Goal: Task Accomplishment & Management: Manage account settings

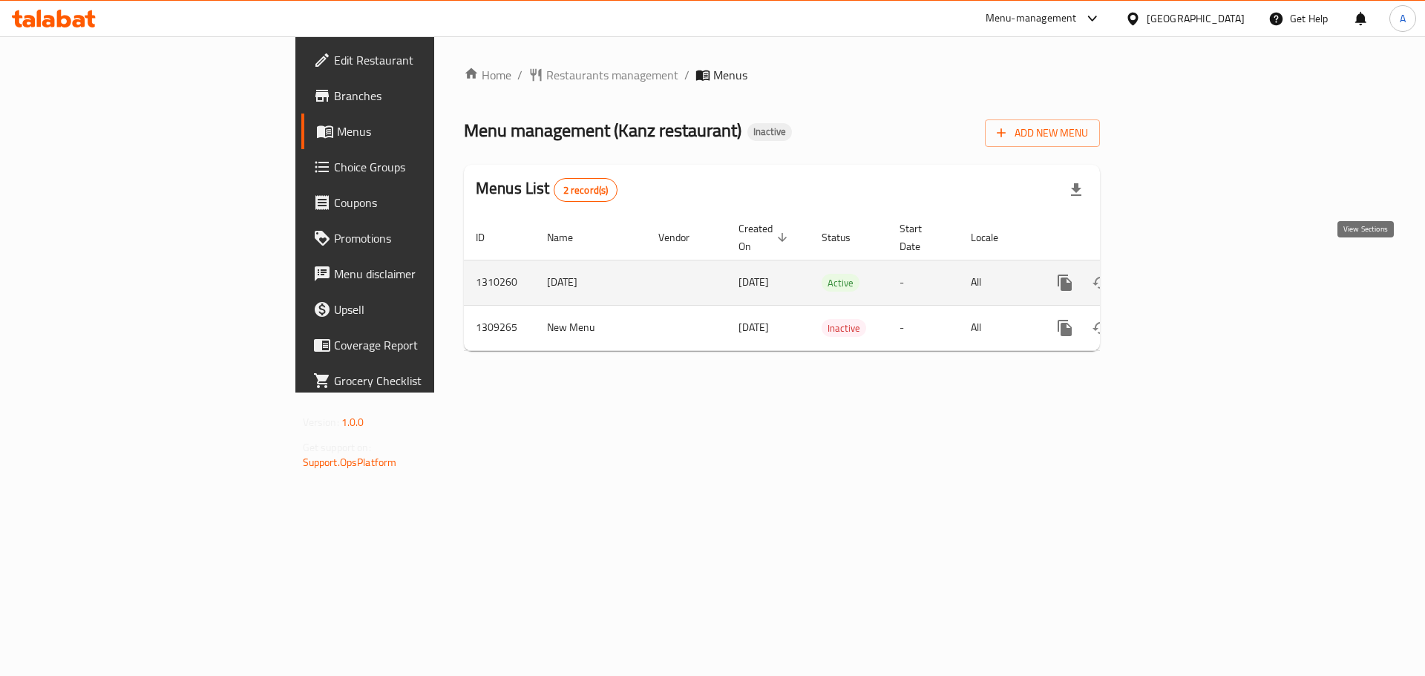
click at [1181, 274] on icon "enhanced table" at bounding box center [1172, 283] width 18 height 18
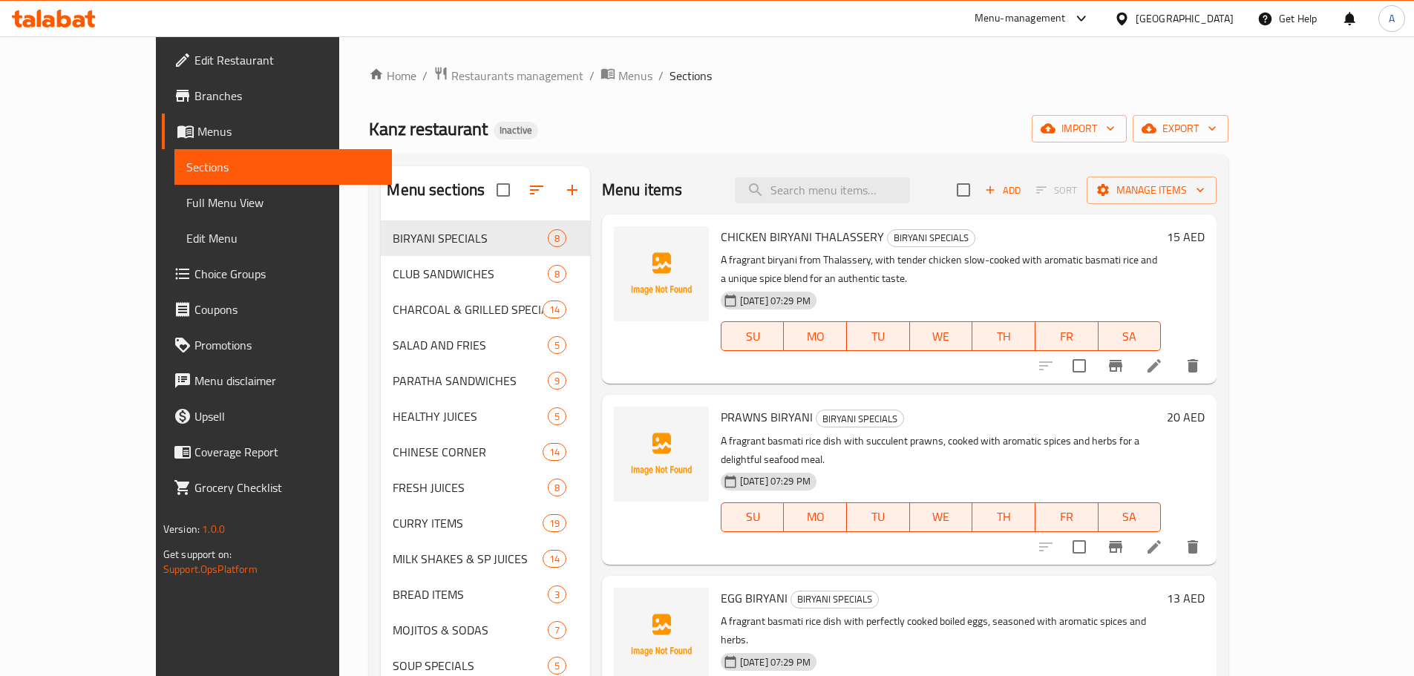
click at [186, 197] on span "Full Menu View" at bounding box center [283, 203] width 194 height 18
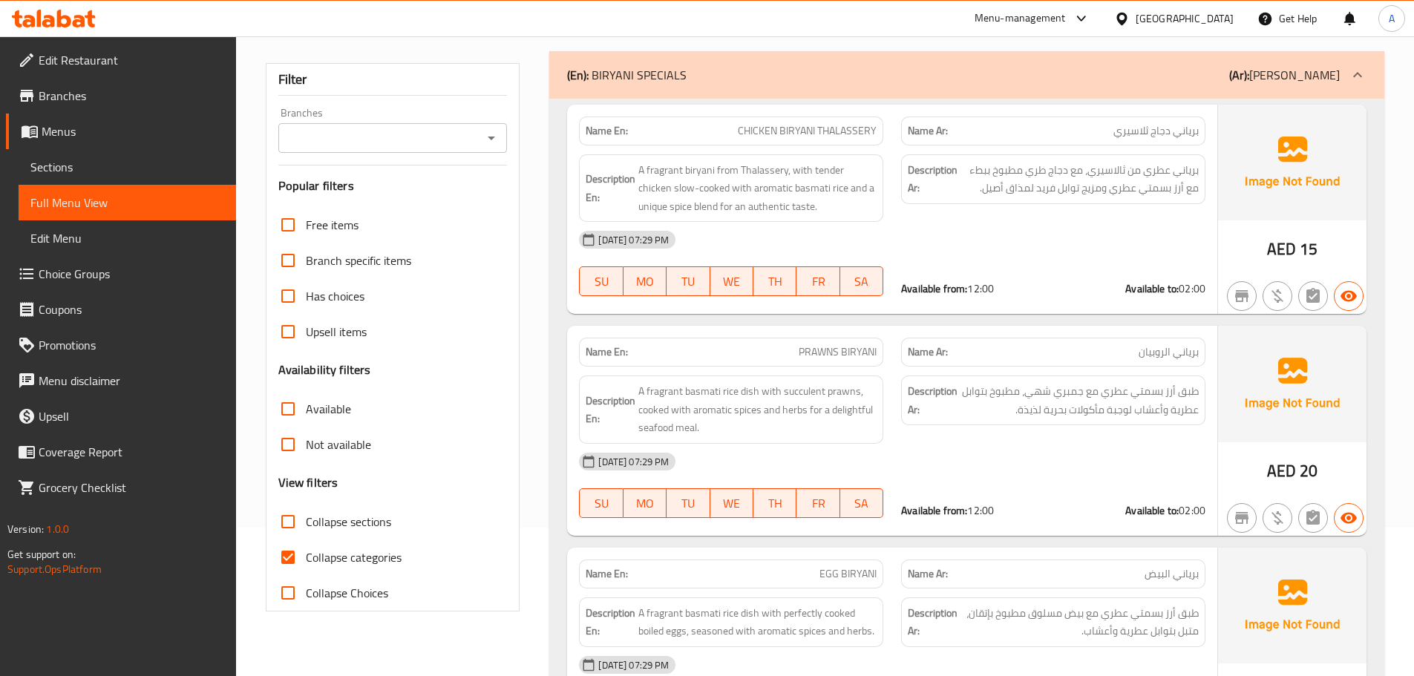
scroll to position [223, 0]
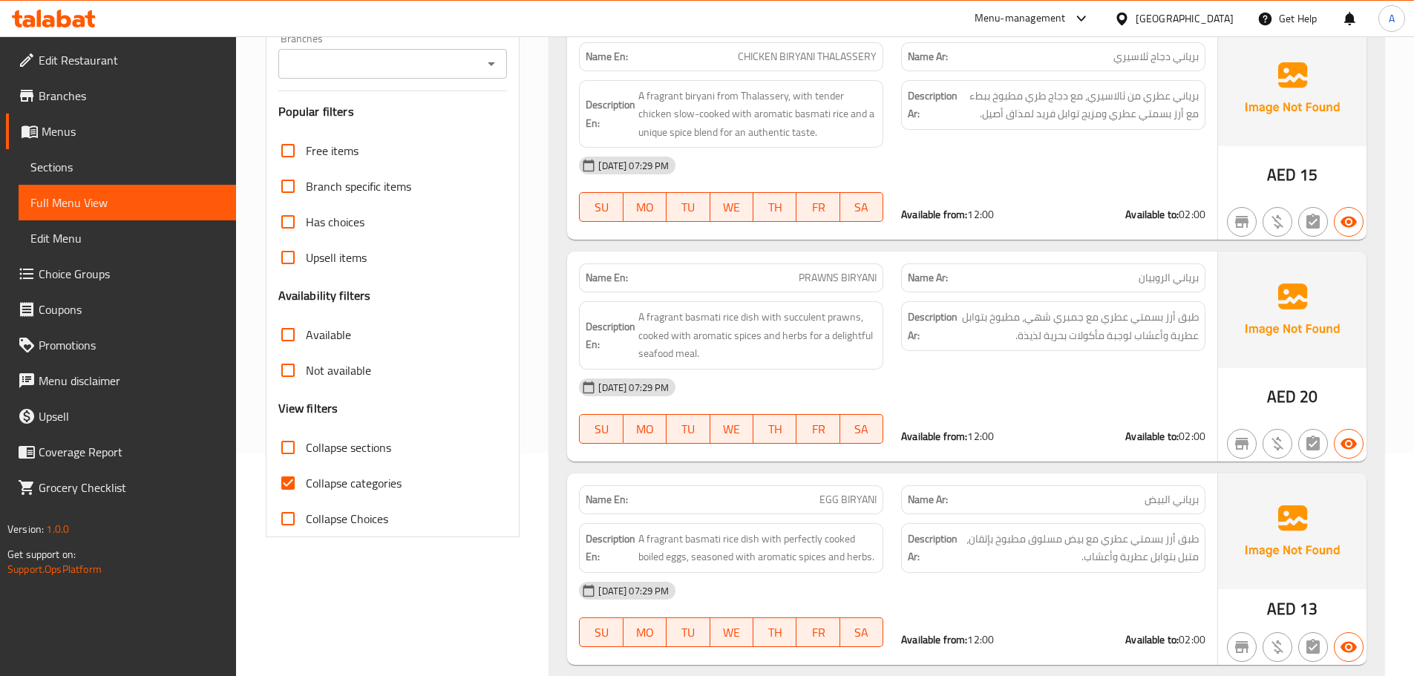
click at [291, 445] on input "Collapse sections" at bounding box center [288, 448] width 36 height 36
checkbox input "true"
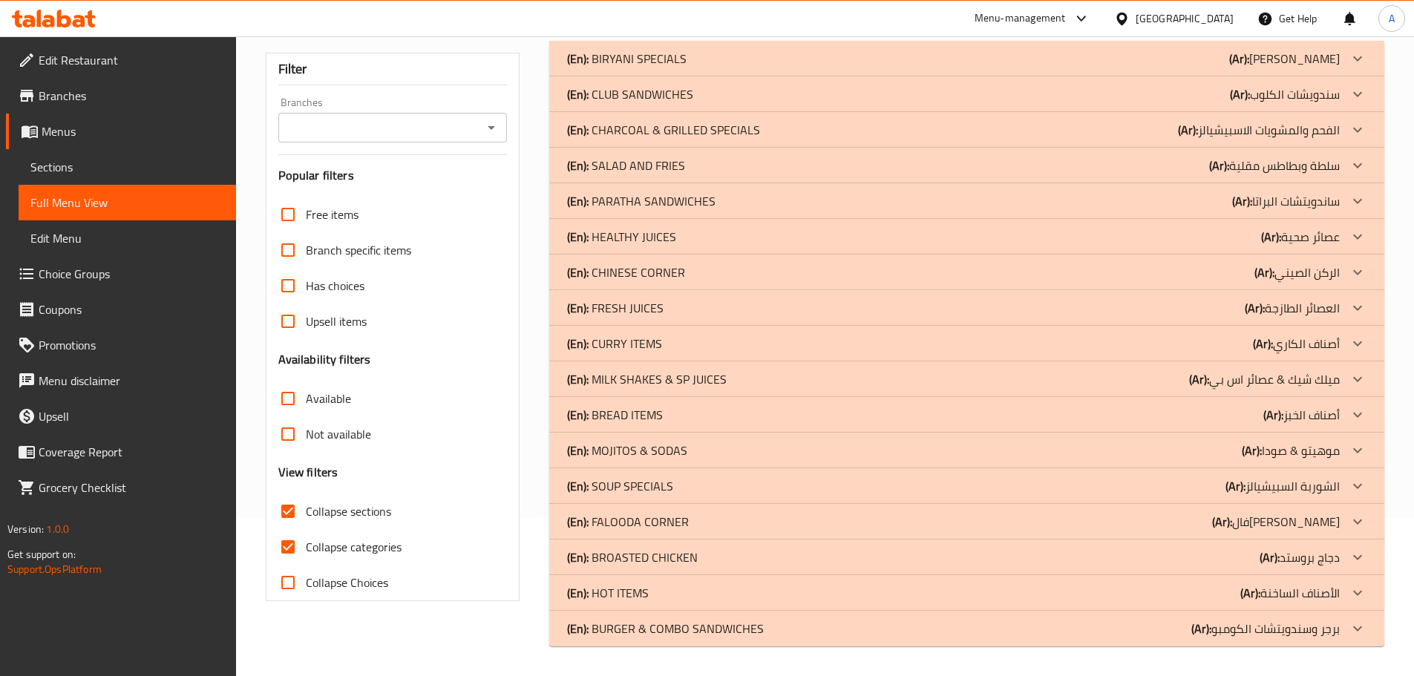
scroll to position [159, 0]
drag, startPoint x: 767, startPoint y: 65, endPoint x: 759, endPoint y: 81, distance: 17.3
click at [767, 65] on div "(En): BIRYANI SPECIALS (Ar): برياني سبيشيالز" at bounding box center [953, 59] width 773 height 18
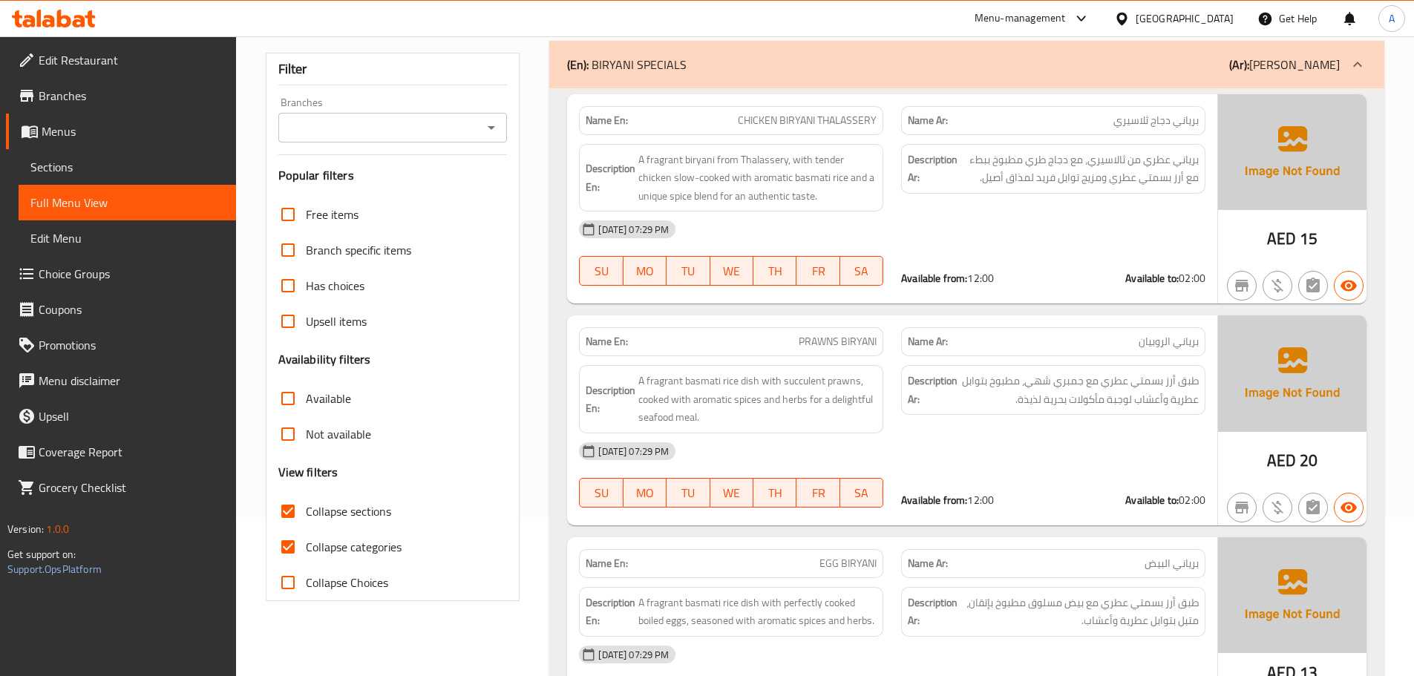
click at [782, 219] on div "[DATE] 07:29 PM" at bounding box center [892, 230] width 644 height 36
click at [807, 231] on div "[DATE] 07:29 PM" at bounding box center [892, 230] width 644 height 36
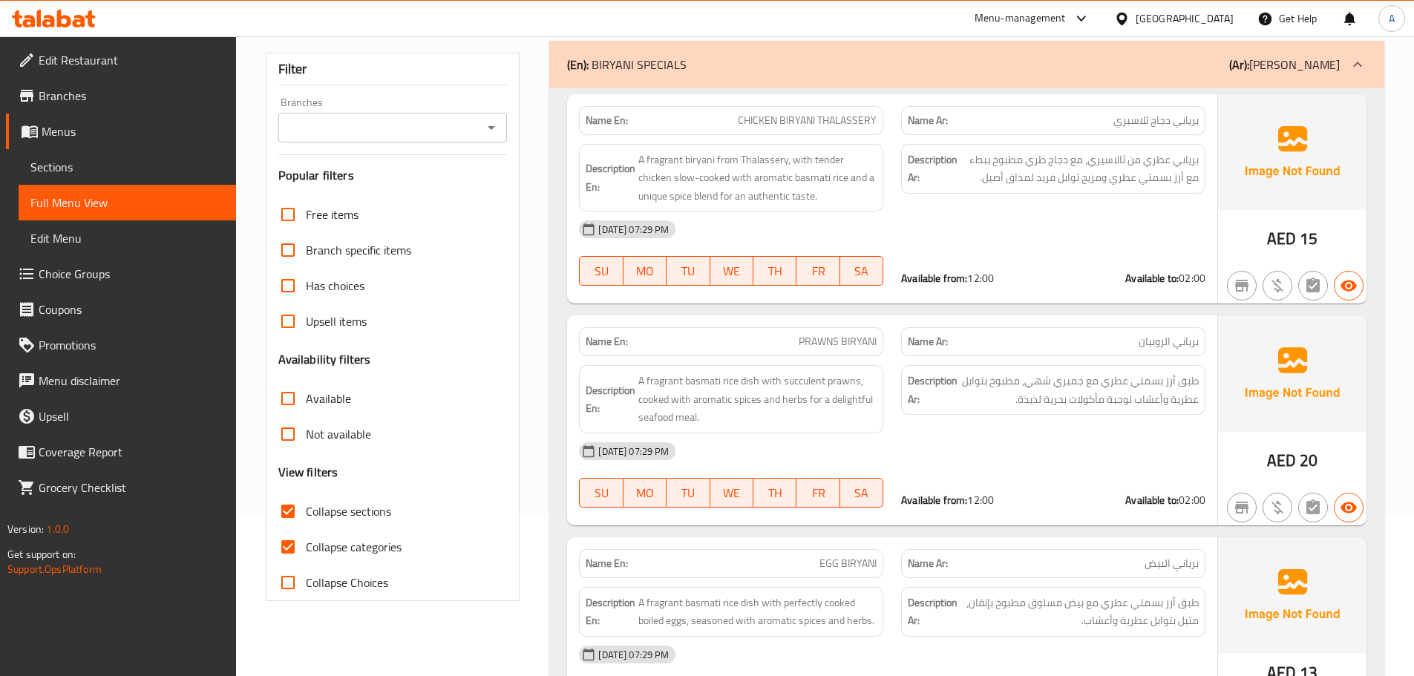
click at [755, 332] on div "Name En: PRAWNS BIRYANI" at bounding box center [731, 341] width 304 height 29
click at [897, 464] on div "[DATE] 07:29 PM" at bounding box center [892, 451] width 644 height 36
click at [725, 264] on span "WE" at bounding box center [731, 272] width 31 height 22
type button "3"
click at [857, 252] on div "SU MO TU WE TH FR SA" at bounding box center [731, 270] width 322 height 47
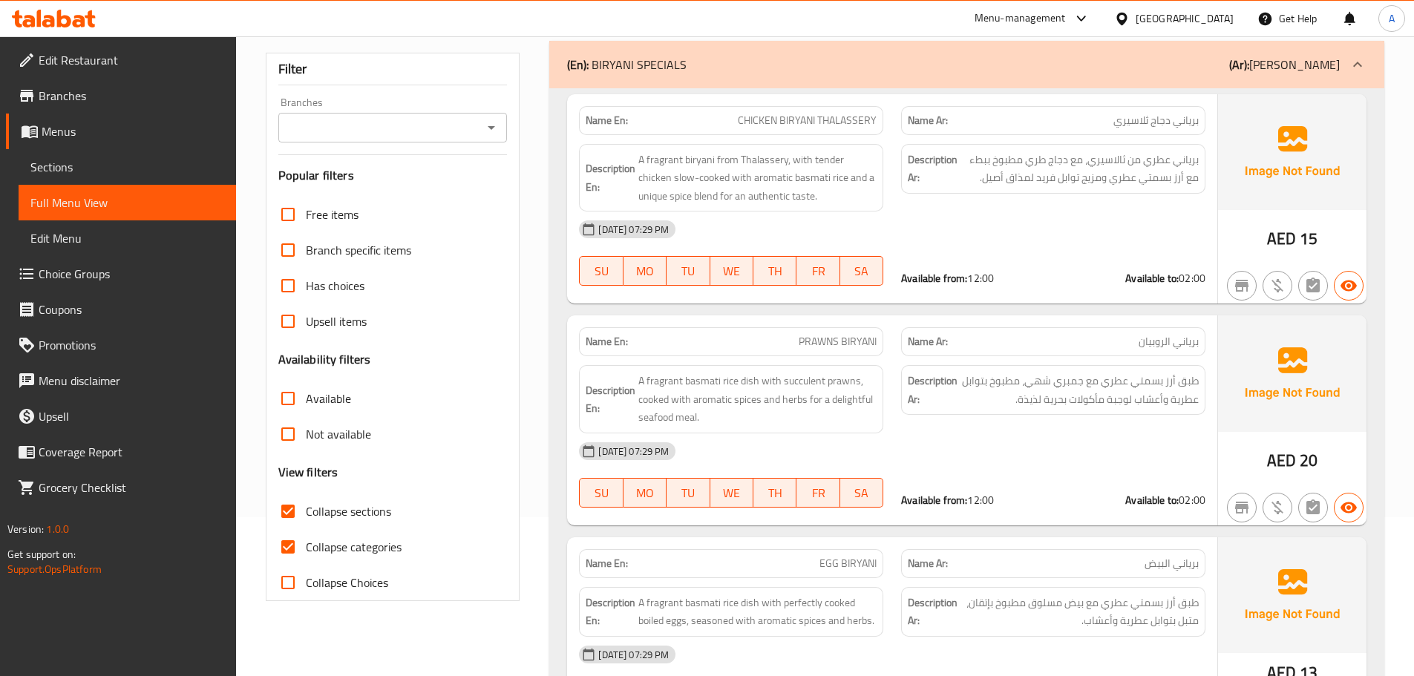
drag, startPoint x: 854, startPoint y: 349, endPoint x: 842, endPoint y: 407, distance: 59.1
click at [854, 349] on span "PRAWNS BIRYANI" at bounding box center [838, 342] width 78 height 16
click at [889, 168] on div "Description En: A fragrant biryani from Thalassery, with tender chicken slow-co…" at bounding box center [731, 178] width 322 height 86
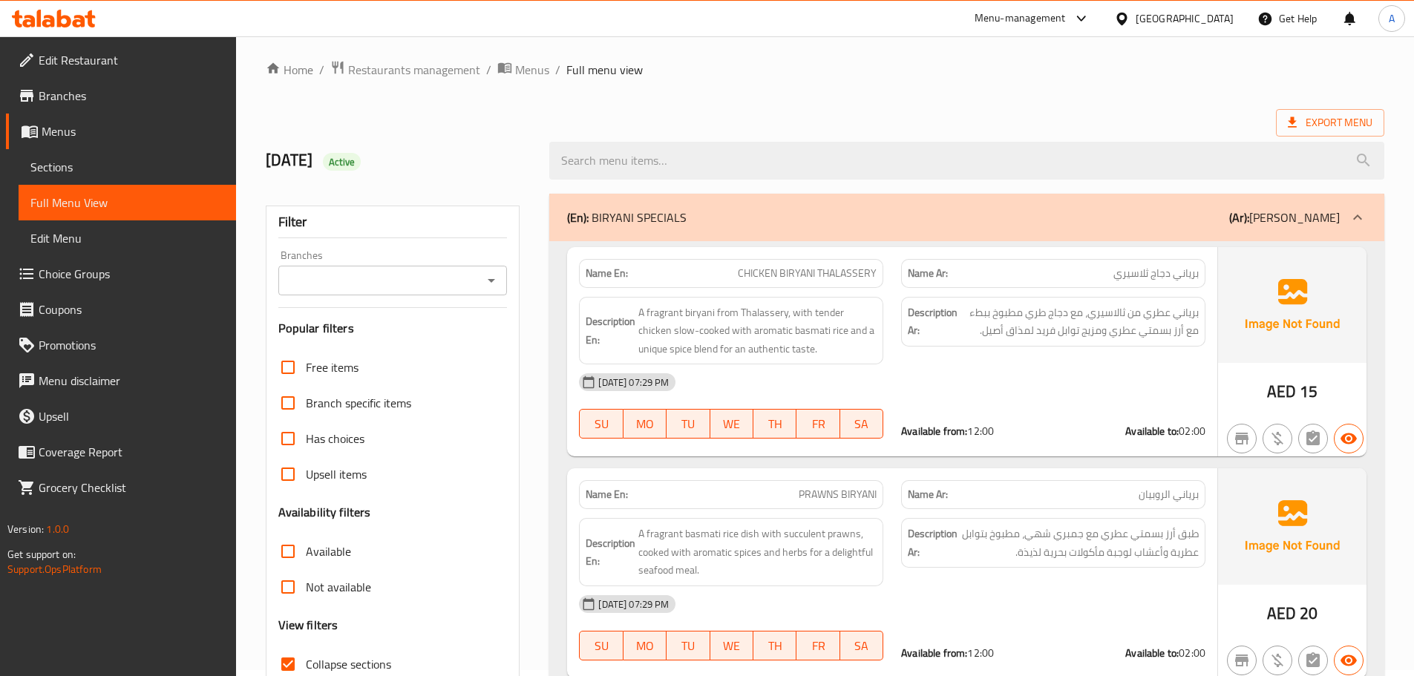
scroll to position [0, 0]
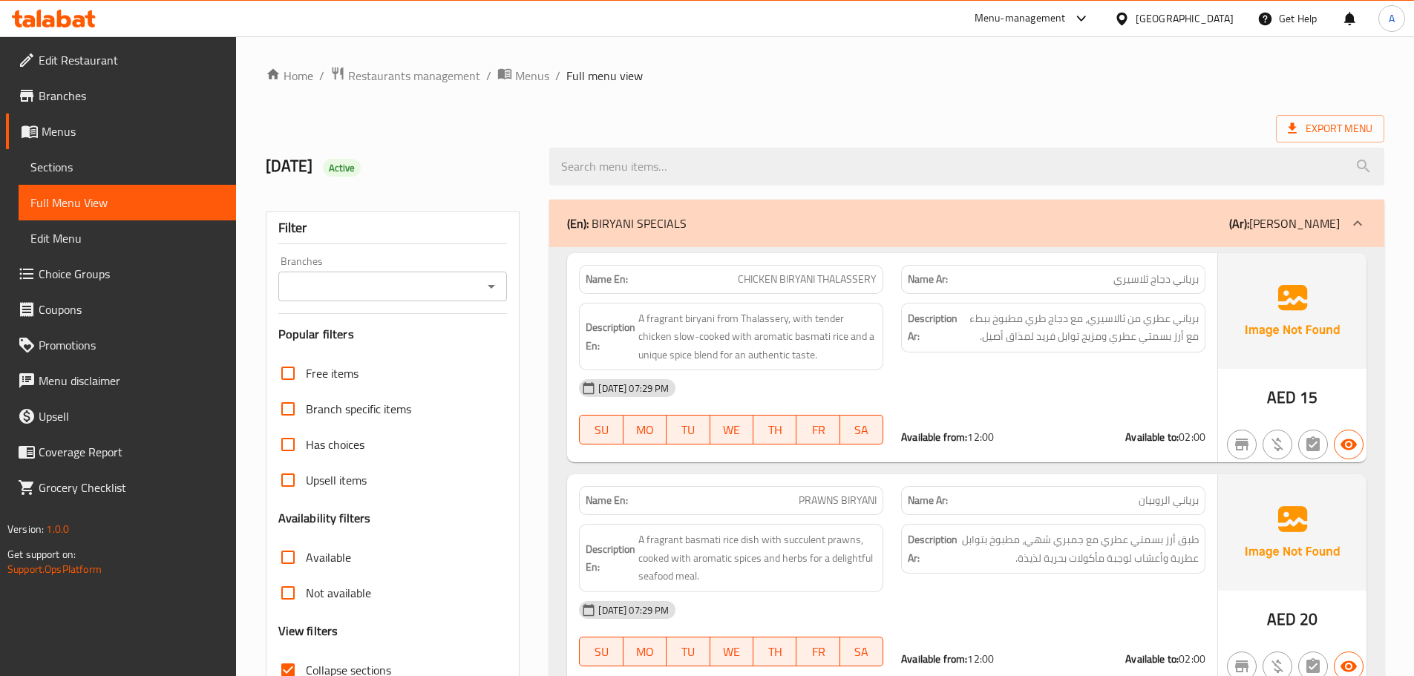
click at [116, 164] on span "Sections" at bounding box center [127, 167] width 194 height 18
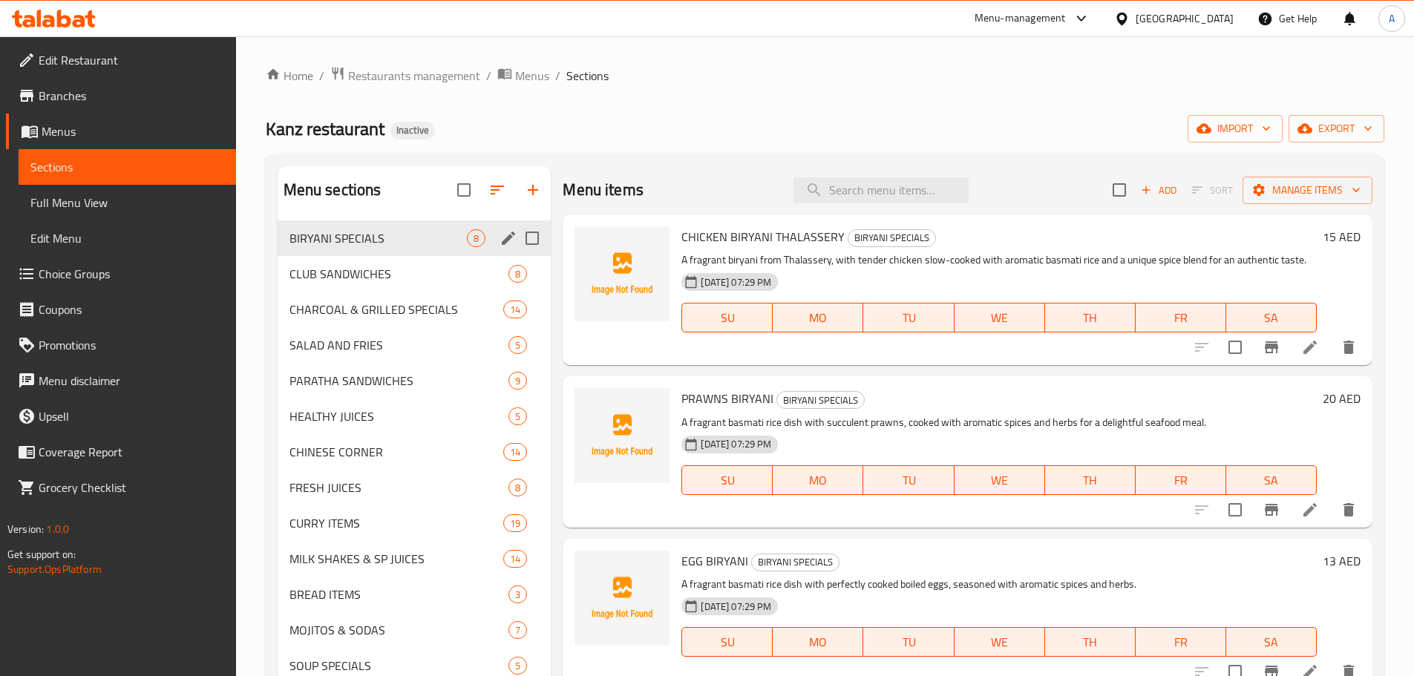
click at [500, 237] on icon "edit" at bounding box center [508, 238] width 18 height 18
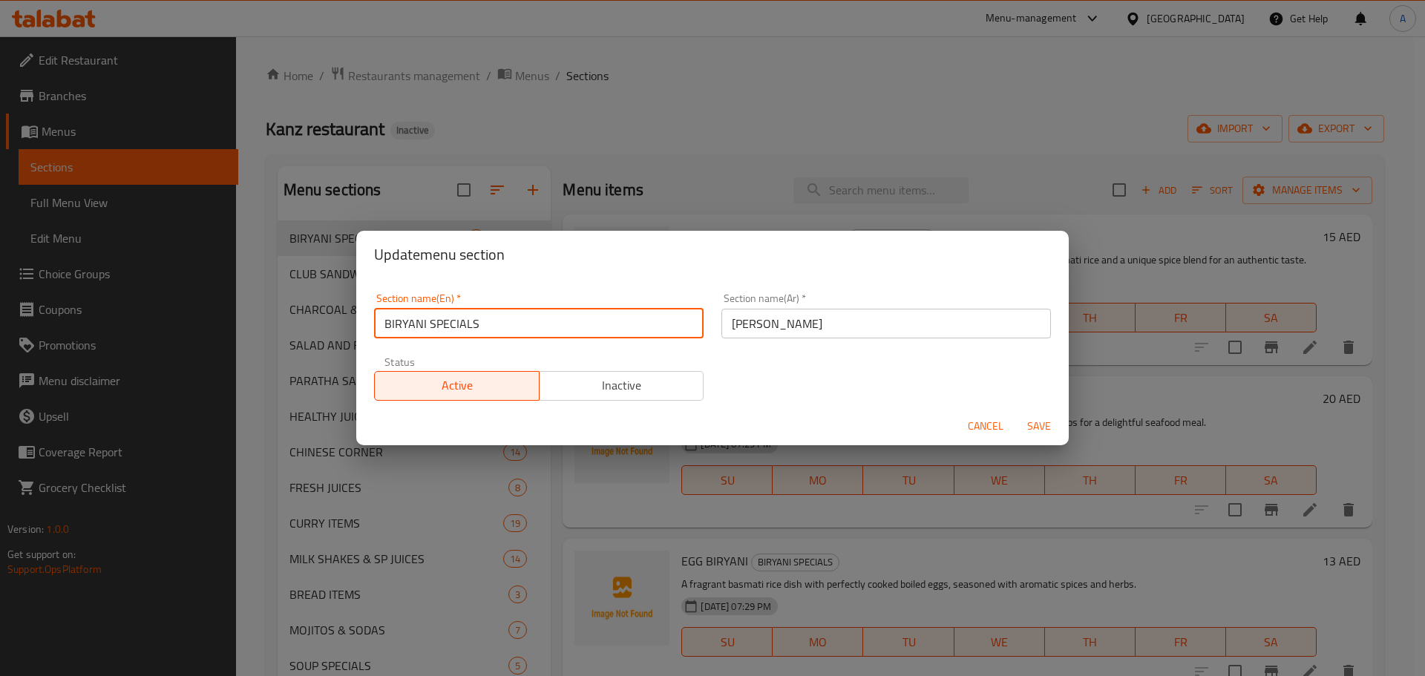
click at [594, 321] on input "BIRYANI SPECIALS" at bounding box center [539, 324] width 330 height 30
type input "BIRYANI SPECIALS ITEMS"
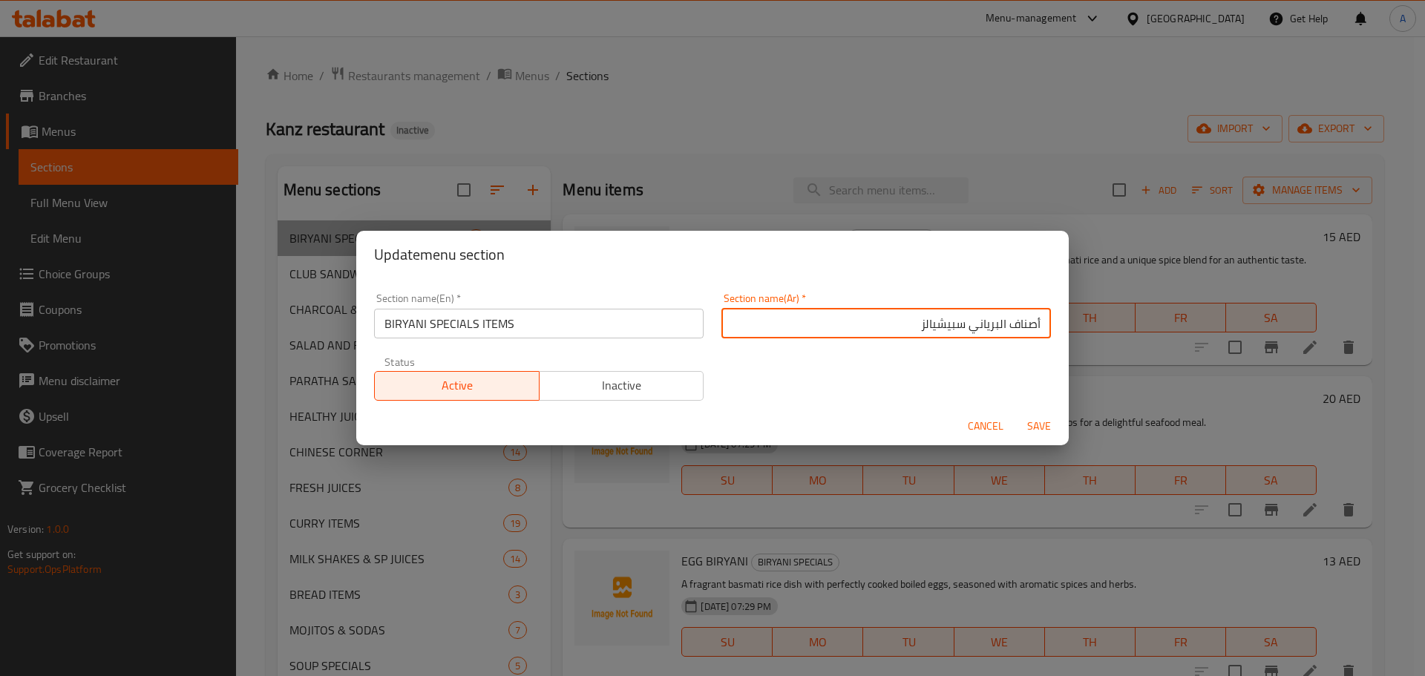
click at [934, 324] on input "أصناف البرياني سبيشيالز" at bounding box center [886, 324] width 330 height 30
type input "أصناف البرياني الخاصة"
click at [1015, 413] on button "Save" at bounding box center [1038, 426] width 47 height 27
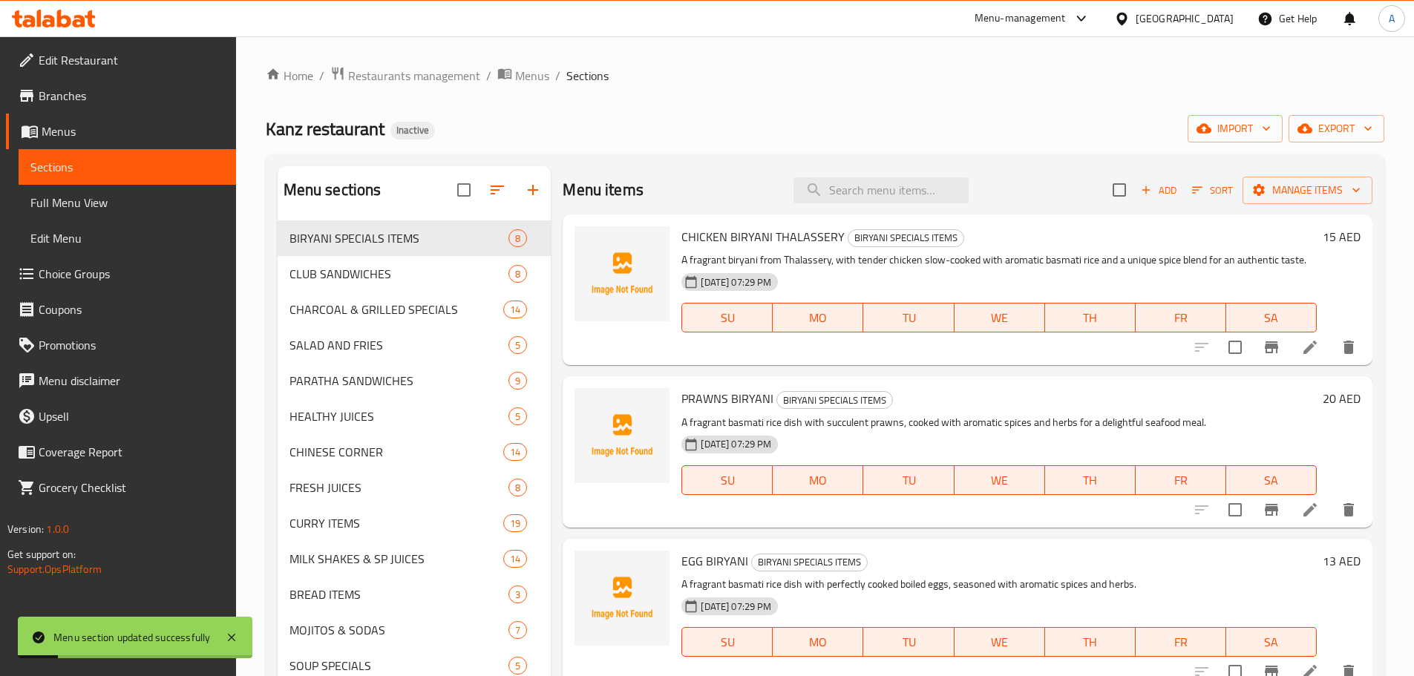
click at [128, 208] on span "Full Menu View" at bounding box center [127, 203] width 194 height 18
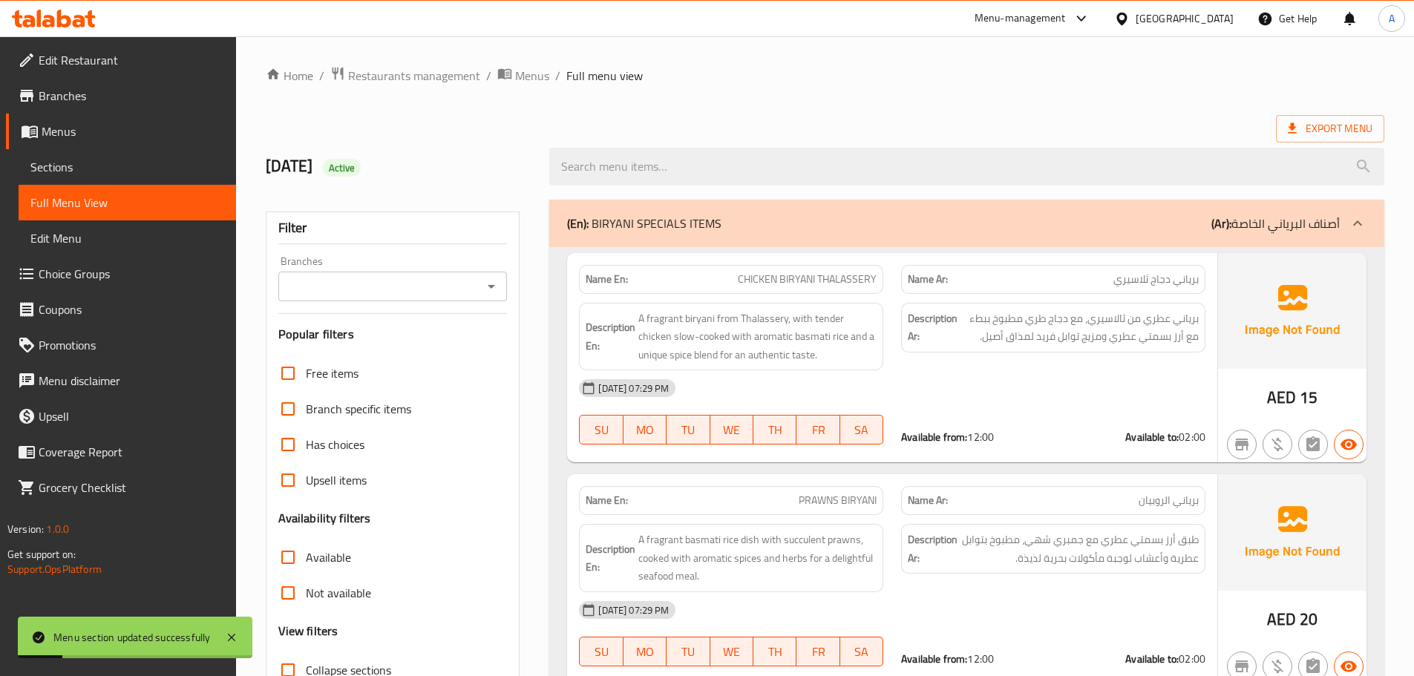
scroll to position [148, 0]
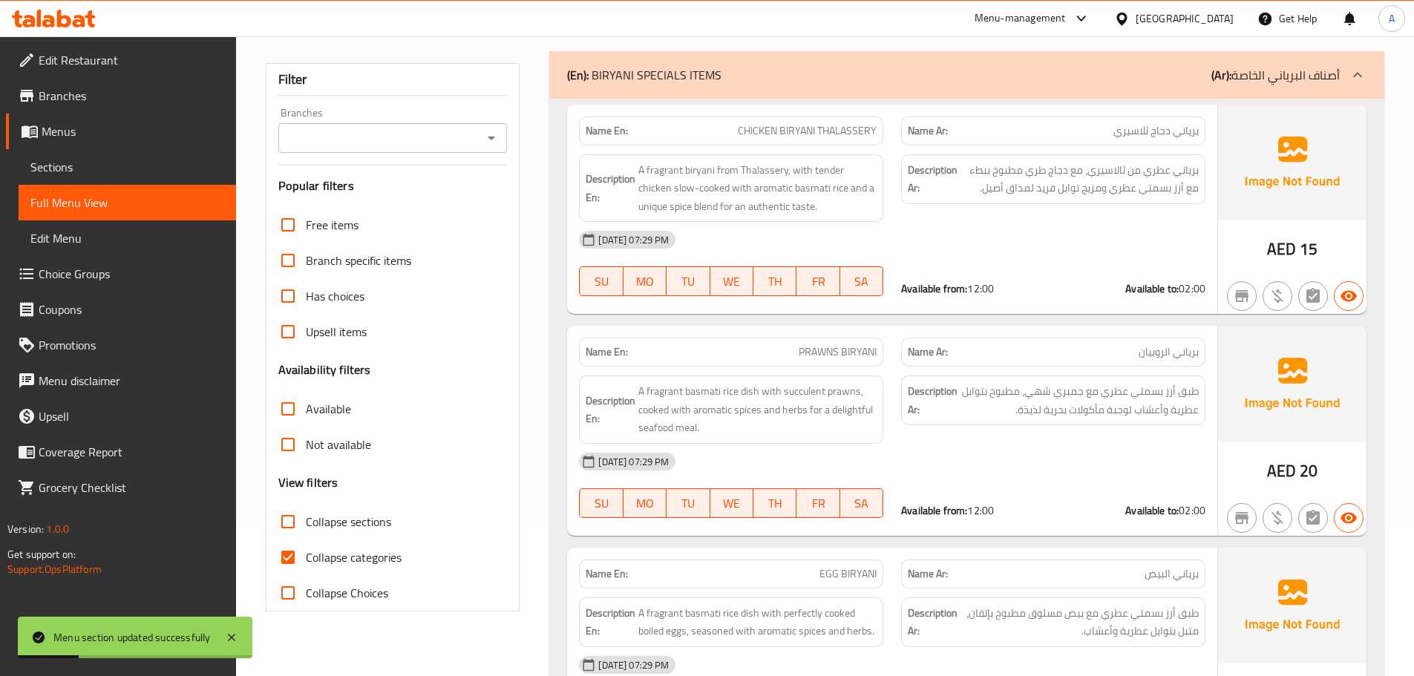
click at [296, 516] on input "Collapse sections" at bounding box center [288, 522] width 36 height 36
checkbox input "true"
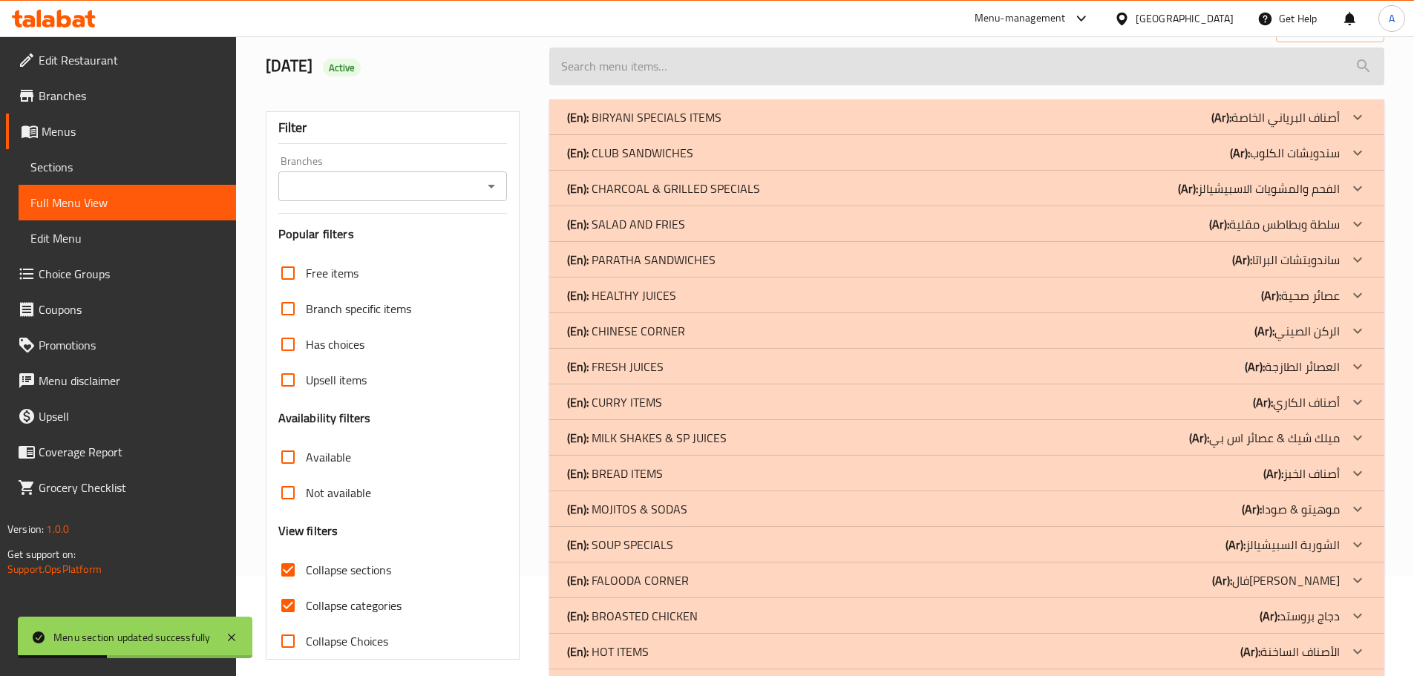
scroll to position [74, 0]
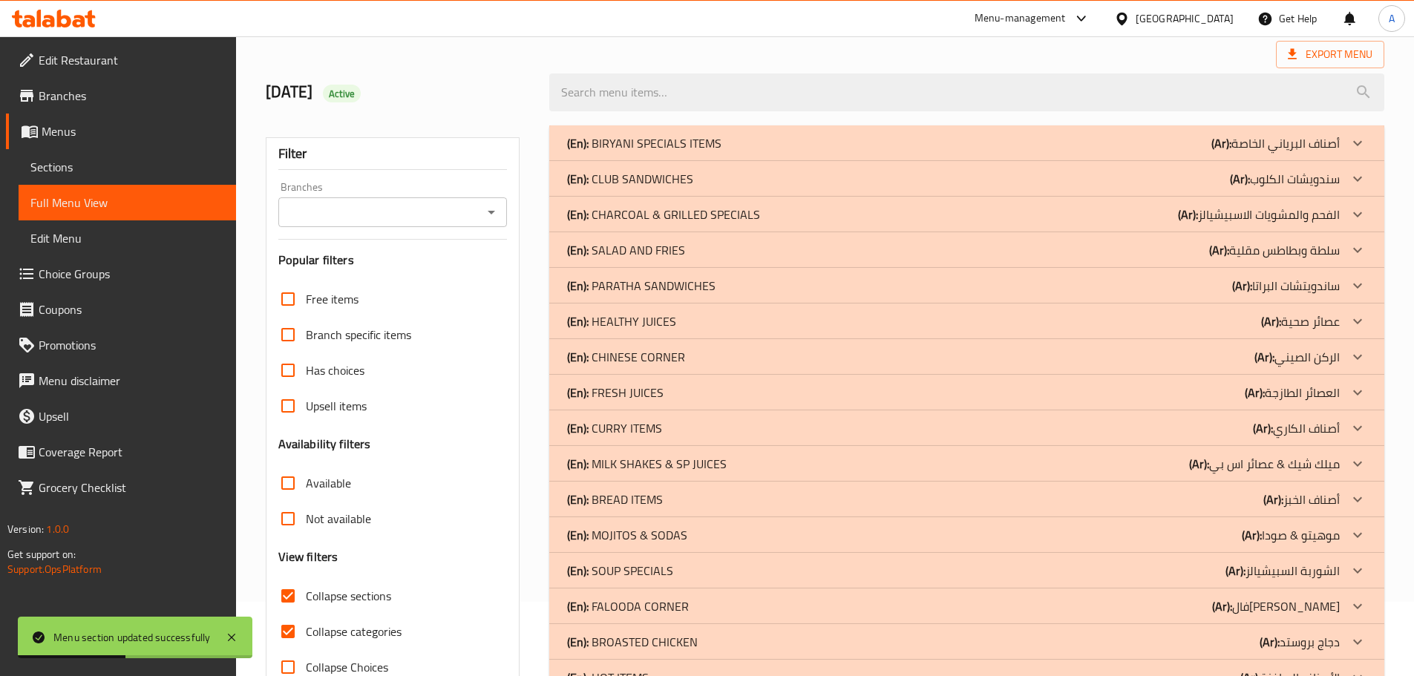
click at [689, 144] on p "(En): BIRYANI SPECIALS ITEMS" at bounding box center [644, 143] width 154 height 18
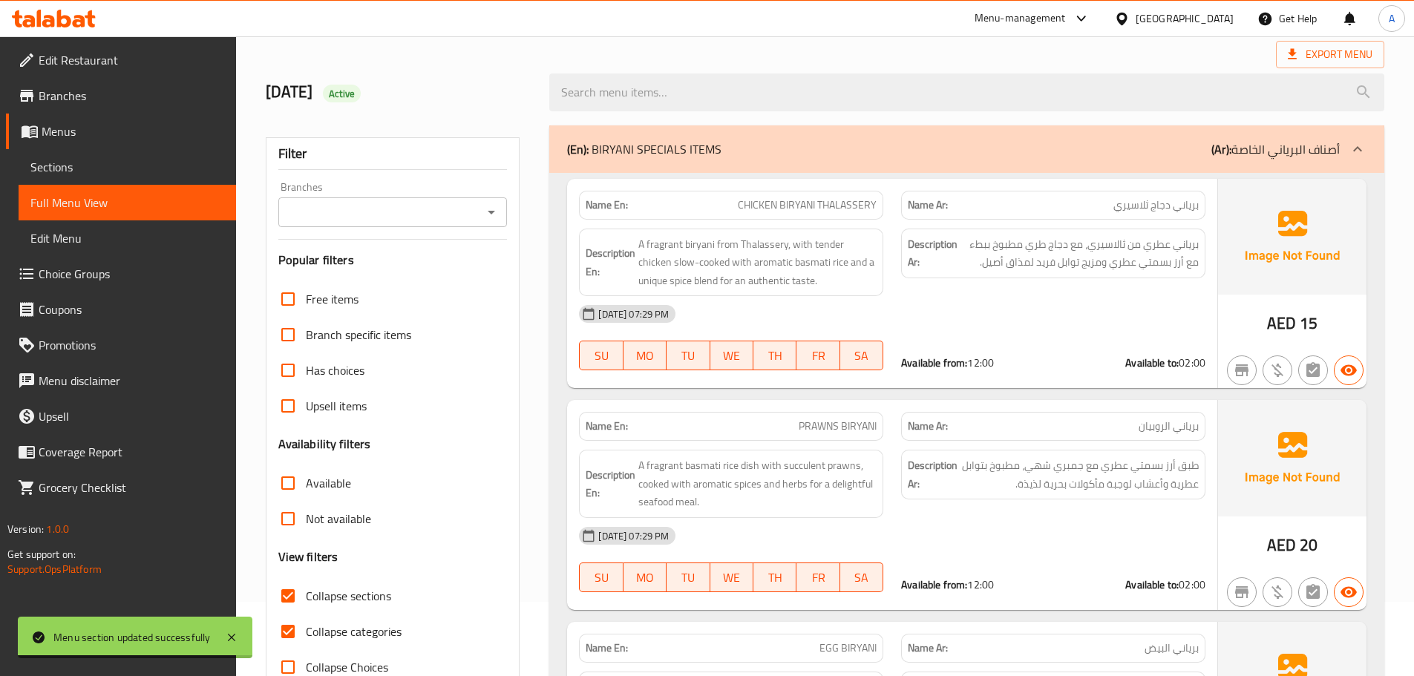
click at [76, 152] on link "Sections" at bounding box center [127, 167] width 217 height 36
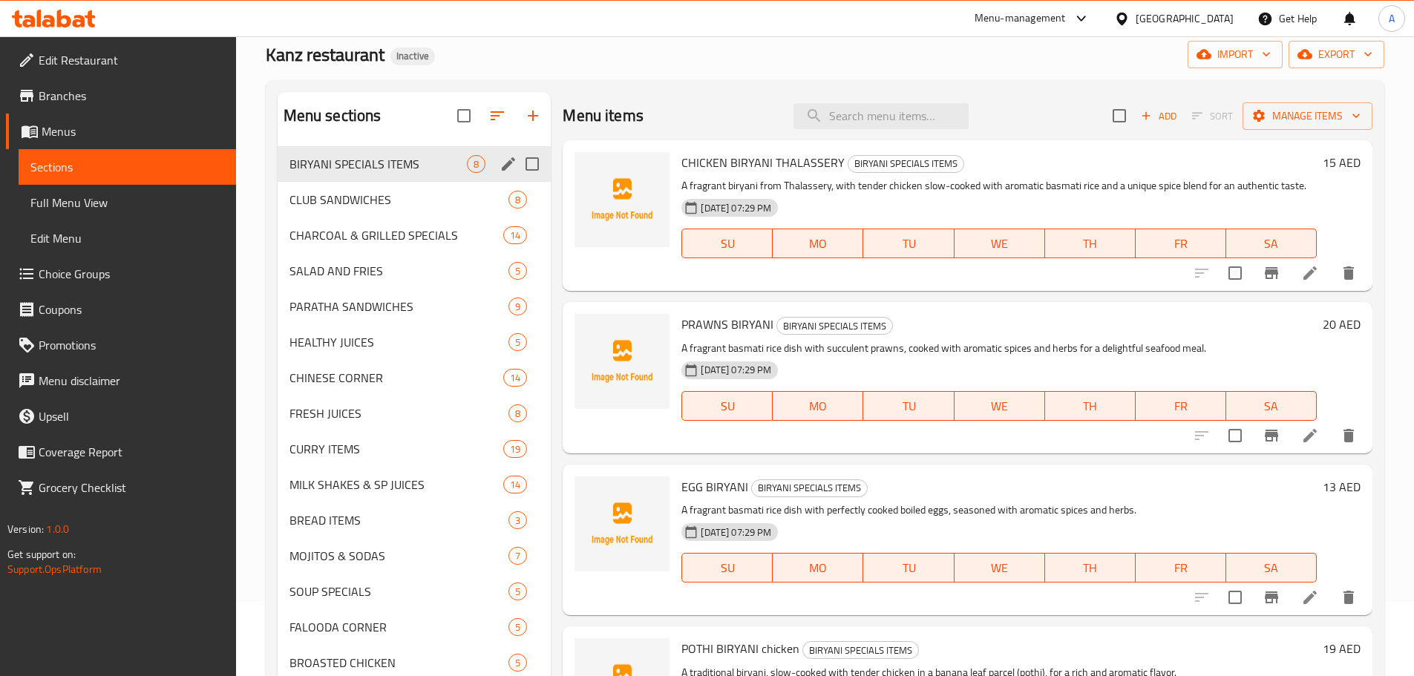
click at [517, 160] on input "Menu sections" at bounding box center [532, 163] width 31 height 31
click at [529, 170] on input "Menu sections" at bounding box center [532, 163] width 31 height 31
checkbox input "false"
click at [511, 164] on icon "edit" at bounding box center [508, 163] width 13 height 13
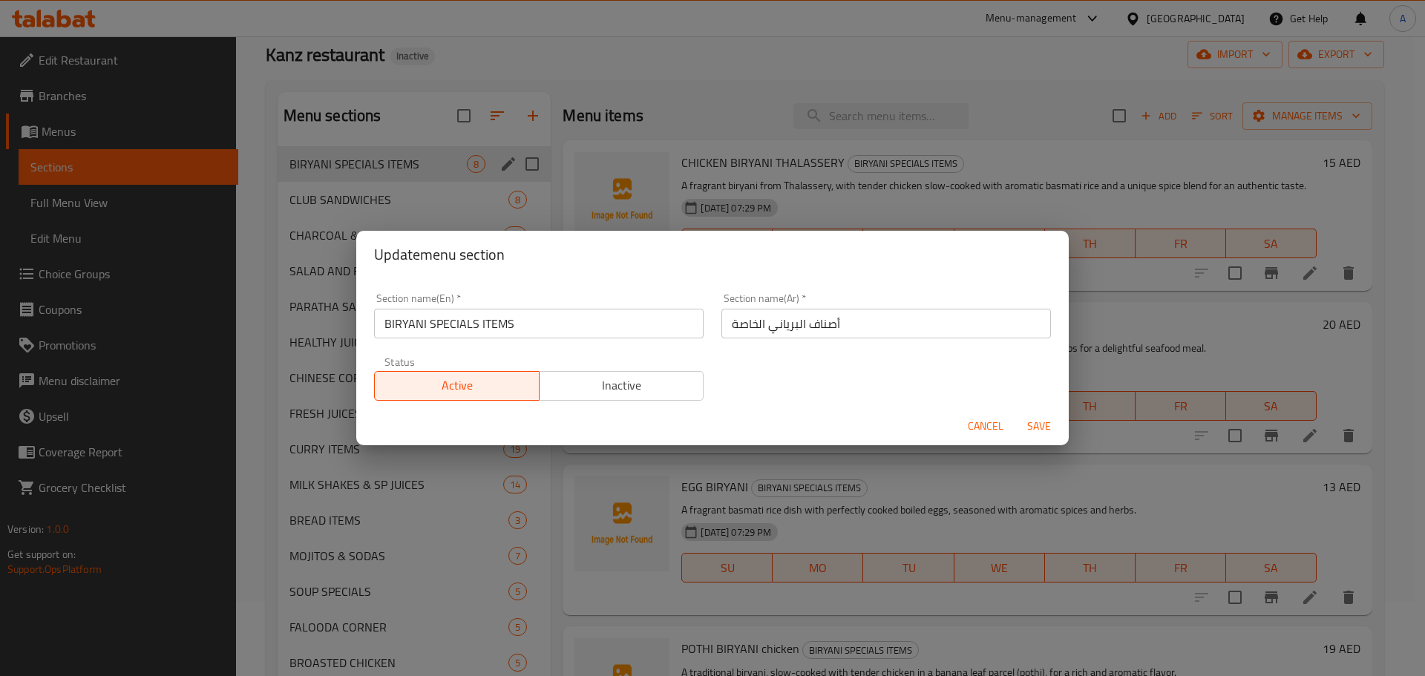
click at [819, 327] on input "أصناف البرياني الخاصة" at bounding box center [886, 324] width 330 height 30
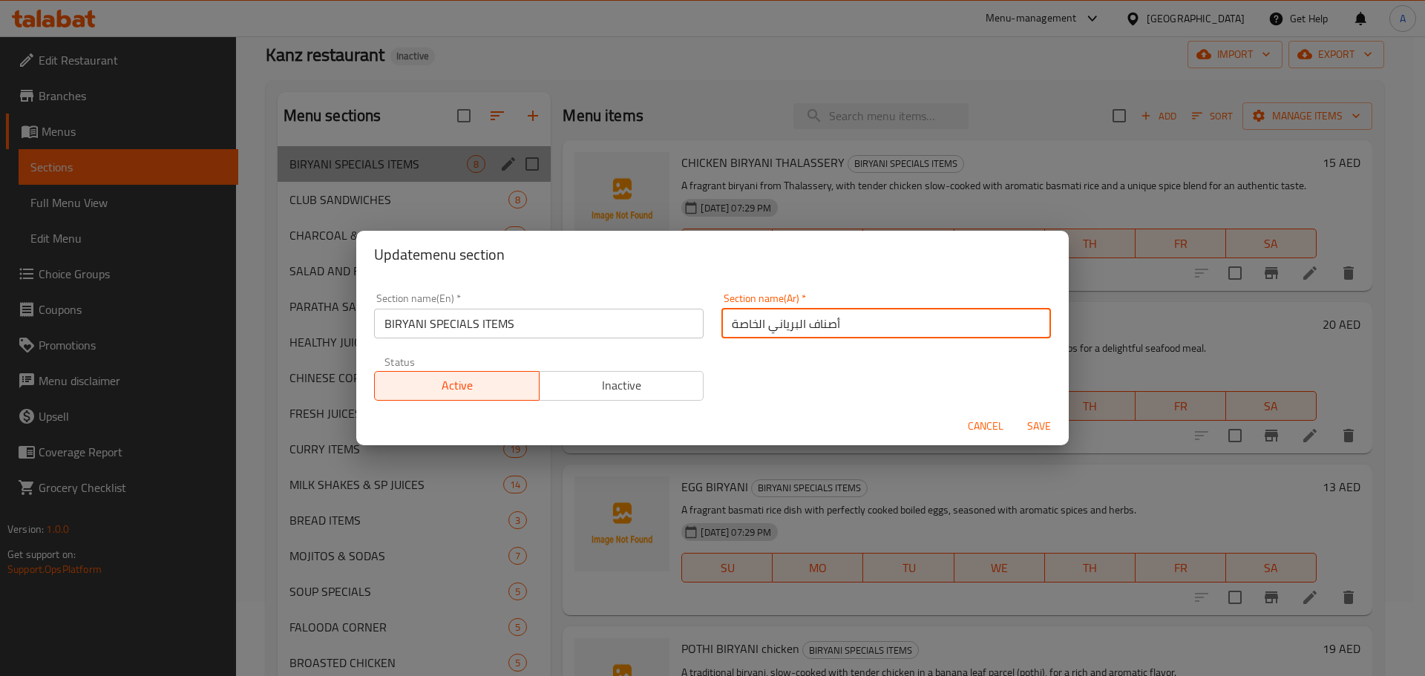
click at [819, 327] on input "أصناف البرياني الخاصة" at bounding box center [886, 324] width 330 height 30
drag, startPoint x: 730, startPoint y: 321, endPoint x: 716, endPoint y: 321, distance: 13.4
click at [721, 321] on input "البرياني الخاصة" at bounding box center [886, 324] width 330 height 30
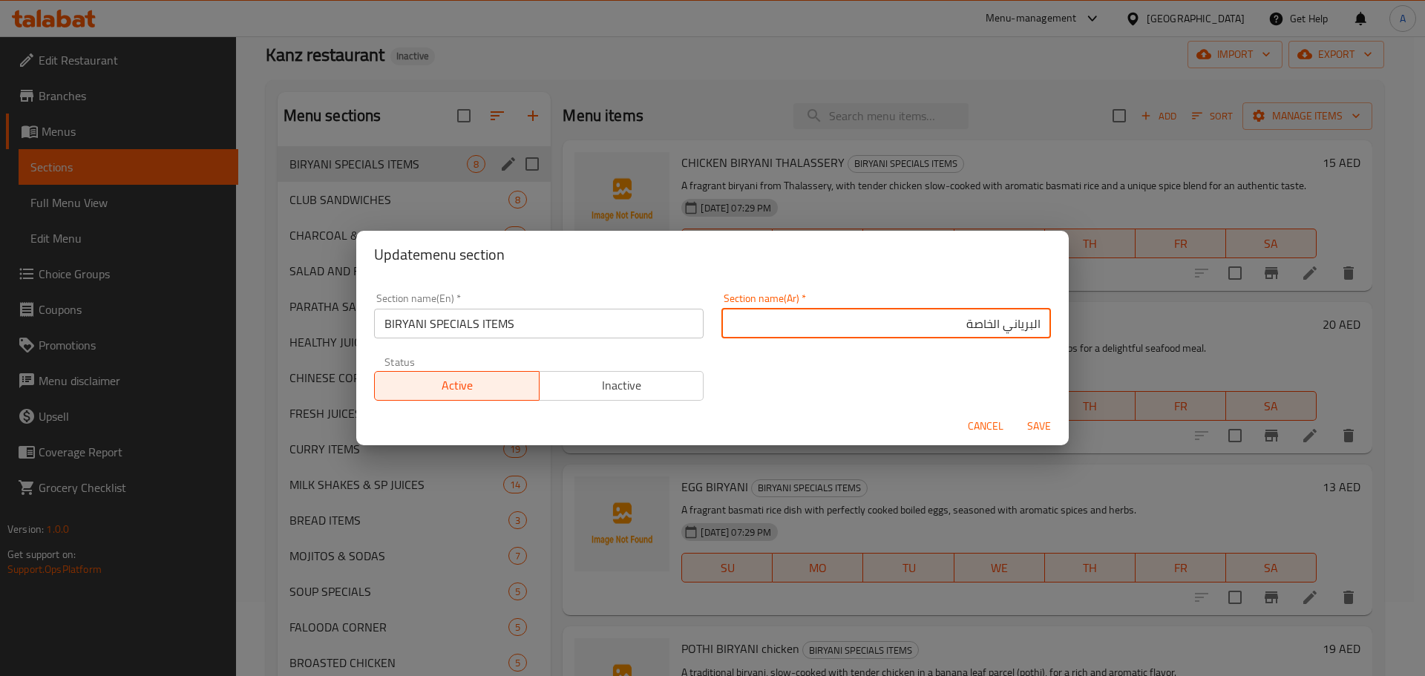
click at [848, 321] on input "البرياني الخاصة" at bounding box center [886, 324] width 330 height 30
type input "البرياني الخاص"
click at [493, 325] on input "BIRYANI SPECIALS ITEMS" at bounding box center [539, 324] width 330 height 30
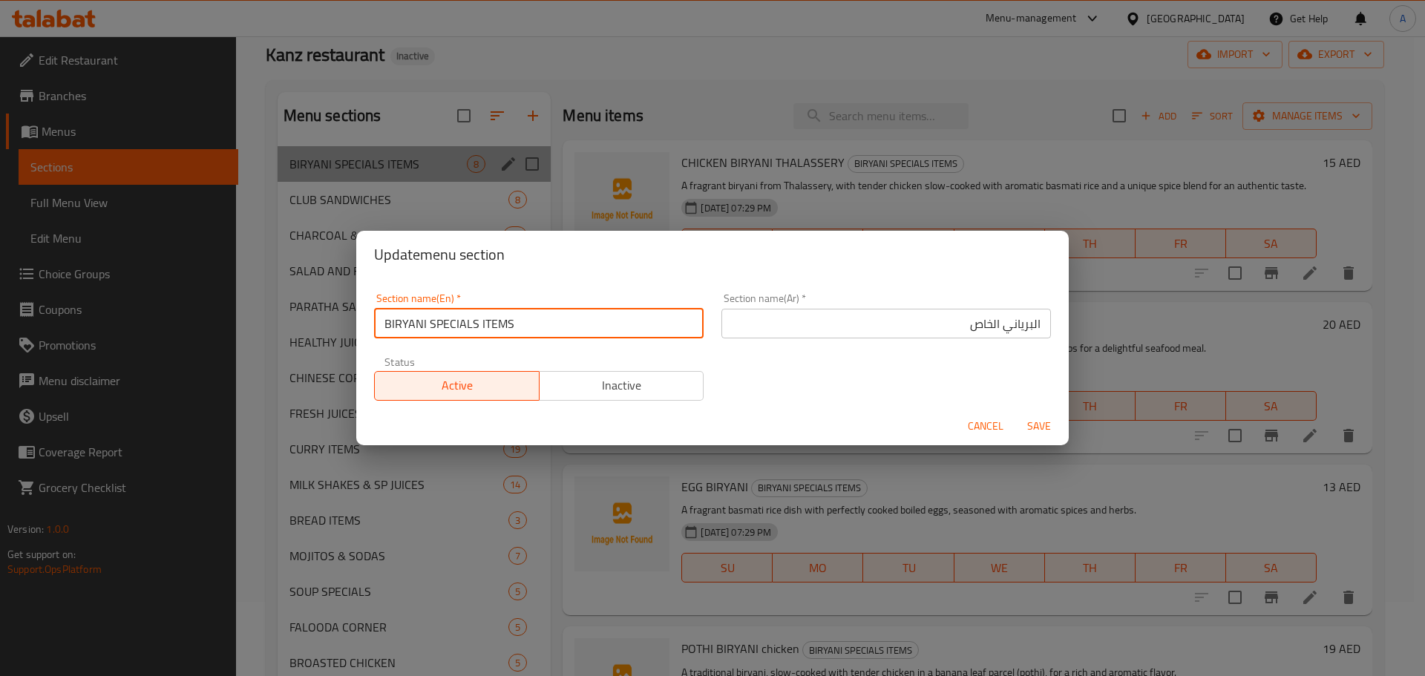
click at [493, 325] on input "BIRYANI SPECIALS ITEMS" at bounding box center [539, 324] width 330 height 30
type input "BIRYANI SPECIALS"
click at [1015, 413] on button "Save" at bounding box center [1038, 426] width 47 height 27
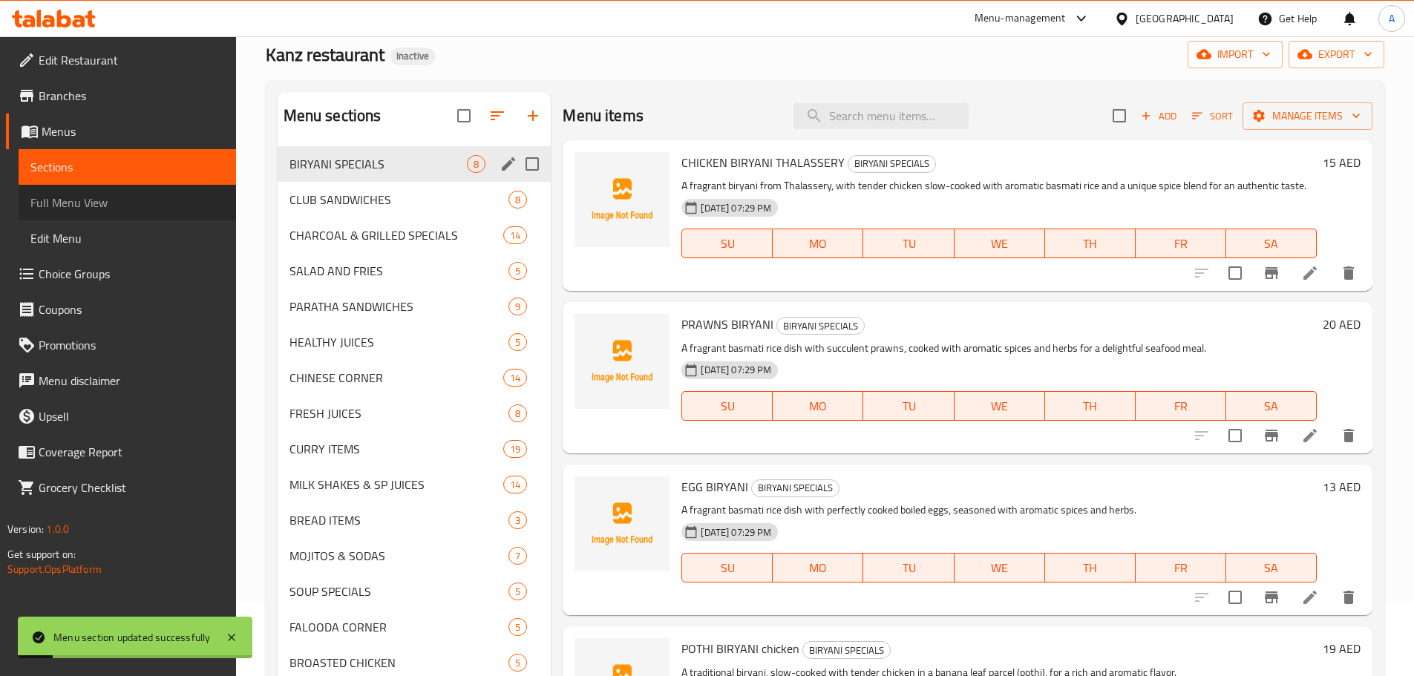
click at [129, 202] on span "Full Menu View" at bounding box center [127, 203] width 194 height 18
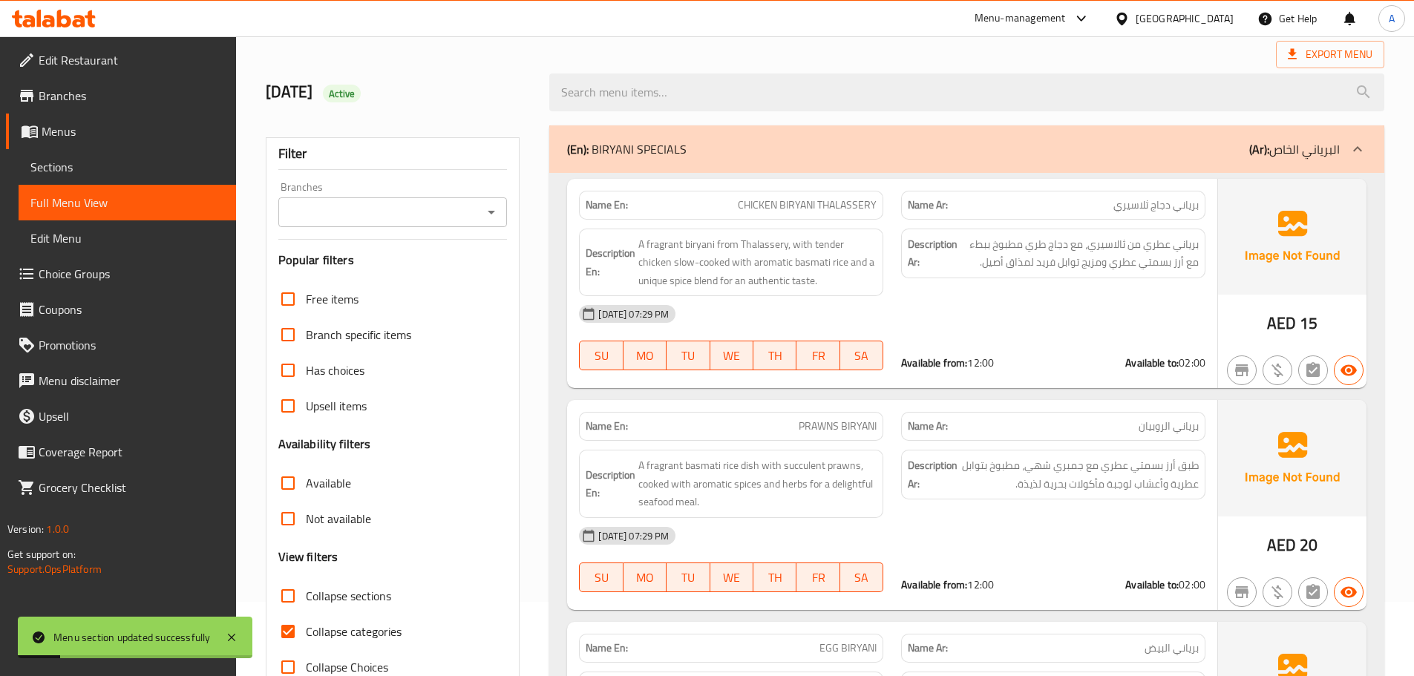
scroll to position [208, 0]
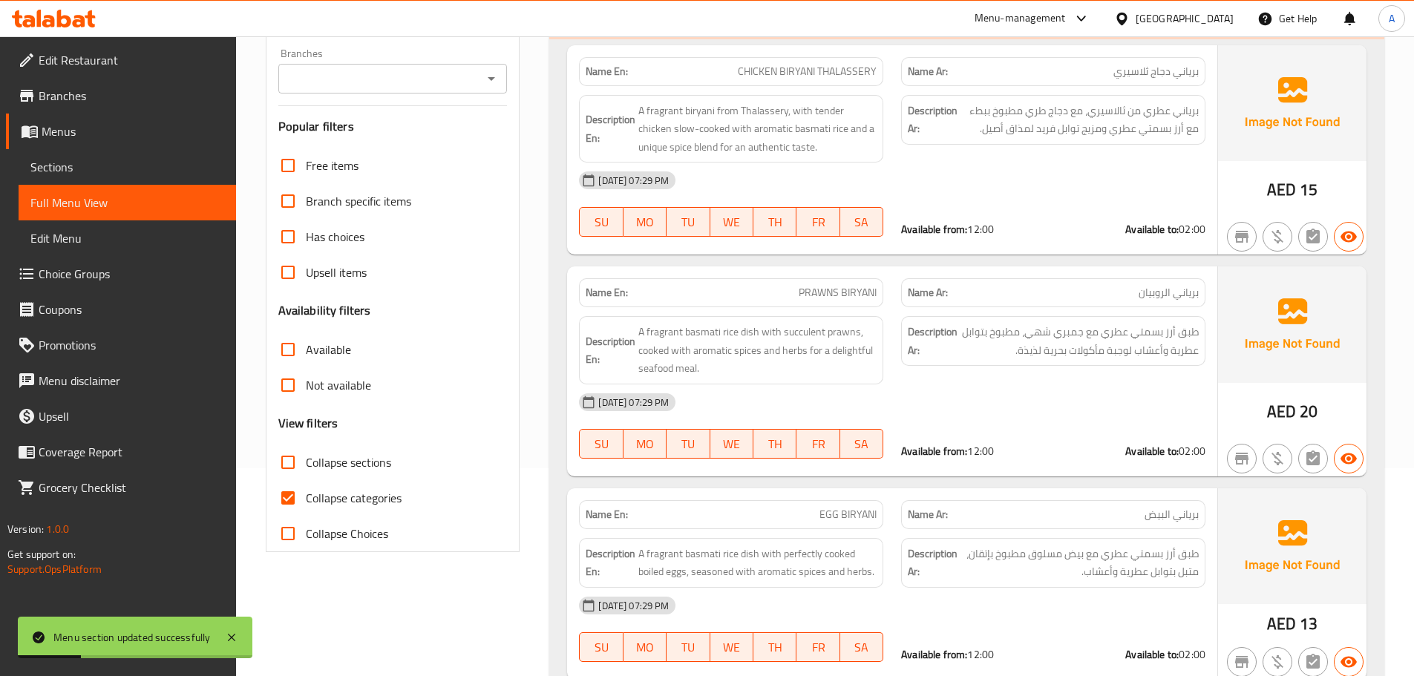
drag, startPoint x: 293, startPoint y: 459, endPoint x: 773, endPoint y: 6, distance: 659.9
click at [294, 459] on input "Collapse sections" at bounding box center [288, 463] width 36 height 36
checkbox input "true"
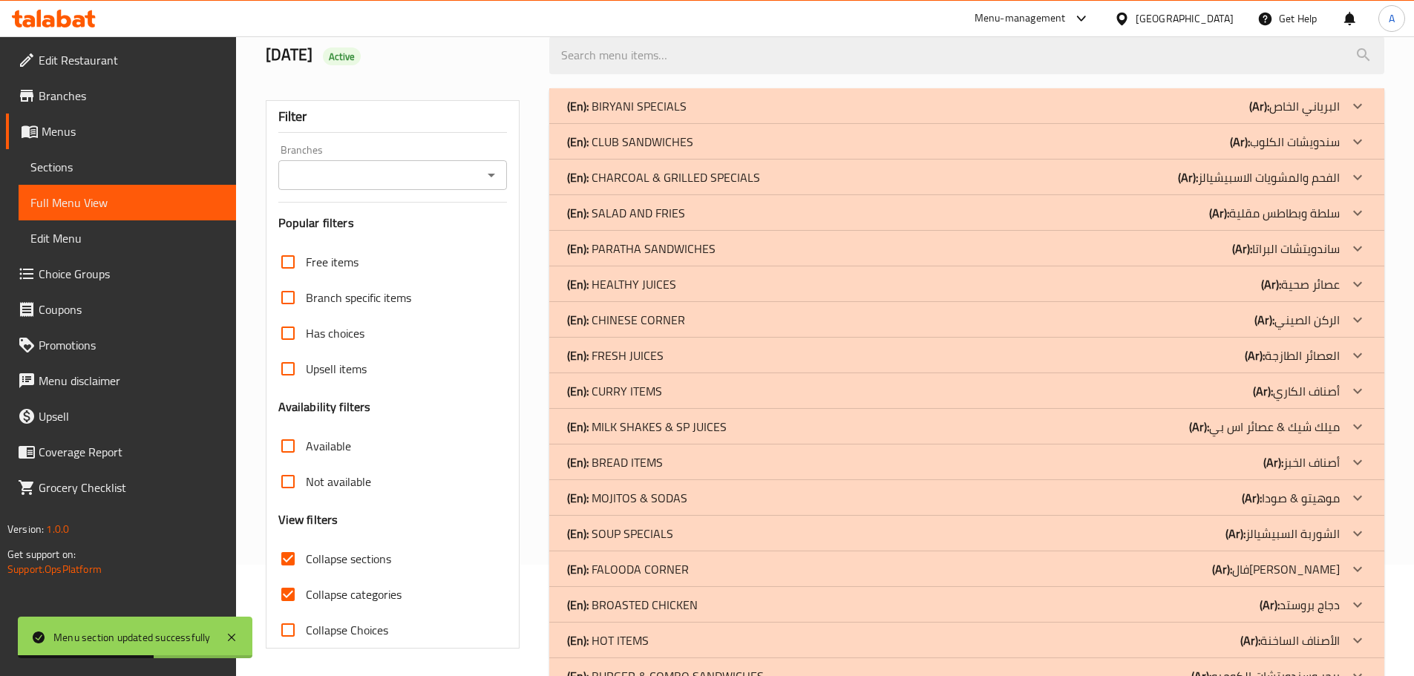
scroll to position [85, 0]
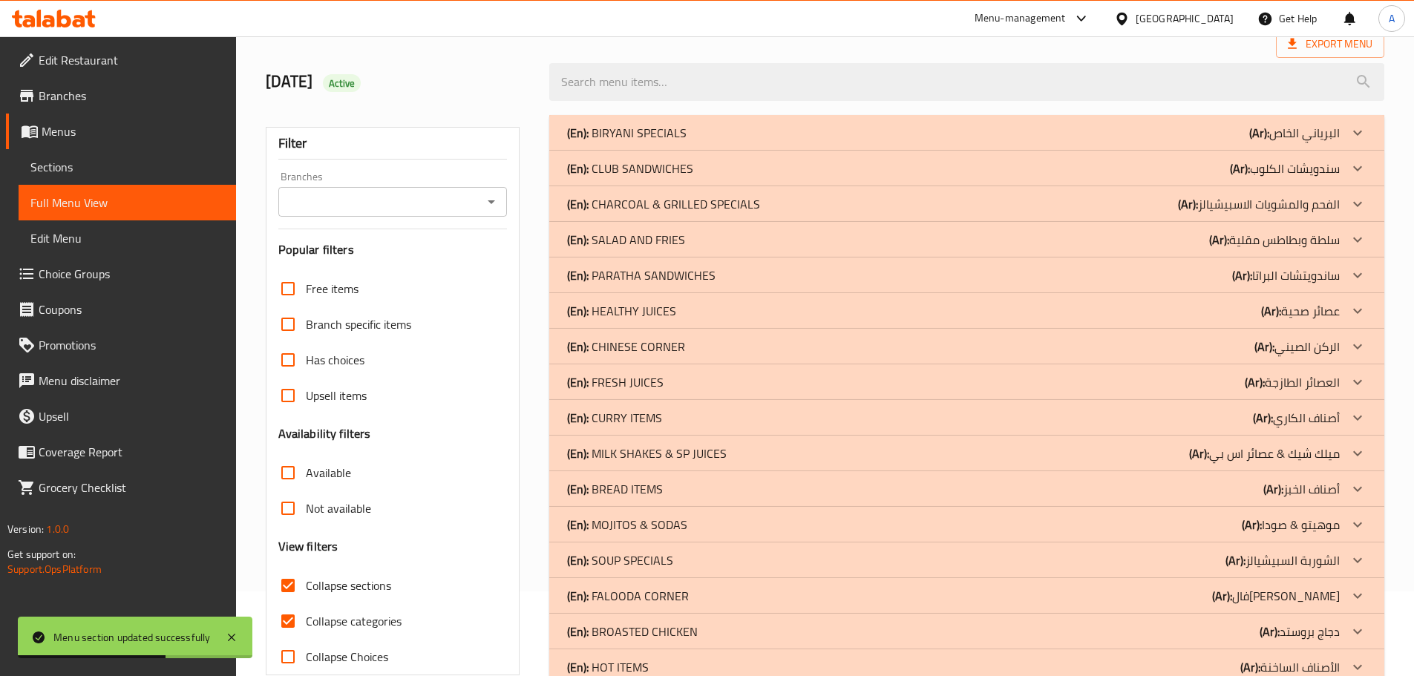
click at [696, 134] on div "(En): BIRYANI SPECIALS (Ar): البرياني الخاص" at bounding box center [953, 133] width 773 height 18
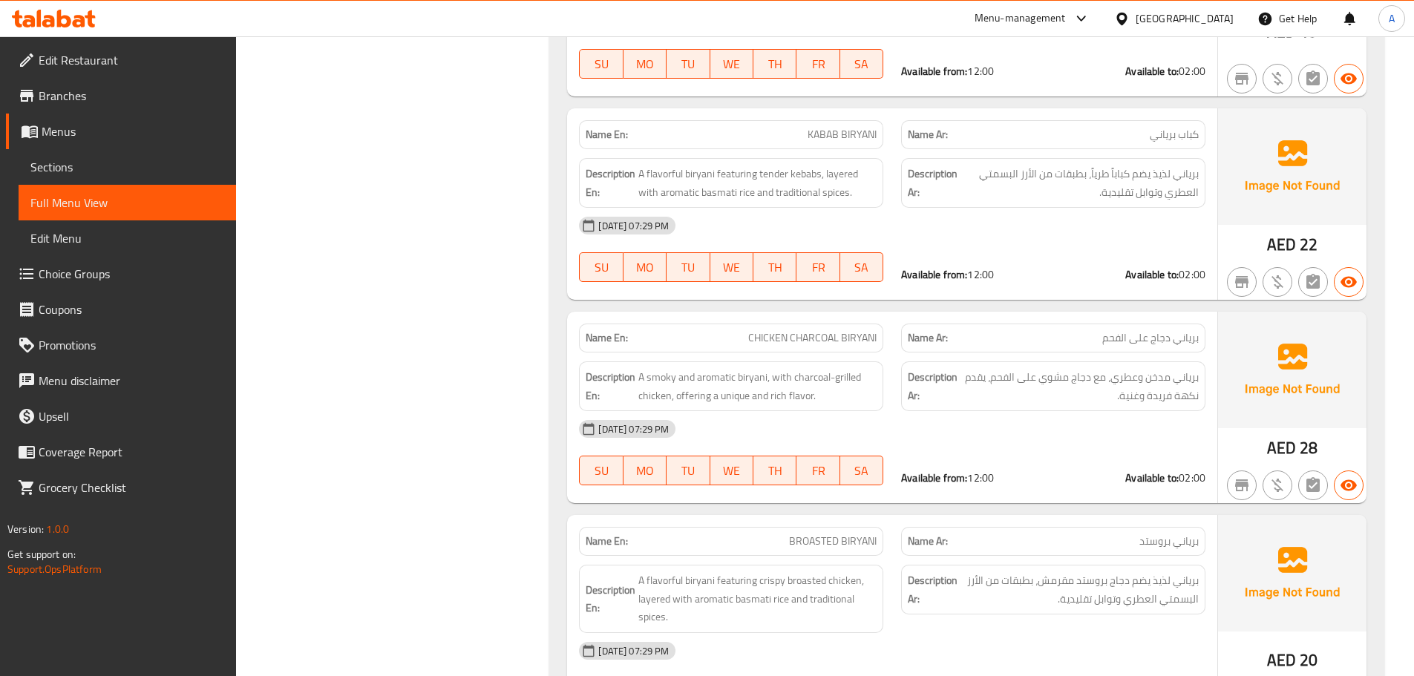
scroll to position [1437, 0]
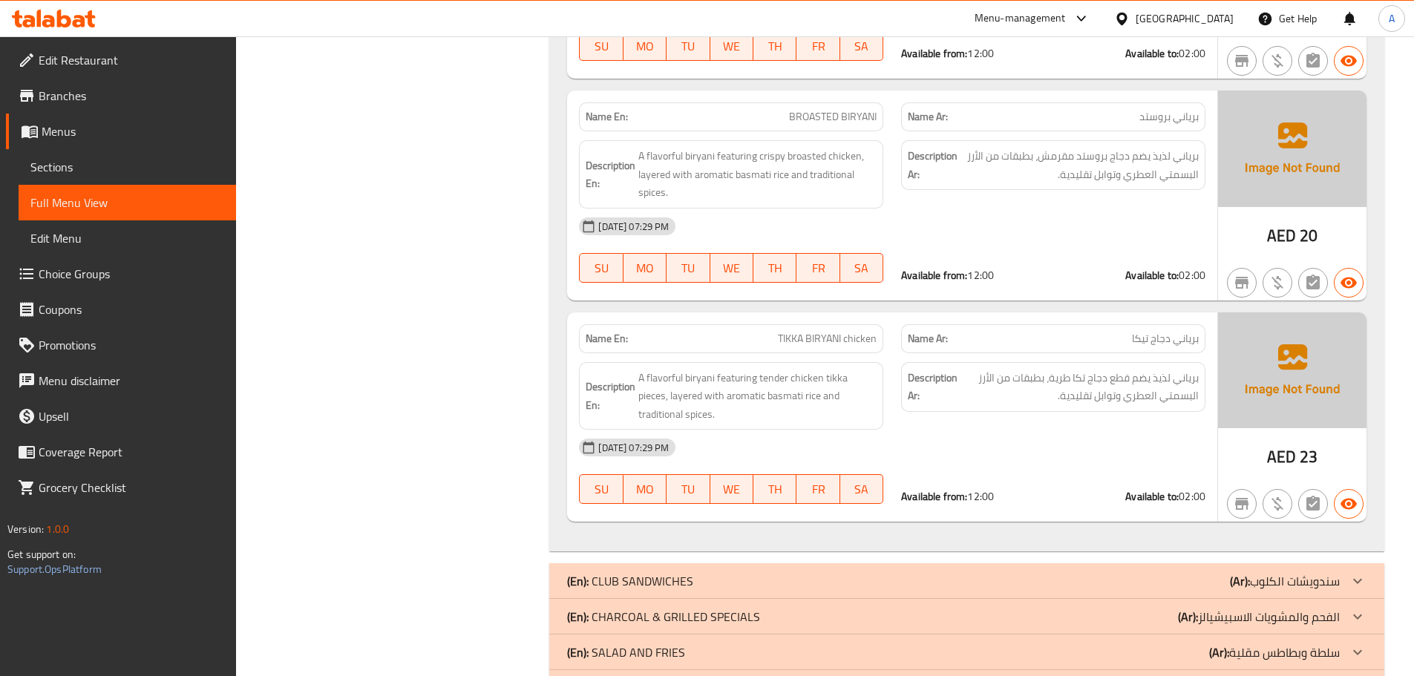
click at [816, 341] on span "TIKKA BIRYANI chicken" at bounding box center [827, 339] width 99 height 16
copy span "TIKKA BIRYANI chicken"
drag, startPoint x: 1199, startPoint y: 341, endPoint x: 1116, endPoint y: 344, distance: 82.4
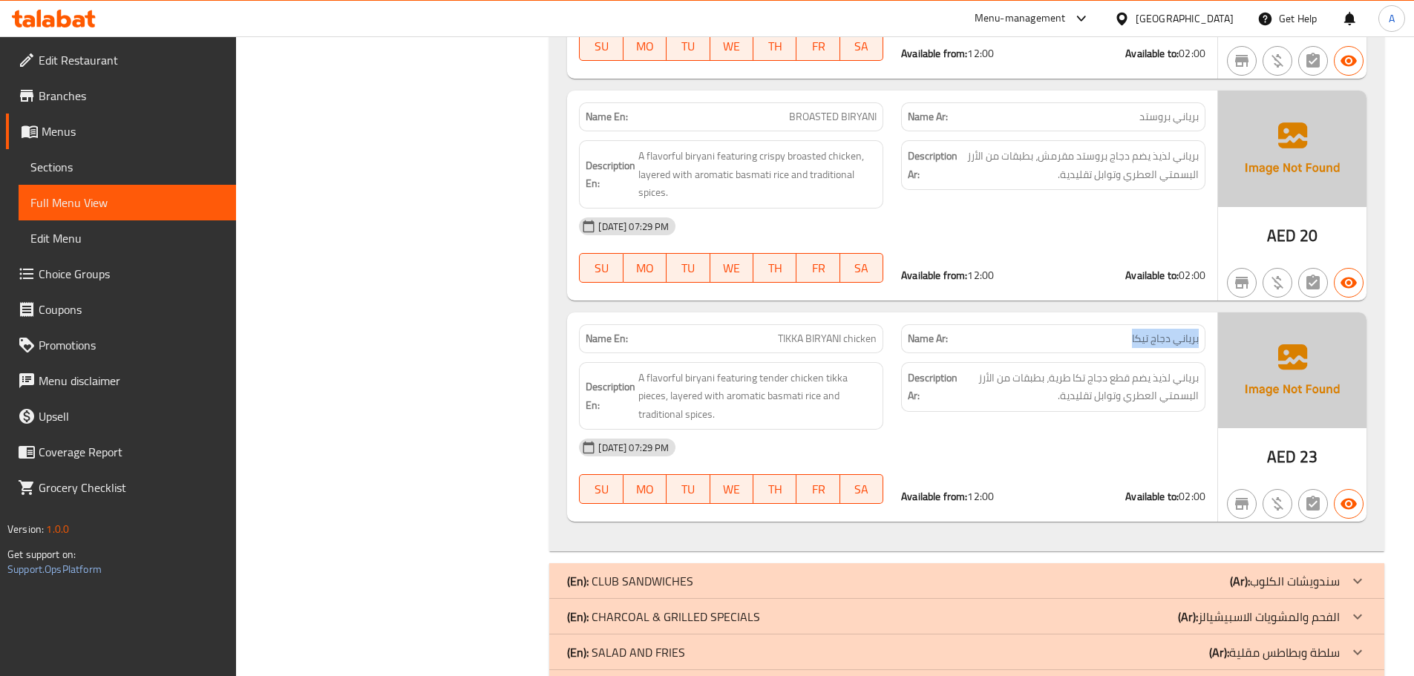
click at [1122, 343] on div "Name Ar: برياني دجاج تيكا" at bounding box center [1053, 338] width 304 height 29
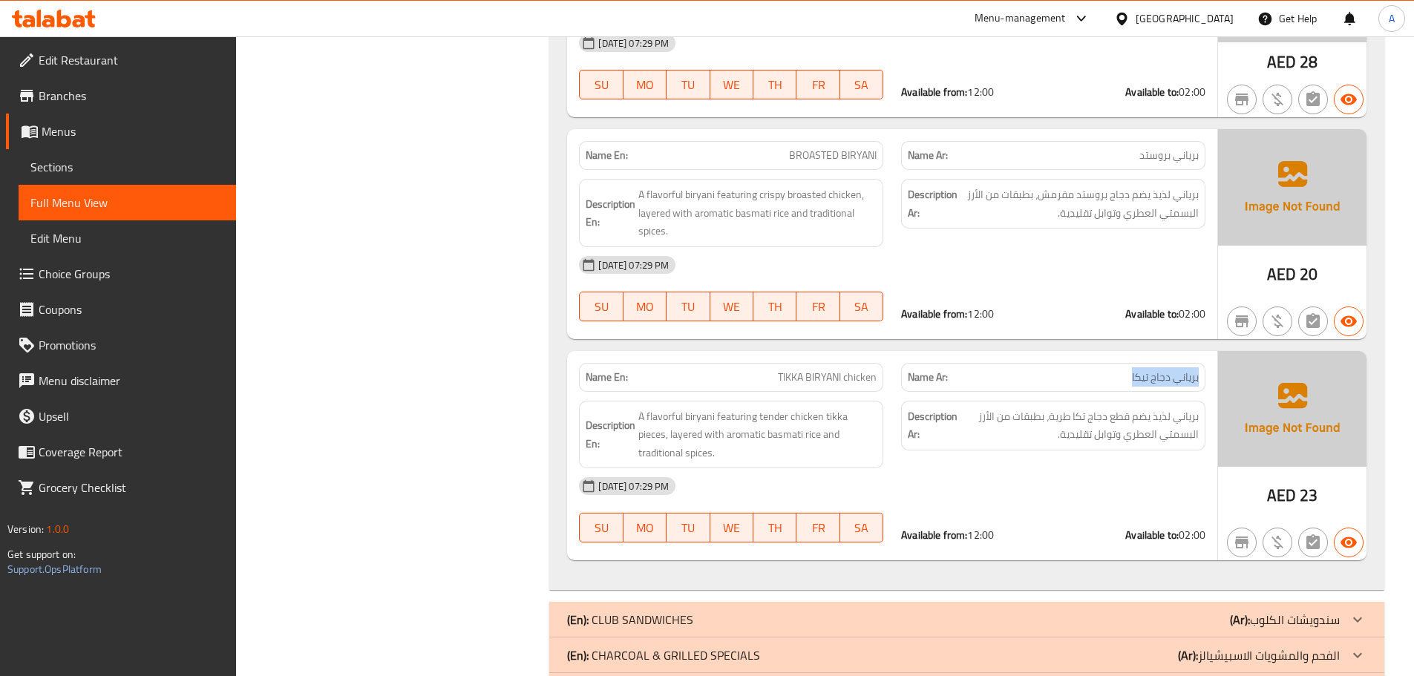
scroll to position [1363, 0]
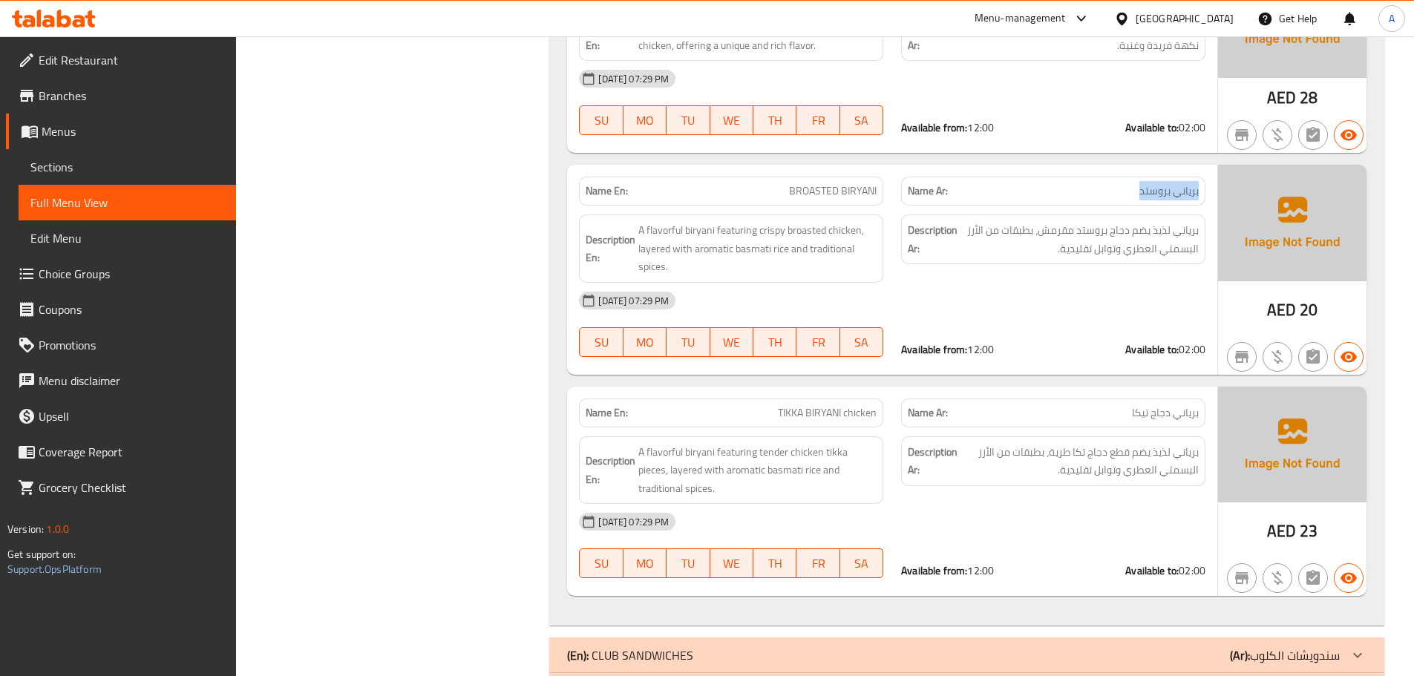
drag, startPoint x: 1200, startPoint y: 191, endPoint x: 1127, endPoint y: 194, distance: 72.8
click at [1127, 194] on div "Name Ar: برياني بروستد" at bounding box center [1053, 191] width 304 height 29
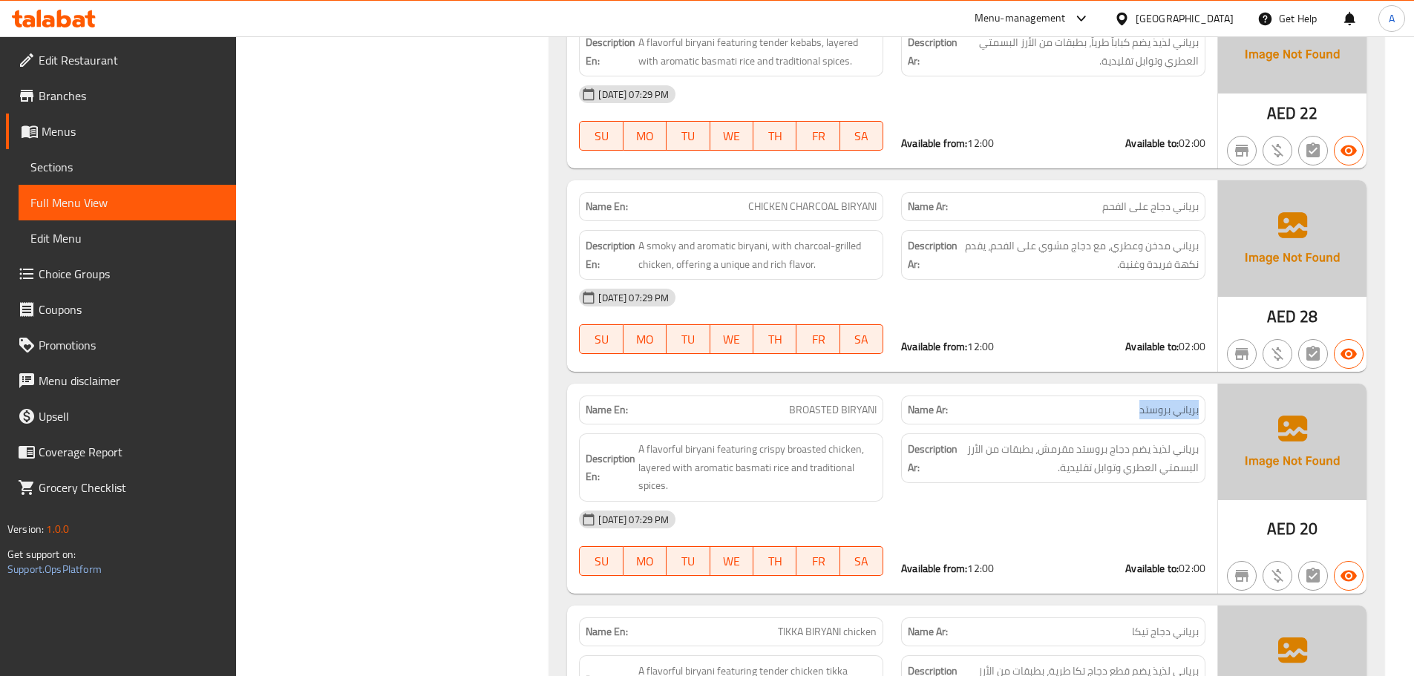
scroll to position [1140, 0]
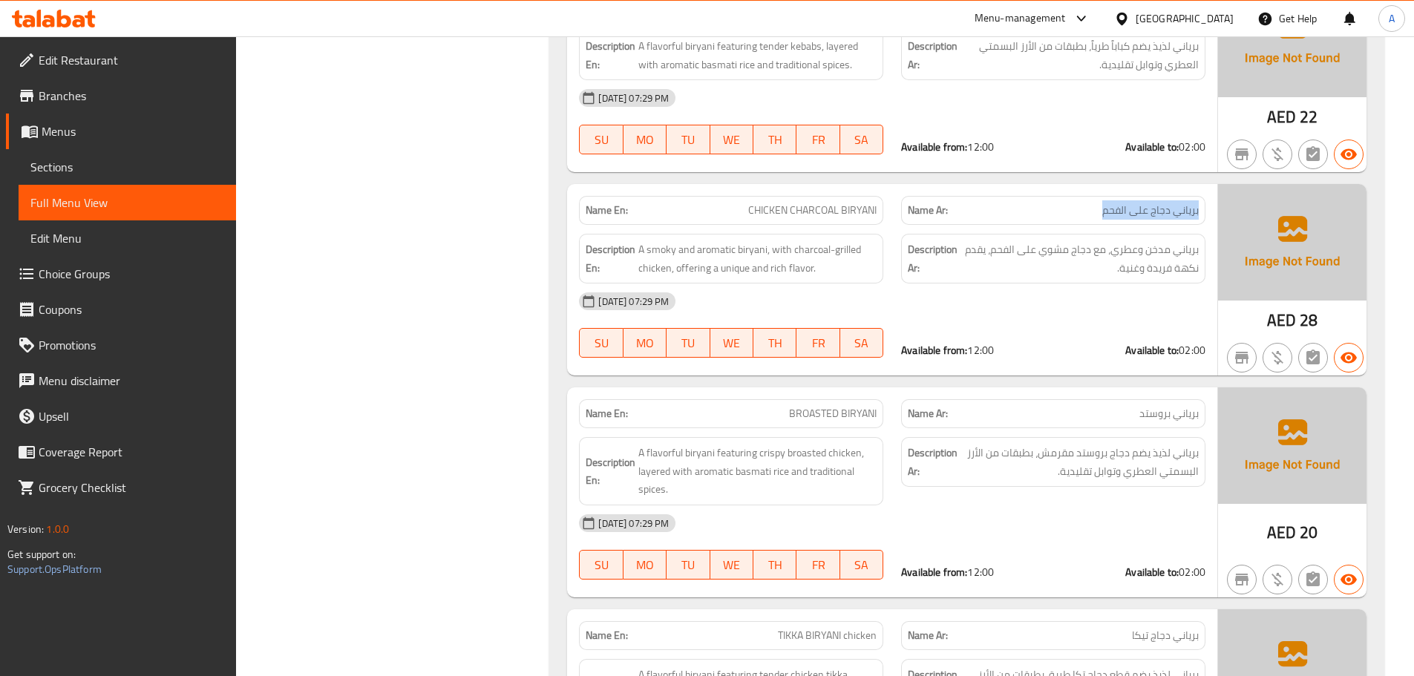
drag, startPoint x: 1200, startPoint y: 212, endPoint x: 1055, endPoint y: 216, distance: 144.8
click at [1055, 216] on div "Name Ar: برياني دجاج على الفحم" at bounding box center [1053, 210] width 304 height 29
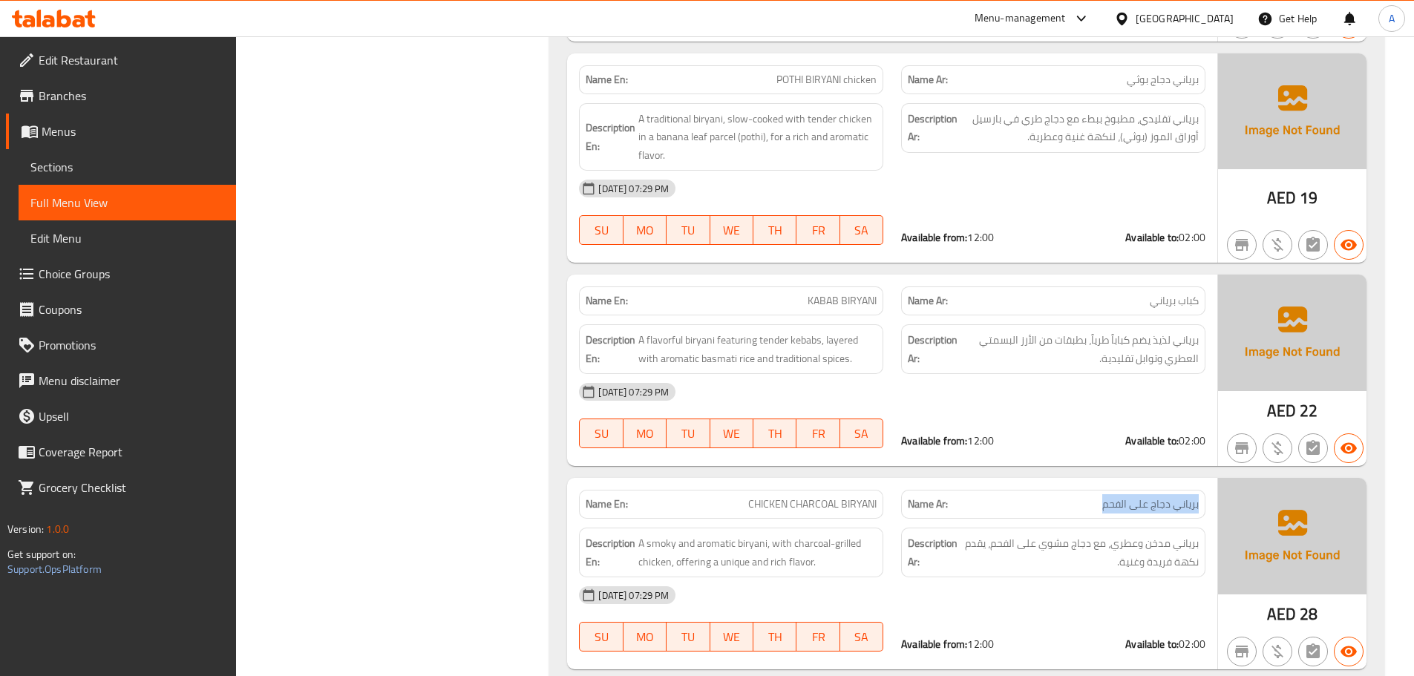
scroll to position [843, 0]
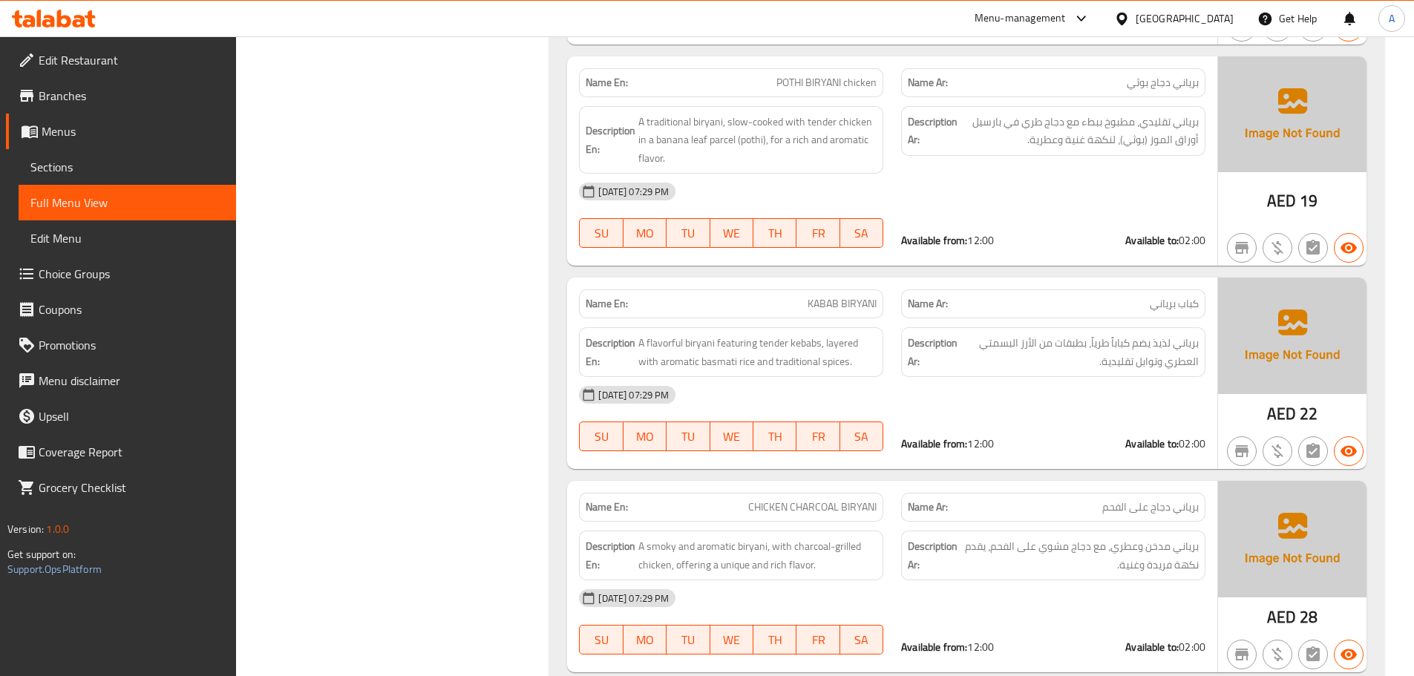
click at [1194, 306] on span "كباب برياني" at bounding box center [1174, 304] width 49 height 16
click at [793, 306] on p "Name En: KABAB BIRYANI" at bounding box center [731, 304] width 291 height 16
copy span "KABAB BIRYANI"
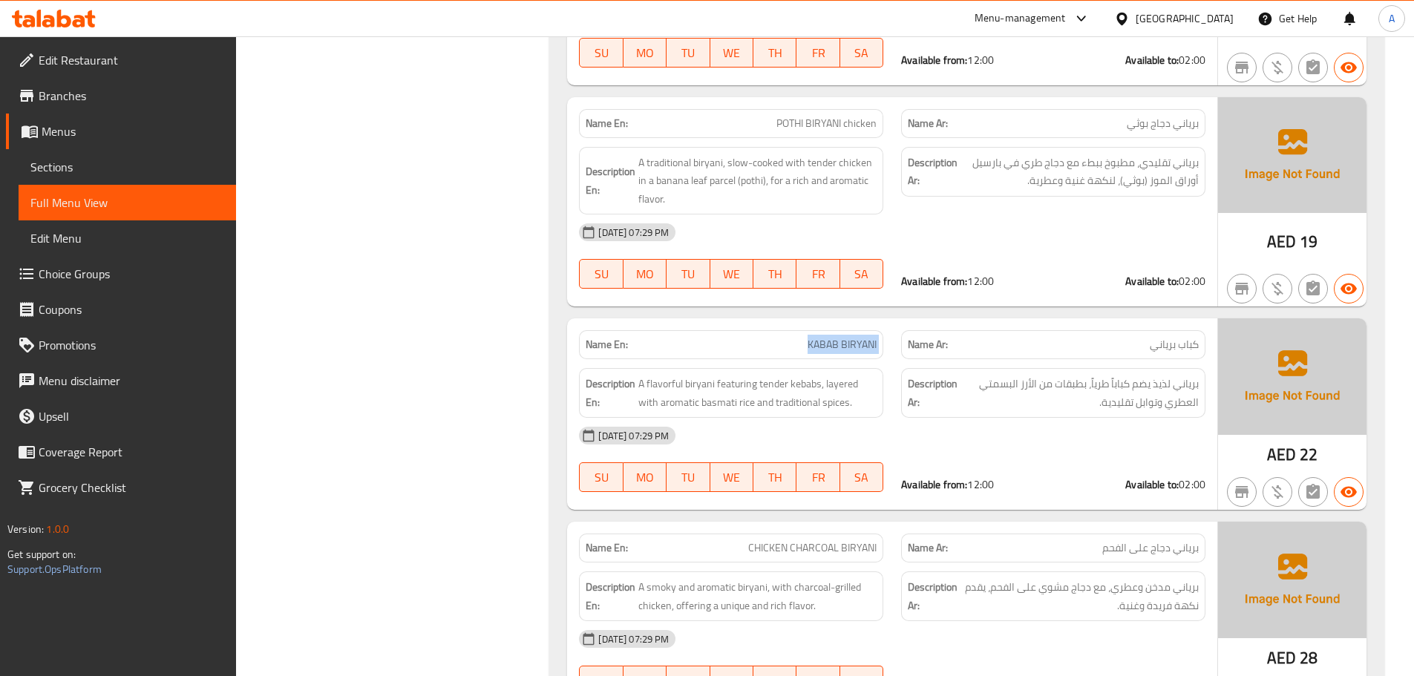
scroll to position [769, 0]
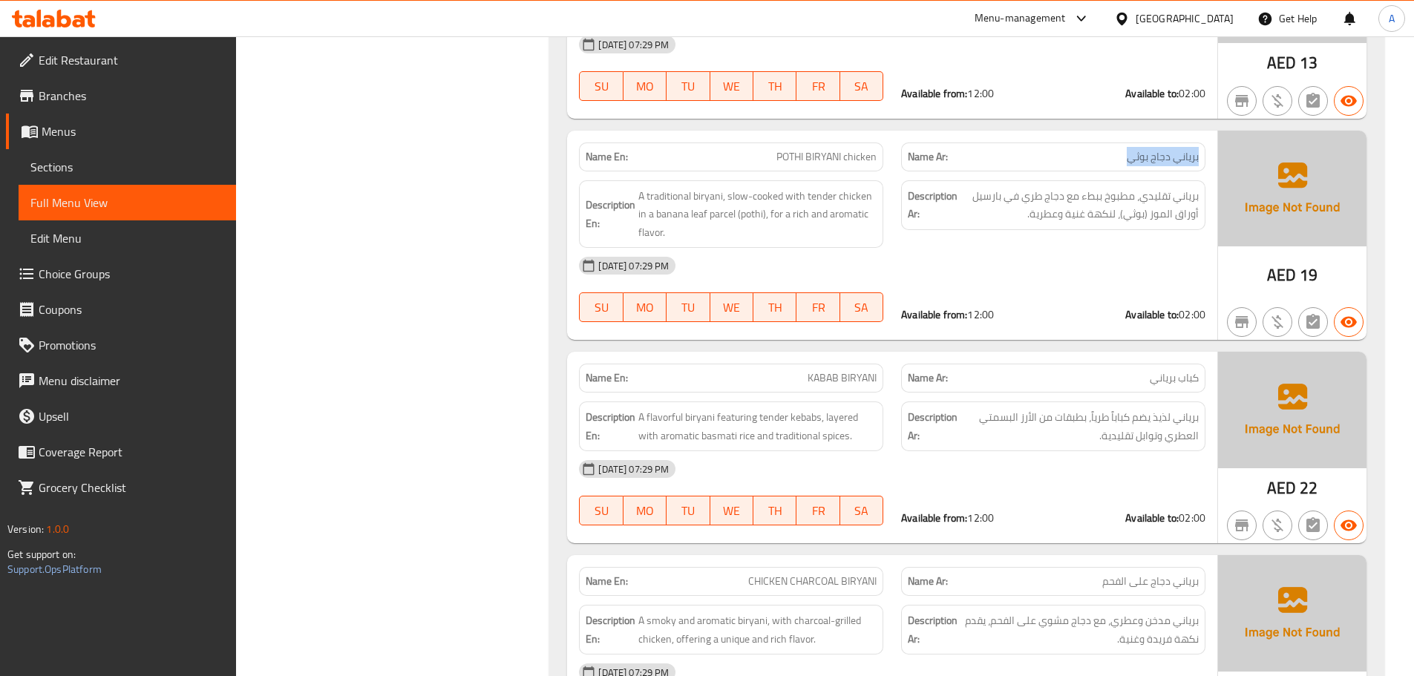
drag, startPoint x: 1199, startPoint y: 157, endPoint x: 1090, endPoint y: 159, distance: 109.1
click at [1090, 159] on div "Name Ar: برياني دجاج بوثي" at bounding box center [1053, 156] width 304 height 29
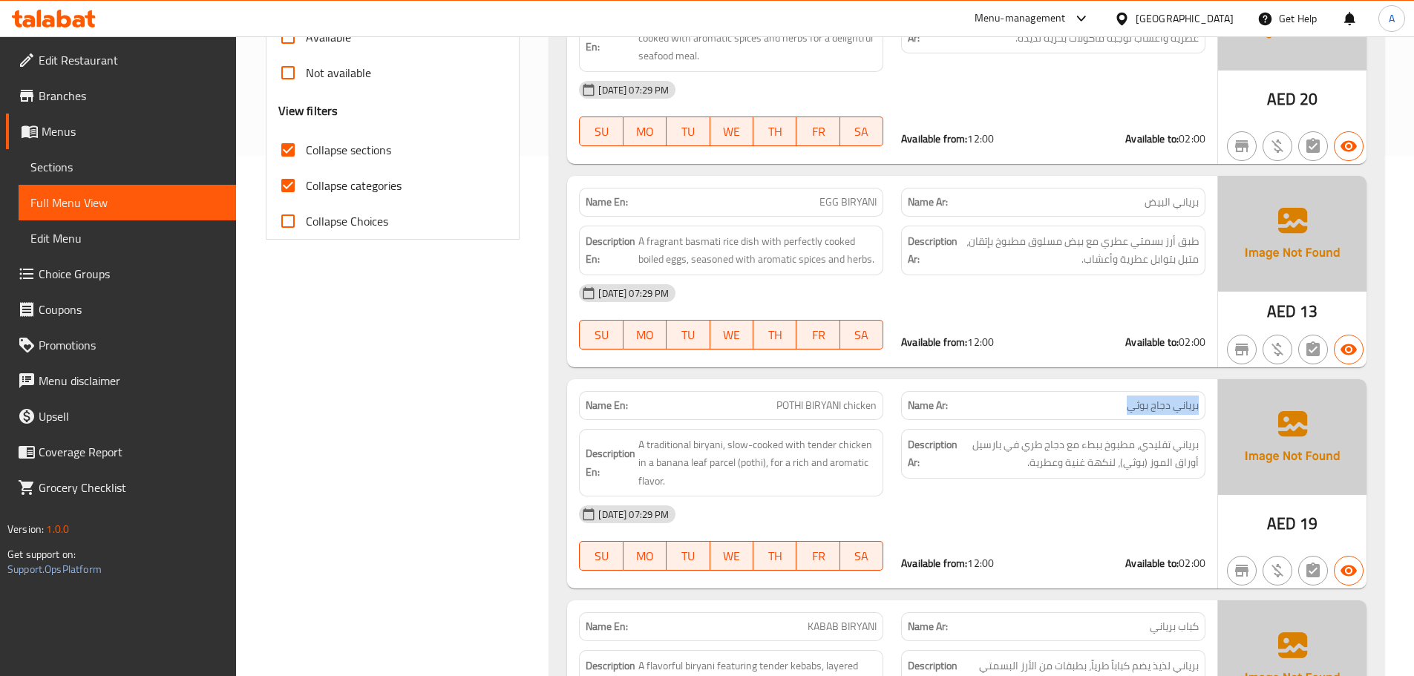
scroll to position [472, 0]
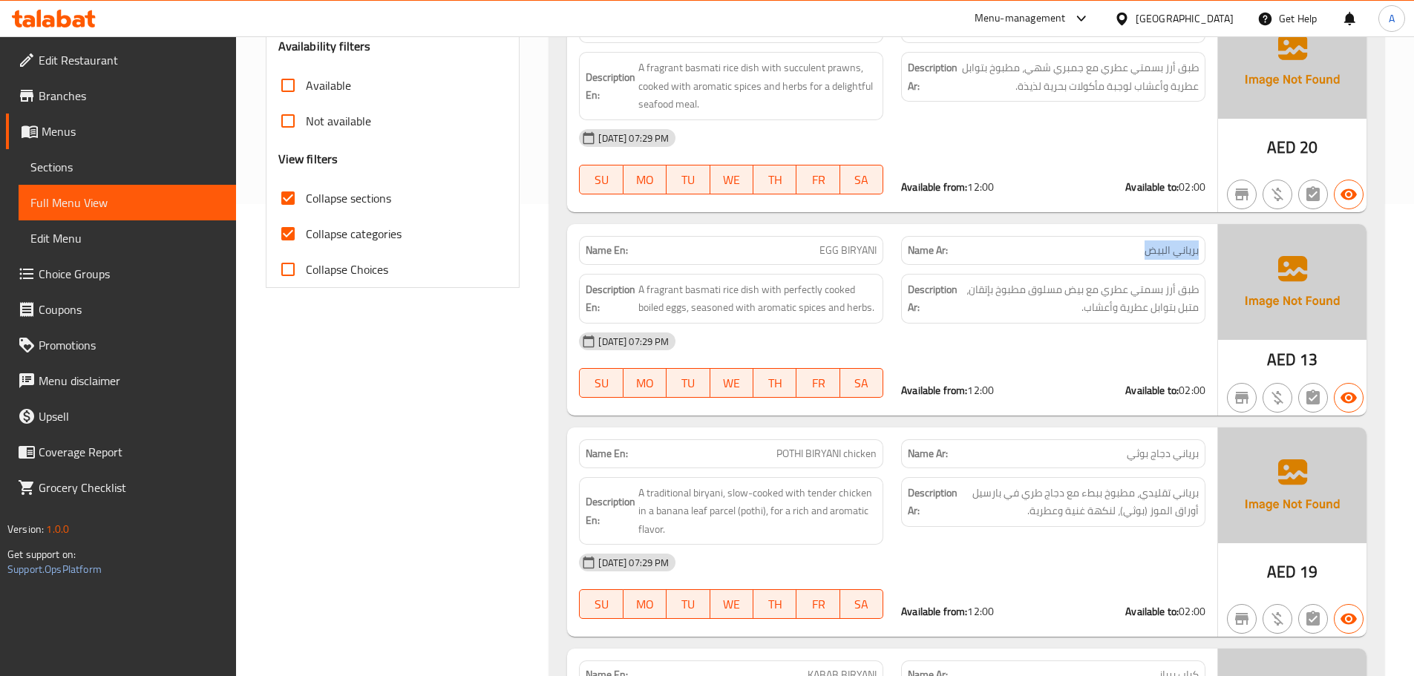
drag, startPoint x: 1198, startPoint y: 254, endPoint x: 1136, endPoint y: 252, distance: 62.4
click at [1136, 252] on p "Name Ar: برياني البيض" at bounding box center [1053, 251] width 291 height 16
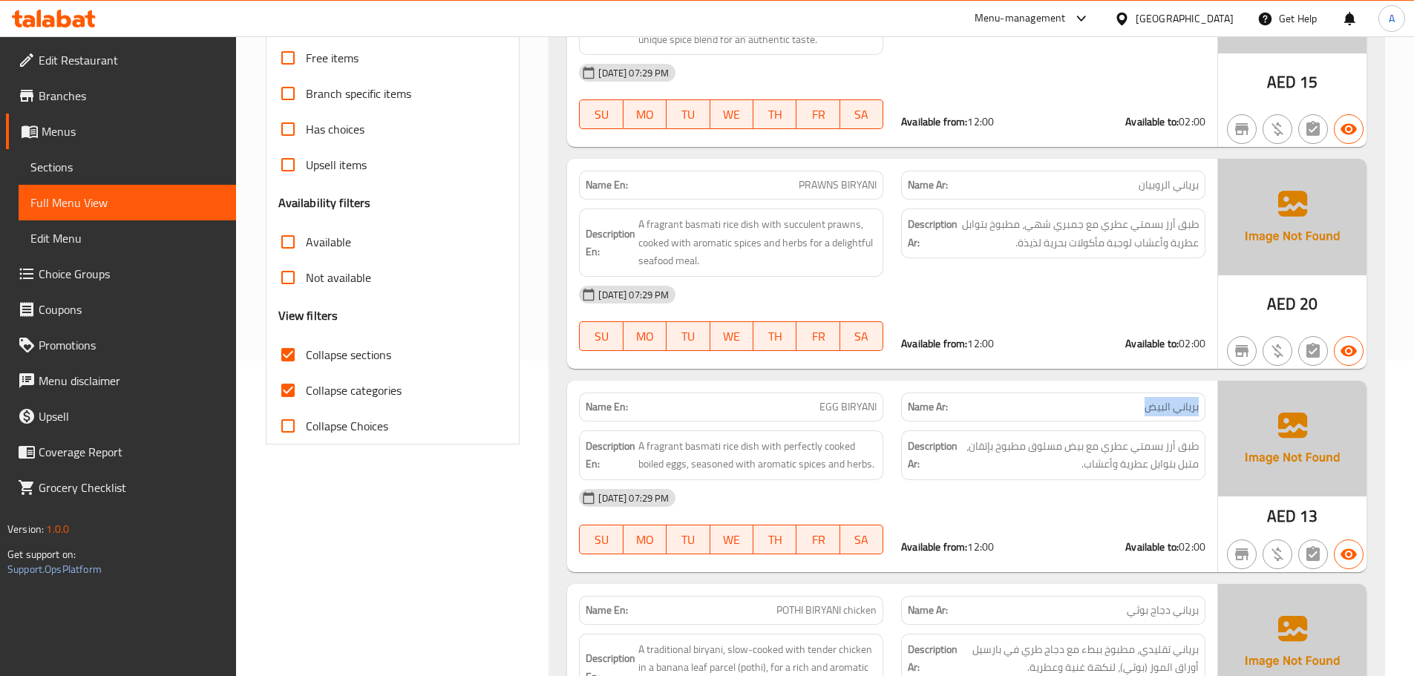
scroll to position [249, 0]
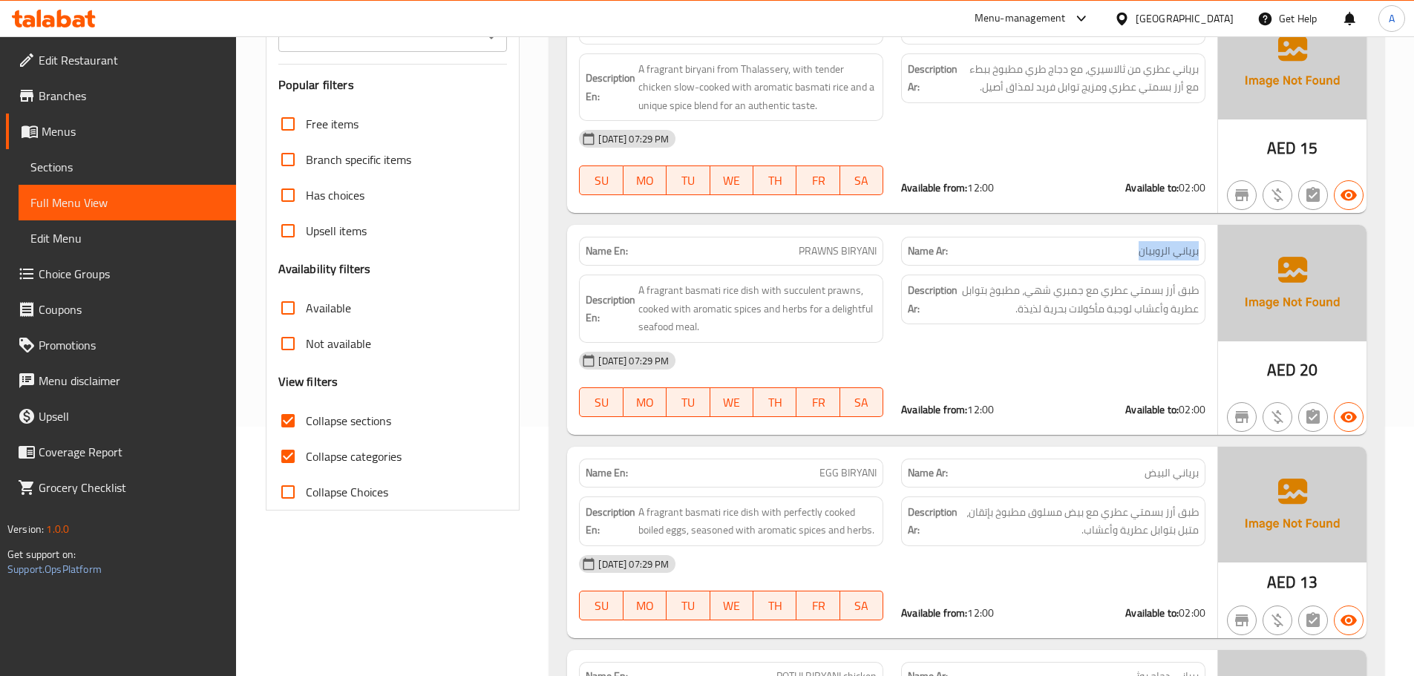
drag, startPoint x: 1201, startPoint y: 251, endPoint x: 1111, endPoint y: 252, distance: 89.8
click at [1111, 252] on div "Name Ar: برياني الروبيان" at bounding box center [1053, 251] width 304 height 29
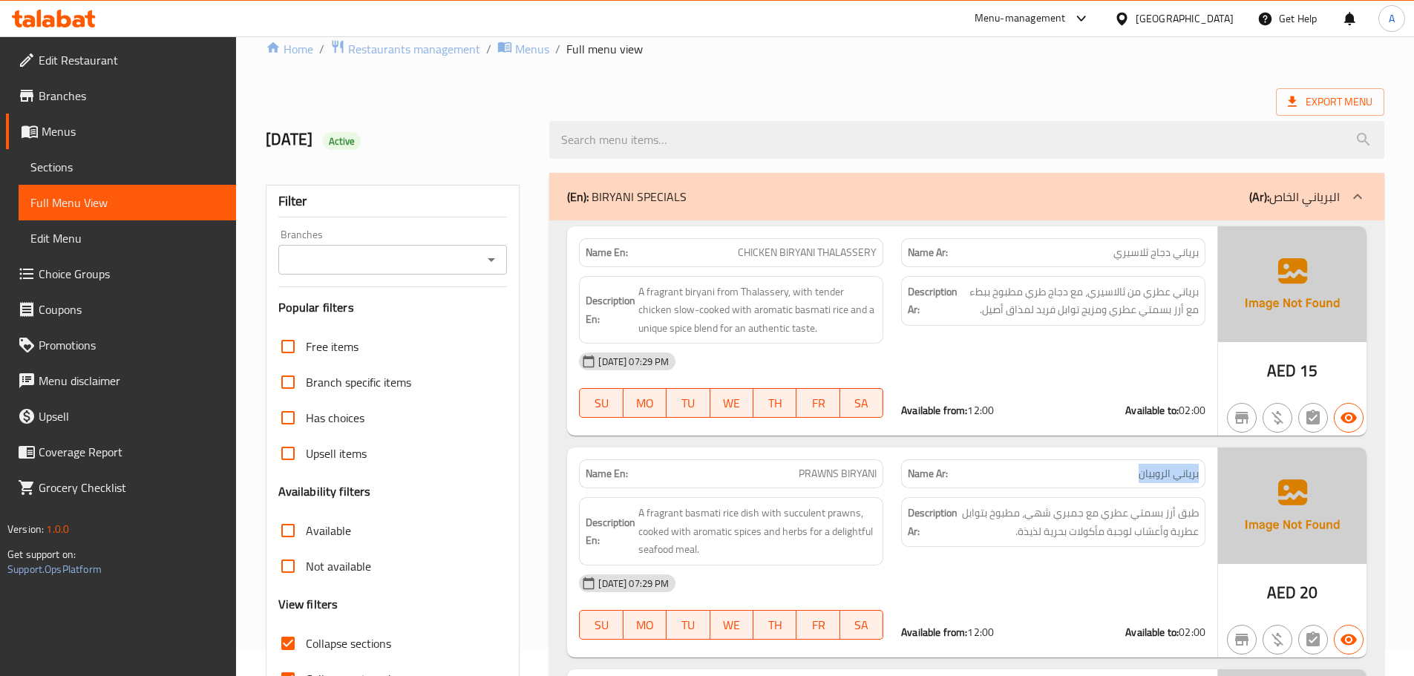
scroll to position [0, 0]
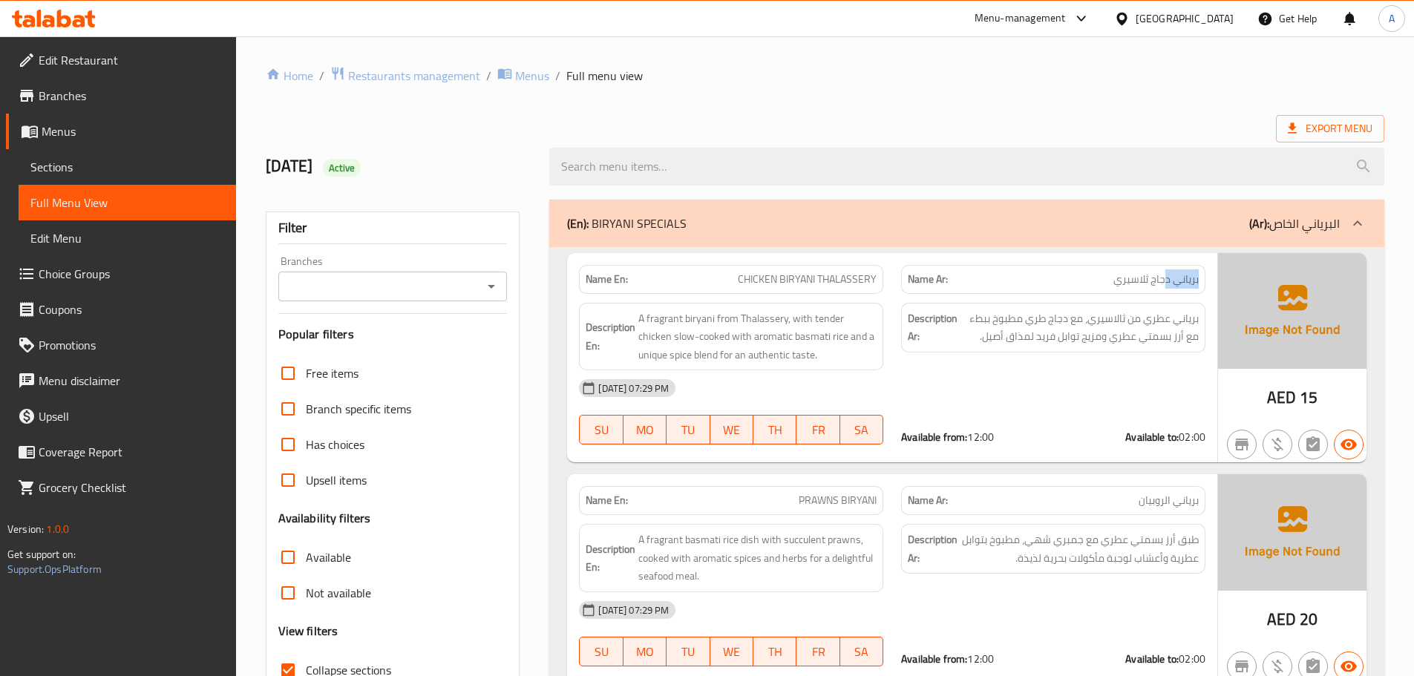
drag, startPoint x: 1201, startPoint y: 278, endPoint x: 1167, endPoint y: 281, distance: 34.3
click at [1167, 281] on div "Name Ar: برياني دجاج ثلاسيري" at bounding box center [1053, 279] width 304 height 29
click at [853, 276] on span "CHICKEN BIRYANI THALASSERY" at bounding box center [807, 280] width 139 height 16
copy span "THALASSERY"
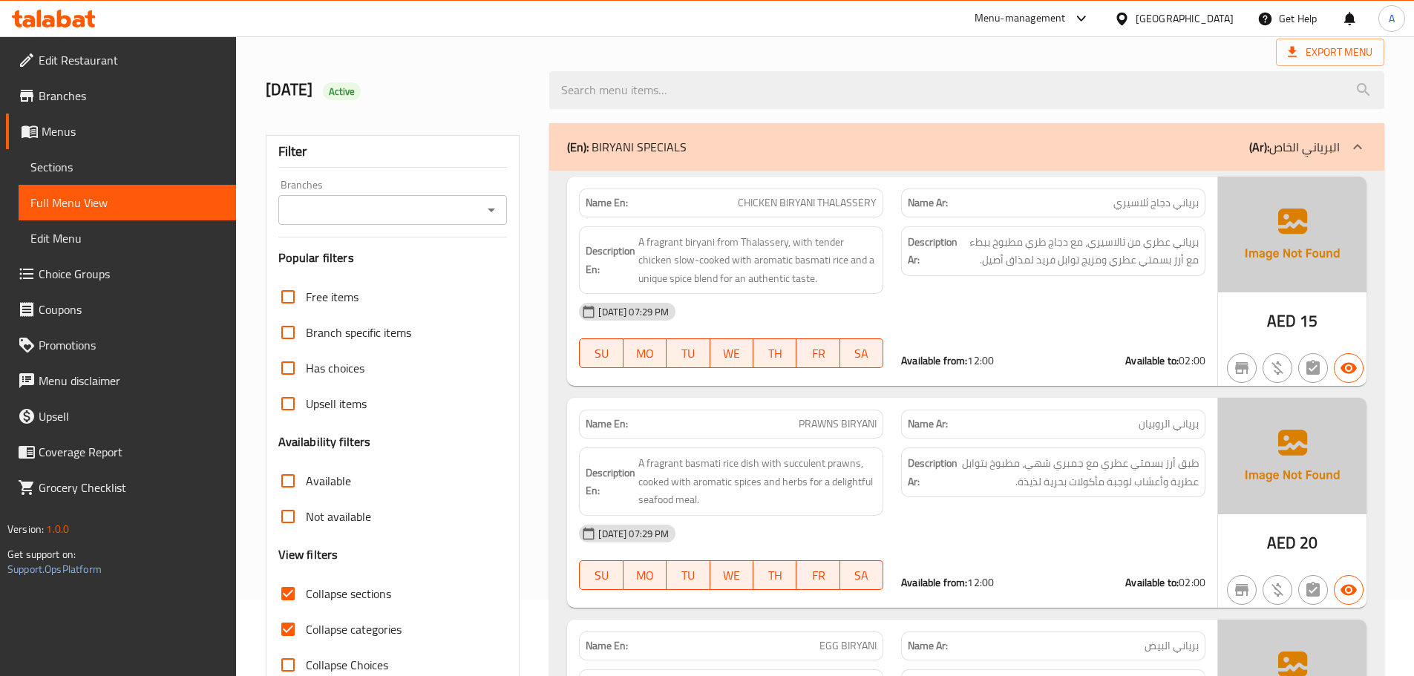
scroll to position [148, 0]
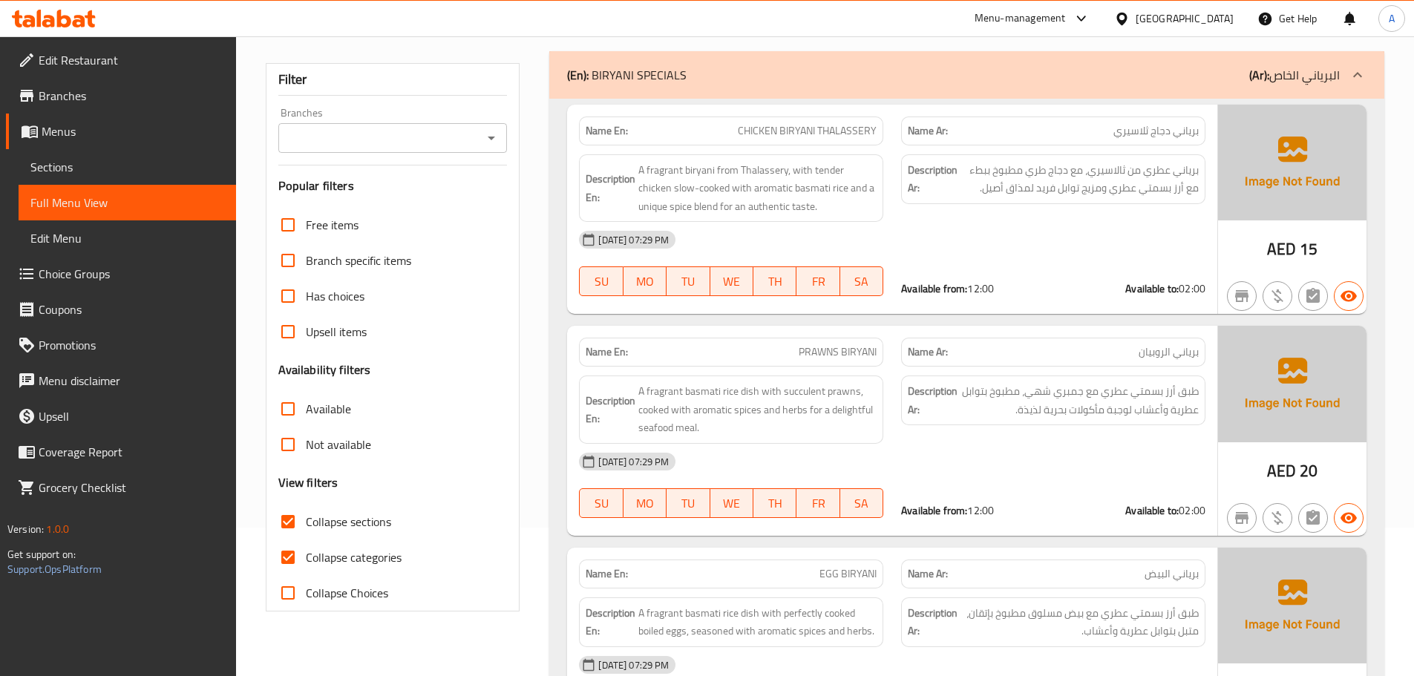
click at [1066, 220] on div "Description Ar: برياني عطري من ثالاسيري، مع دجاج طري مطبوخ ببطء مع أرز بسمتي عط…" at bounding box center [1053, 188] width 322 height 86
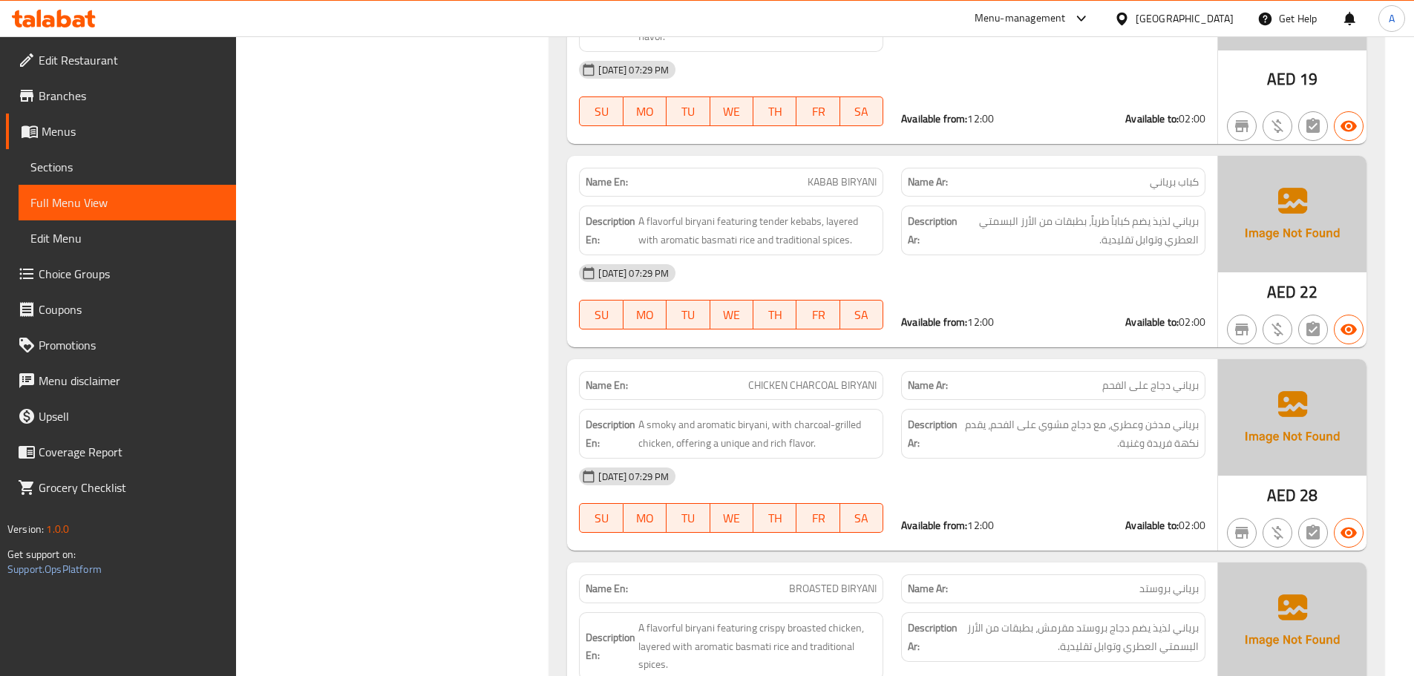
scroll to position [0, 0]
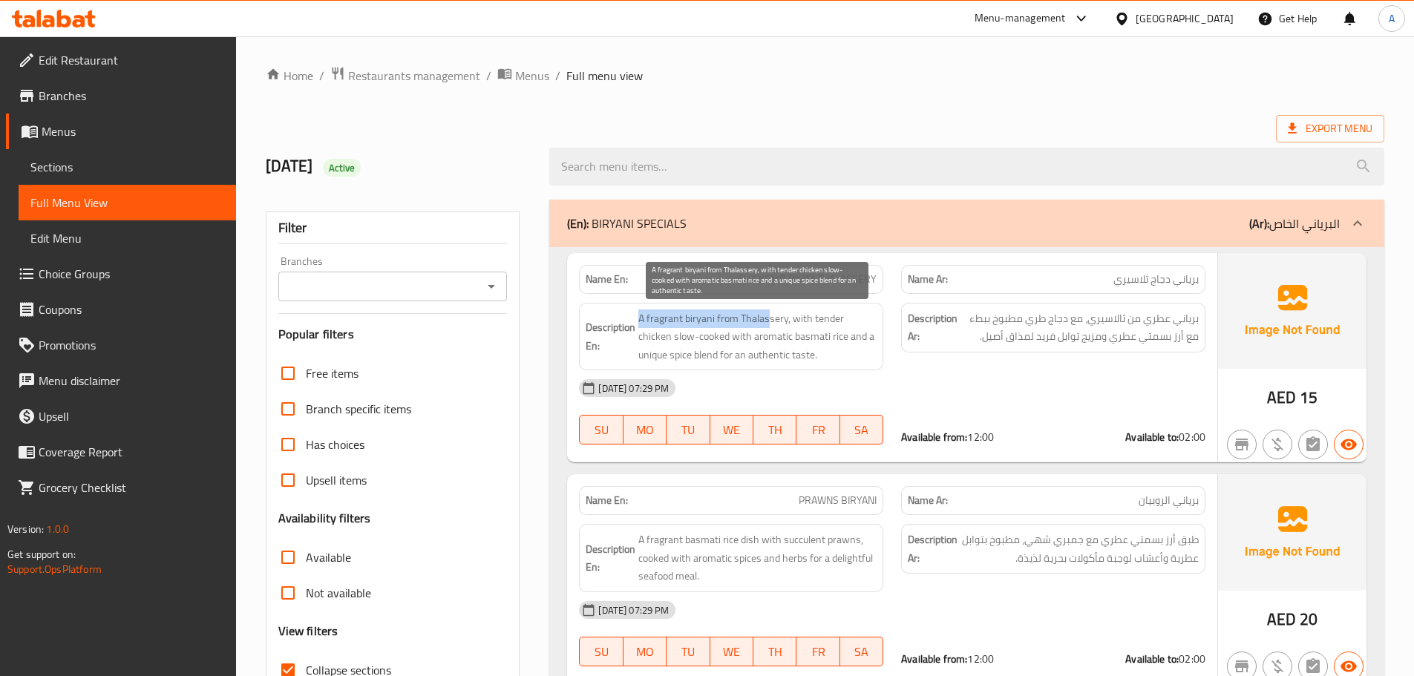
drag, startPoint x: 641, startPoint y: 315, endPoint x: 773, endPoint y: 316, distance: 132.1
click at [773, 316] on span "A fragrant biryani from Thalassery, with tender chicken slow-cooked with aromat…" at bounding box center [757, 336] width 238 height 55
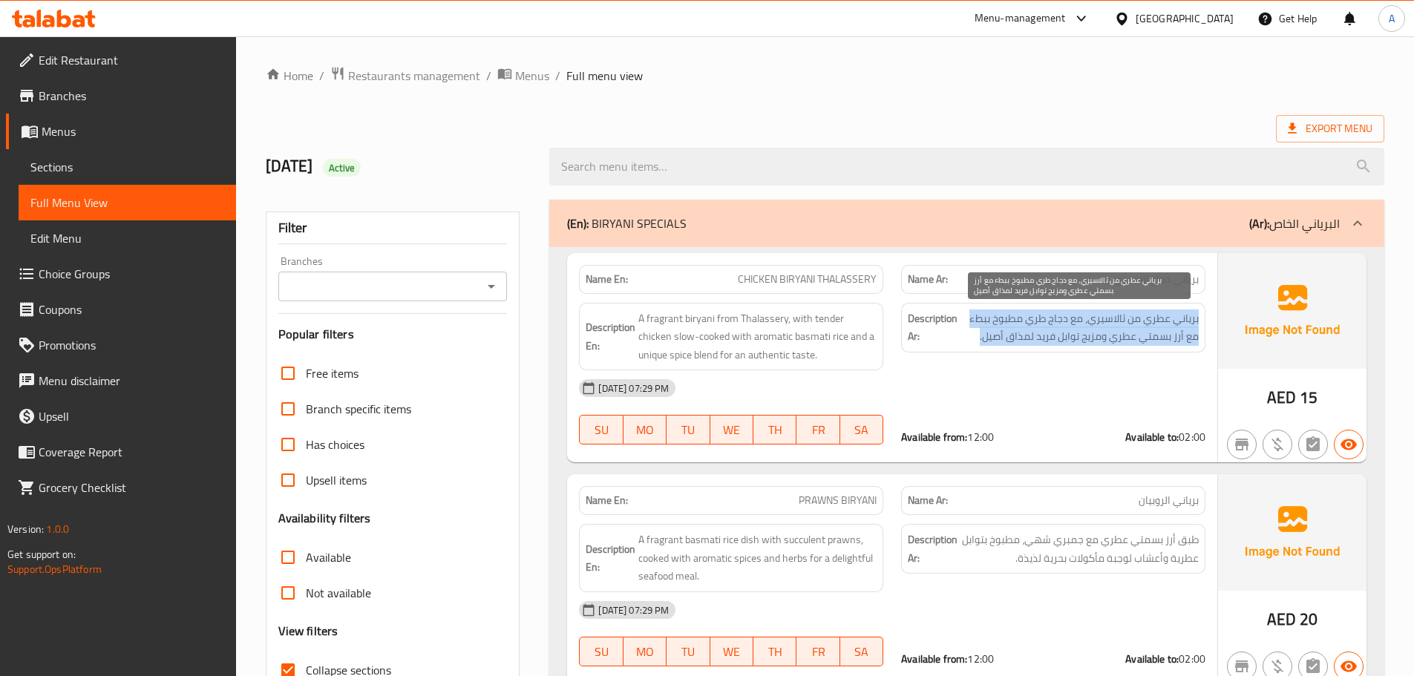
drag, startPoint x: 1200, startPoint y: 317, endPoint x: 974, endPoint y: 341, distance: 227.6
click at [974, 341] on div "Description Ar: برياني عطري من ثالاسيري، مع دجاج طري مطبوخ ببطء مع أرز بسمتي عط…" at bounding box center [1053, 328] width 304 height 50
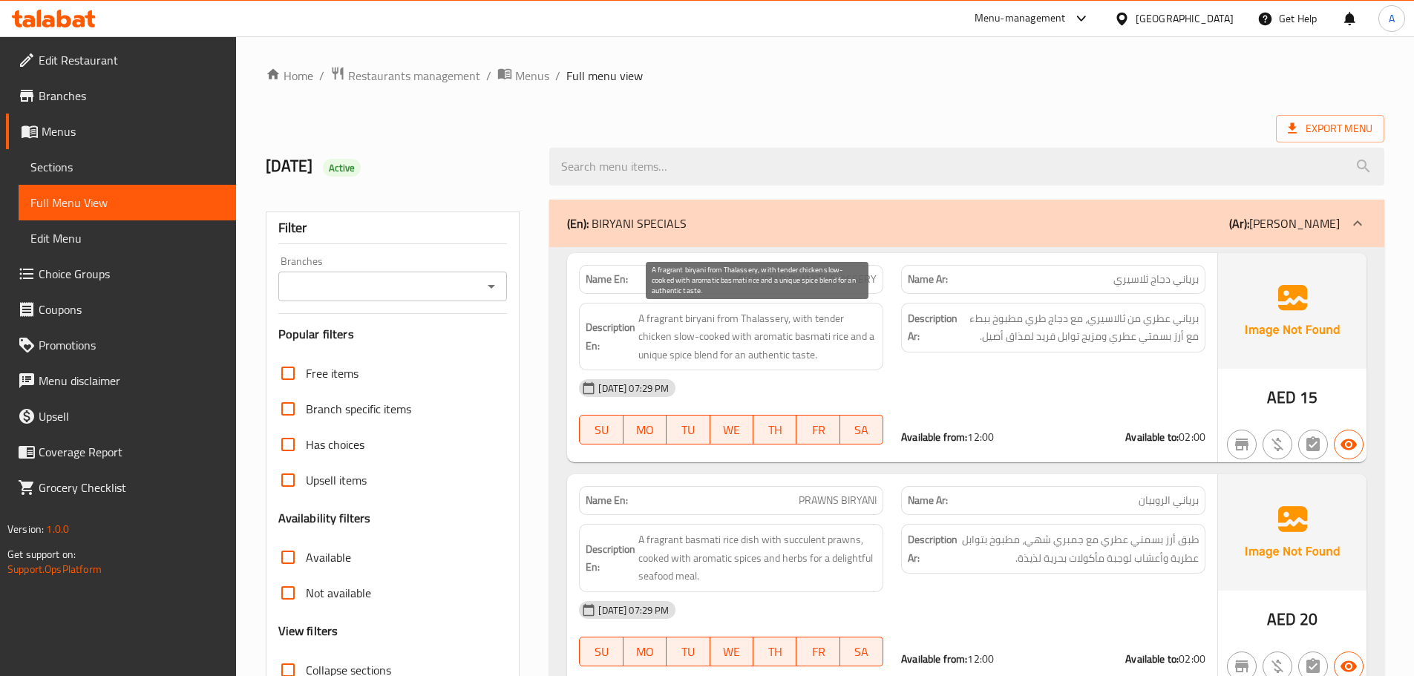
scroll to position [74, 0]
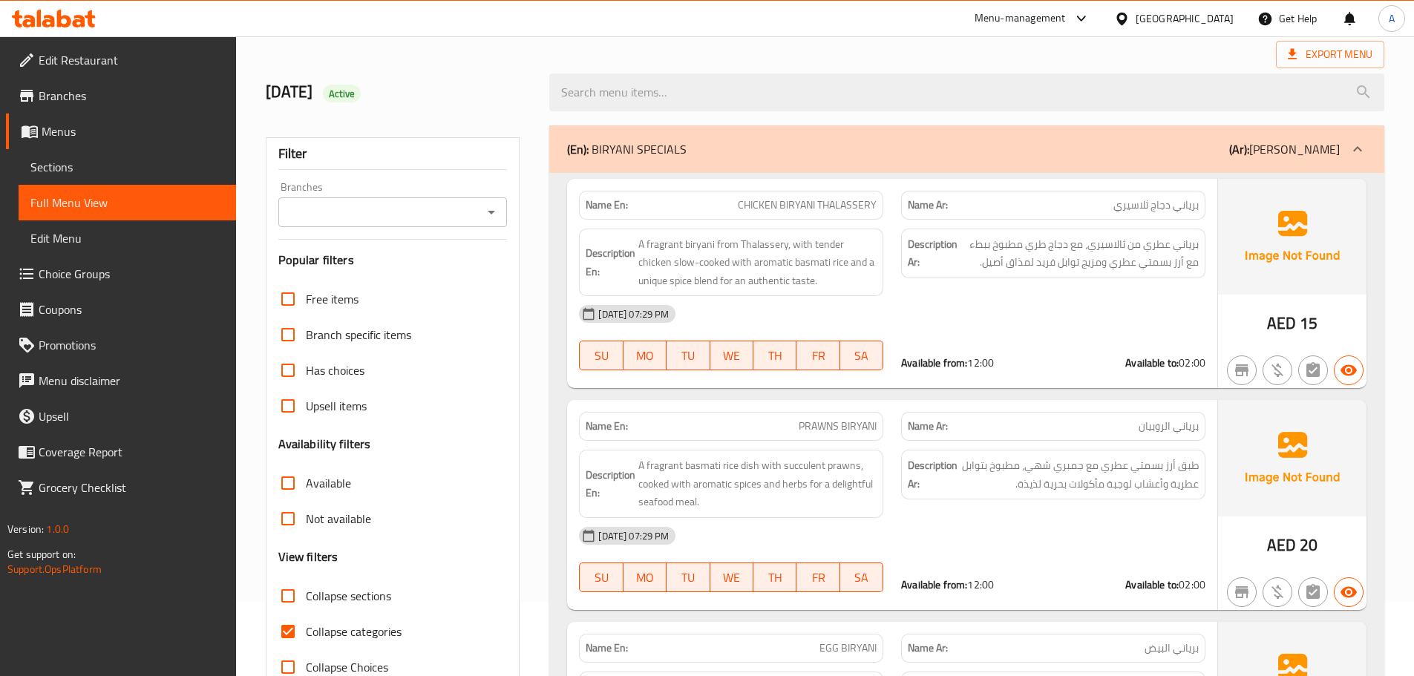
click at [280, 580] on input "Collapse sections" at bounding box center [288, 596] width 36 height 36
checkbox input "true"
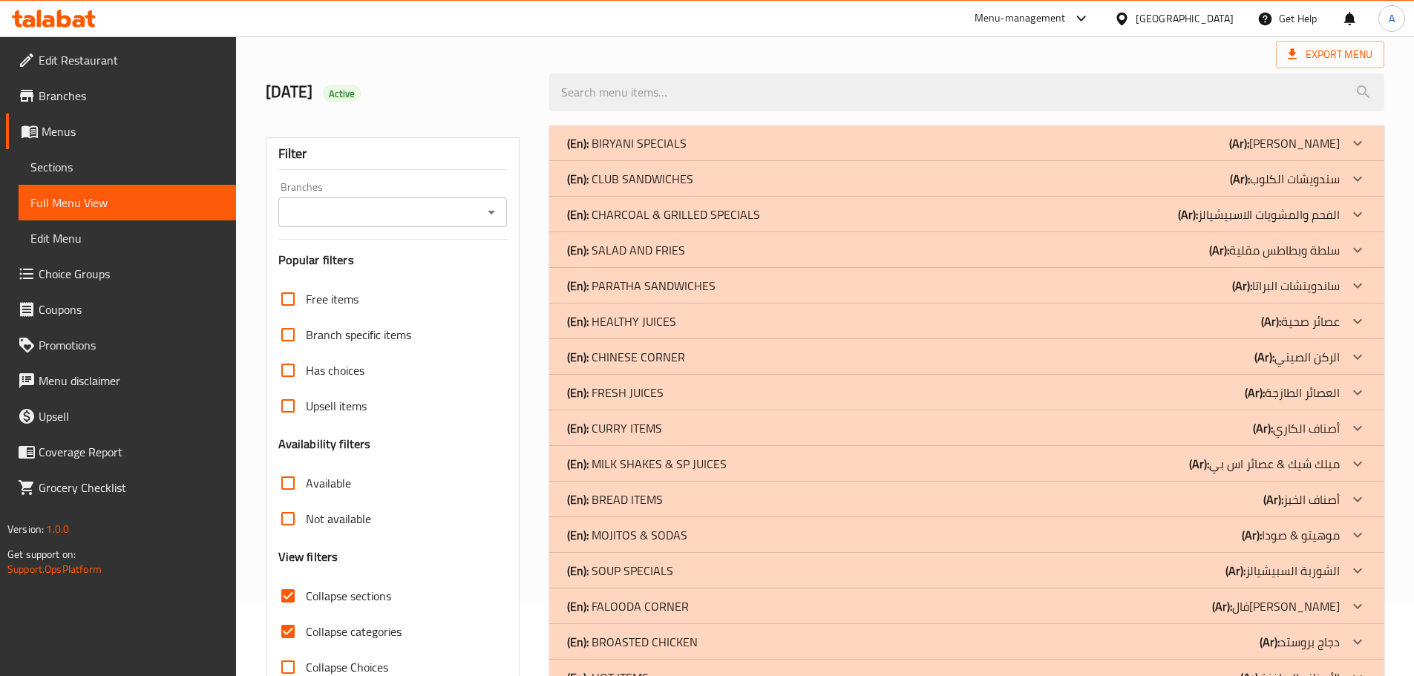
click at [118, 161] on span "Sections" at bounding box center [127, 167] width 194 height 18
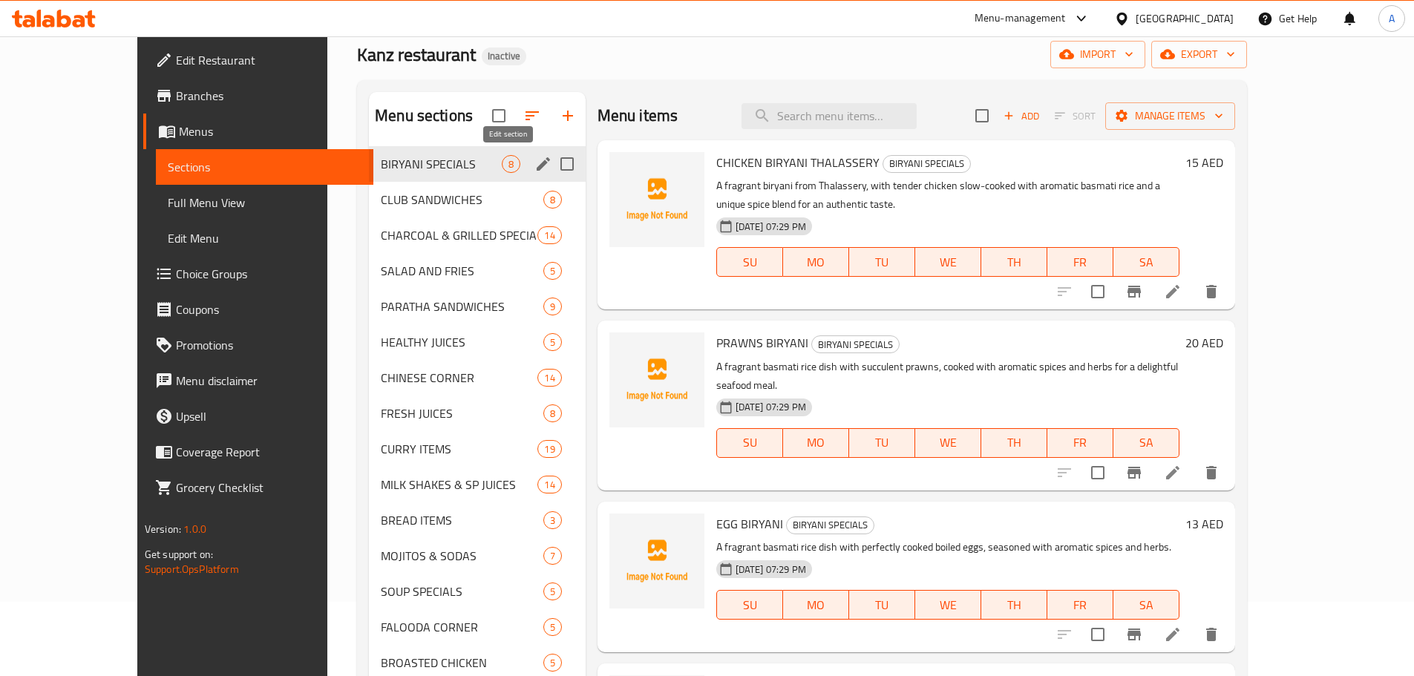
click at [537, 165] on icon "edit" at bounding box center [543, 163] width 13 height 13
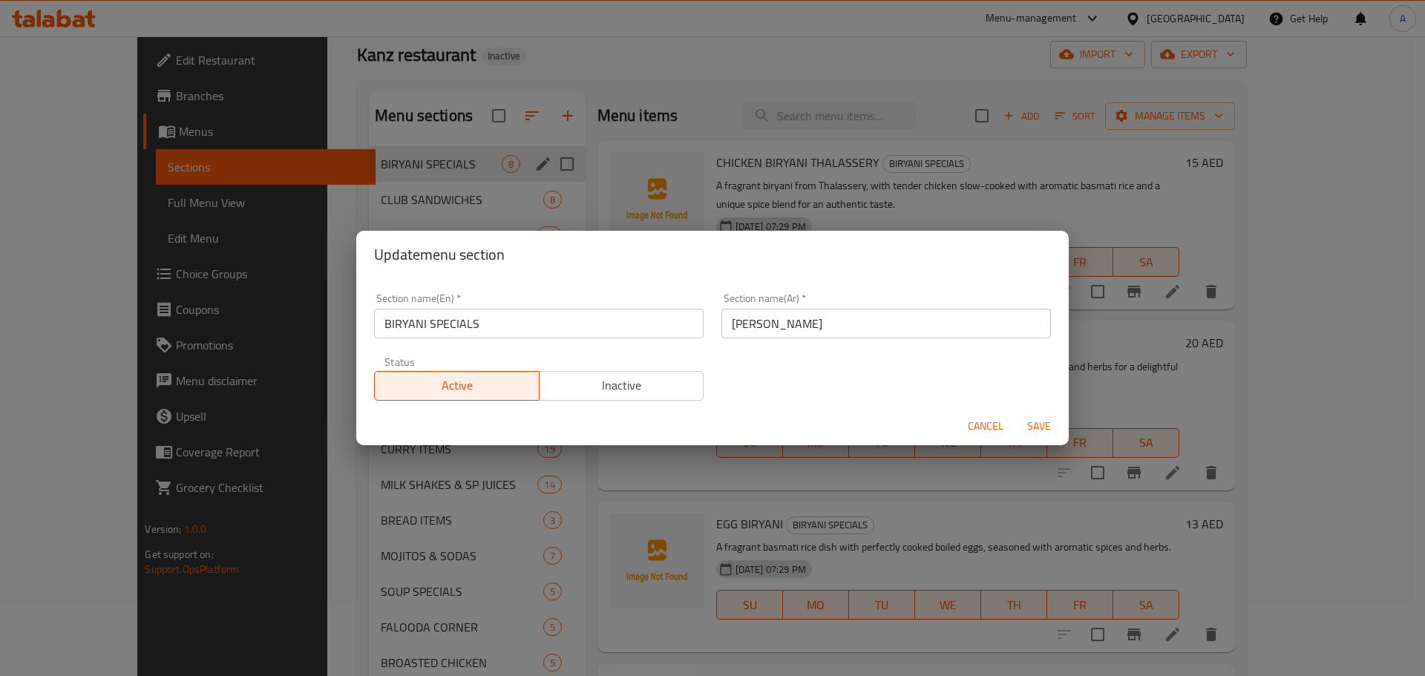
click at [497, 320] on input "BIRYANI SPECIALS" at bounding box center [539, 324] width 330 height 30
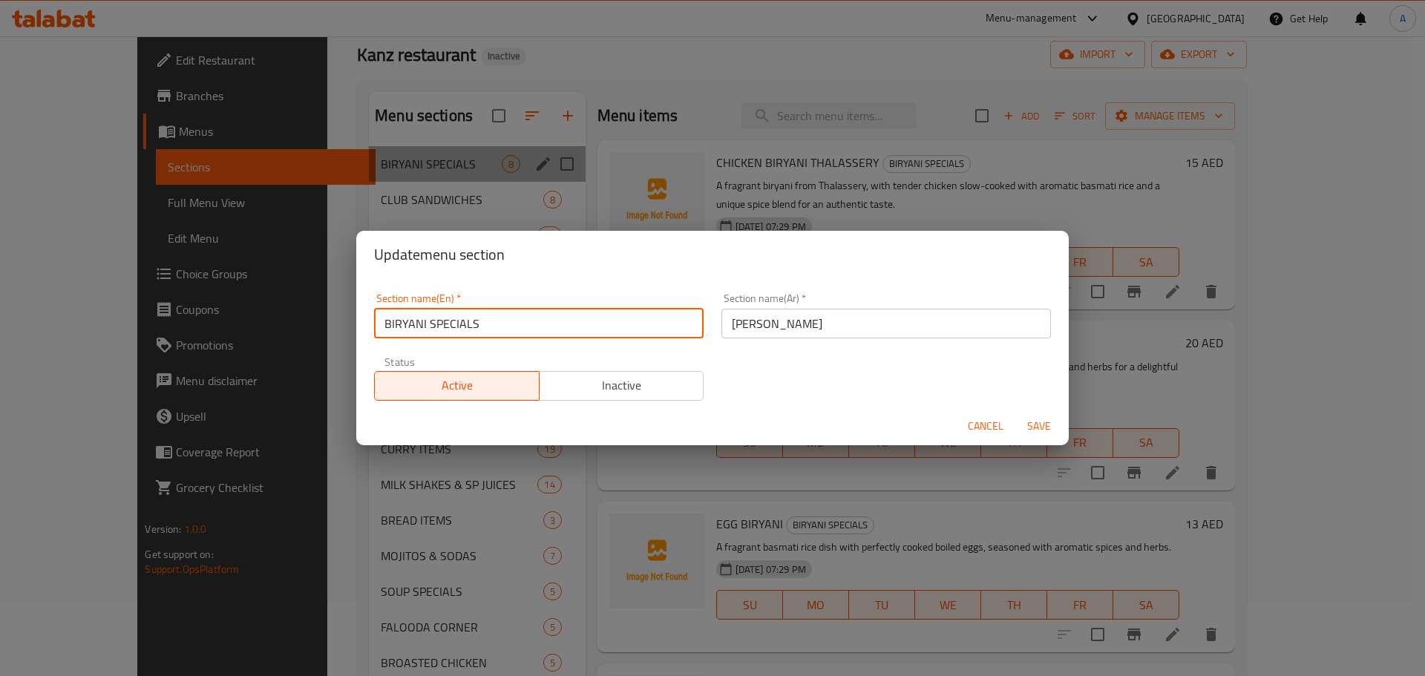
click at [497, 320] on input "BIRYANI SPECIALS" at bounding box center [539, 324] width 330 height 30
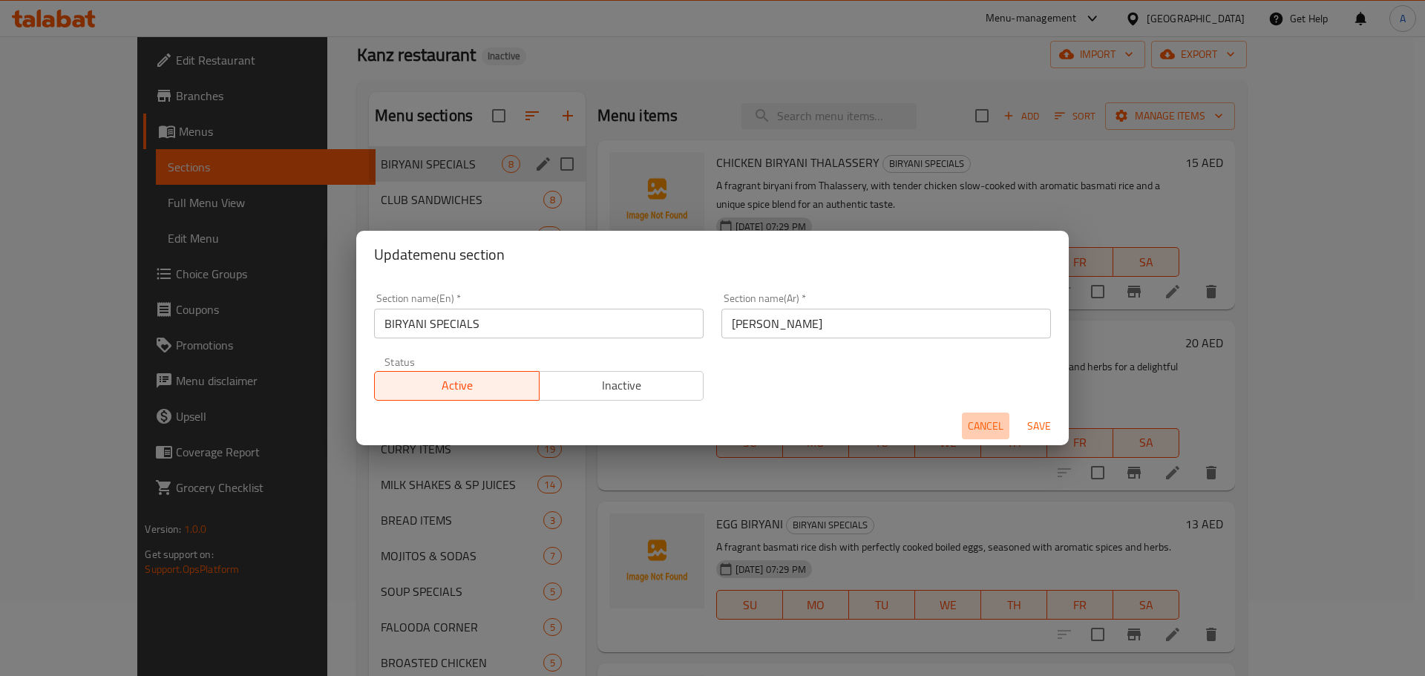
click at [1000, 425] on span "Cancel" at bounding box center [986, 426] width 36 height 19
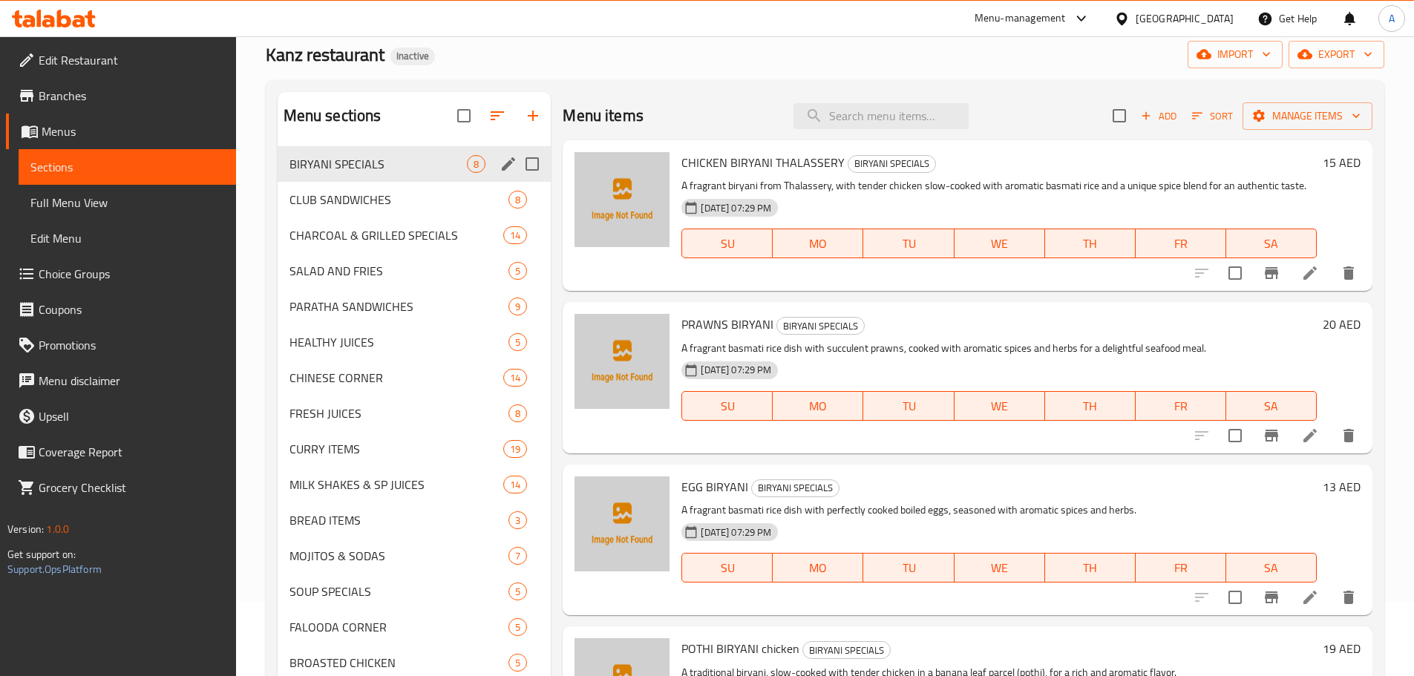
click at [895, 134] on div "Menu items Add Sort Manage items" at bounding box center [968, 116] width 810 height 48
click at [895, 120] on input "search" at bounding box center [880, 116] width 175 height 26
paste input "TIKKA BIRYANI chicken"
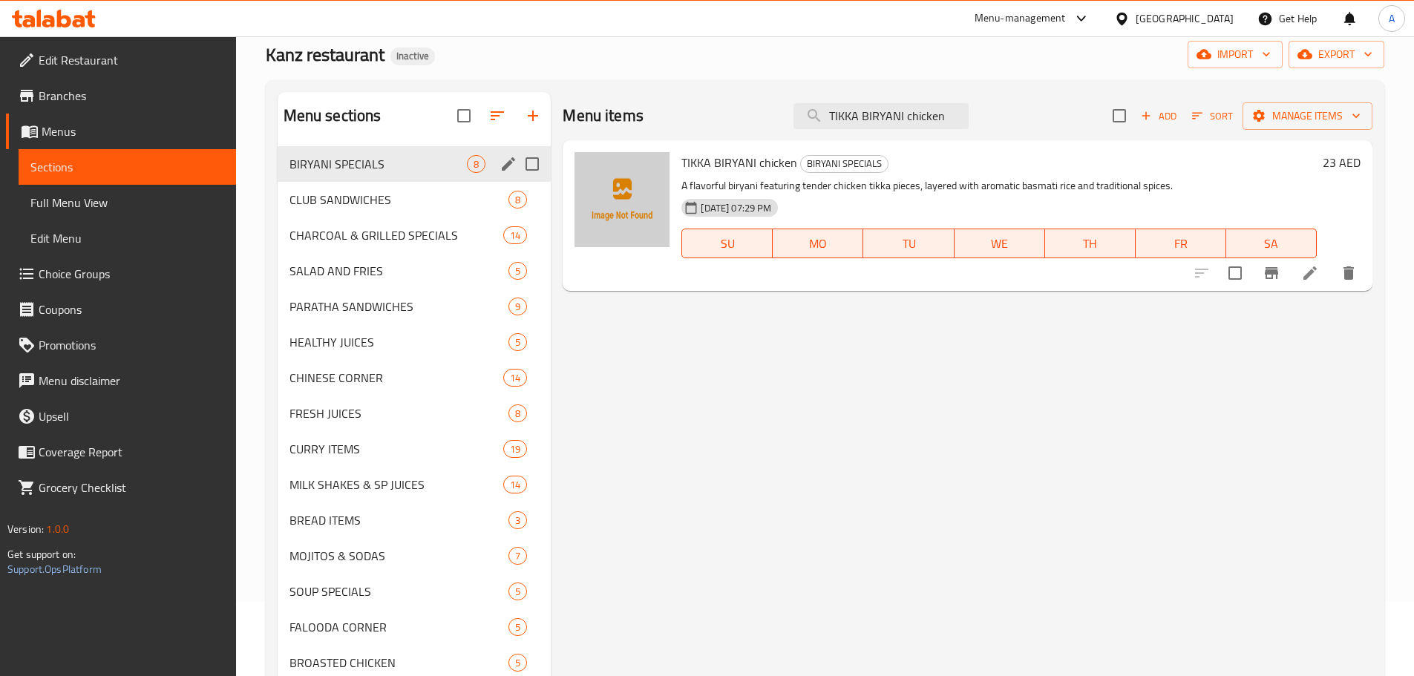
type input "TIKKA BIRYANI chicken"
click at [1296, 275] on li at bounding box center [1310, 273] width 42 height 27
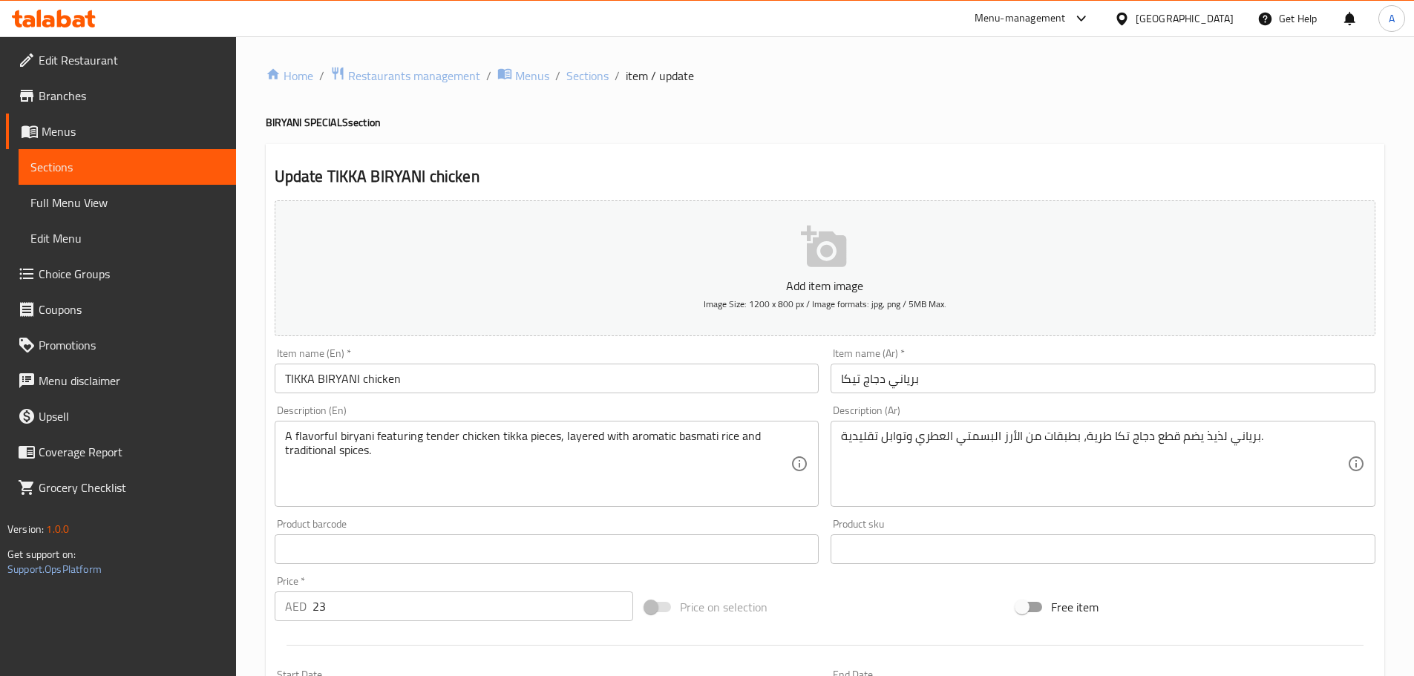
click at [854, 380] on input "برياني دجاج تيكا" at bounding box center [1102, 379] width 545 height 30
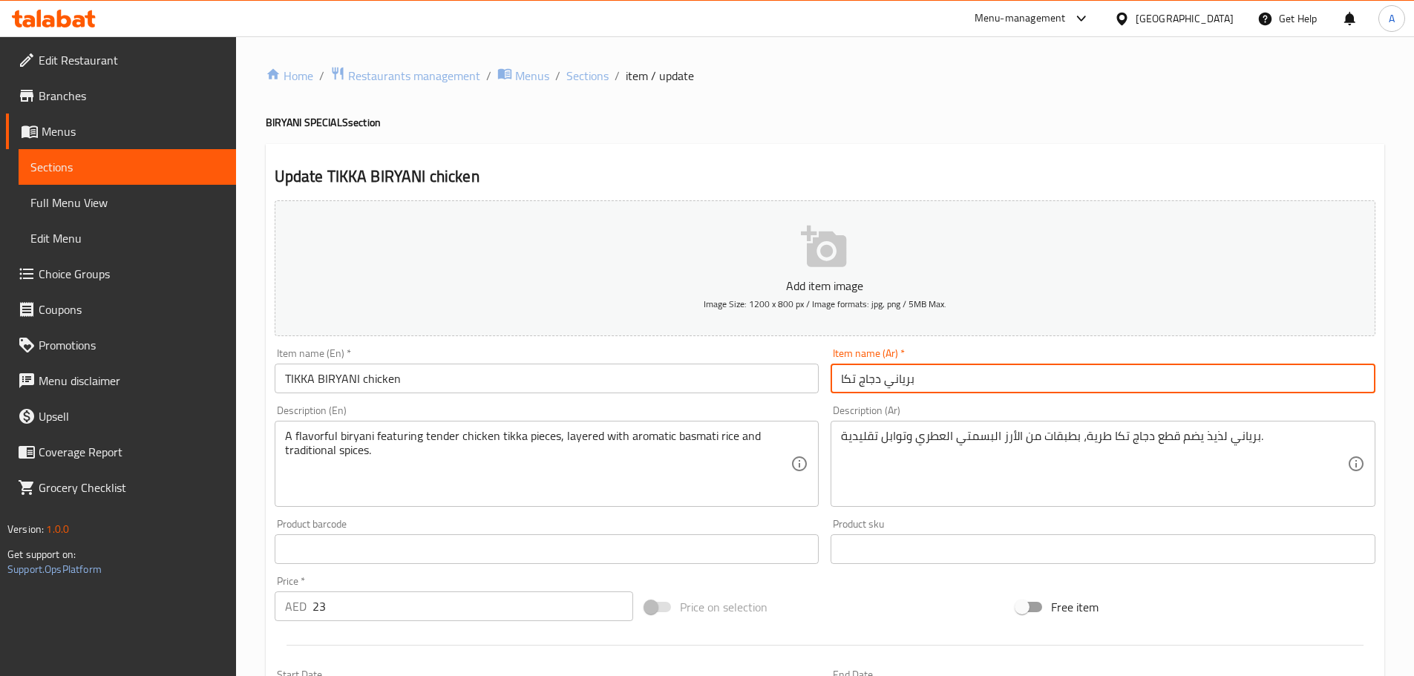
type input "برياني دجاج تكا"
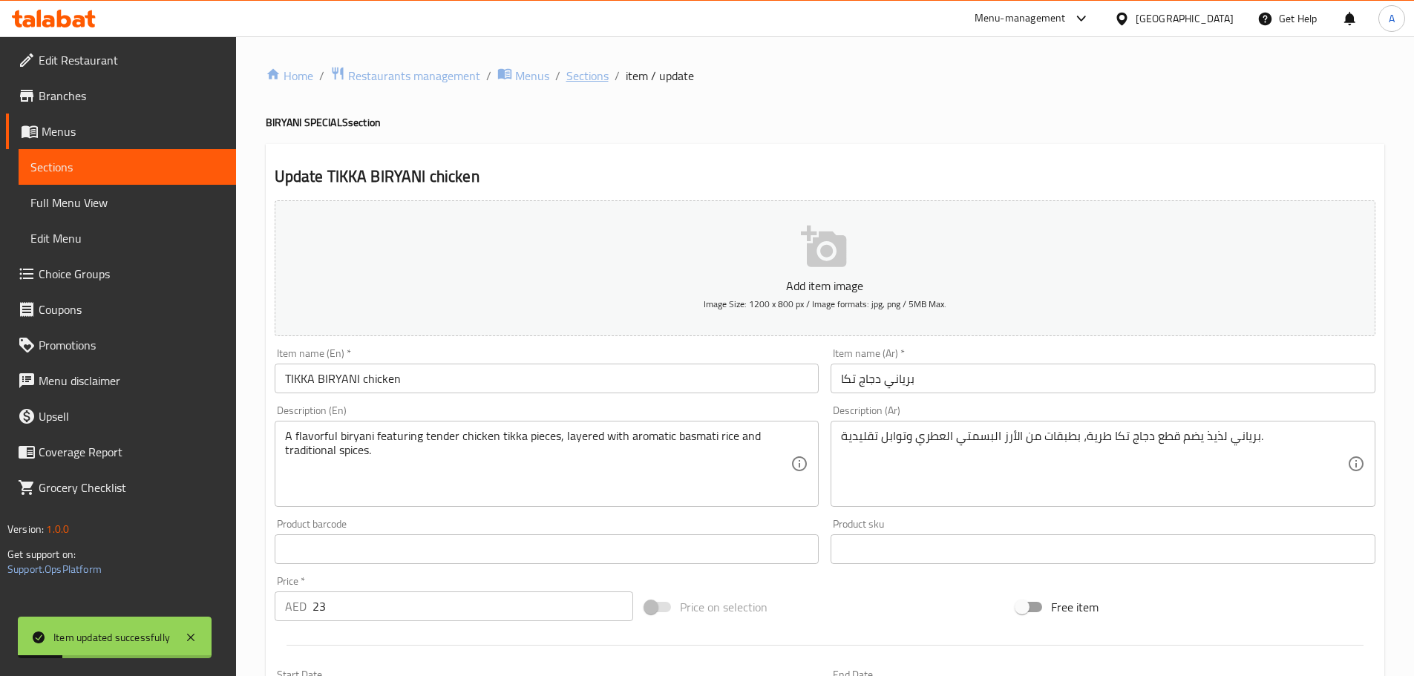
click at [574, 74] on span "Sections" at bounding box center [587, 76] width 42 height 18
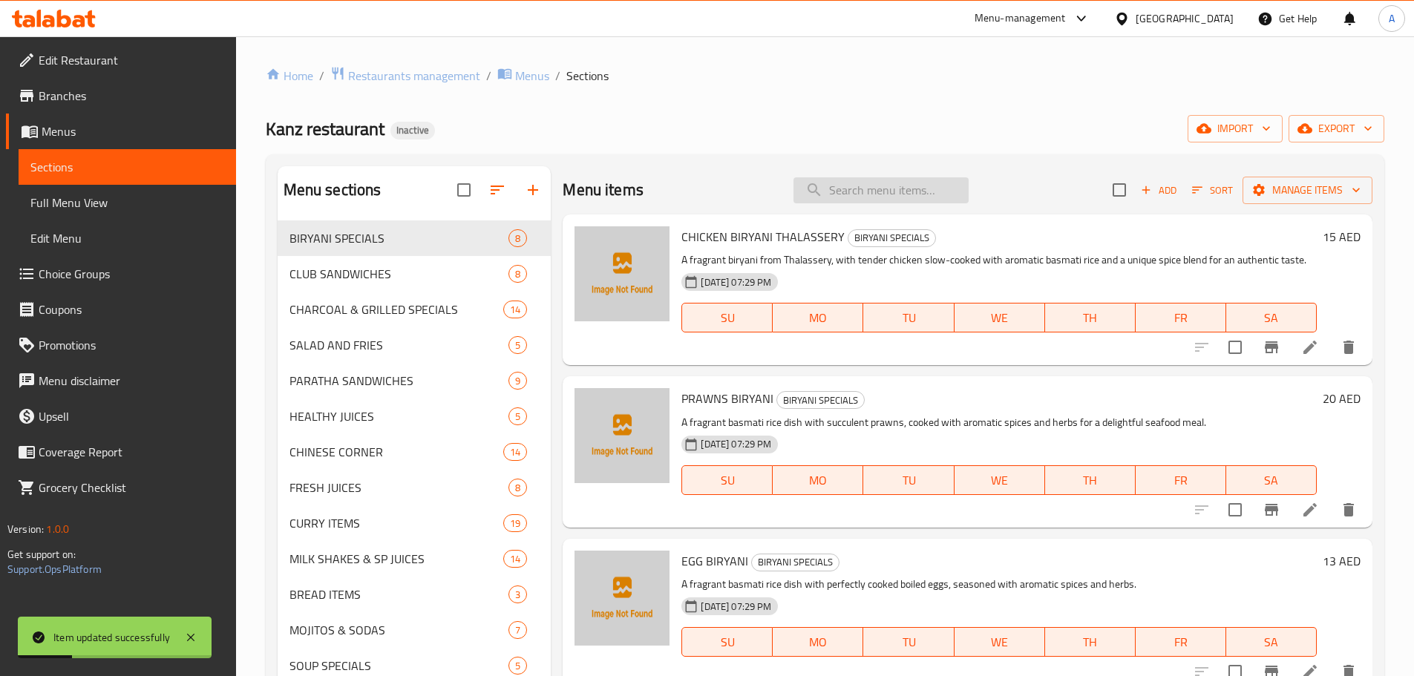
click at [889, 189] on input "search" at bounding box center [880, 190] width 175 height 26
paste input "KABAB BIRYANI"
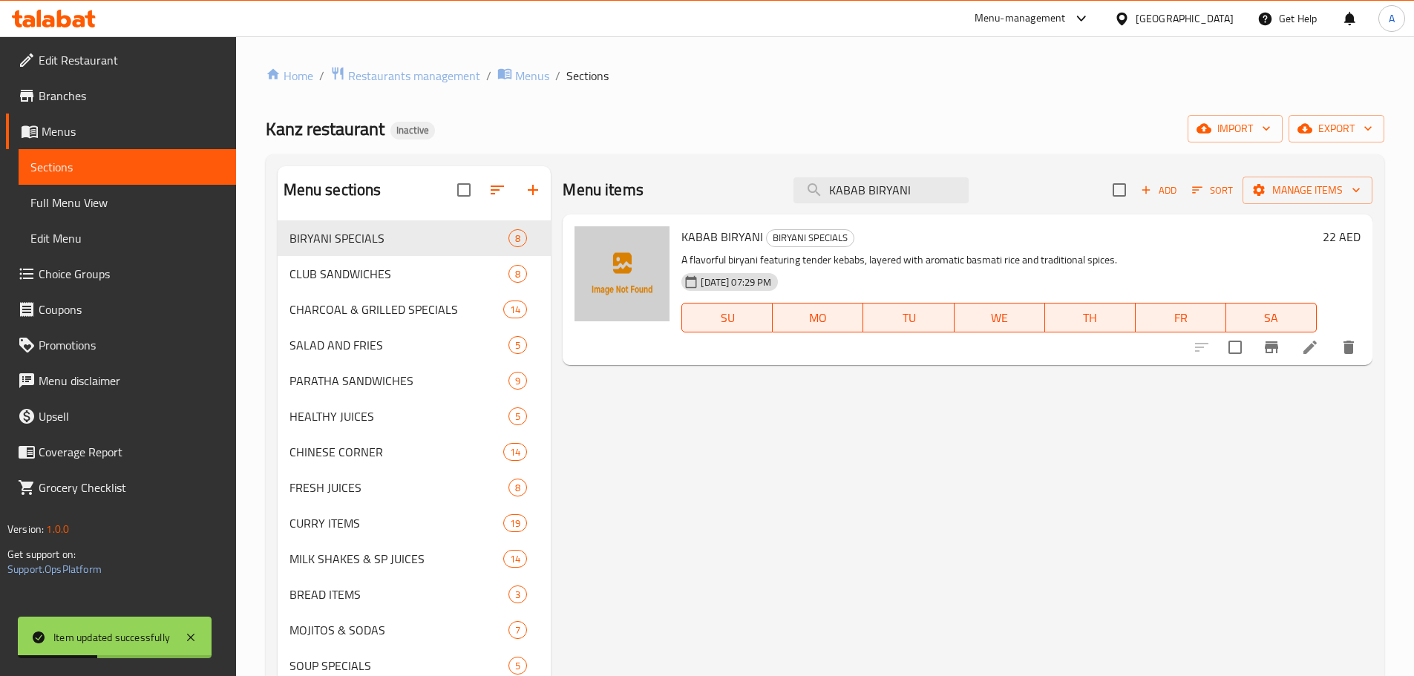
type input "KABAB BIRYANI"
click at [1309, 347] on icon at bounding box center [1309, 347] width 13 height 13
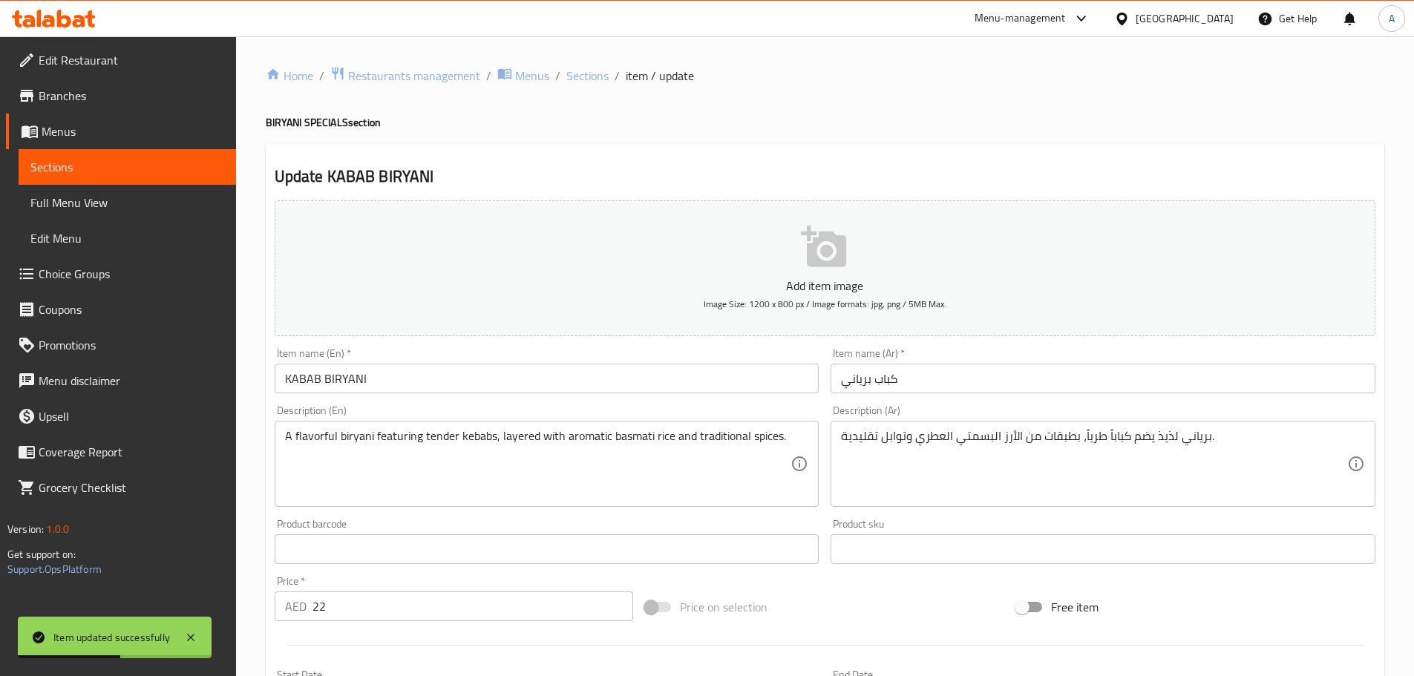
click at [848, 370] on input "كباب برياني" at bounding box center [1102, 379] width 545 height 30
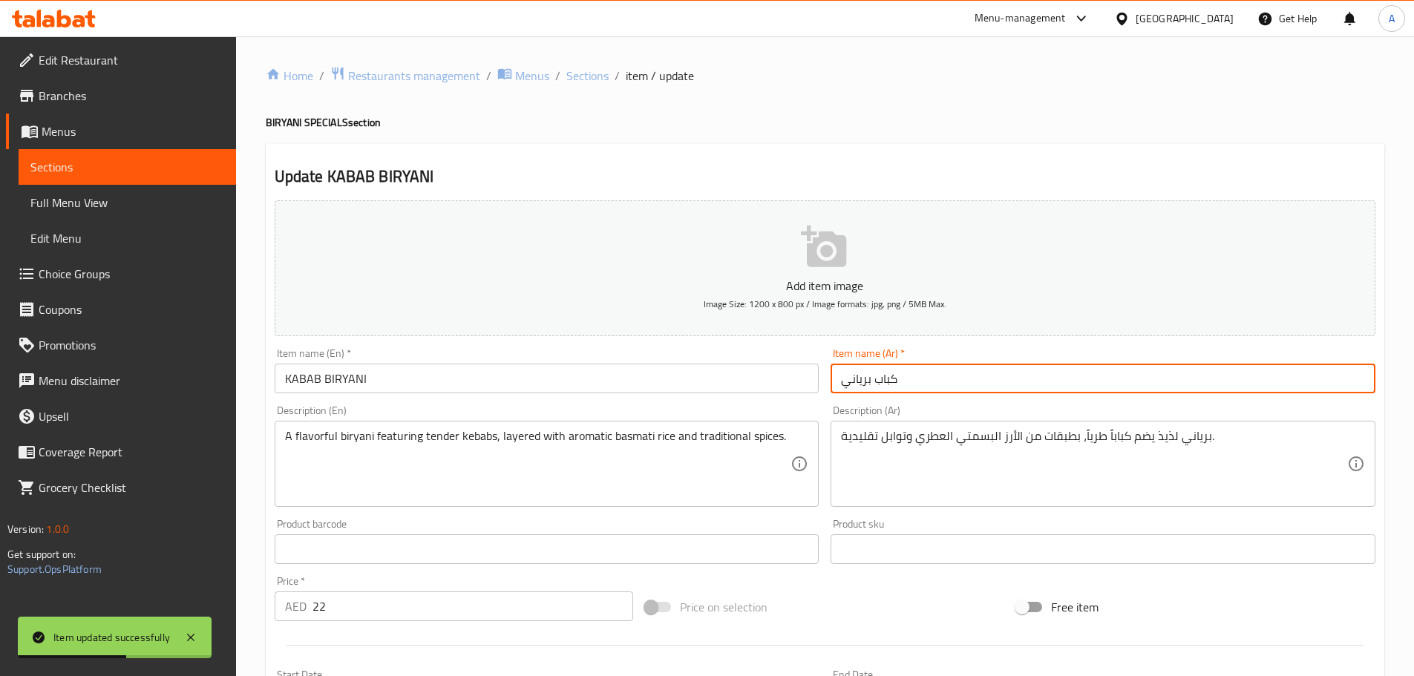
click at [848, 370] on input "كباب برياني" at bounding box center [1102, 379] width 545 height 30
click at [897, 379] on input "كباب" at bounding box center [1102, 379] width 545 height 30
paste input "برياني"
click at [838, 381] on input "كباب" at bounding box center [1102, 379] width 545 height 30
paste input "برياني"
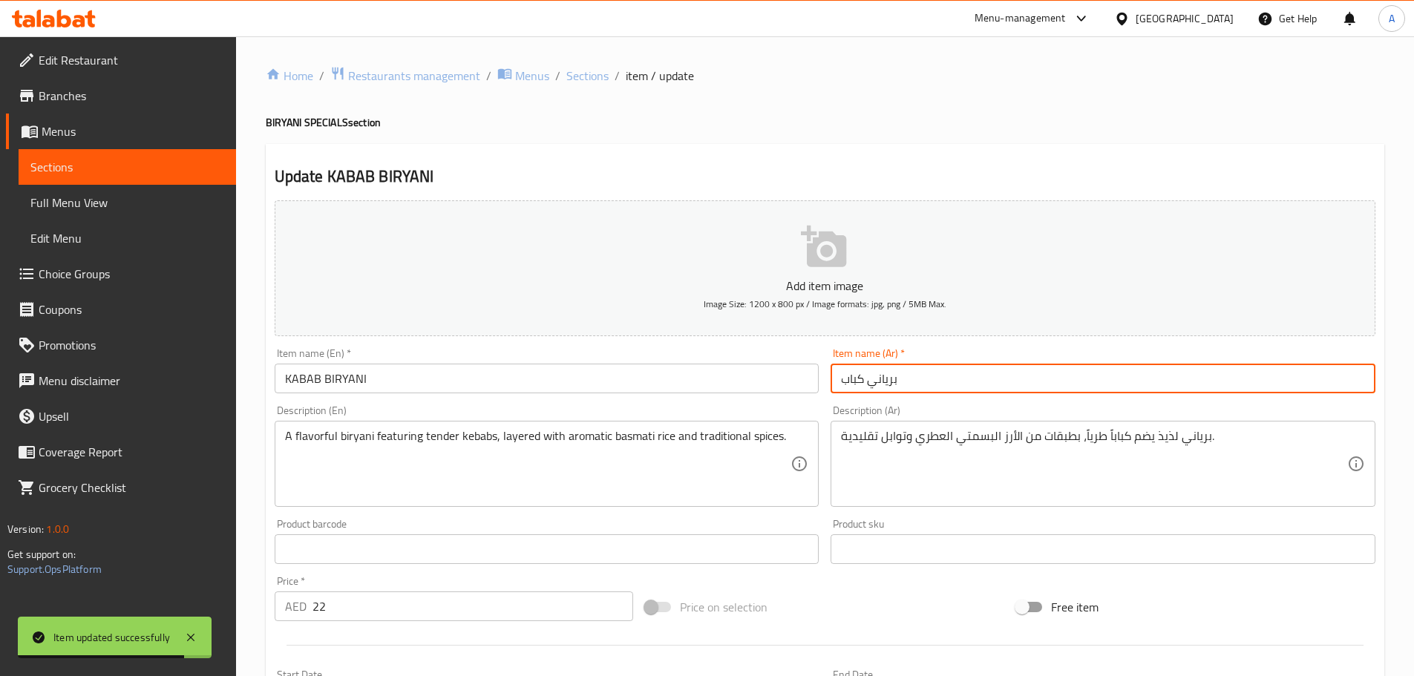
type input "برياني كباب"
click at [572, 77] on span "Sections" at bounding box center [587, 76] width 42 height 18
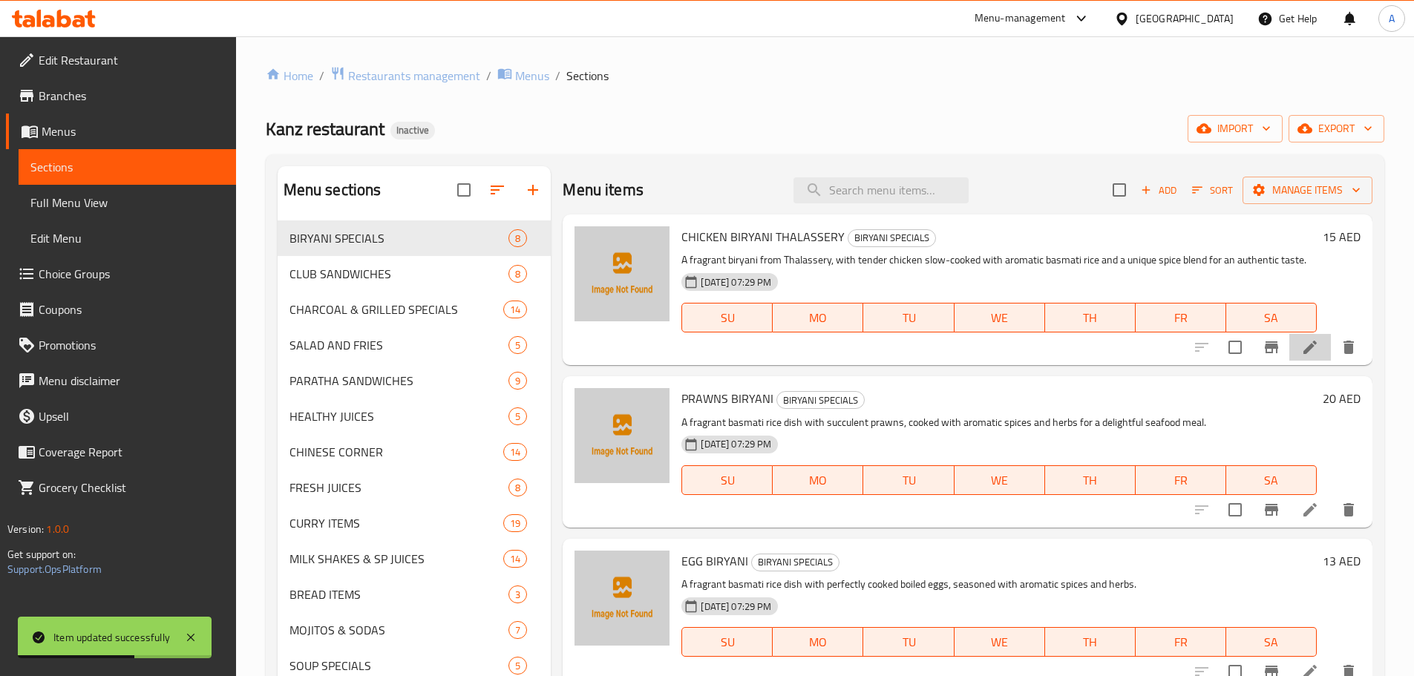
click at [1289, 353] on li at bounding box center [1310, 347] width 42 height 27
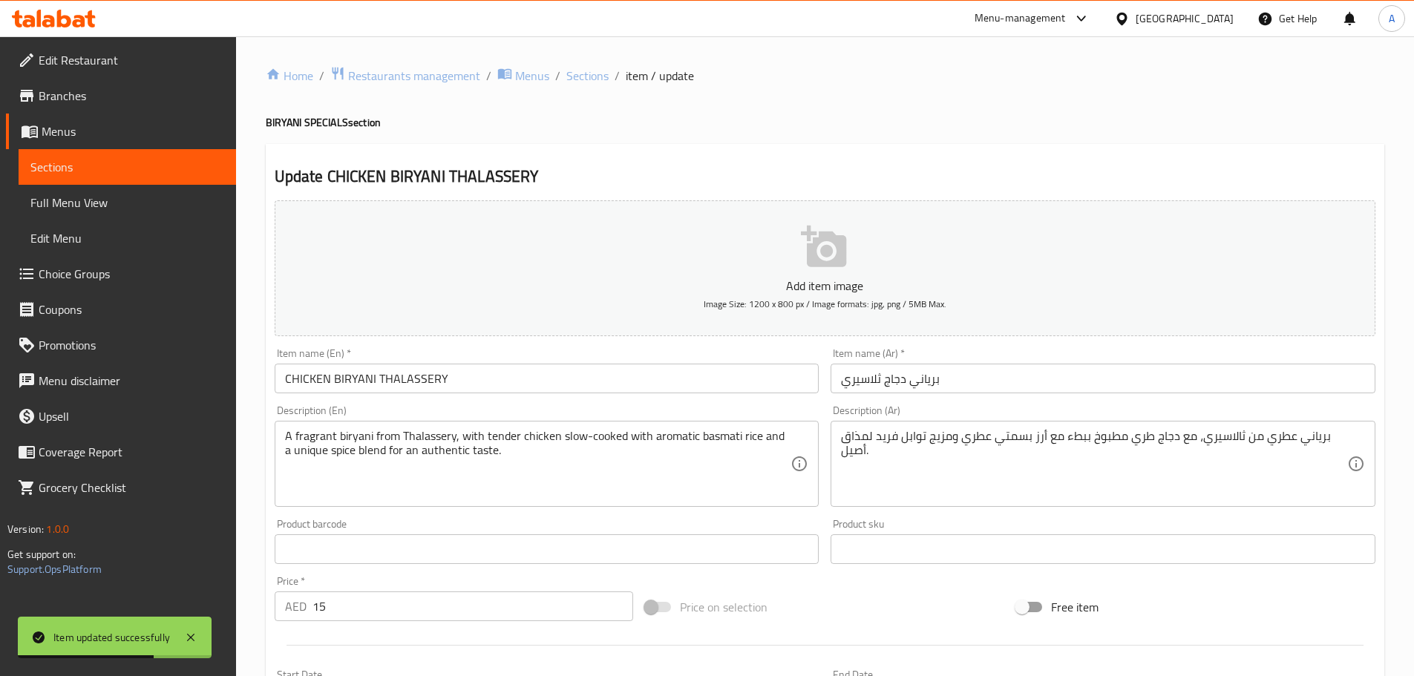
click at [842, 384] on input "برياني دجاج ثلاسيري" at bounding box center [1102, 379] width 545 height 30
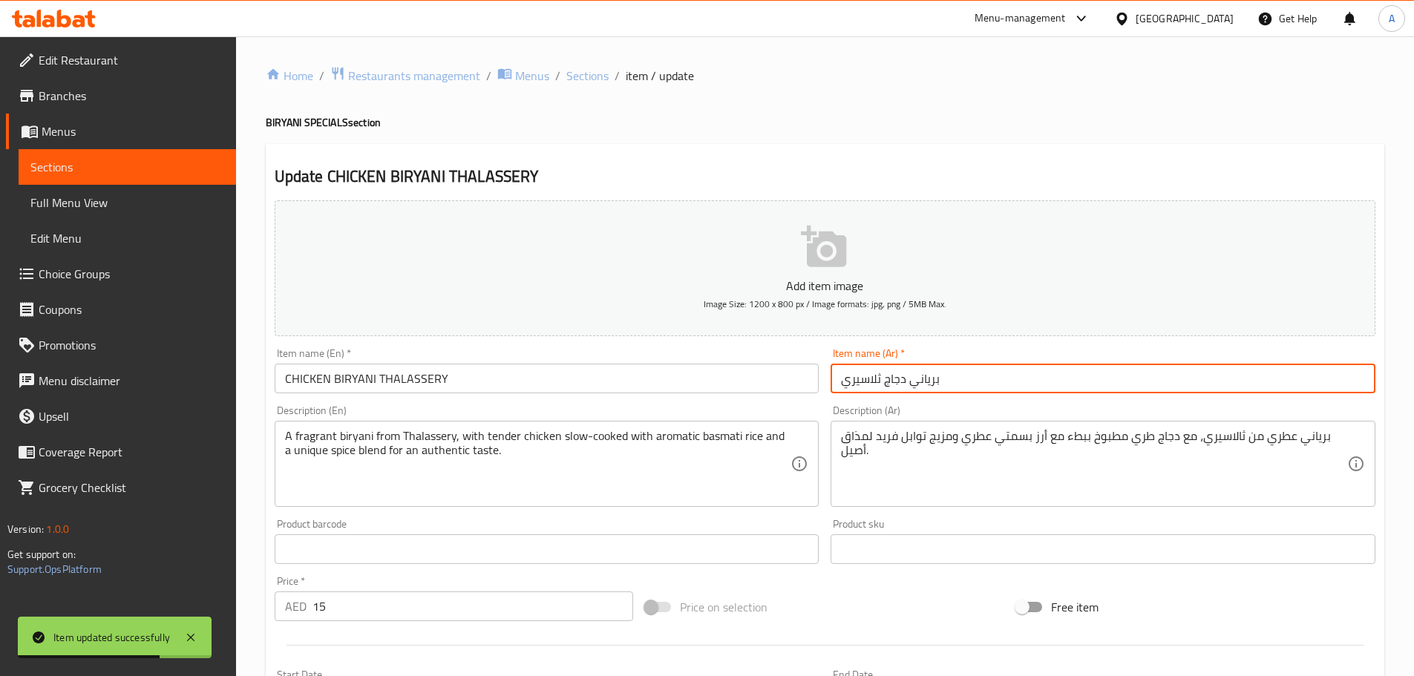
click at [842, 384] on input "برياني دجاج ثلاسيري" at bounding box center [1102, 379] width 545 height 30
paste input "الاسيري"
click at [849, 380] on input "برياني دجاج ثلاسيري" at bounding box center [1102, 379] width 545 height 30
paste input "ا"
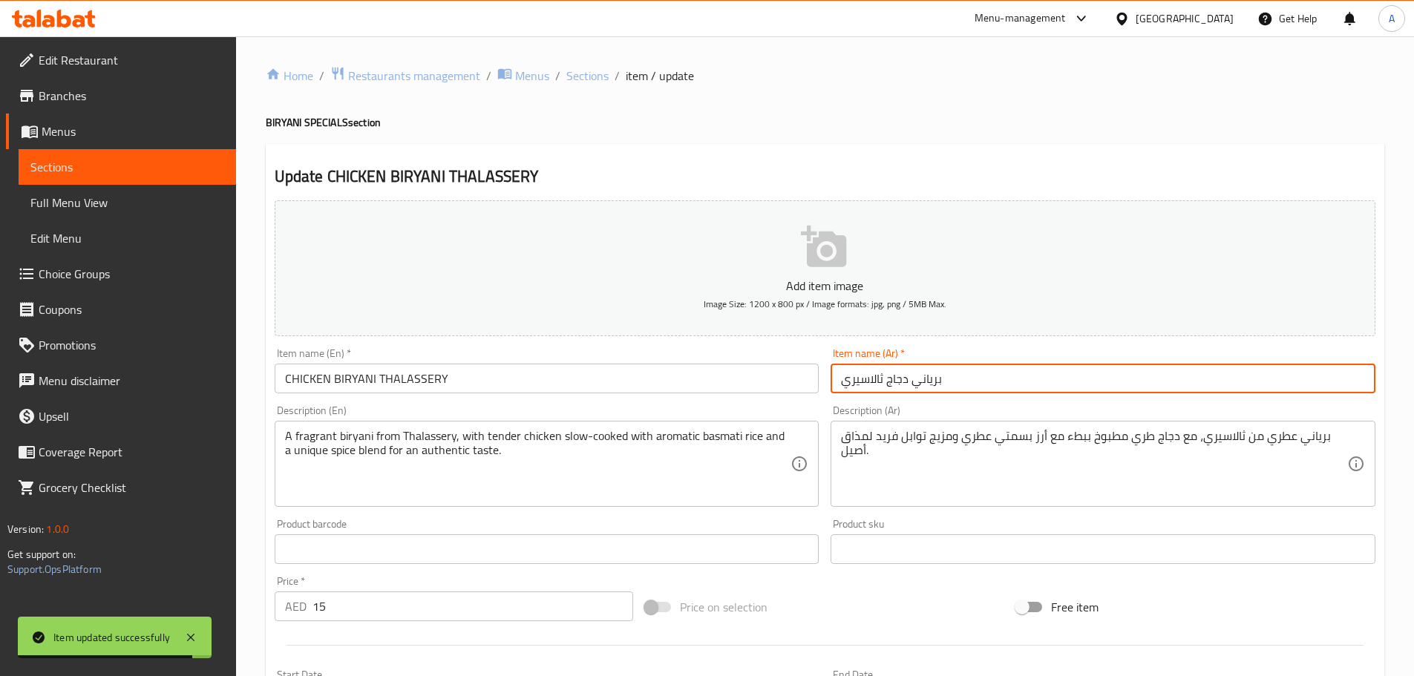
type input "برياني دجاج ثالاسيري"
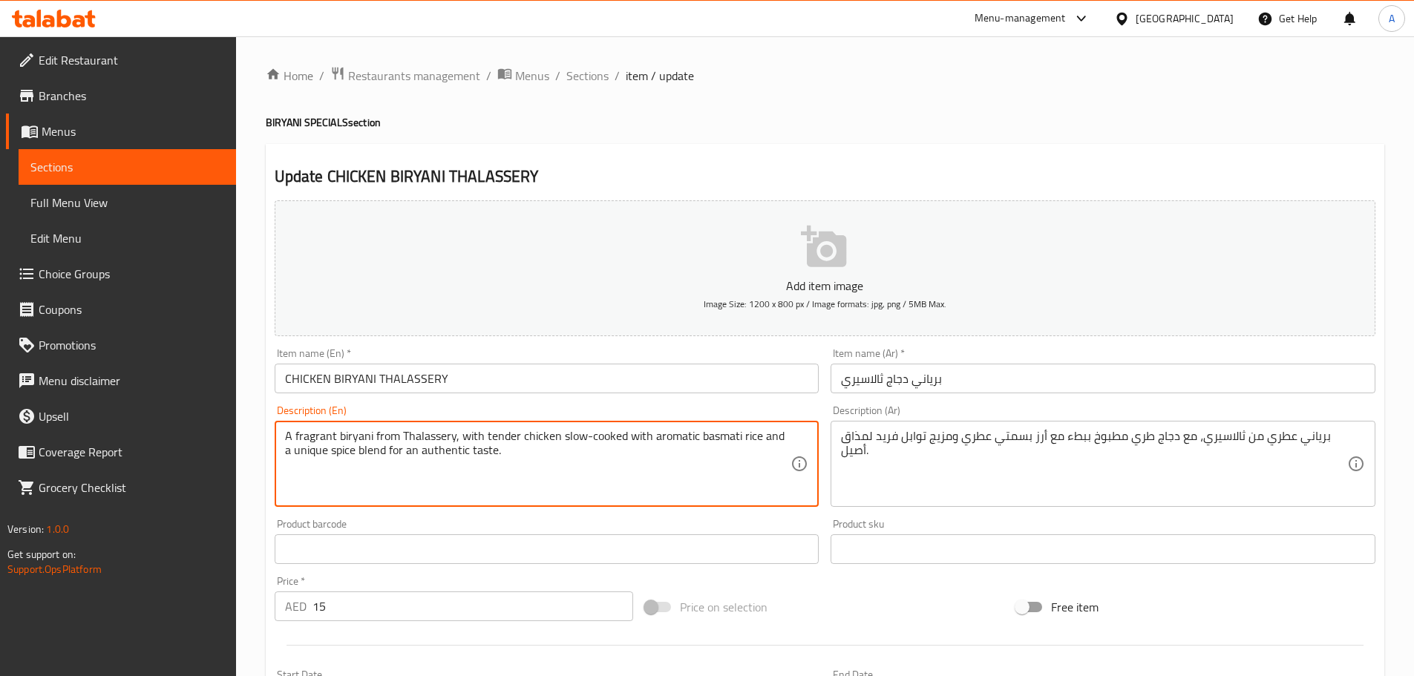
click at [301, 453] on textarea "A fragrant biryani from Thalassery, with tender chicken slow-cooked with aromat…" at bounding box center [538, 464] width 506 height 71
type textarea "A fragrant biryani from Thalassery, with tender chicken slow-cooked with aromat…"
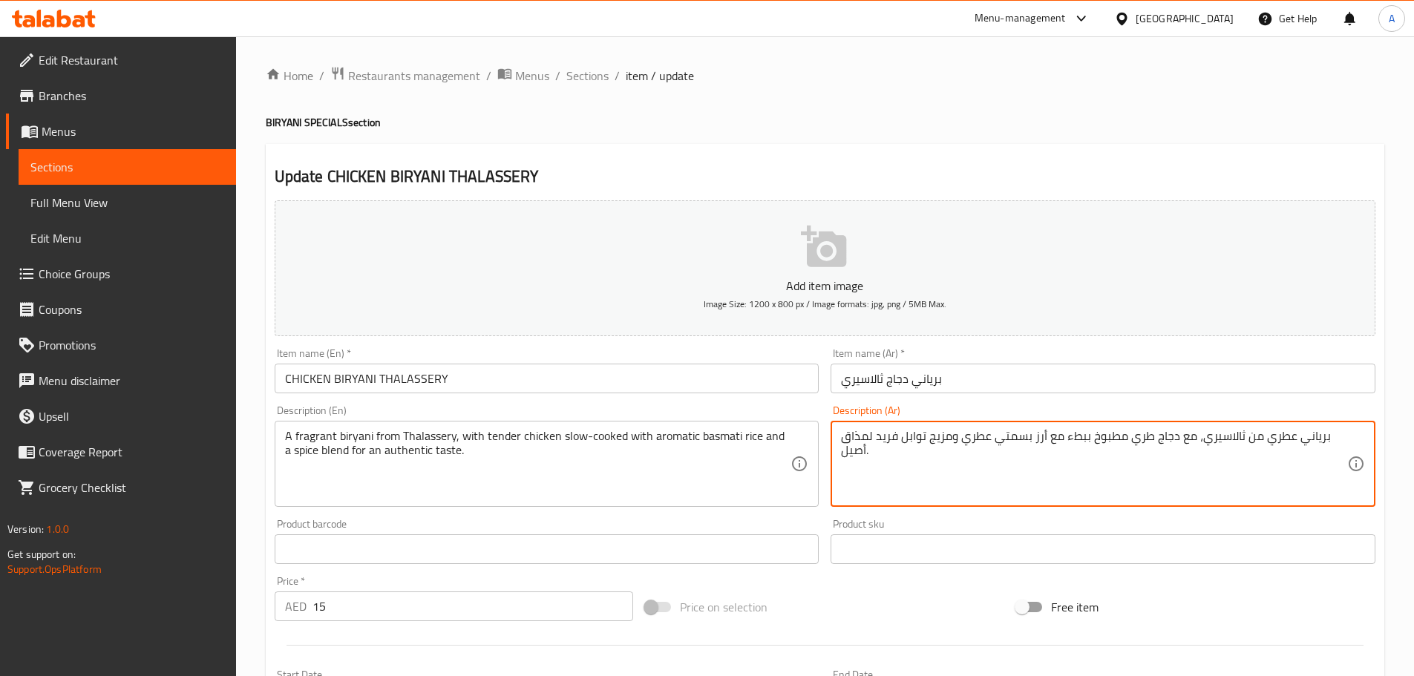
click at [891, 435] on textarea "برياني عطري من ثالاسيري، مع دجاج طري مطبوخ ببطء مع أرز بسمتي عطري ومزيج توابل ف…" at bounding box center [1094, 464] width 506 height 71
drag, startPoint x: 976, startPoint y: 437, endPoint x: 920, endPoint y: 439, distance: 56.4
click at [920, 439] on textarea "برياني عطري من ثالاسيري، مع دجاج طري مطبوخ ببطء مع أرز بسمتي عطري ومزيج توابل ل…" at bounding box center [1094, 464] width 506 height 71
click at [889, 473] on textarea "برياني عطري من ثالاسيري، مع دجاج طري مطبوخ ببطء مع أرز بسمتي عطري ومزيج توابل ل…" at bounding box center [1094, 464] width 506 height 71
type textarea "برياني عطري من ثالاسيري، مع دجاج طري مطبوخ ببطء مع أرز بسمتي عطري ومزيج توابل ل…"
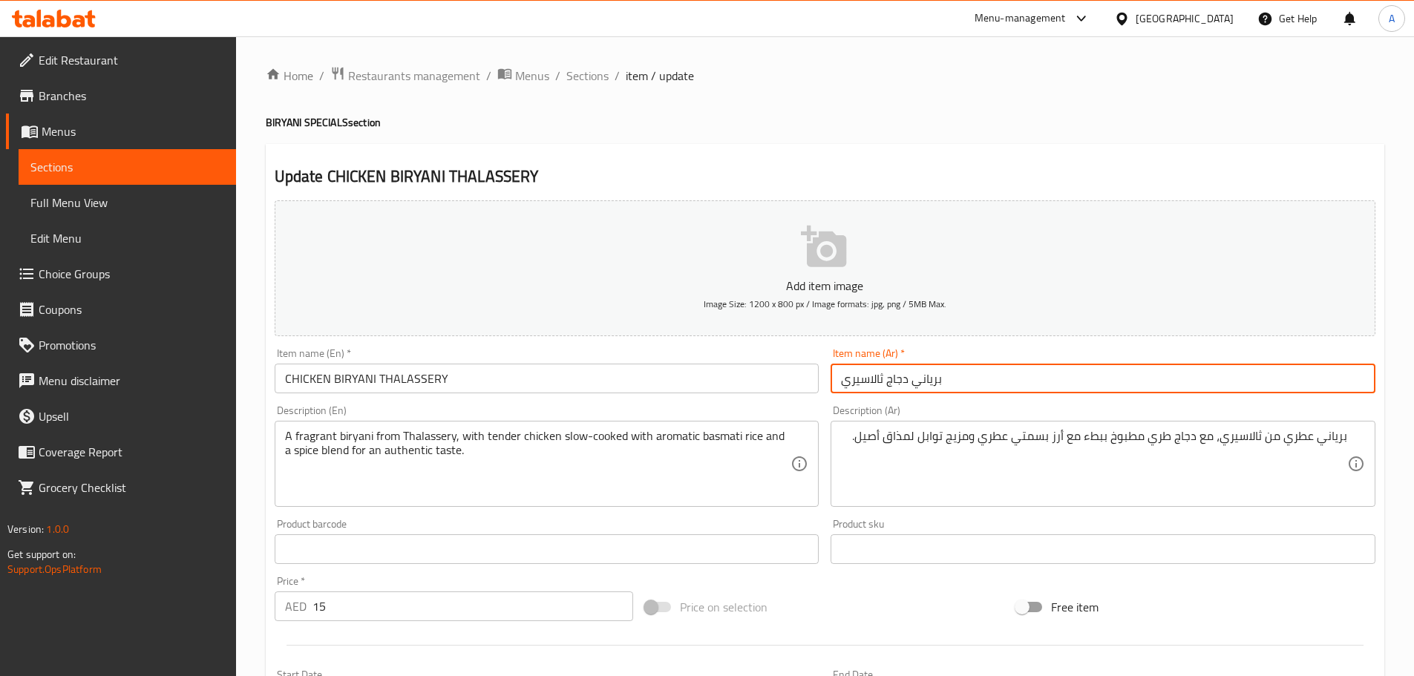
click at [898, 390] on input "برياني دجاج ثالاسيري" at bounding box center [1102, 379] width 545 height 30
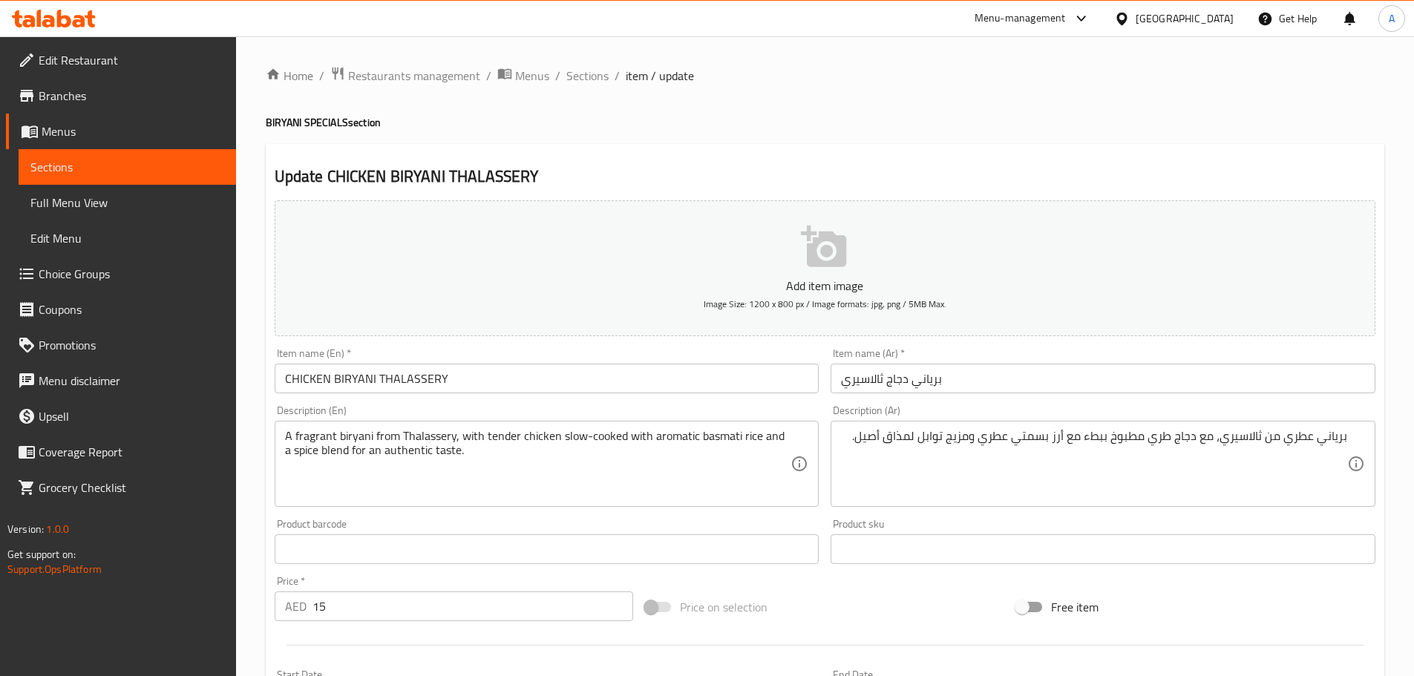
drag, startPoint x: 1347, startPoint y: 436, endPoint x: 1318, endPoint y: 437, distance: 29.0
click at [1318, 437] on div "برياني عطري من ثالاسيري، مع دجاج طري مطبوخ ببطء مع أرز بسمتي عطري ومزيج توابل ل…" at bounding box center [1102, 464] width 545 height 86
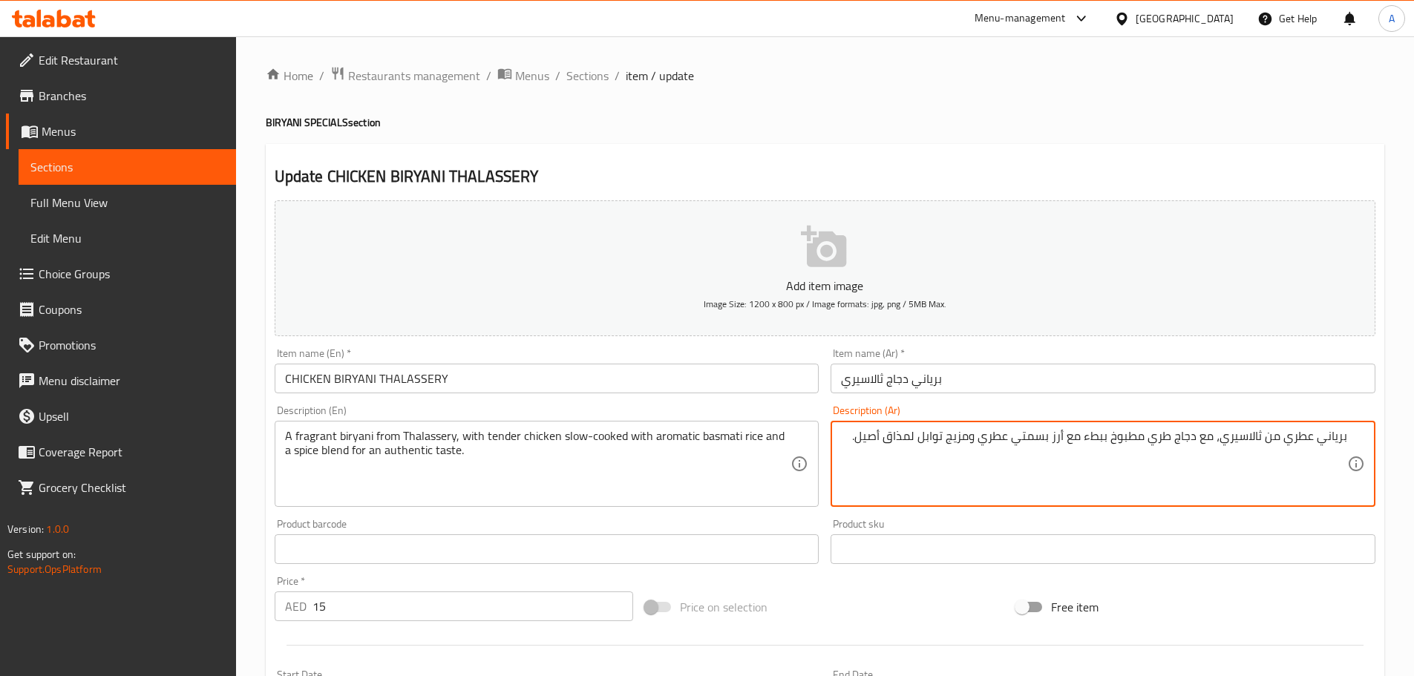
drag, startPoint x: 1346, startPoint y: 437, endPoint x: 917, endPoint y: 389, distance: 431.7
click at [827, 427] on div "Description (Ar) برياني عطري من ثالاسيري، مع دجاج طري مطبوخ ببطء مع أرز بسمتي ع…" at bounding box center [1103, 456] width 557 height 114
click at [920, 388] on input "برياني دجاج ثالاسيري" at bounding box center [1102, 379] width 545 height 30
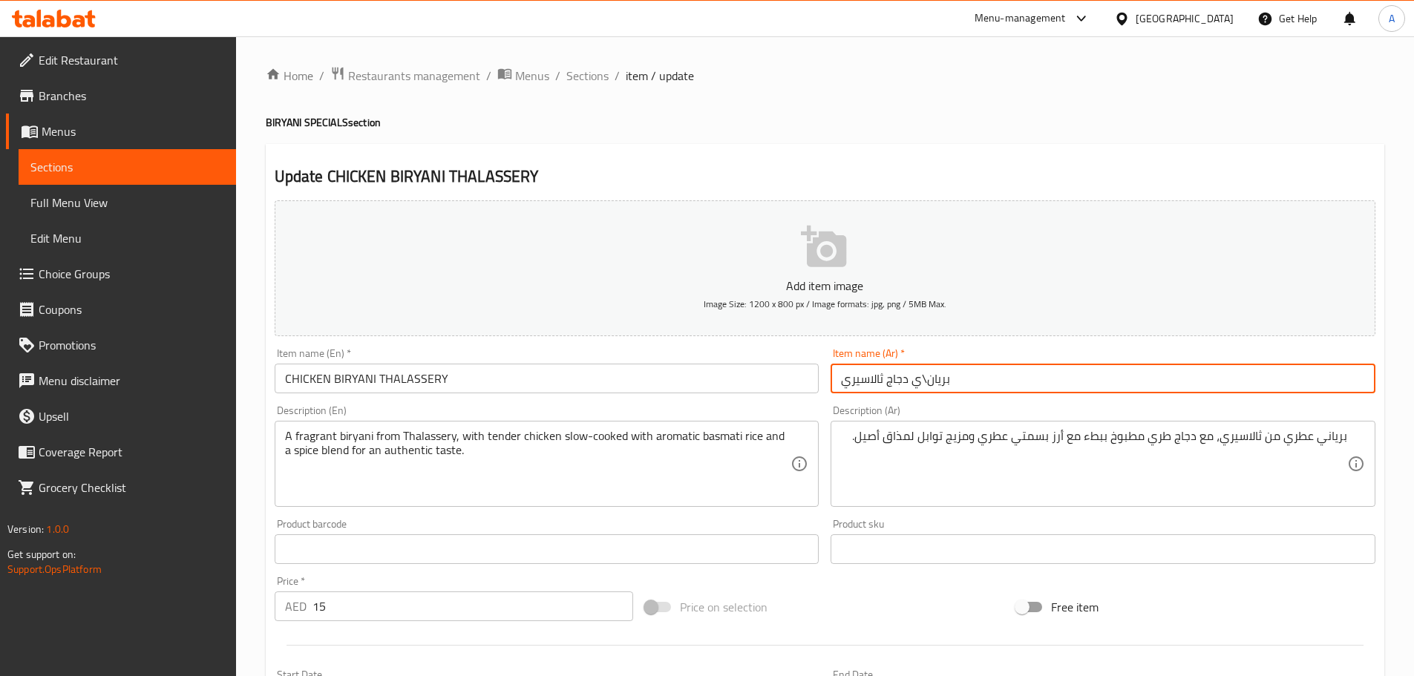
type input "برياني دجاج ثالاسيري"
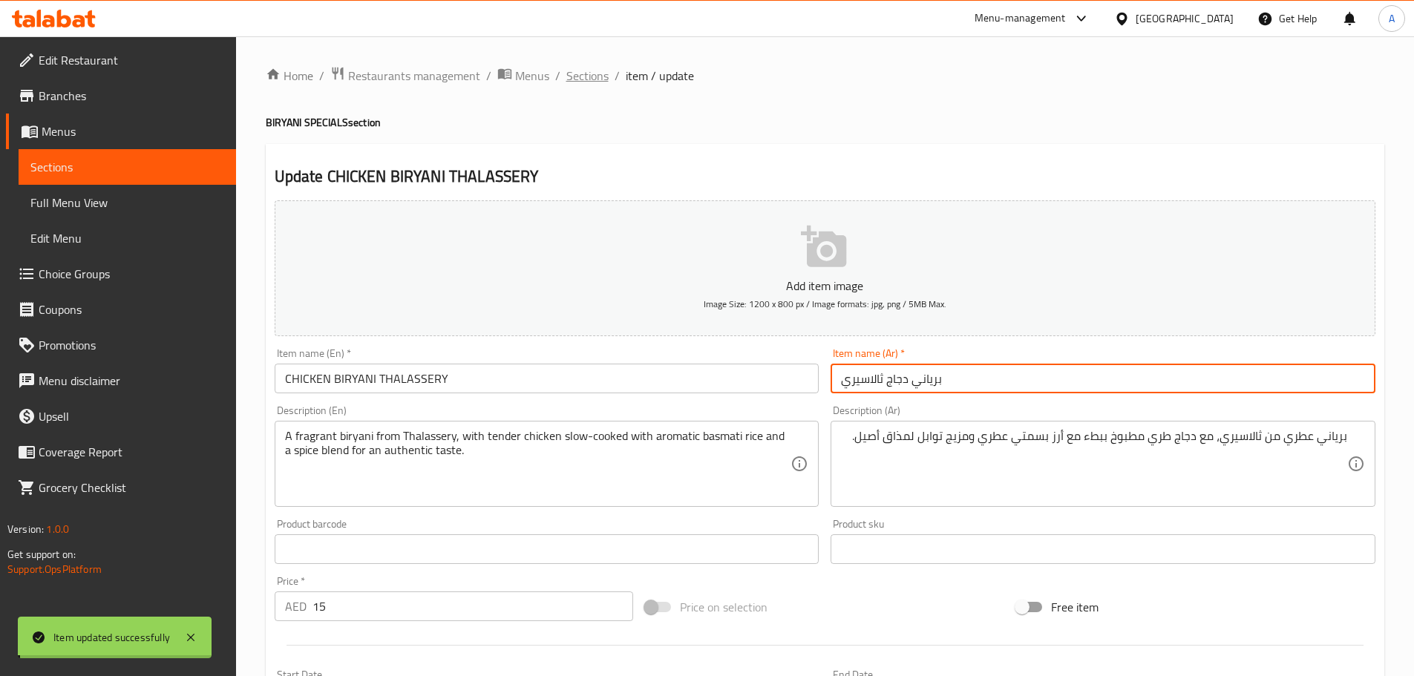
click at [582, 79] on span "Sections" at bounding box center [587, 76] width 42 height 18
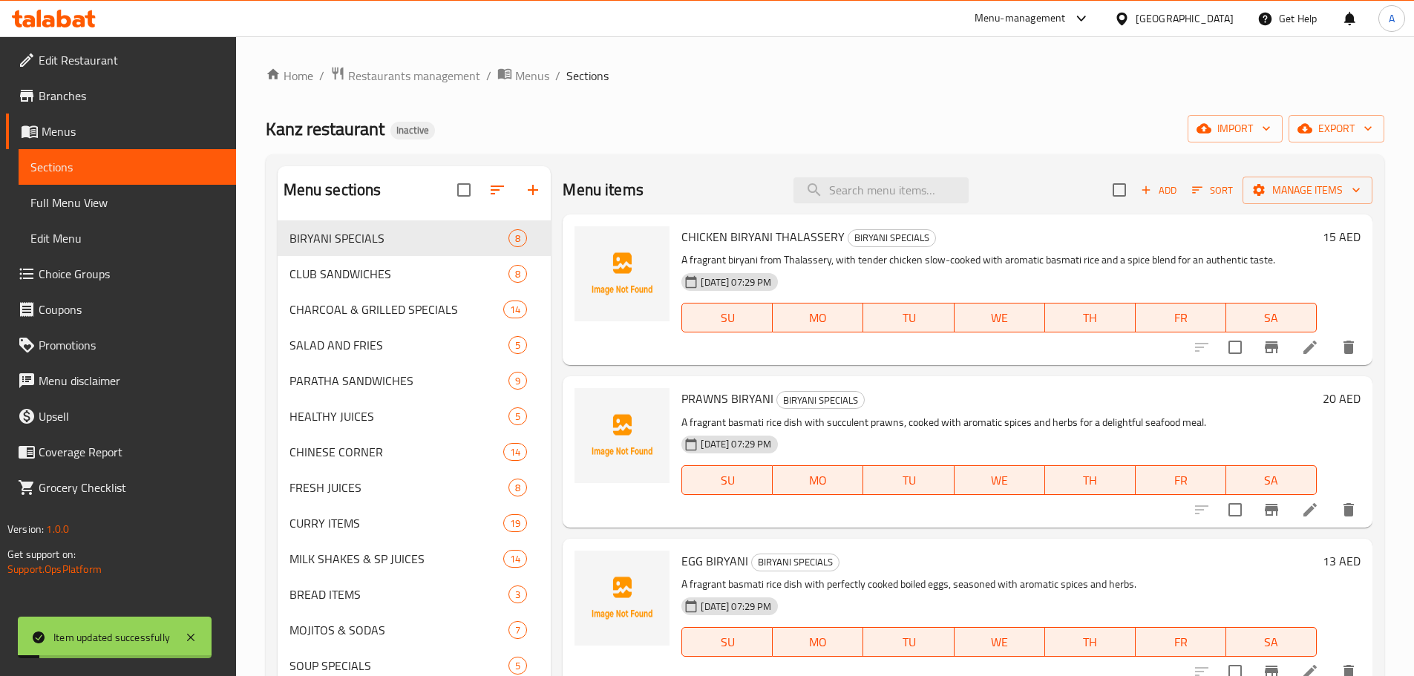
scroll to position [74, 0]
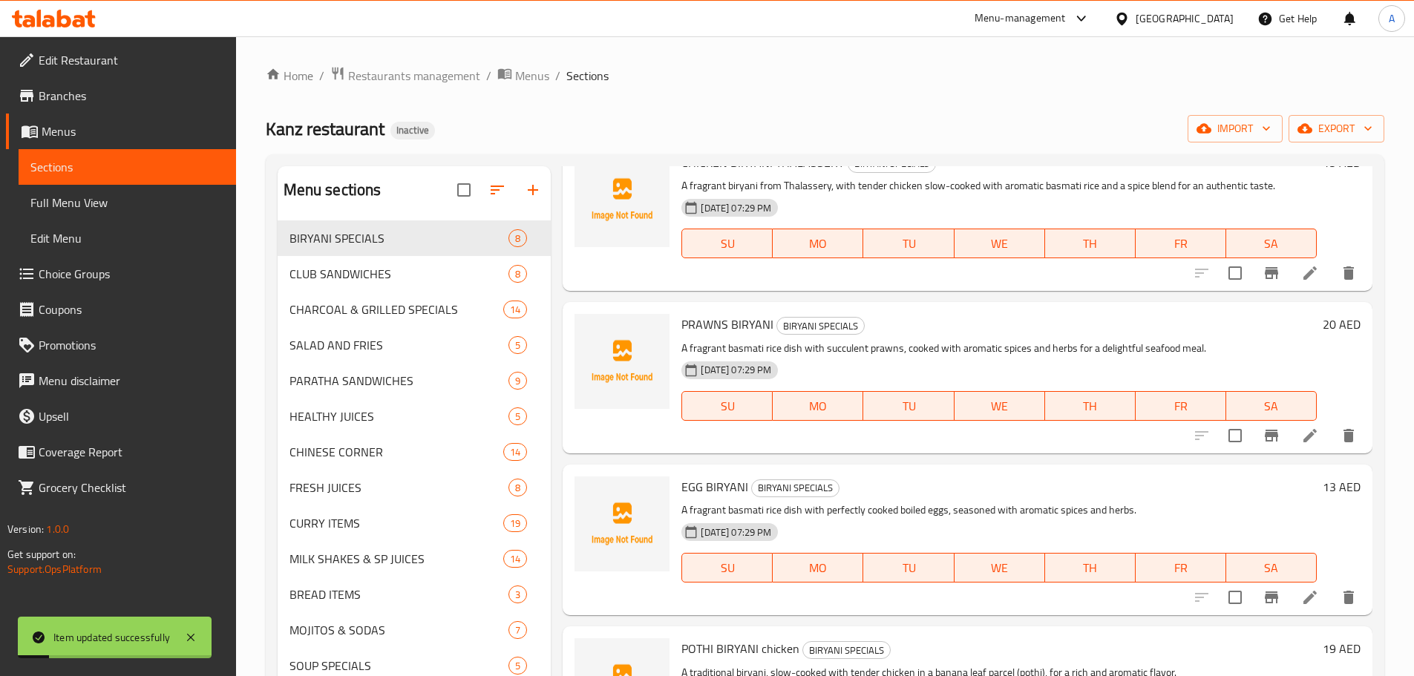
click at [1301, 439] on icon at bounding box center [1310, 436] width 18 height 18
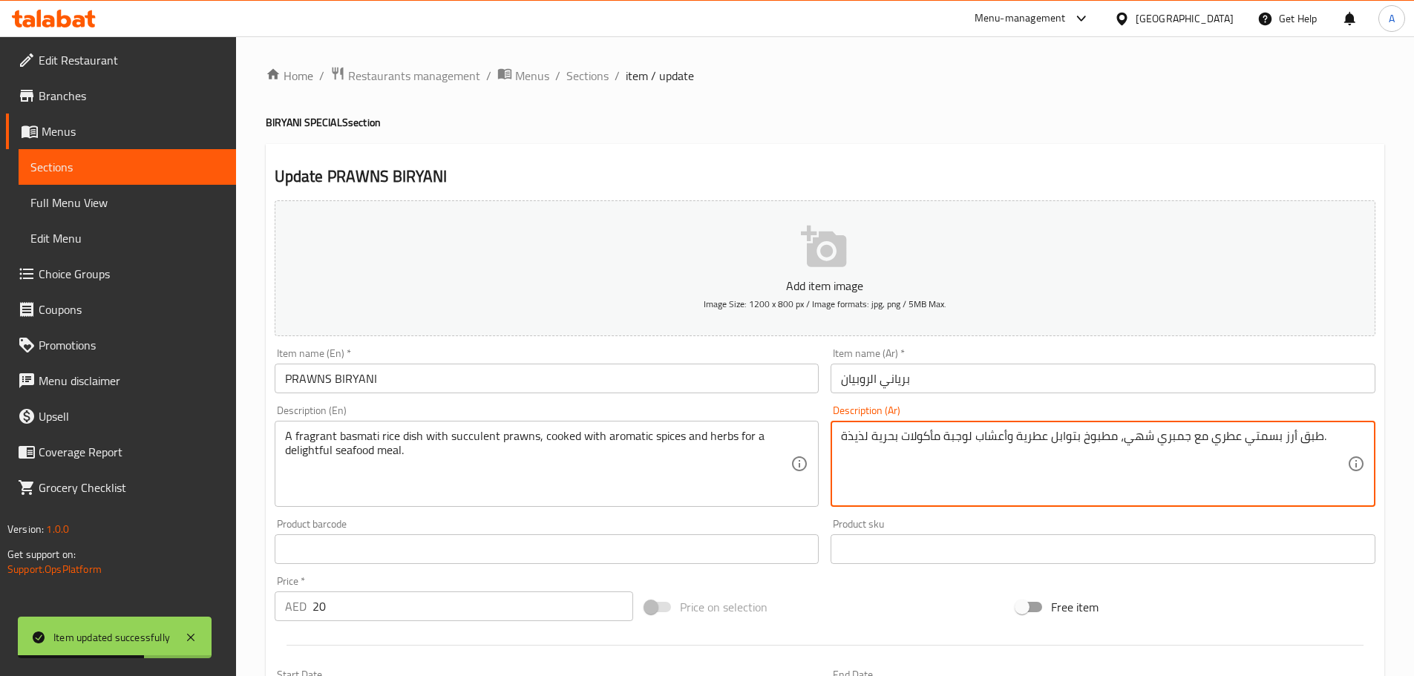
click at [1317, 447] on textarea "طبق أرز بسمتي عطري مع جمبري شهي، مطبوخ بتوابل عطرية وأعشاب لوجبة مأكولات بحرية …" at bounding box center [1094, 464] width 506 height 71
drag, startPoint x: 1345, startPoint y: 436, endPoint x: 1170, endPoint y: 434, distance: 175.2
click at [1234, 437] on textarea "طبق أرز بسمتي عطري مع جمبري شهي، مطبوخ بتوابل عطرية وأعشاب لوجبة مأكولات بحرية …" at bounding box center [1094, 464] width 506 height 71
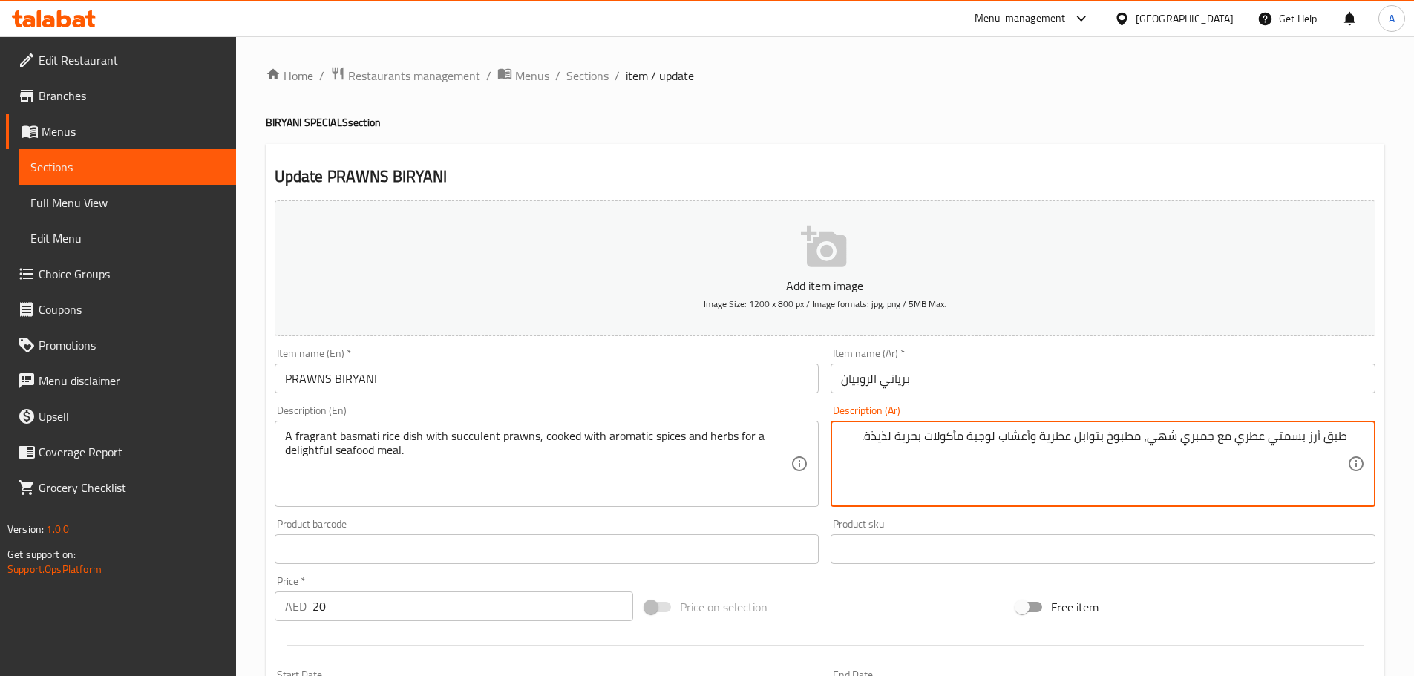
click at [1156, 432] on textarea "طبق أرز بسمتي عطري مع جمبري شهي، مطبوخ بتوابل عطرية وأعشاب لوجبة مأكولات بحرية …" at bounding box center [1094, 464] width 506 height 71
click at [918, 436] on textarea "طبق أرز بسمتي عطري مع جمبري، مطبوخ بتوابل عطرية وأعشاب لوجبة مأكولات بحرية لذيذ…" at bounding box center [1094, 464] width 506 height 71
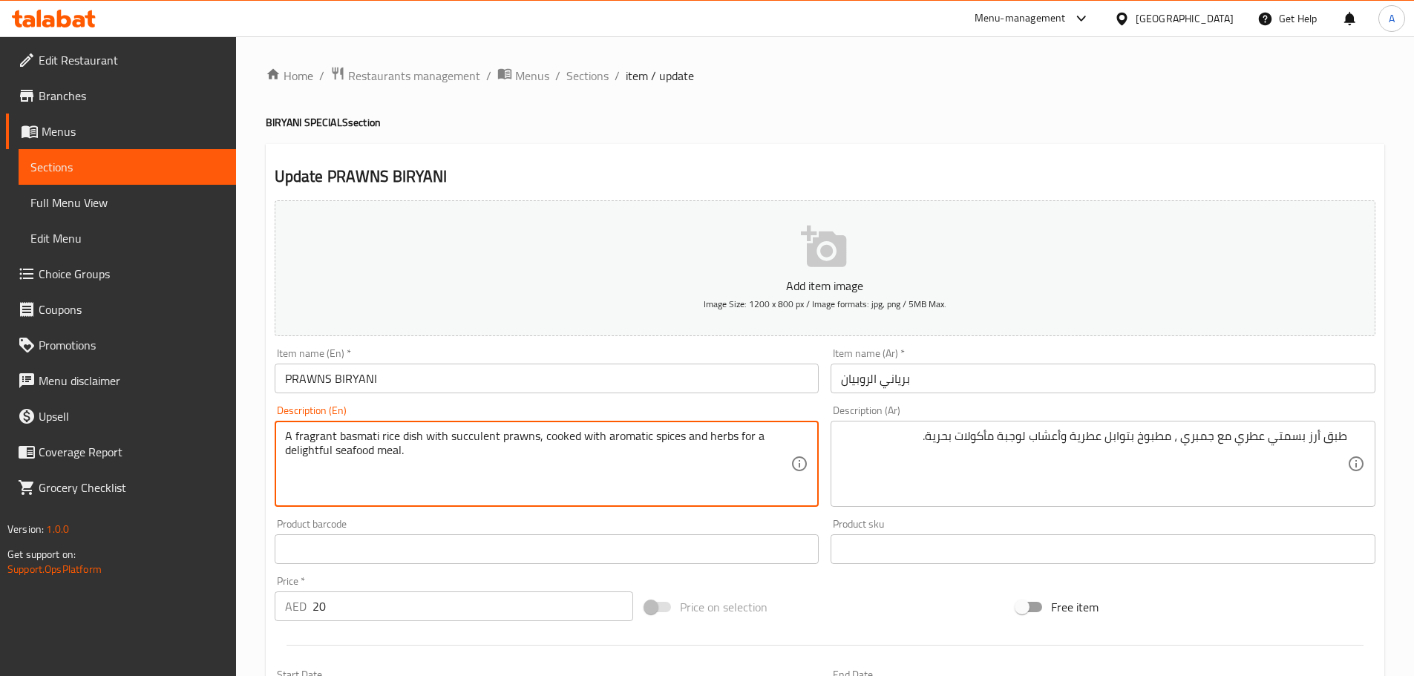
drag, startPoint x: 450, startPoint y: 435, endPoint x: 536, endPoint y: 435, distance: 86.1
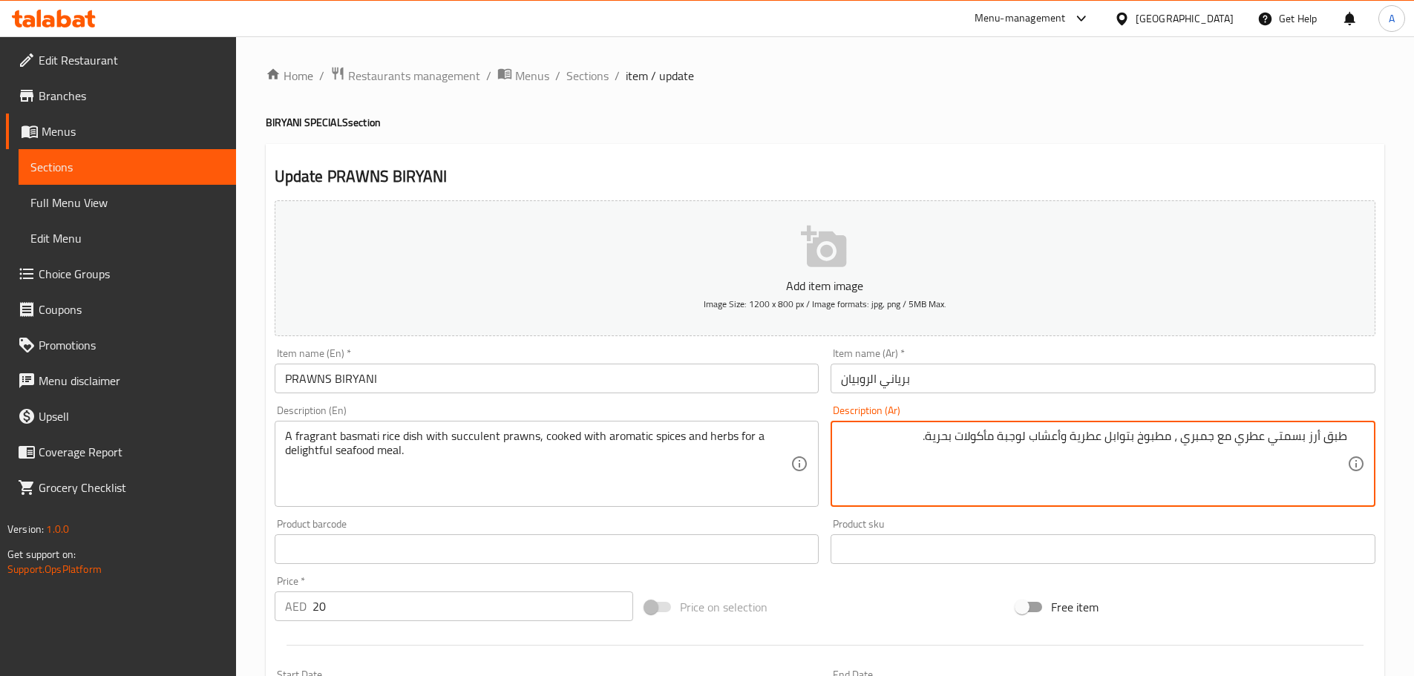
click at [1190, 436] on textarea "طبق أرز بسمتي عطري مع جمبري ، مطبوخ بتوابل عطرية وأعشاب لوجبة مأكولات بحرية." at bounding box center [1094, 464] width 506 height 71
paste textarea "نضر"
type textarea "طبق أرز بسمتي عطري مع روبيان نضر، مطبوخ بتوابل عطرية وأعشاب لوجبة مأكولات بحرية."
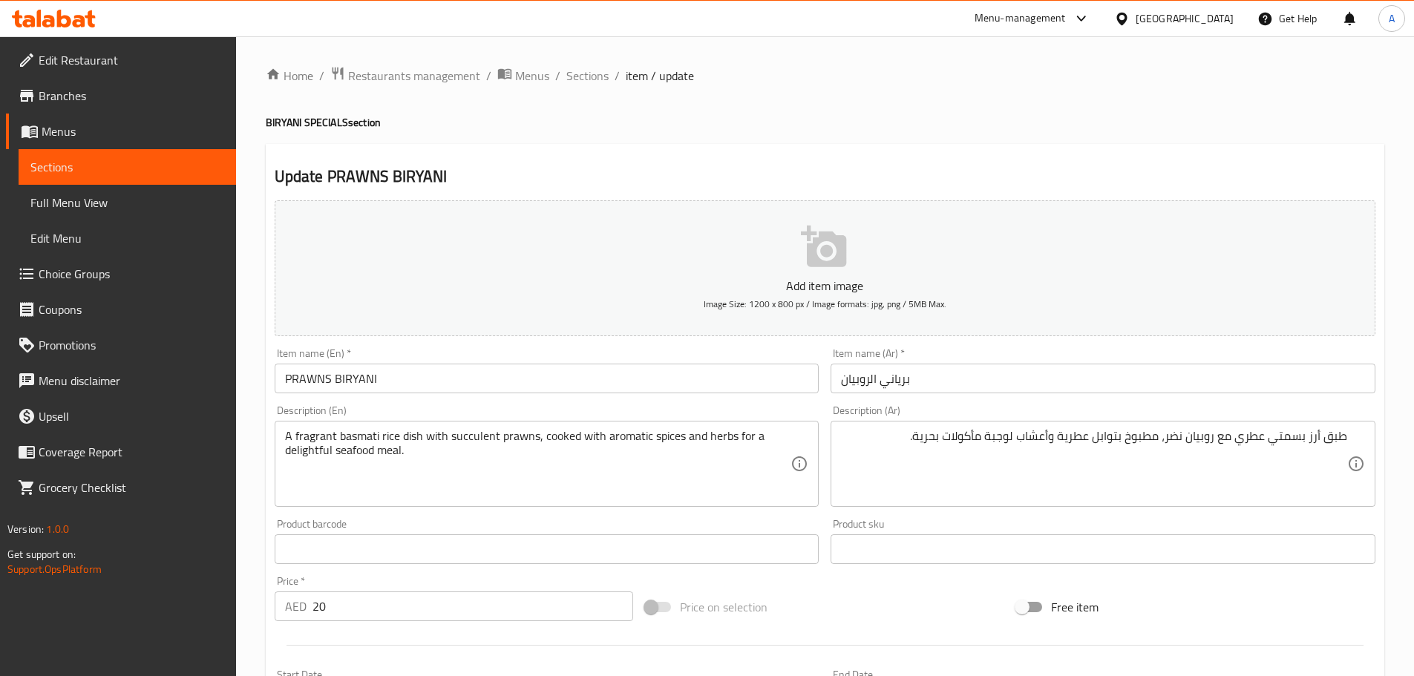
drag, startPoint x: 1348, startPoint y: 435, endPoint x: 1329, endPoint y: 436, distance: 18.6
click at [1328, 436] on div "طبق أرز بسمتي عطري مع روبيان نضر، مطبوخ بتوابل عطرية وأعشاب لوجبة مأكولات بحرية…" at bounding box center [1102, 464] width 545 height 86
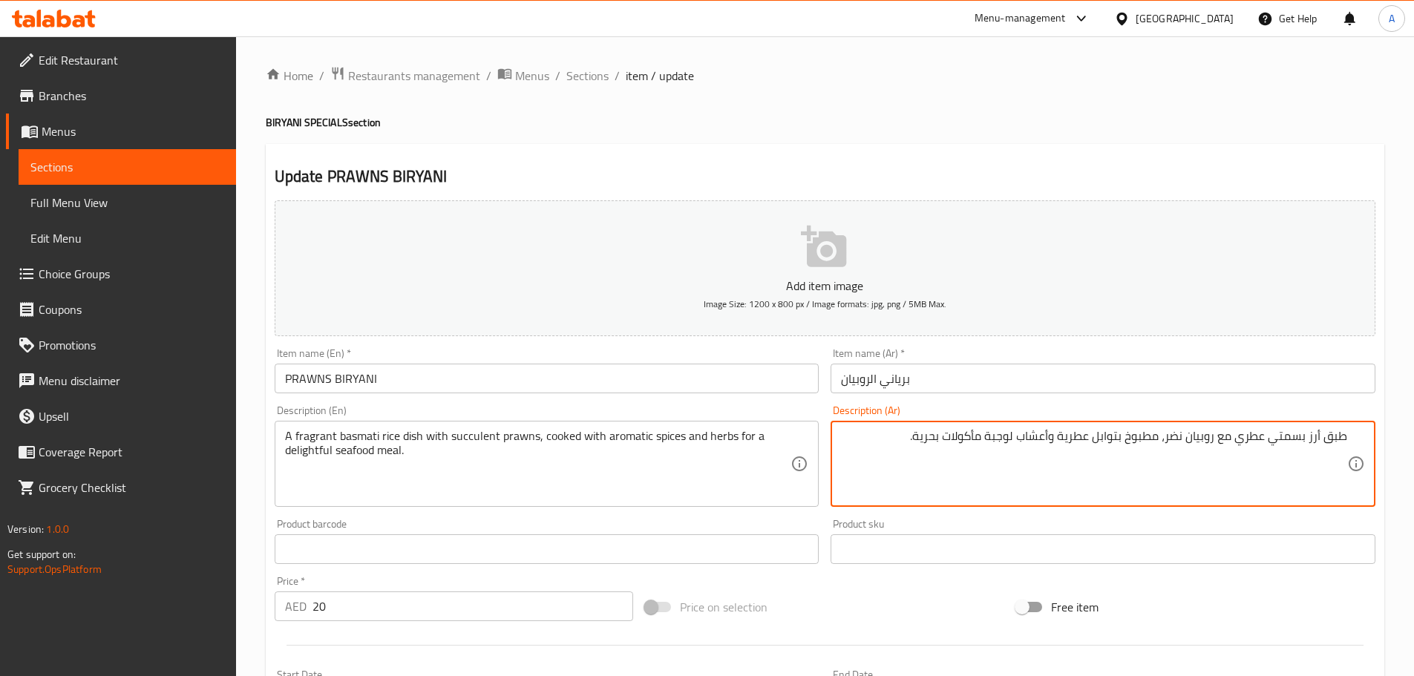
drag, startPoint x: 1343, startPoint y: 439, endPoint x: 1168, endPoint y: 433, distance: 174.5
click at [1168, 433] on textarea "طبق أرز بسمتي عطري مع روبيان نضر، مطبوخ بتوابل عطرية وأعشاب لوجبة مأكولات بحرية." at bounding box center [1094, 464] width 506 height 71
drag, startPoint x: 1159, startPoint y: 439, endPoint x: 1054, endPoint y: 440, distance: 104.6
click at [1054, 440] on textarea "طبق أرز بسمتي عطري مع روبيان نضر، مطبوخ بتوابل عطرية وأعشاب لوجبة مأكولات بحرية." at bounding box center [1094, 464] width 506 height 71
click at [1042, 439] on textarea "طبق أرز بسمتي عطري مع روبيان نضر، مطبوخ بتوابل عطرية وأعشاب لوجبة مأكولات بحرية." at bounding box center [1094, 464] width 506 height 71
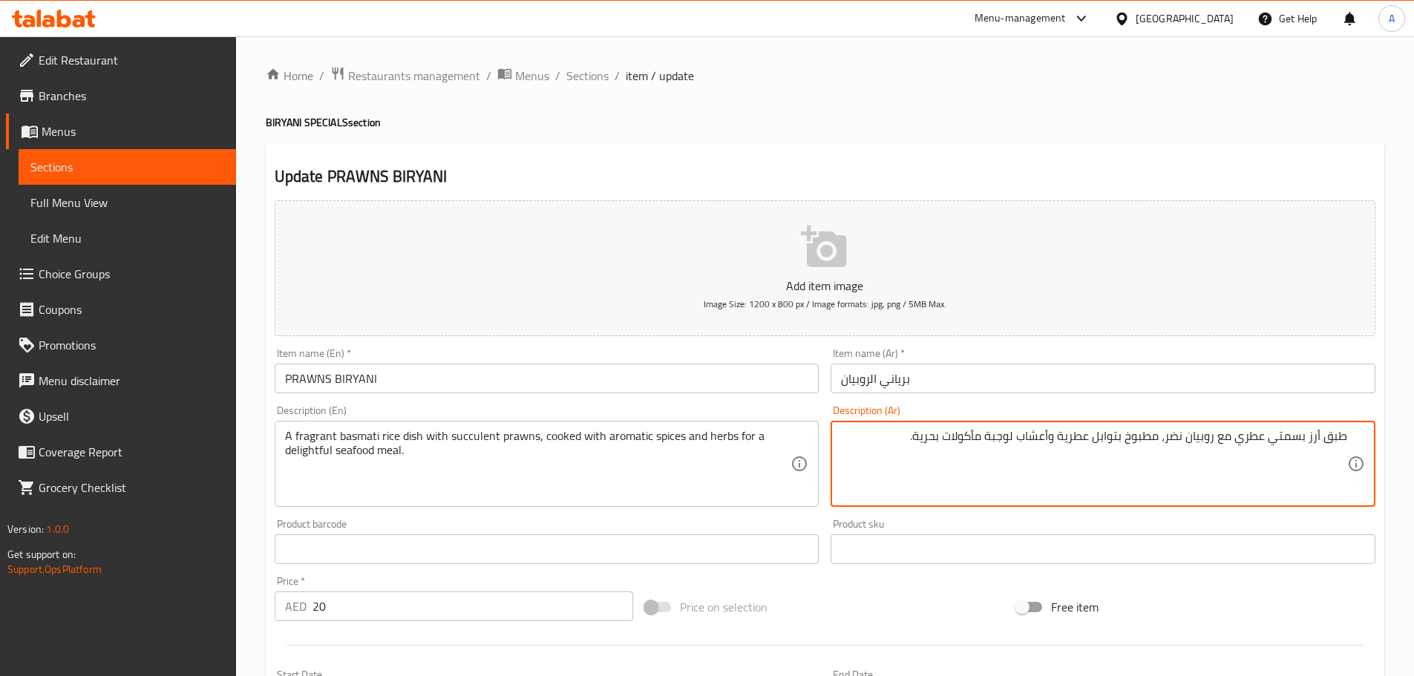
click at [1024, 436] on textarea "طبق أرز بسمتي عطري مع روبيان نضر، مطبوخ بتوابل عطرية وأعشاب لوجبة مأكولات بحرية." at bounding box center [1094, 464] width 506 height 71
click at [298, 444] on textarea "A fragrant basmati rice dish with succulent prawns, cooked with aromatic spices…" at bounding box center [538, 464] width 506 height 71
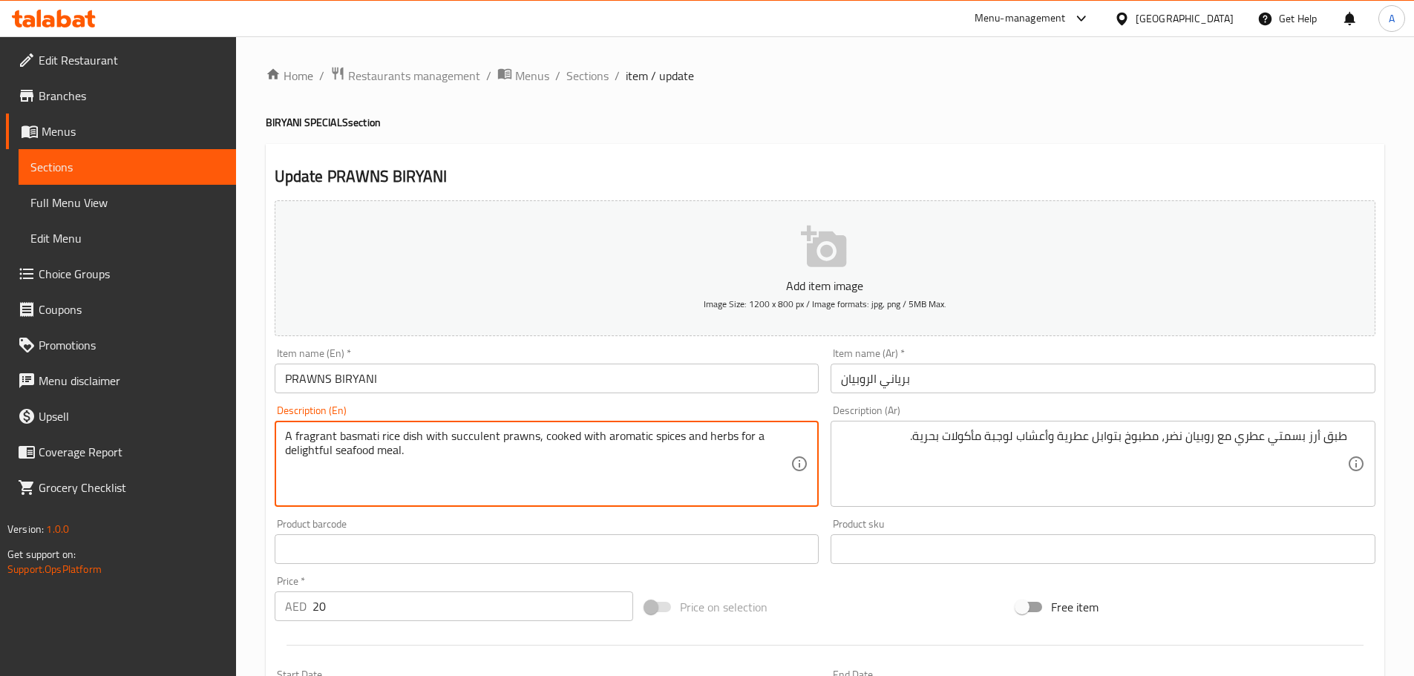
click at [301, 448] on textarea "A fragrant basmati rice dish with succulent prawns, cooked with aromatic spices…" at bounding box center [538, 464] width 506 height 71
type textarea "A fragrant basmati rice dish with succulent prawns, cooked with aromatic spices…"
click at [432, 382] on input "PRAWNS BIRYANI" at bounding box center [547, 379] width 545 height 30
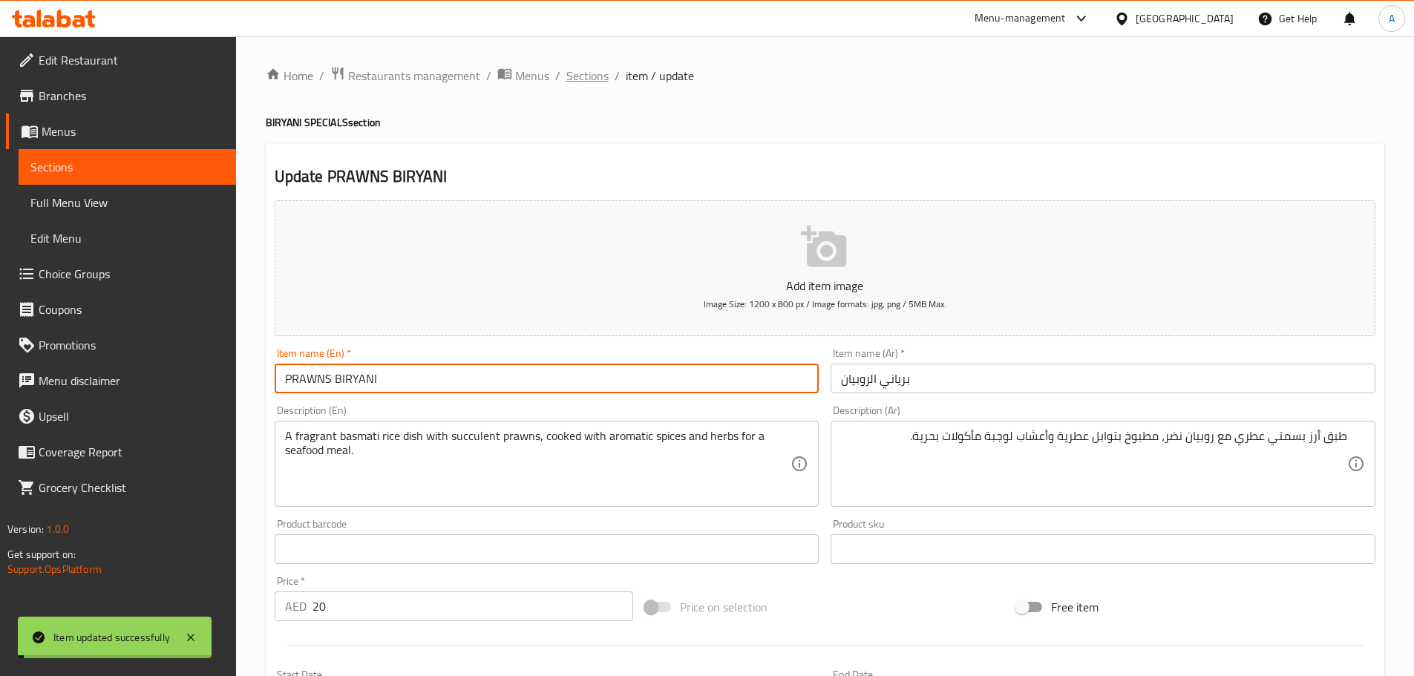
click at [583, 75] on span "Sections" at bounding box center [587, 76] width 42 height 18
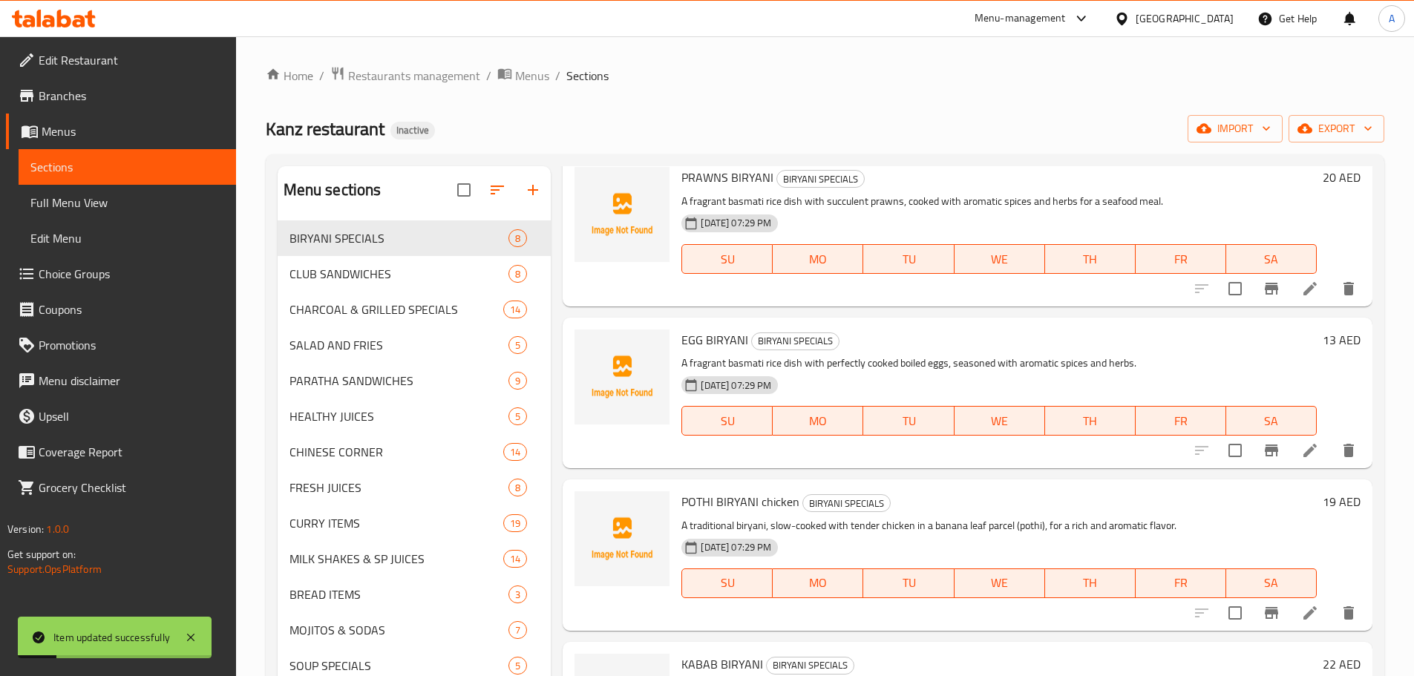
scroll to position [223, 0]
click at [1301, 442] on icon at bounding box center [1310, 449] width 18 height 18
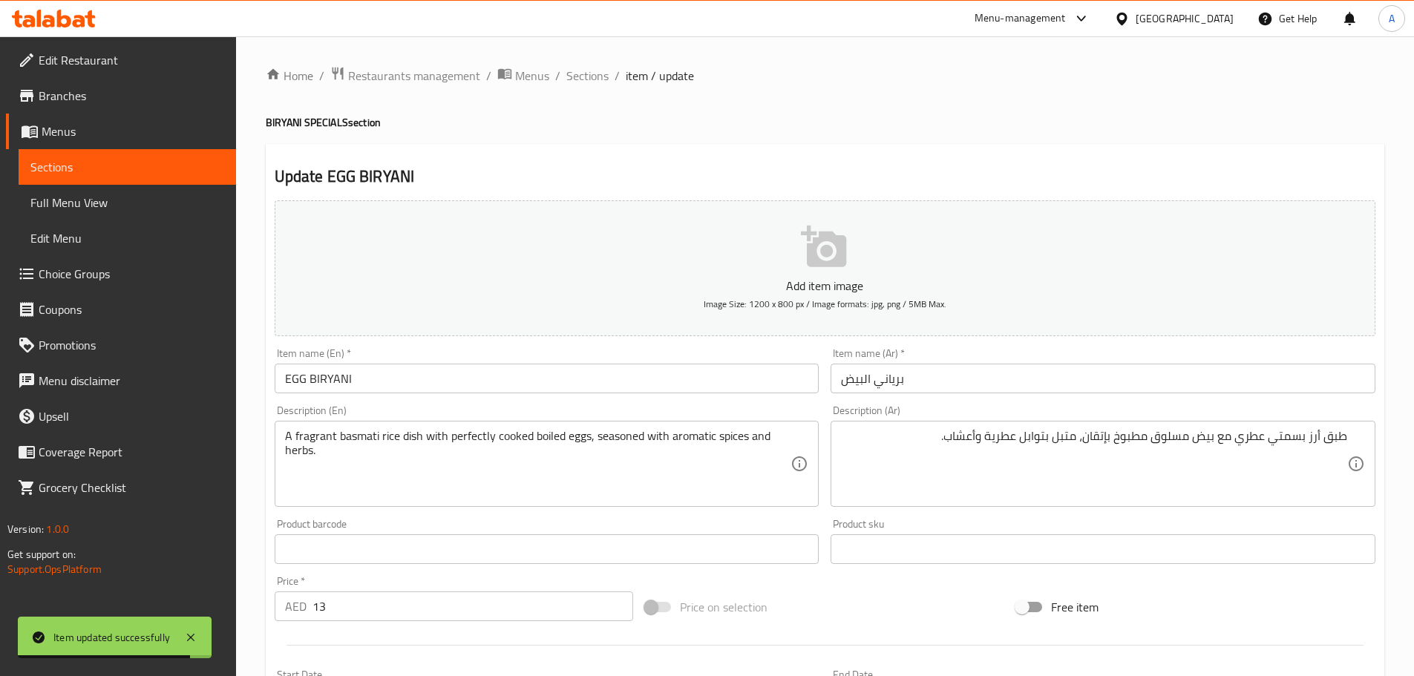
drag, startPoint x: 1347, startPoint y: 438, endPoint x: 1339, endPoint y: 438, distance: 8.2
click at [1333, 438] on div "طبق أرز بسمتي عطري مع بيض مسلوق مطبوخ بإتقان، متبل بتوابل عطرية وأعشاب. Descrip…" at bounding box center [1102, 464] width 545 height 86
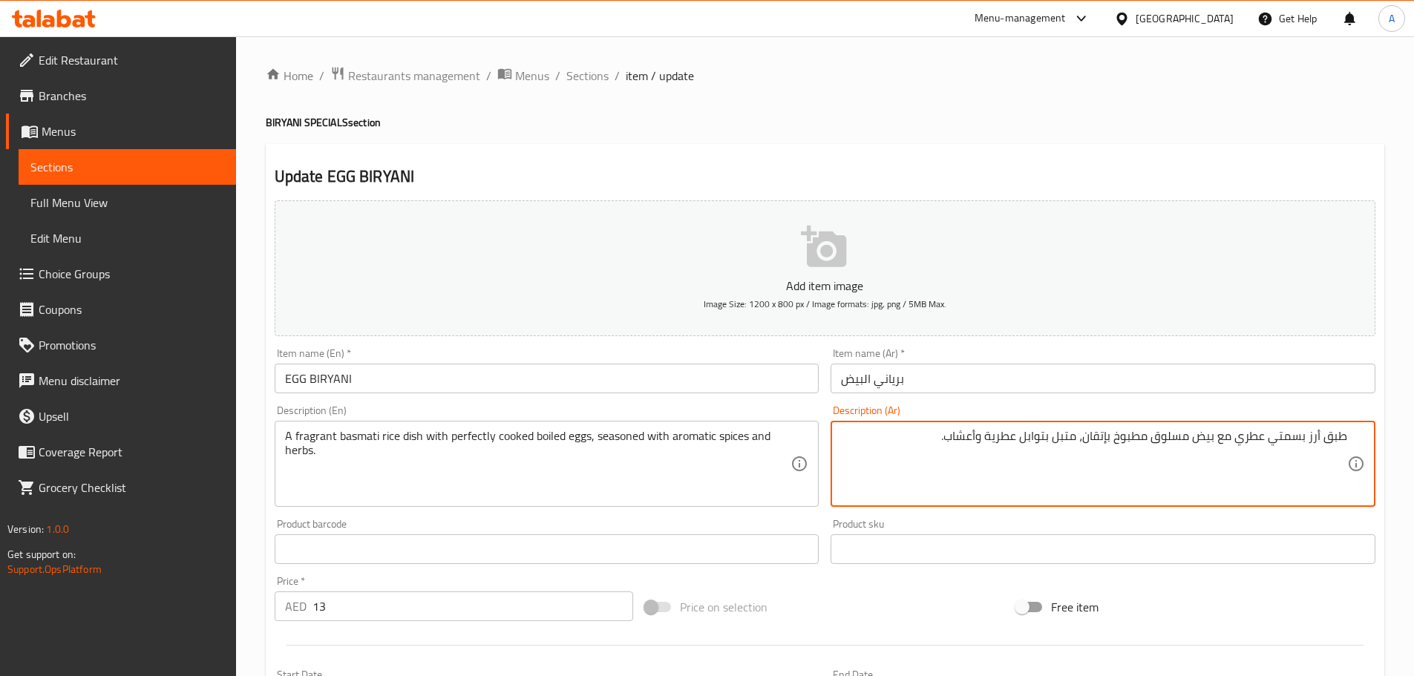
drag, startPoint x: 1345, startPoint y: 438, endPoint x: 1236, endPoint y: 435, distance: 108.4
click at [1236, 435] on textarea "طبق أرز بسمتي عطري مع بيض مسلوق مطبوخ بإتقان، متبل بتوابل عطرية وأعشاب." at bounding box center [1094, 464] width 506 height 71
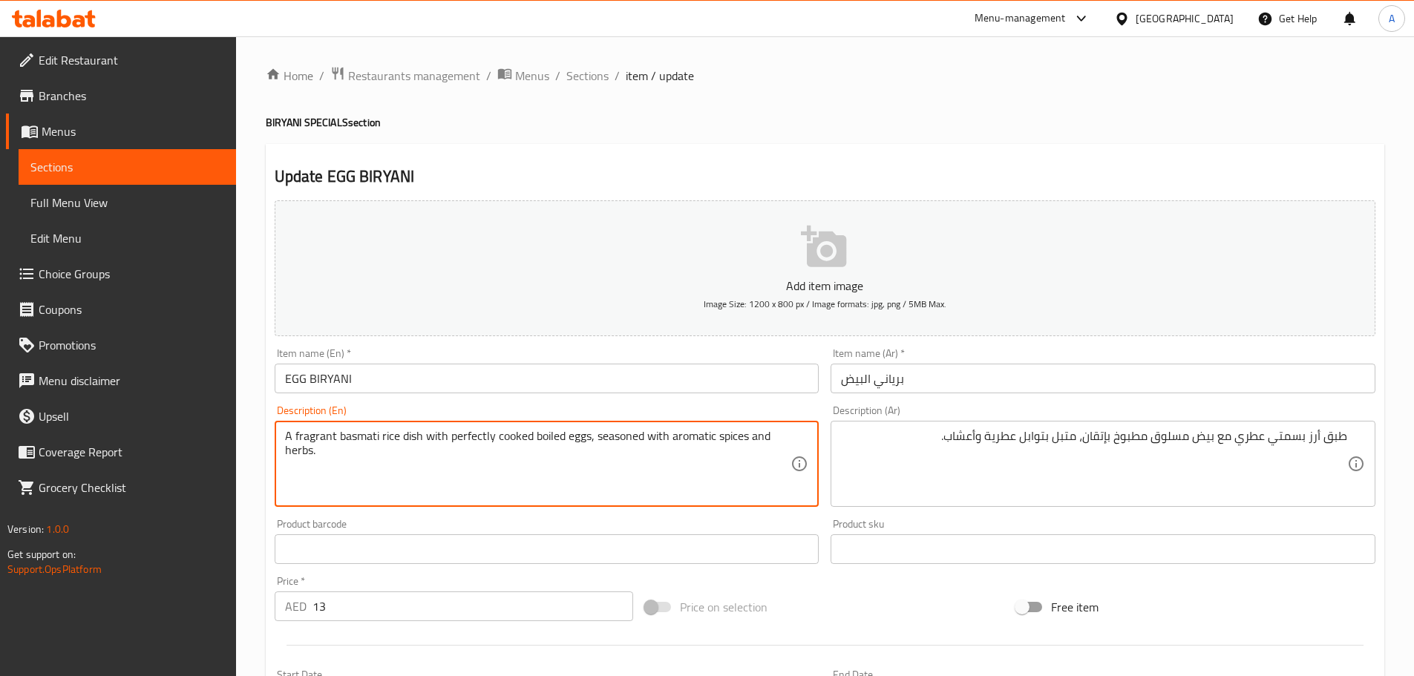
drag, startPoint x: 420, startPoint y: 437, endPoint x: 376, endPoint y: 430, distance: 44.3
click at [466, 430] on textarea "A fragrant basmati rice dish with perfectly cooked boiled eggs, seasoned with a…" at bounding box center [538, 464] width 506 height 71
type textarea "A fragrant basmati rice dish with cooked boiled eggs, seasoned with aromatic sp…"
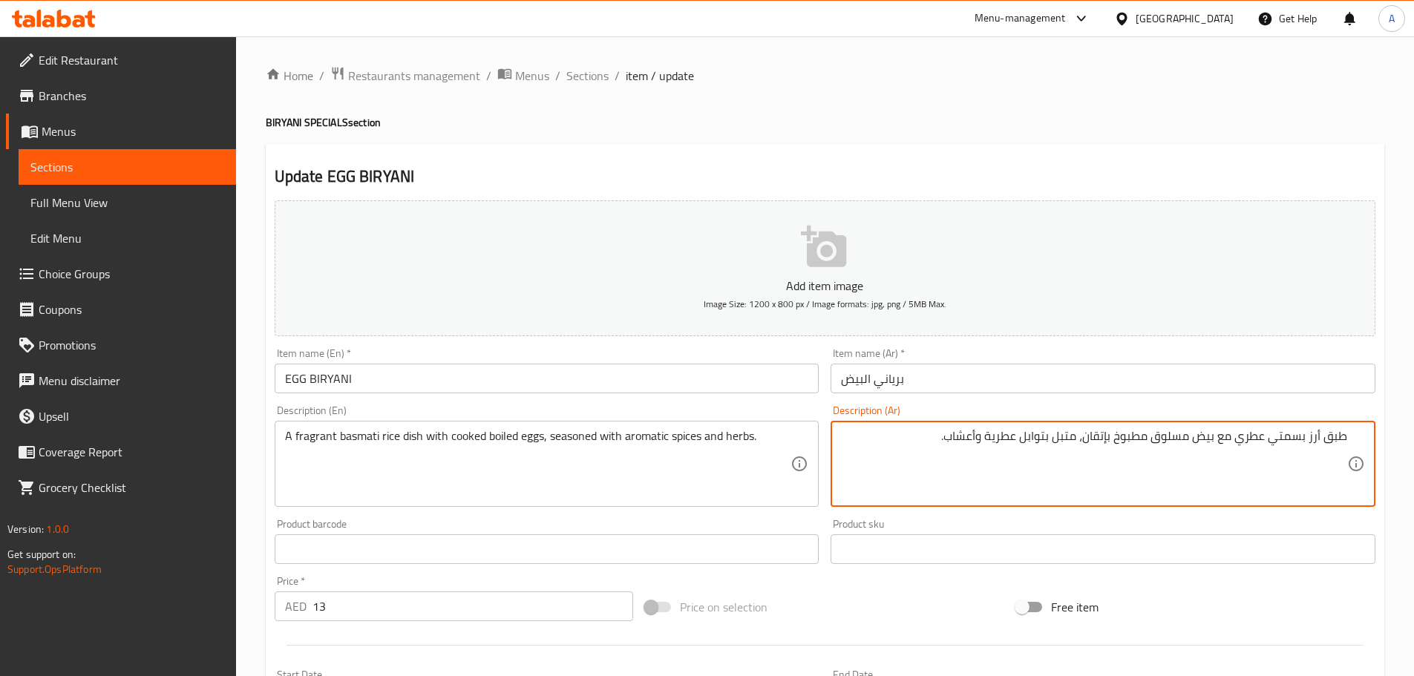
click at [1097, 437] on textarea "طبق أرز بسمتي عطري مع بيض مسلوق مطبوخ بإتقان، متبل بتوابل عطرية وأعشاب." at bounding box center [1094, 464] width 506 height 71
drag, startPoint x: 1346, startPoint y: 439, endPoint x: 1116, endPoint y: 438, distance: 230.1
click at [1116, 438] on textarea "طبق أرز بسمتي عطري مع بيض مسلوق مطبوخ، متبل بتوابل عطرية وأعشاب." at bounding box center [1094, 464] width 506 height 71
type textarea "طبق أرز بسمتي عطري مع بيض مسلوق مطبوخ، متبل بتوابل عطرية وأعشاب."
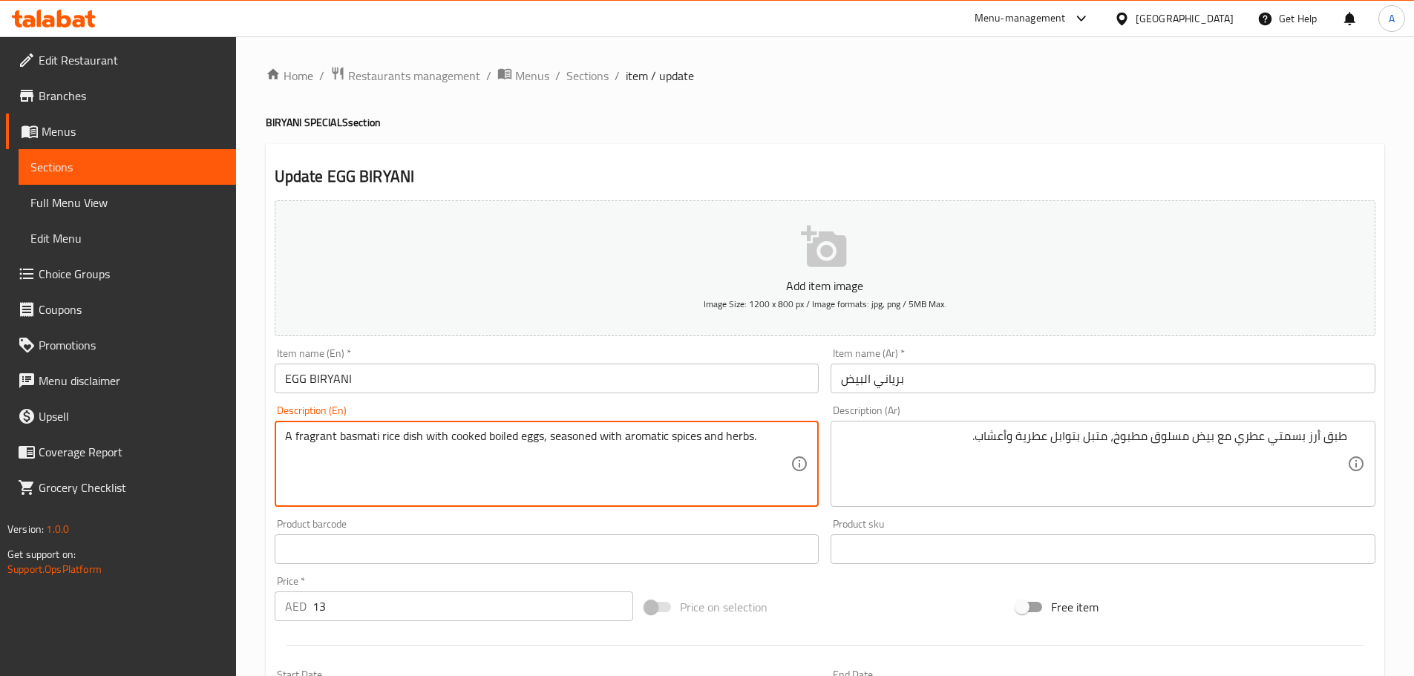
drag, startPoint x: 419, startPoint y: 436, endPoint x: 555, endPoint y: 434, distance: 136.6
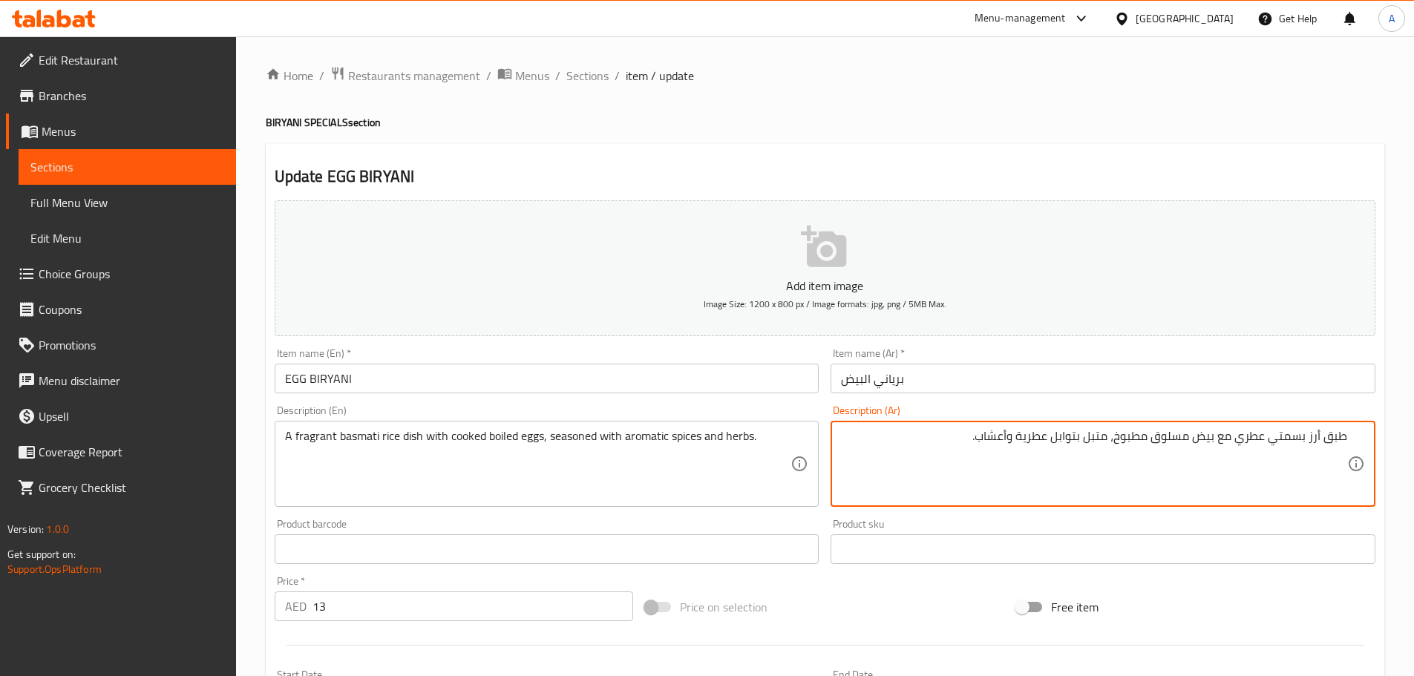
drag, startPoint x: 1113, startPoint y: 439, endPoint x: 945, endPoint y: 430, distance: 168.0
click at [922, 382] on input "برياني البيض" at bounding box center [1102, 379] width 545 height 30
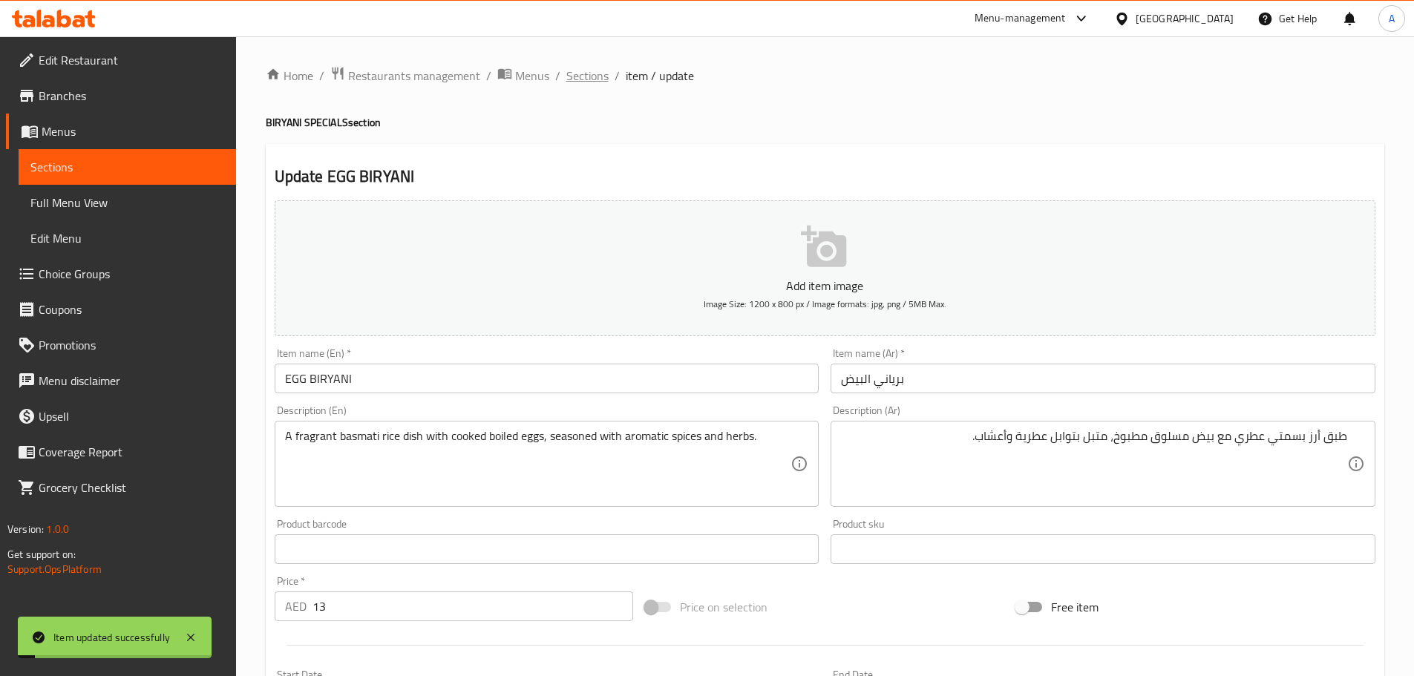
click at [588, 76] on span "Sections" at bounding box center [587, 76] width 42 height 18
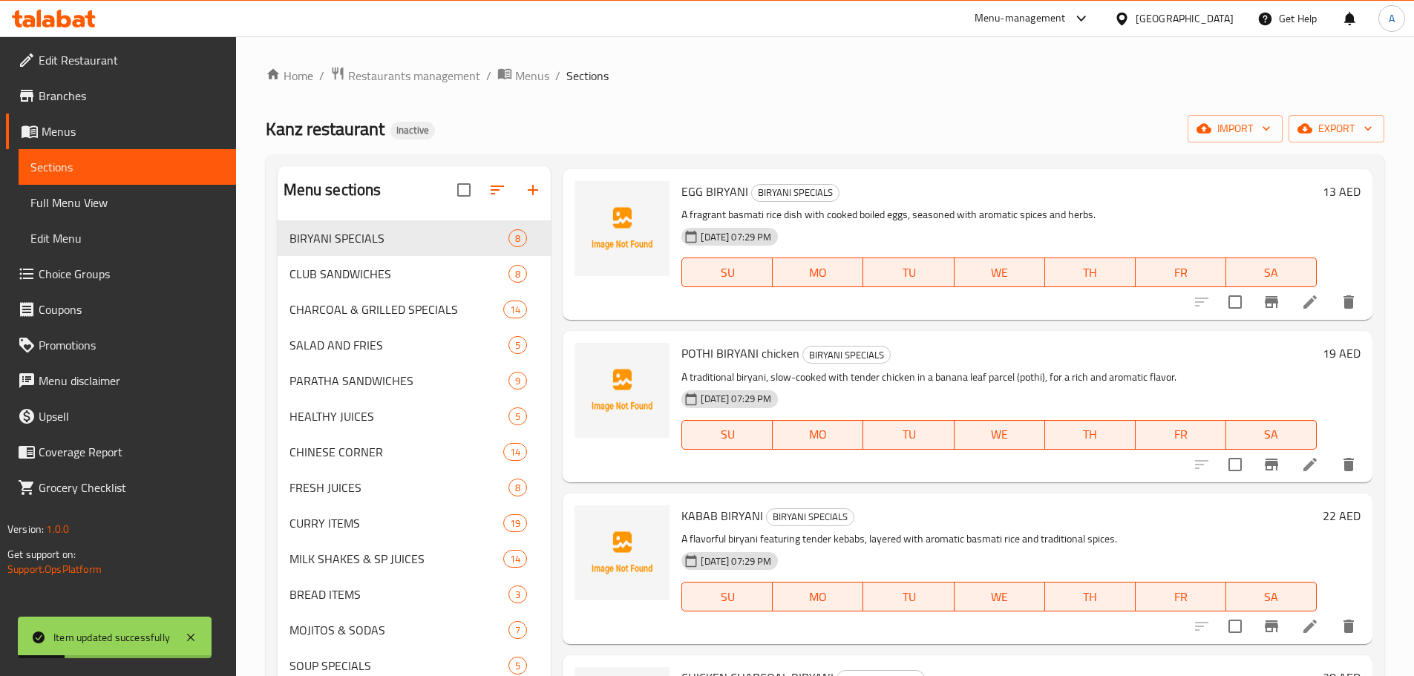
scroll to position [371, 0]
click at [1308, 465] on li at bounding box center [1310, 463] width 42 height 27
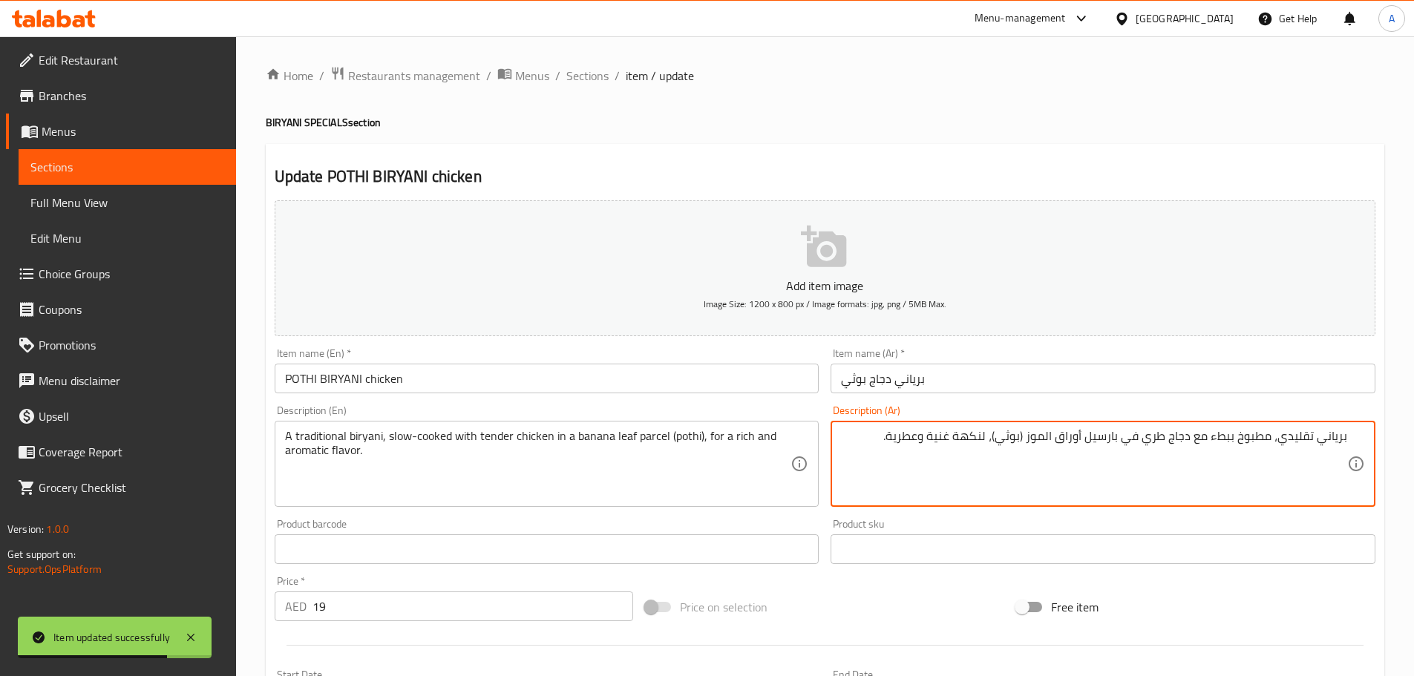
click at [834, 434] on div "برياني تقليدي، مطبوخ ببطء مع دجاج طري في بارسيل أوراق الموز (بوثي)، لنكهة غنية …" at bounding box center [1102, 464] width 545 height 86
click at [847, 436] on textarea "برياني تقليدي، مطبوخ ببطء مع دجاج طري في بارسيل أوراق الموز (بوثي)، لنكهة غنية …" at bounding box center [1094, 464] width 506 height 71
paste textarea "برياني تقليدي، مطبوخ ببطء مع دجاج طري في لفة أوراق الموز (بوثي)، لنكهة غنية وعط…"
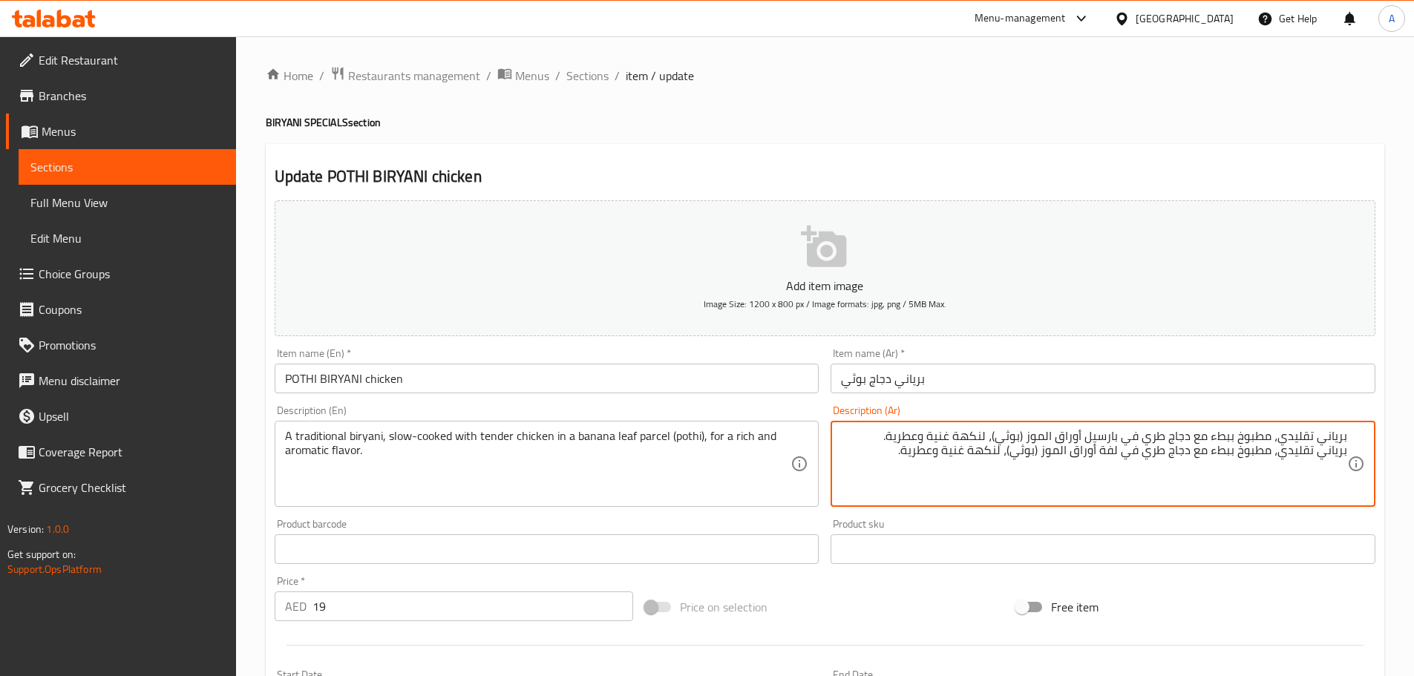
drag, startPoint x: 1349, startPoint y: 453, endPoint x: 1303, endPoint y: 453, distance: 46.8
click at [1303, 453] on div "برياني تقليدي، مطبوخ ببطء مع دجاج طري في بارسيل أوراق الموز (بوثي)، لنكهة غنية …" at bounding box center [1102, 464] width 545 height 86
click at [1292, 453] on textarea "برياني تقليدي، مطبوخ ببطء مع دجاج طري في بارسيل أوراق الموز (بوثي)، لنكهة غنية …" at bounding box center [1094, 464] width 506 height 71
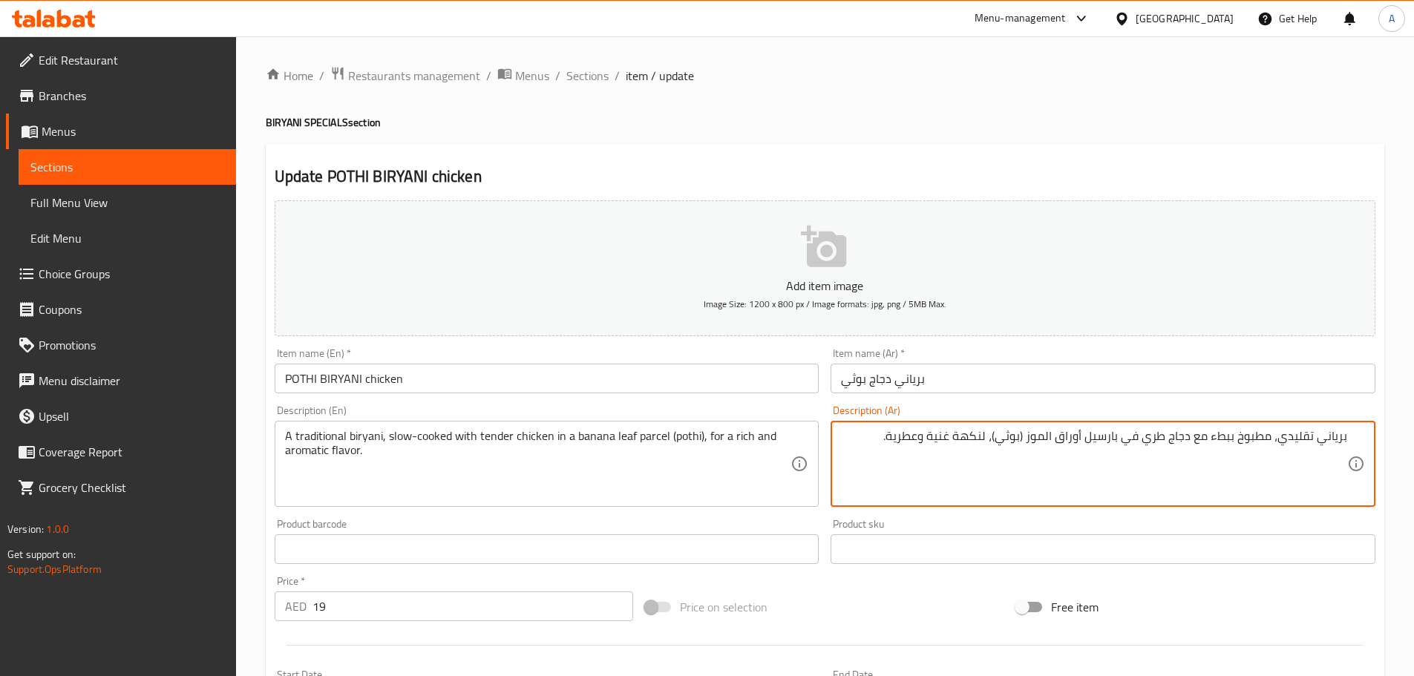
drag, startPoint x: 1346, startPoint y: 437, endPoint x: 1156, endPoint y: 437, distance: 190.0
click at [1156, 437] on textarea "برياني تقليدي، مطبوخ ببطء مع دجاج طري في بارسيل أوراق الموز (بوثي)، لنكهة غنية …" at bounding box center [1094, 464] width 506 height 71
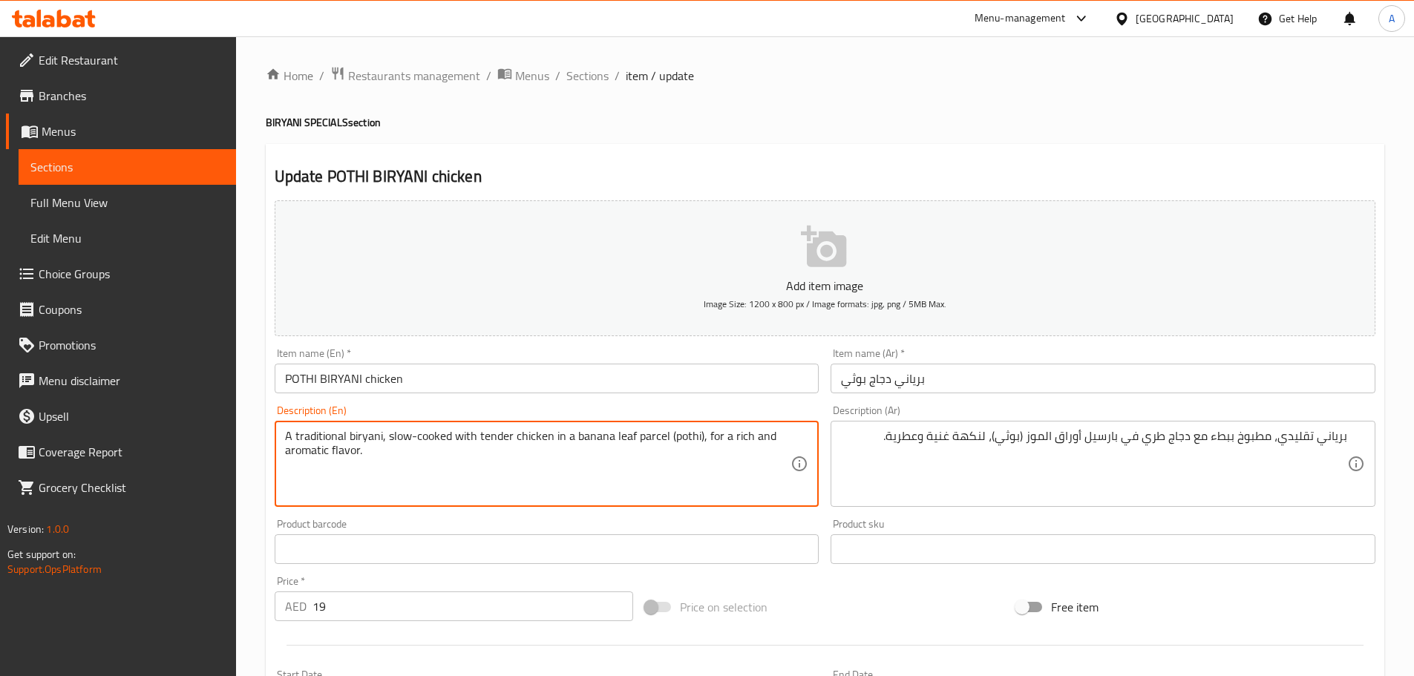
drag, startPoint x: 379, startPoint y: 433, endPoint x: 547, endPoint y: 433, distance: 167.7
drag, startPoint x: 575, startPoint y: 432, endPoint x: 666, endPoint y: 430, distance: 91.3
click at [666, 430] on textarea "A traditional biryani, slow-cooked with tender chicken in a banana leaf parcel …" at bounding box center [538, 464] width 506 height 71
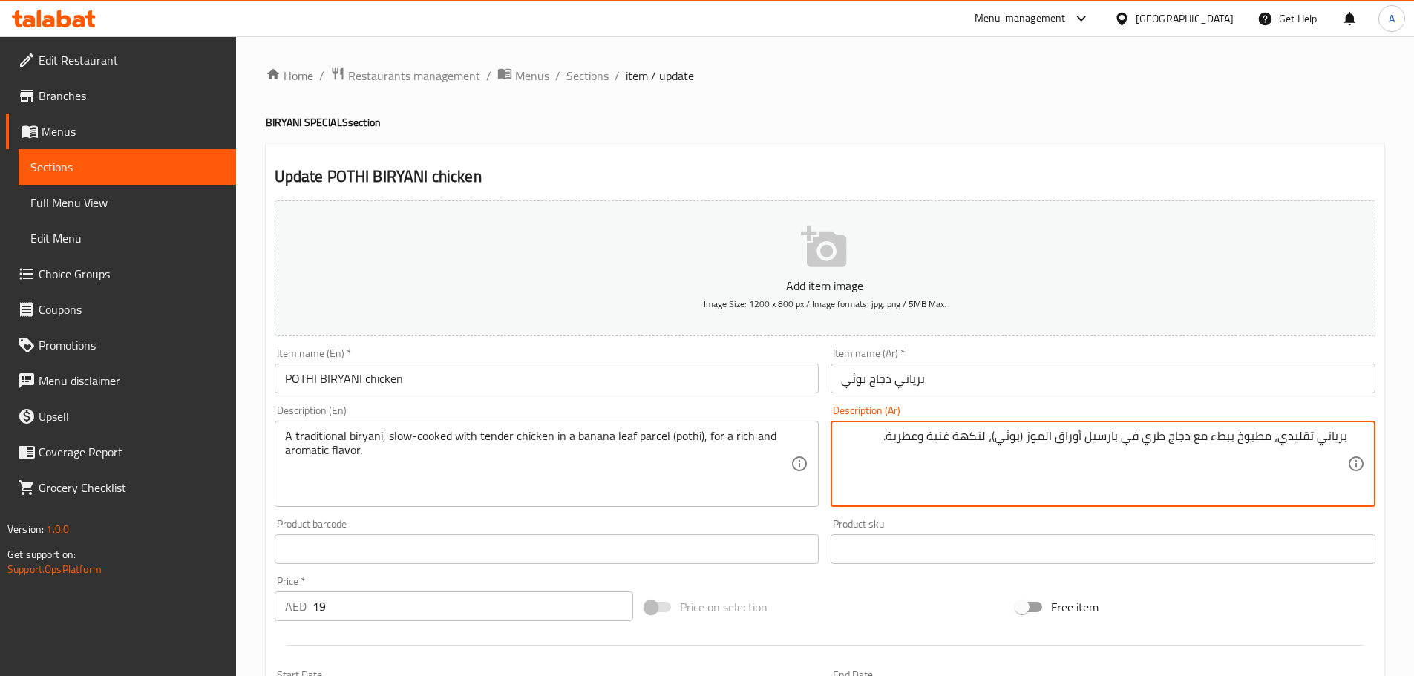
click at [1109, 436] on textarea "برياني تقليدي، مطبوخ ببطء مع دجاج طري في بارسيل أوراق الموز (بوثي)، لنكهة غنية …" at bounding box center [1094, 464] width 506 height 71
click at [1061, 432] on textarea "برياني تقليدي، مطبوخ ببطء مع دجاج طري في حزمة ورقة الموز (بوثي)، لنكهة غنية وعط…" at bounding box center [1094, 464] width 506 height 71
drag, startPoint x: 1346, startPoint y: 436, endPoint x: 1014, endPoint y: 440, distance: 331.8
click at [1014, 440] on textarea "برياني تقليدي، مطبوخ ببطء مع دجاج طري في حزمة ورقة موز (بوثي)، لنكهة غنية وعطري…" at bounding box center [1094, 464] width 506 height 71
type textarea "برياني تقليدي، مطبوخ ببطء مع دجاج طري في حزمة ورقة موز (بوثي)، لنكهة غنية وعطري…"
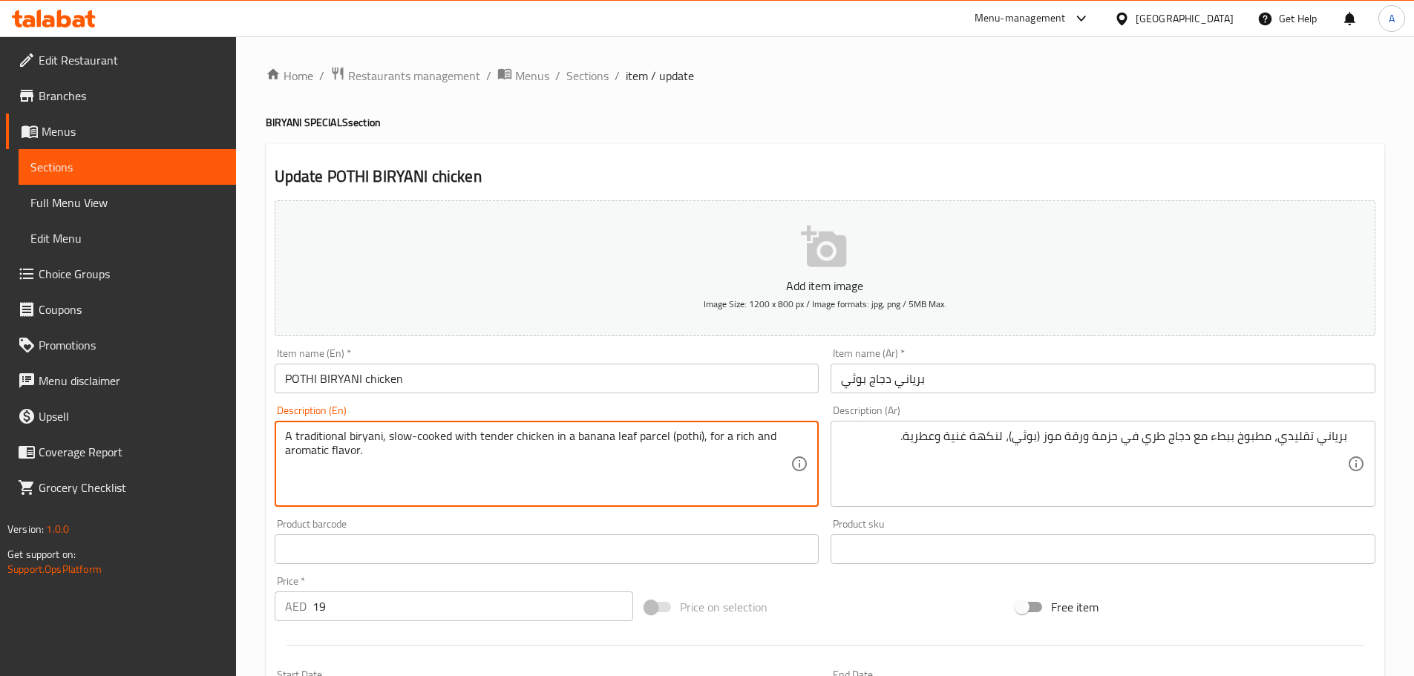
drag, startPoint x: 362, startPoint y: 436, endPoint x: 696, endPoint y: 436, distance: 334.0
click at [743, 436] on textarea "A traditional biryani, slow-cooked with tender chicken in a banana leaf parcel …" at bounding box center [538, 464] width 506 height 71
click at [732, 437] on textarea "A traditional biryani, slow-cooked with tender chicken in a banana leaf parcel …" at bounding box center [538, 464] width 506 height 71
click at [733, 437] on textarea "A traditional biryani, slow-cooked with tender chicken in a banana leaf parcel …" at bounding box center [538, 464] width 506 height 71
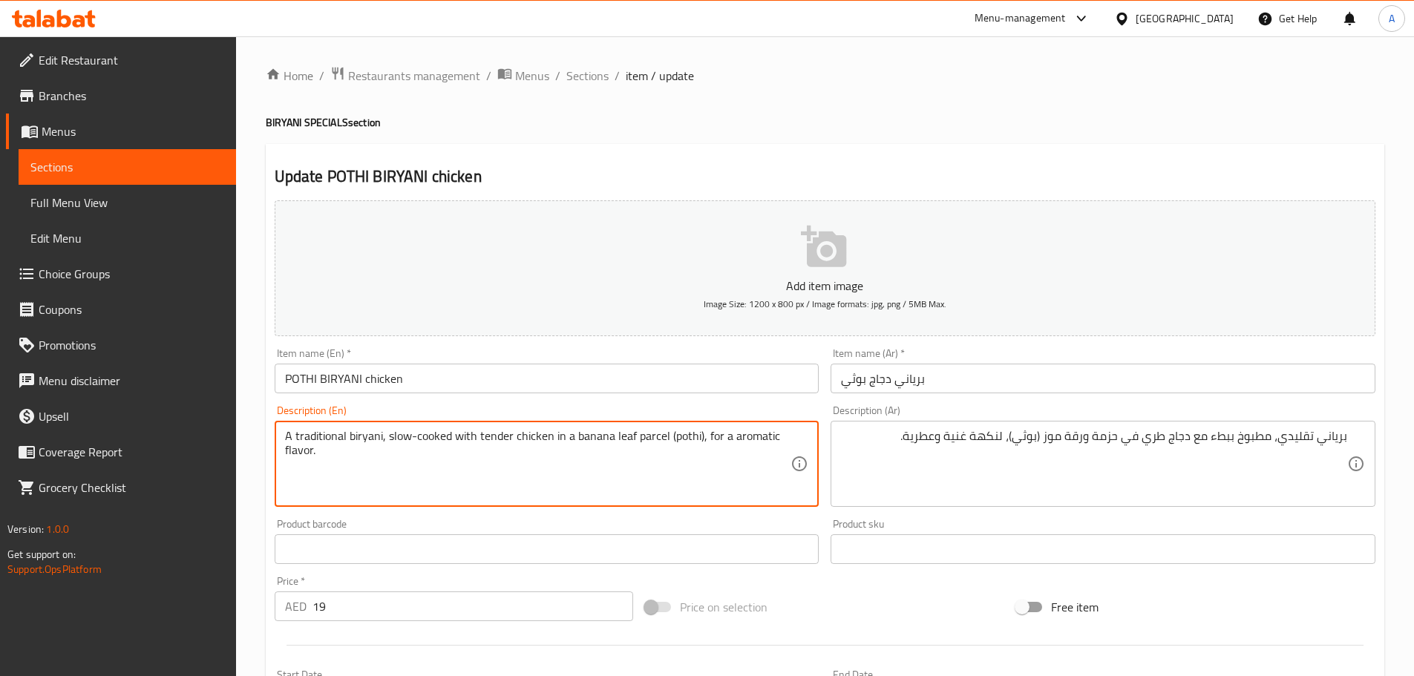
type textarea "A traditional biryani, slow-cooked with tender chicken in a banana leaf parcel …"
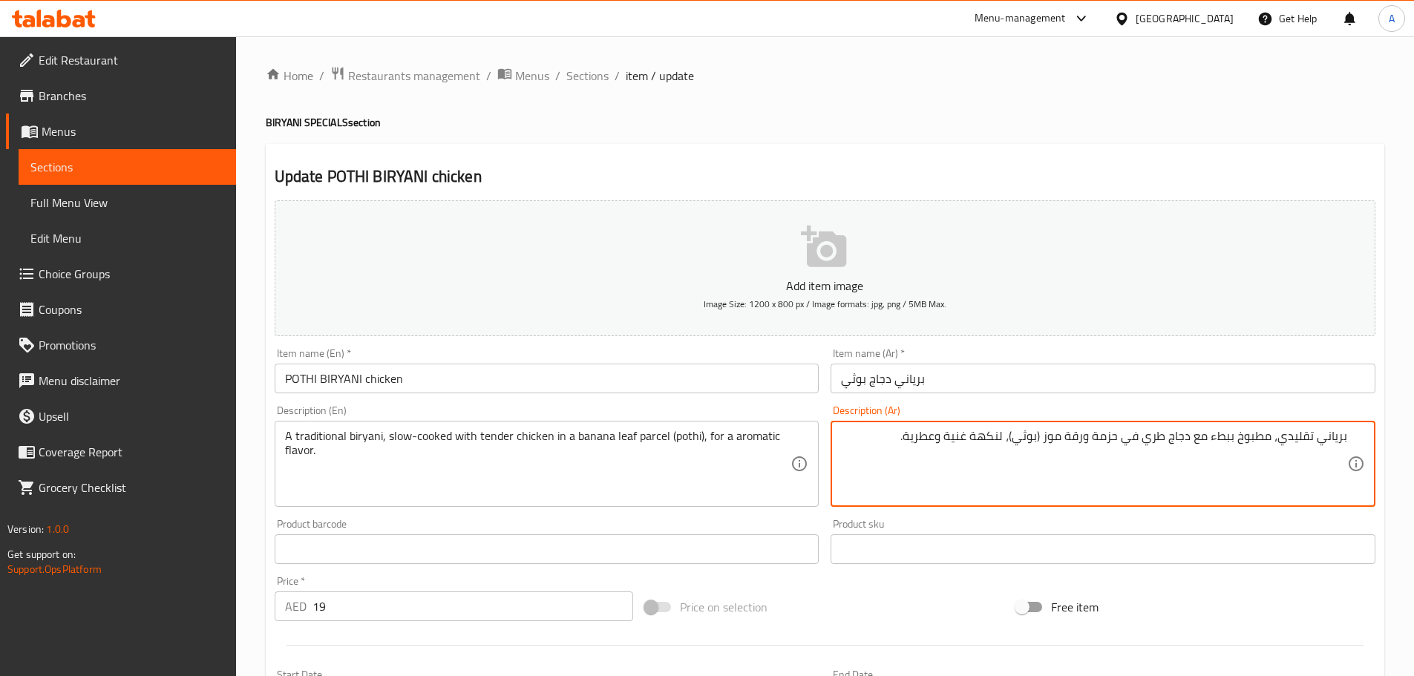
click at [966, 436] on textarea "برياني تقليدي، مطبوخ ببطء مع دجاج طري في حزمة ورقة موز (بوثي)، لنكهة غنية وعطري…" at bounding box center [1094, 464] width 506 height 71
click at [931, 436] on textarea "برياني تقليدي، مطبوخ ببطء مع دجاج طري في حزمة ورقة موز (بوثي)، لنكهة غنية وعطري…" at bounding box center [1094, 464] width 506 height 71
drag, startPoint x: 940, startPoint y: 438, endPoint x: 975, endPoint y: 437, distance: 34.9
click at [975, 437] on textarea "برياني تقليدي، مطبوخ ببطء مع دجاج طري في حزمة ورقة موز (بوثي)، لنكهة غنية وعطري…" at bounding box center [1094, 464] width 506 height 71
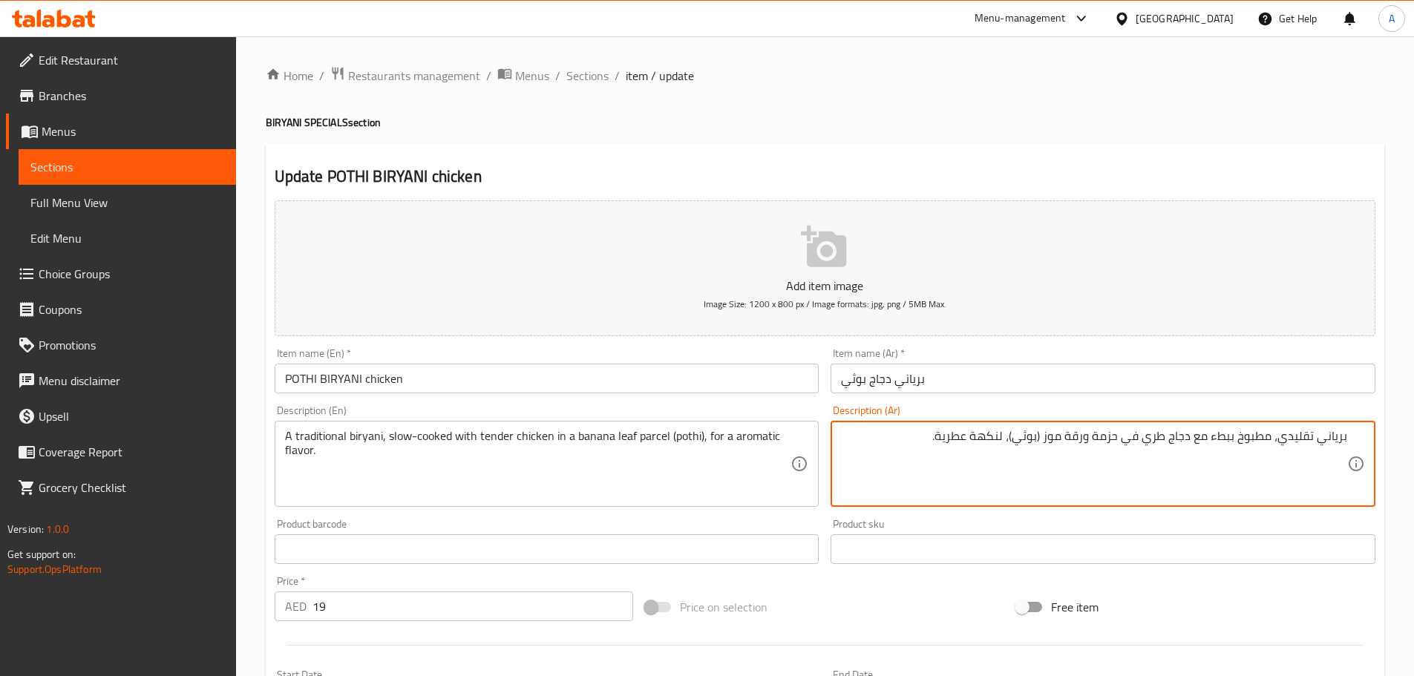
type textarea "برياني تقليدي، مطبوخ ببطء مع دجاج طري في حزمة ورقة موز (بوثي)، لنكهة عطرية."
click at [1000, 383] on input "برياني دجاج بوثي" at bounding box center [1102, 379] width 545 height 30
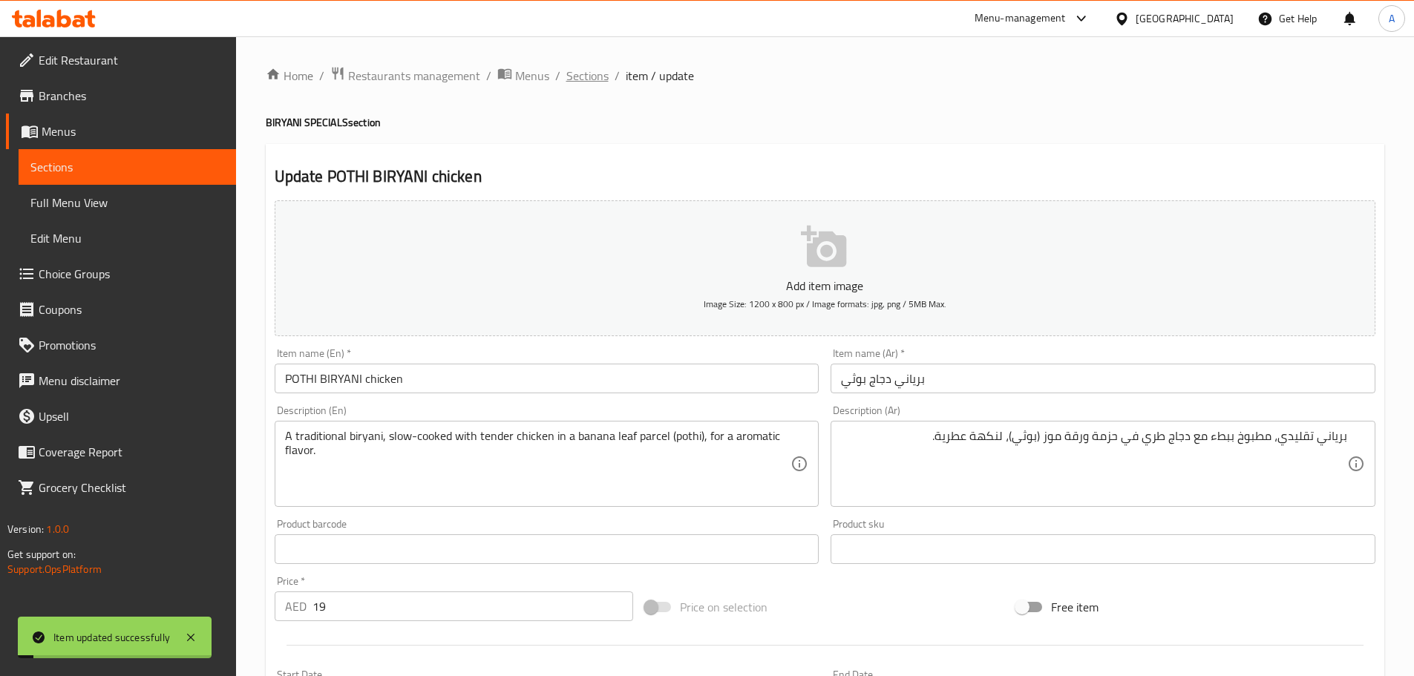
click at [578, 73] on span "Sections" at bounding box center [587, 76] width 42 height 18
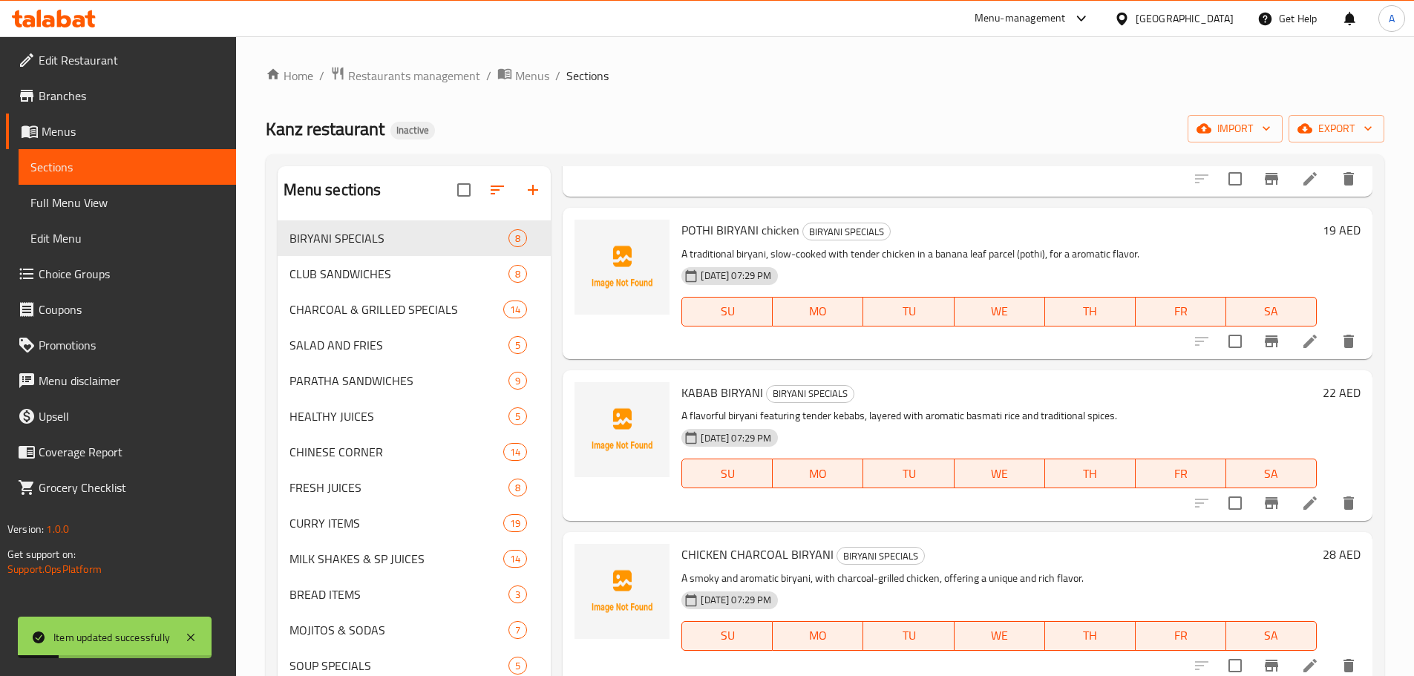
scroll to position [520, 0]
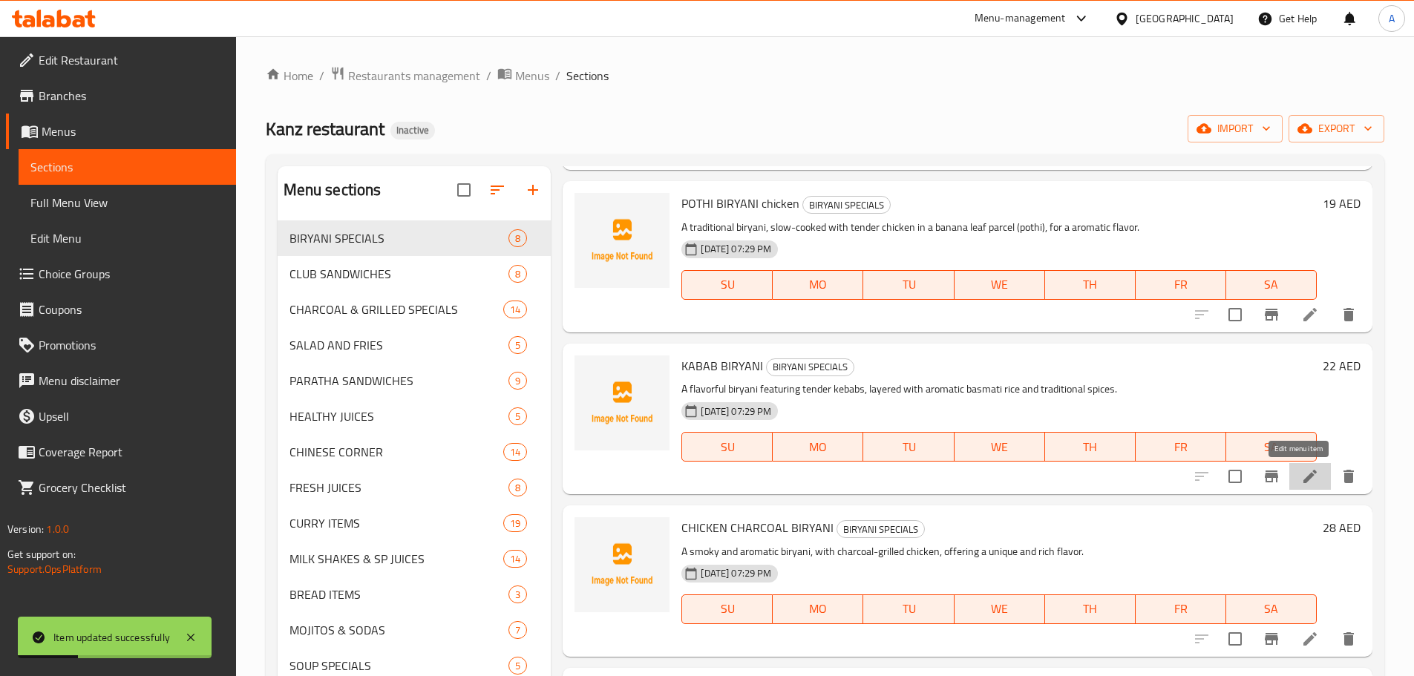
click at [1301, 472] on icon at bounding box center [1310, 477] width 18 height 18
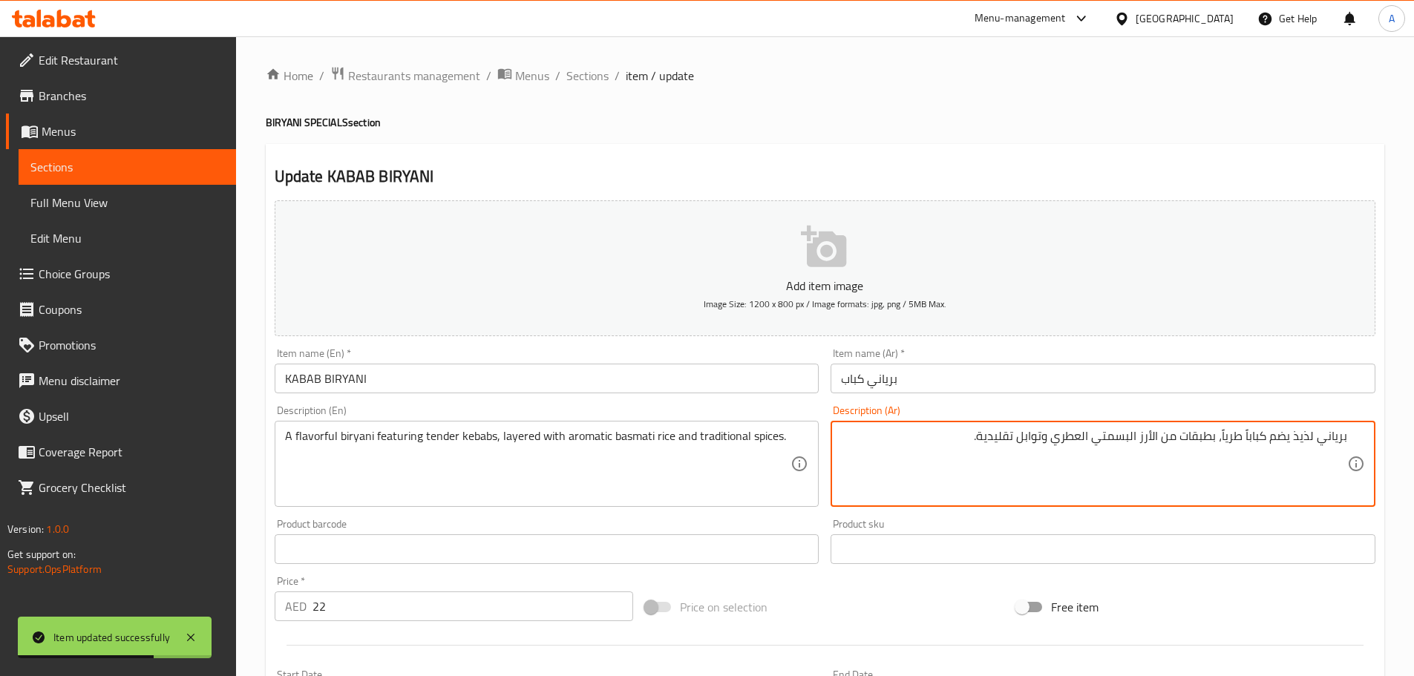
click at [894, 444] on textarea "برياني لذيذ يضم كباباً طرياً، بطبقات من الأرز البسمتي العطري وتوابل تقليدية." at bounding box center [1094, 464] width 506 height 71
paste textarea "برياني لذيذ يضم كباباً طرياً، مطبقاً بأرز بسمتي عطري وتوابل تقليدية."
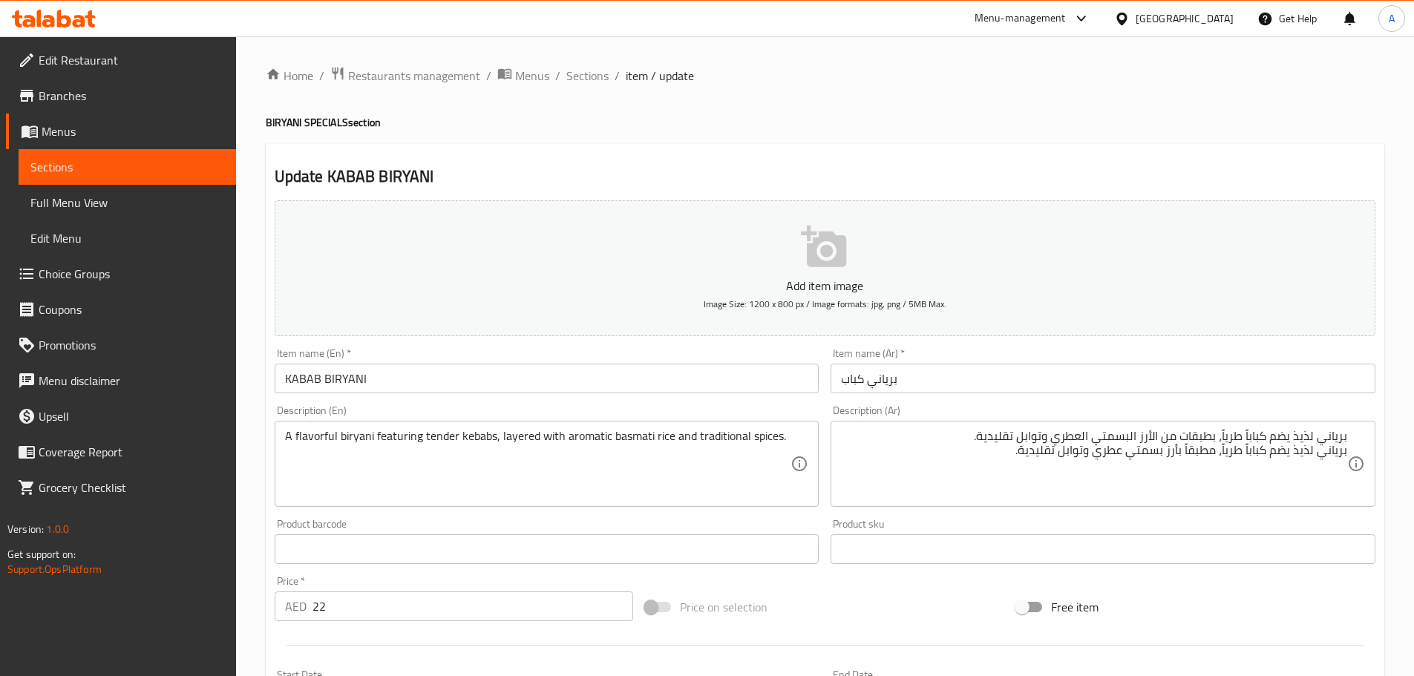
drag, startPoint x: 1347, startPoint y: 446, endPoint x: 1300, endPoint y: 448, distance: 47.6
click at [1299, 448] on div "برياني لذيذ يضم كباباً طرياً، بطبقات من الأرز البسمتي العطري وتوابل تقليدية. بر…" at bounding box center [1102, 464] width 545 height 86
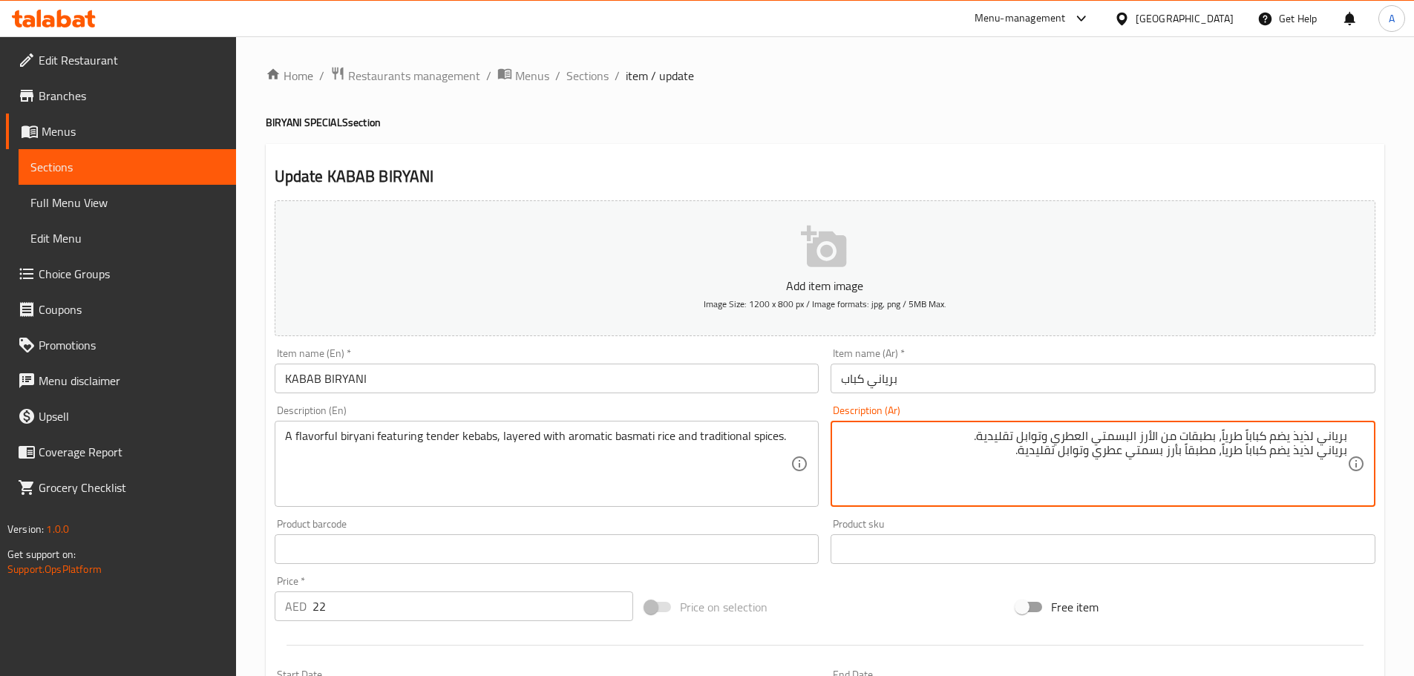
drag, startPoint x: 1346, startPoint y: 451, endPoint x: 1009, endPoint y: 453, distance: 336.2
click at [1009, 453] on textarea "برياني لذيذ يضم كباباً طرياً، بطبقات من الأرز البسمتي العطري وتوابل تقليدية. بر…" at bounding box center [1094, 464] width 506 height 71
click at [1251, 456] on textarea "برياني لذيذ يضم كباباً طرياً، بطبقات من الأرز البسمتي العطري وتوابل تقليدية. بر…" at bounding box center [1094, 464] width 506 height 71
drag, startPoint x: 1346, startPoint y: 452, endPoint x: 1001, endPoint y: 453, distance: 345.1
click at [1001, 453] on textarea "برياني لذيذ يضم كباباً طرياً، بطبقات من الأرز البسمتي العطري وتوابل تقليدية. بر…" at bounding box center [1094, 464] width 506 height 71
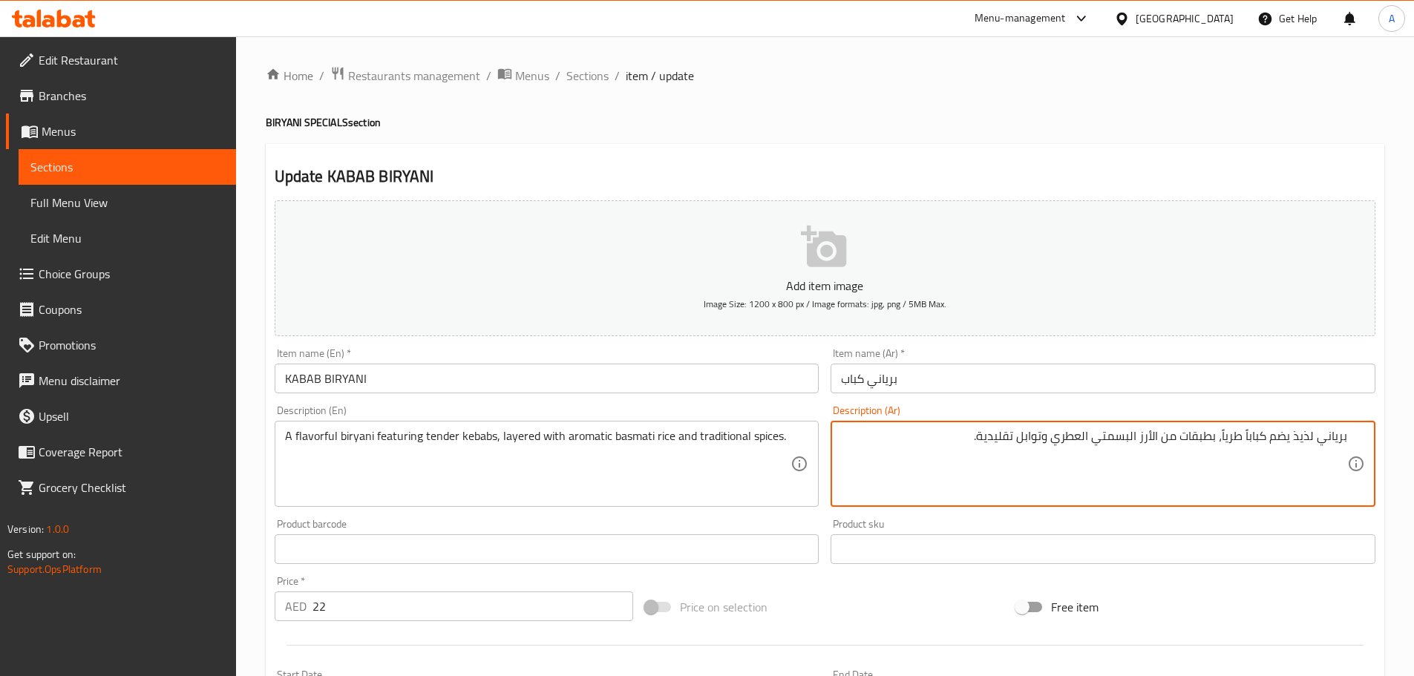
click at [1346, 436] on textarea "برياني لذيذ يضم كباباً طرياً، بطبقات من الأرز البسمتي العطري وتوابل تقليدية." at bounding box center [1094, 464] width 506 height 71
click at [1303, 436] on textarea "برياني لذيذ يضم كباباً طرياً، بطبقات من الأرز البسمتي العطري وتوابل تقليدية." at bounding box center [1094, 464] width 506 height 71
type textarea "برياني يضم كباباً طرياً، بطبقات من الأرز البسمتي العطري وتوابل تقليدية."
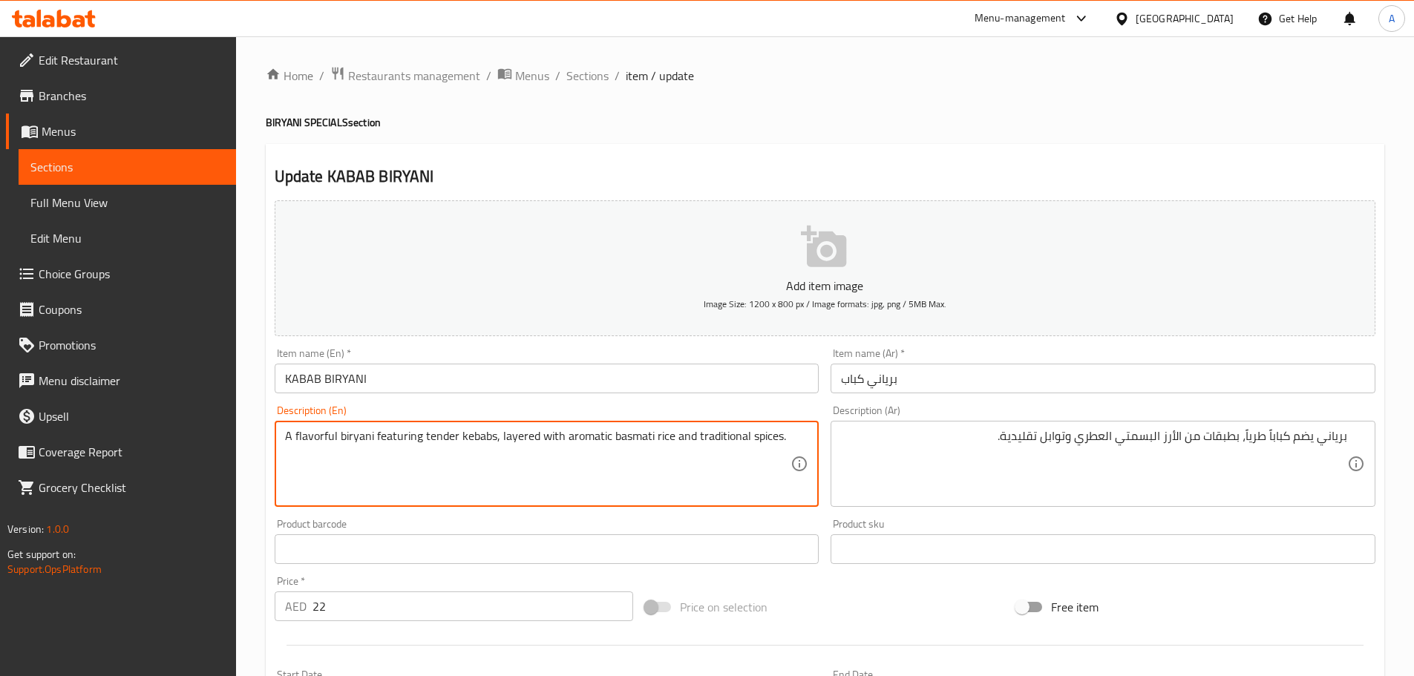
click at [316, 436] on textarea "A flavorful biryani featuring tender kebabs, layered with aromatic basmati rice…" at bounding box center [538, 464] width 506 height 71
type textarea "A biryani featuring tender kebabs, layered with aromatic basmati rice and tradi…"
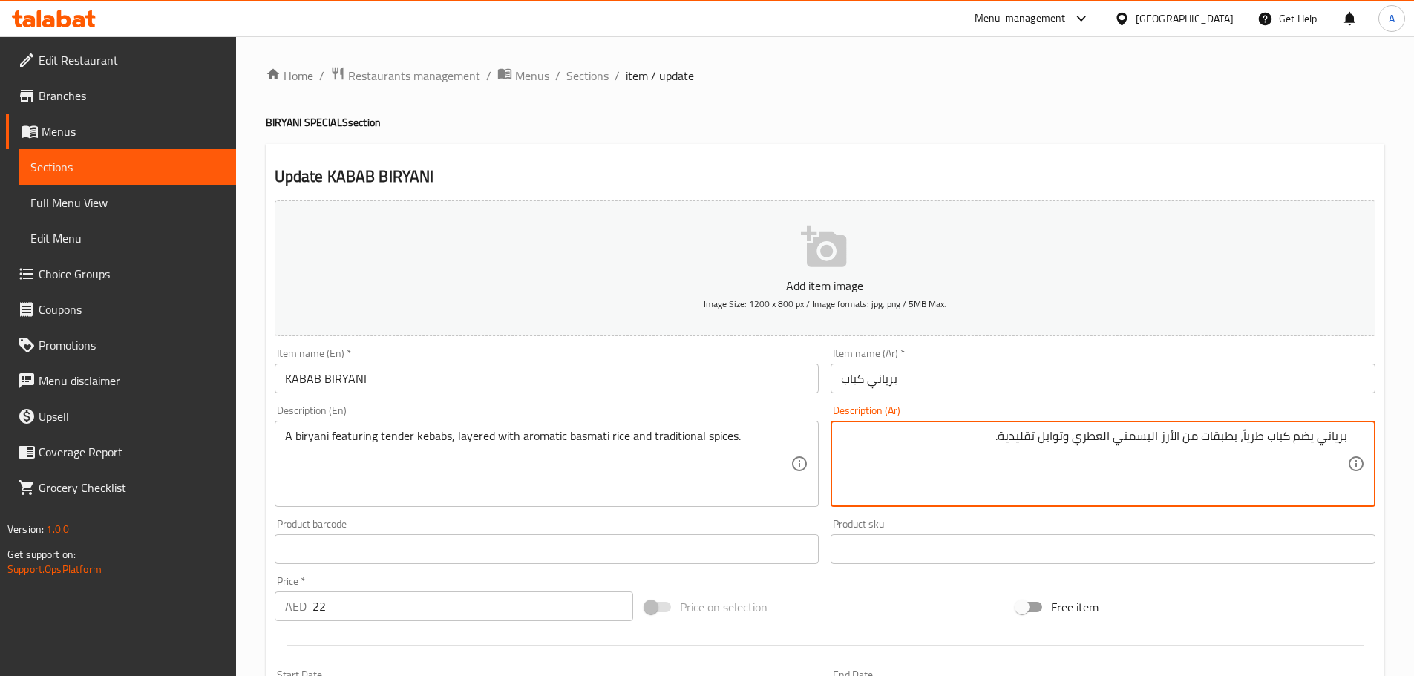
click at [1244, 436] on textarea "برياني يضم كباب طرياً، بطبقات من الأرز البسمتي العطري وتوابل تقليدية." at bounding box center [1094, 464] width 506 height 71
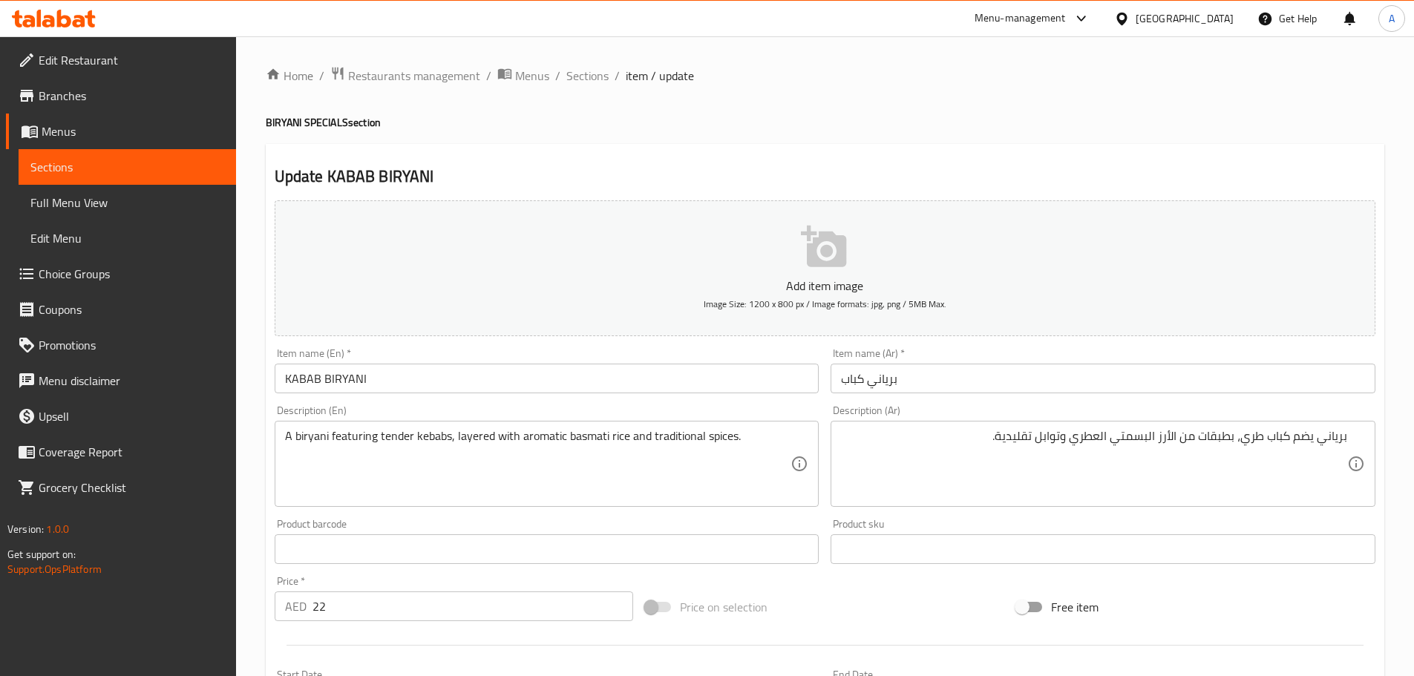
drag, startPoint x: 1349, startPoint y: 440, endPoint x: 1326, endPoint y: 441, distance: 22.3
click at [1326, 441] on div "برياني يضم كباب طري، بطبقات من الأرز البسمتي العطري وتوابل تقليدية. Description…" at bounding box center [1102, 464] width 545 height 86
click at [1340, 437] on div "برياني يضم كباب طري، بطبقات من الأرز البسمتي العطري وتوابل تقليدية. Description…" at bounding box center [1102, 464] width 545 height 86
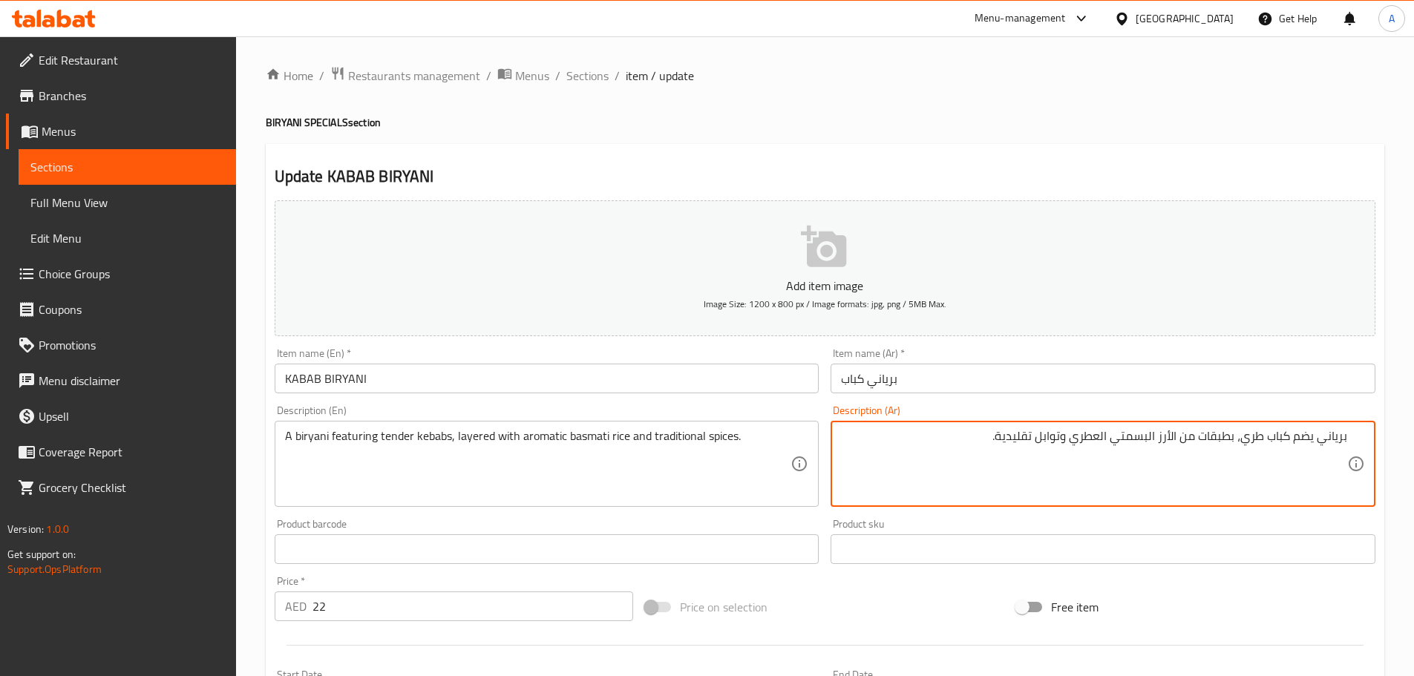
drag, startPoint x: 1346, startPoint y: 436, endPoint x: 1239, endPoint y: 440, distance: 106.2
click at [1239, 440] on textarea "برياني يضم كباب طري، بطبقات من الأرز البسمتي العطري وتوابل تقليدية." at bounding box center [1094, 464] width 506 height 71
click at [1233, 438] on textarea "برياني يضم كباب طري، بطبقات من الأرز البسمتي العطري وتوابل تقليدية." at bounding box center [1094, 464] width 506 height 71
click at [1150, 433] on textarea "برياني يضم كباب طري، متعدد الطبقات من الأرز البسمتي العطري وتوابل تقليدية." at bounding box center [1094, 464] width 506 height 71
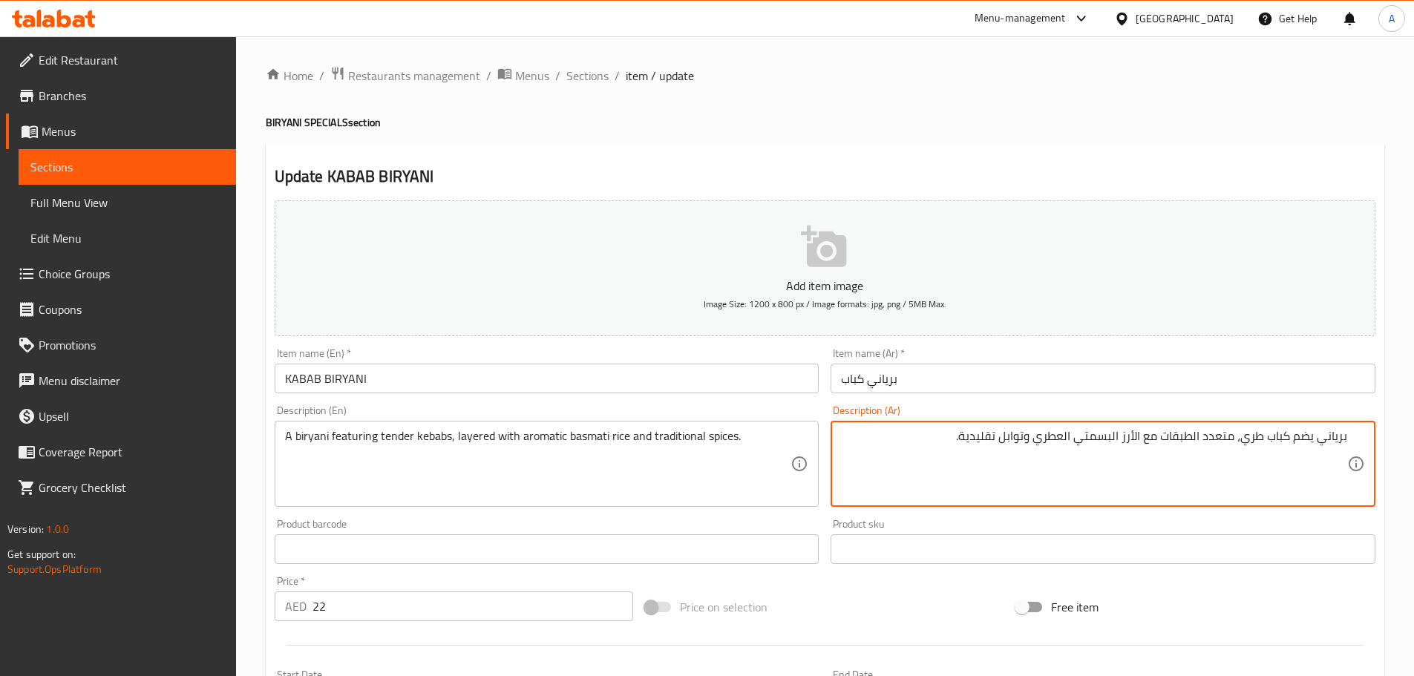
drag, startPoint x: 1346, startPoint y: 439, endPoint x: 960, endPoint y: 436, distance: 385.2
click at [960, 436] on textarea "برياني يضم كباب طري، متعدد الطبقات مع الأرز البسمتي العطري وتوابل تقليدية." at bounding box center [1094, 464] width 506 height 71
type textarea "برياني يضم كباب طري، متعدد الطبقات مع الأرز البسمتي العطري وتوابل تقليدية."
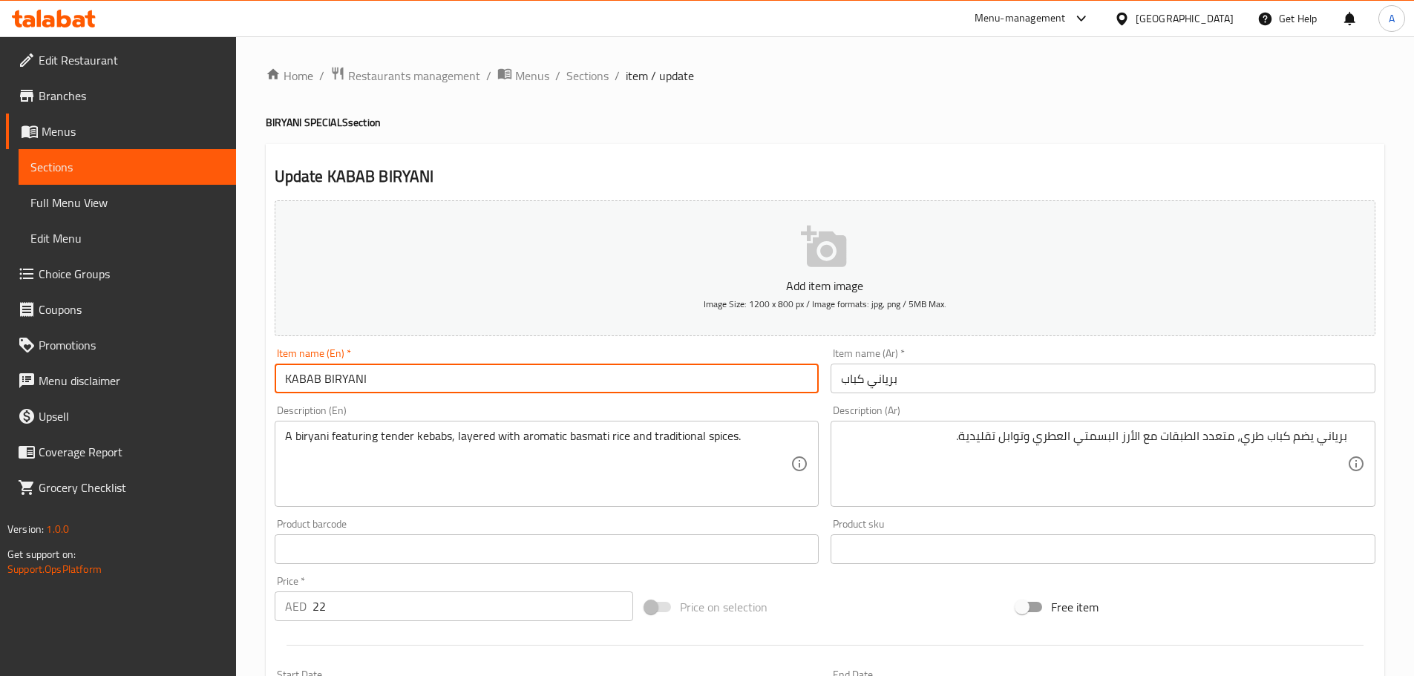
click at [685, 387] on input "KABAB BIRYANI" at bounding box center [547, 379] width 545 height 30
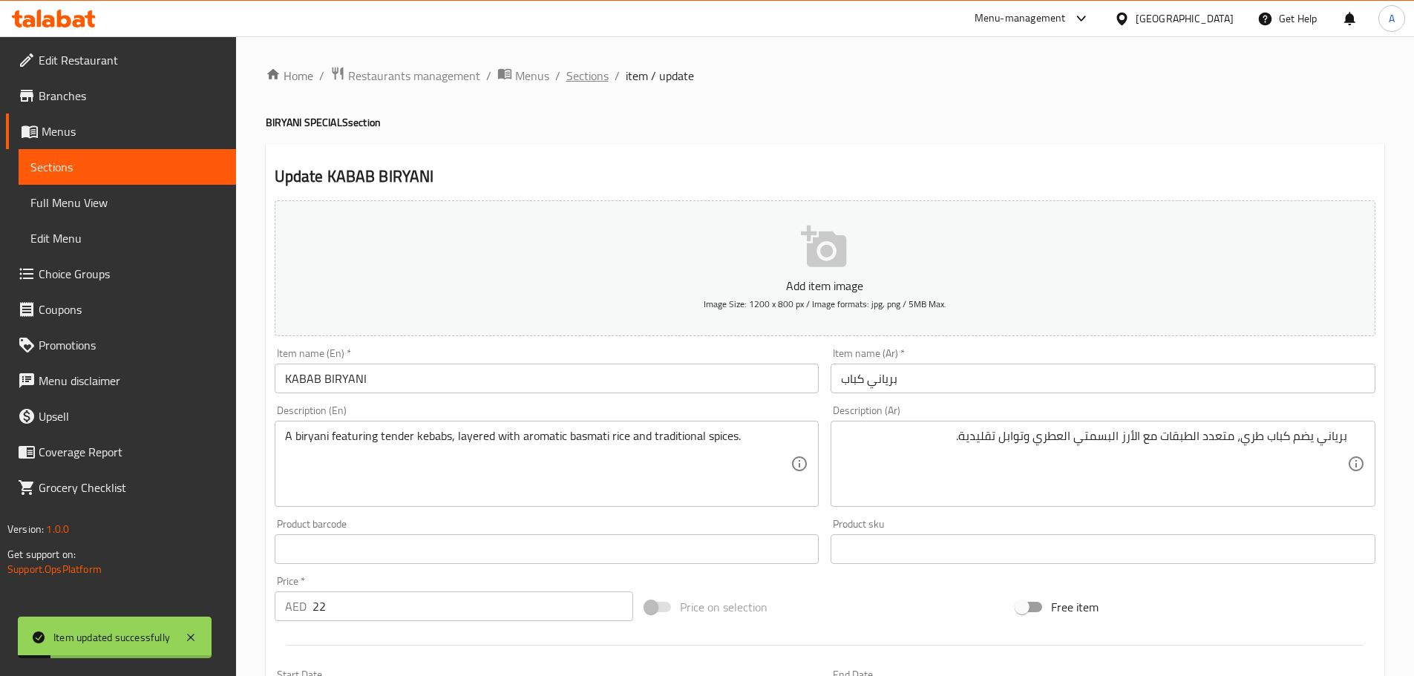
click at [584, 71] on span "Sections" at bounding box center [587, 76] width 42 height 18
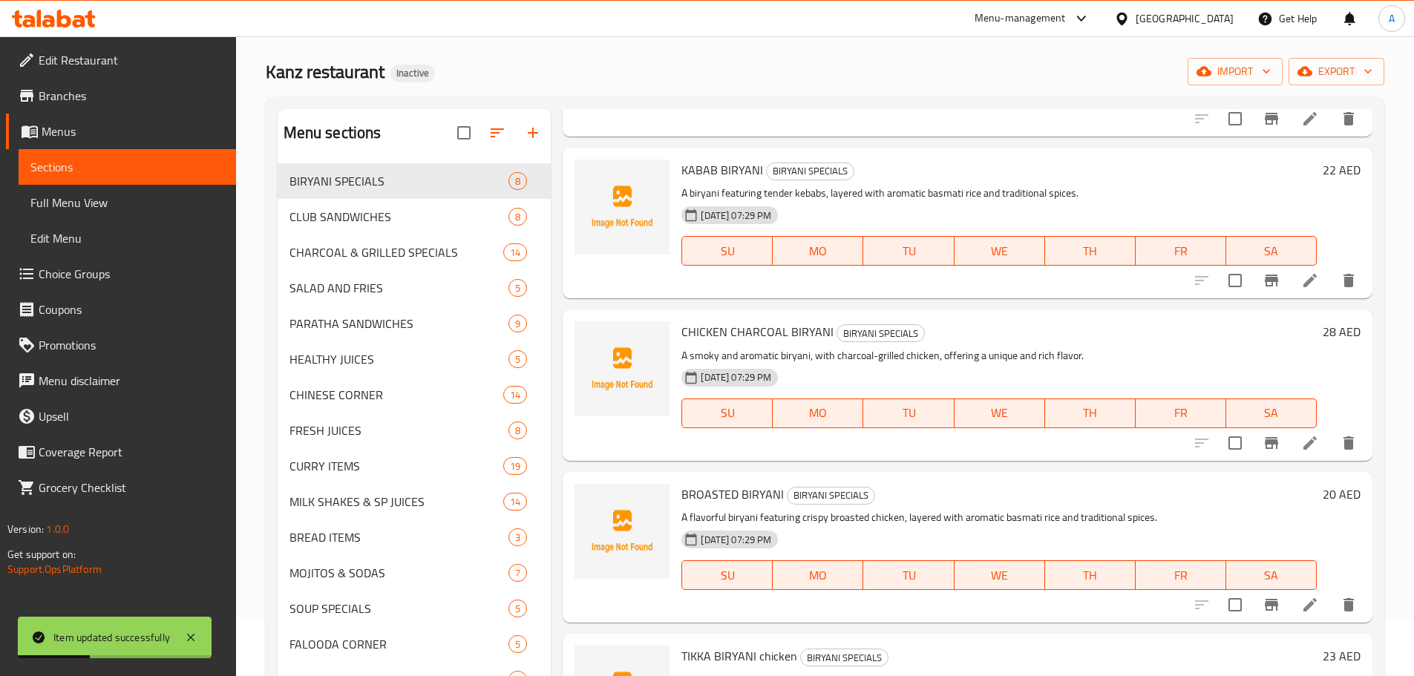
scroll to position [74, 0]
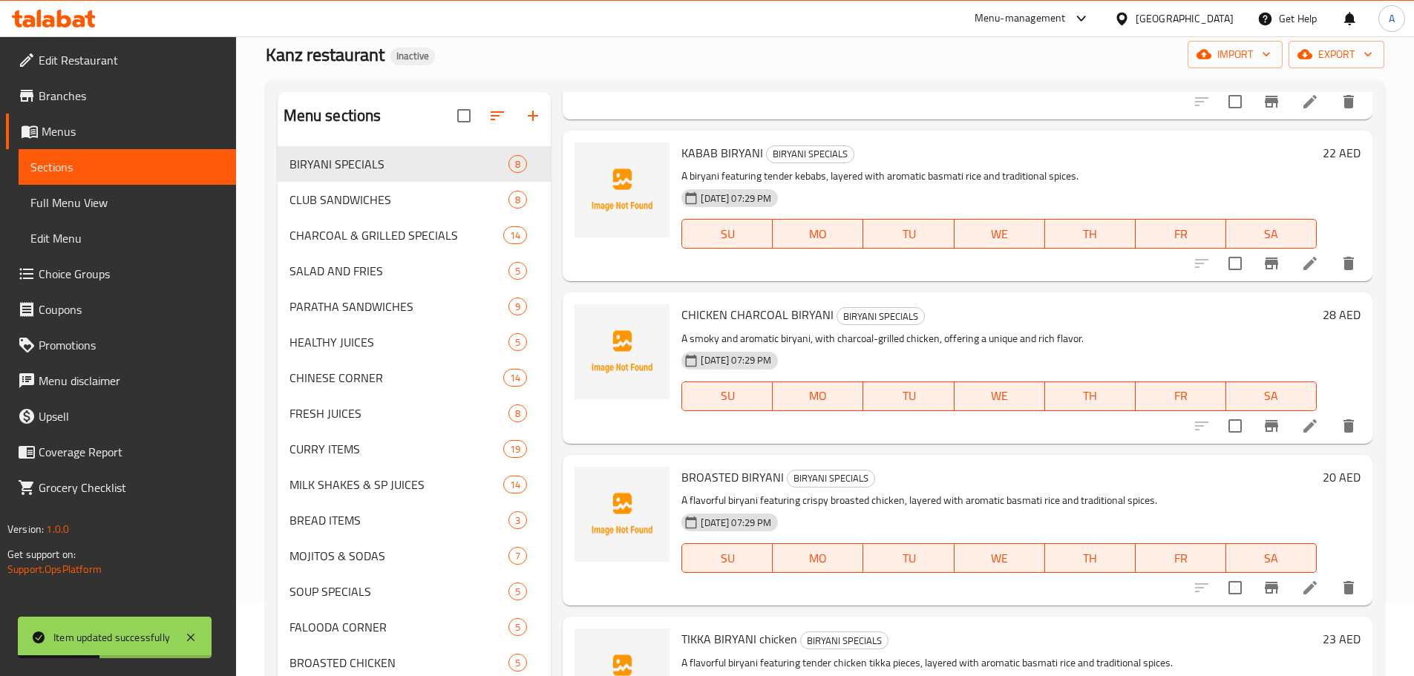
click at [1289, 424] on li at bounding box center [1310, 426] width 42 height 27
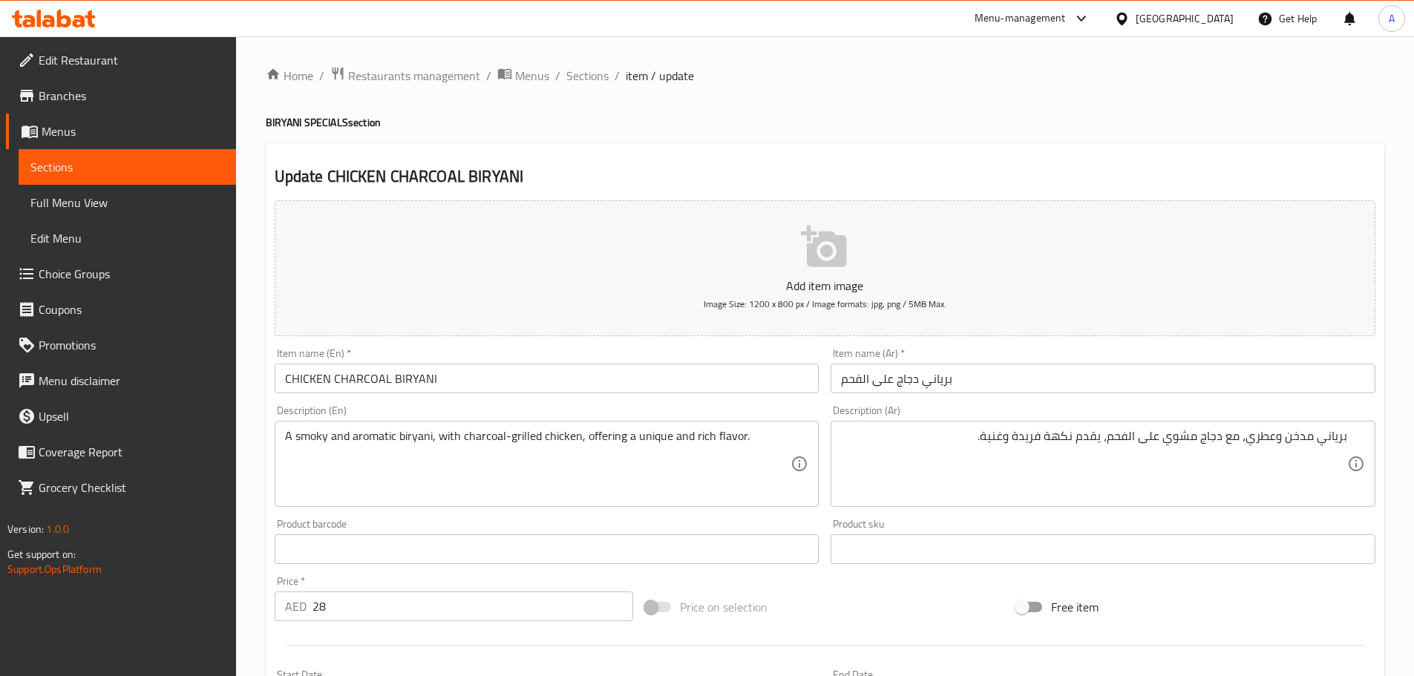
drag, startPoint x: 1347, startPoint y: 438, endPoint x: 1323, endPoint y: 438, distance: 23.7
click at [1323, 438] on div "برياني مدخن وعطري، مع دجاج مشوي على الفحم، يقدم نكهة فريدة وغنية. Description (…" at bounding box center [1102, 464] width 545 height 86
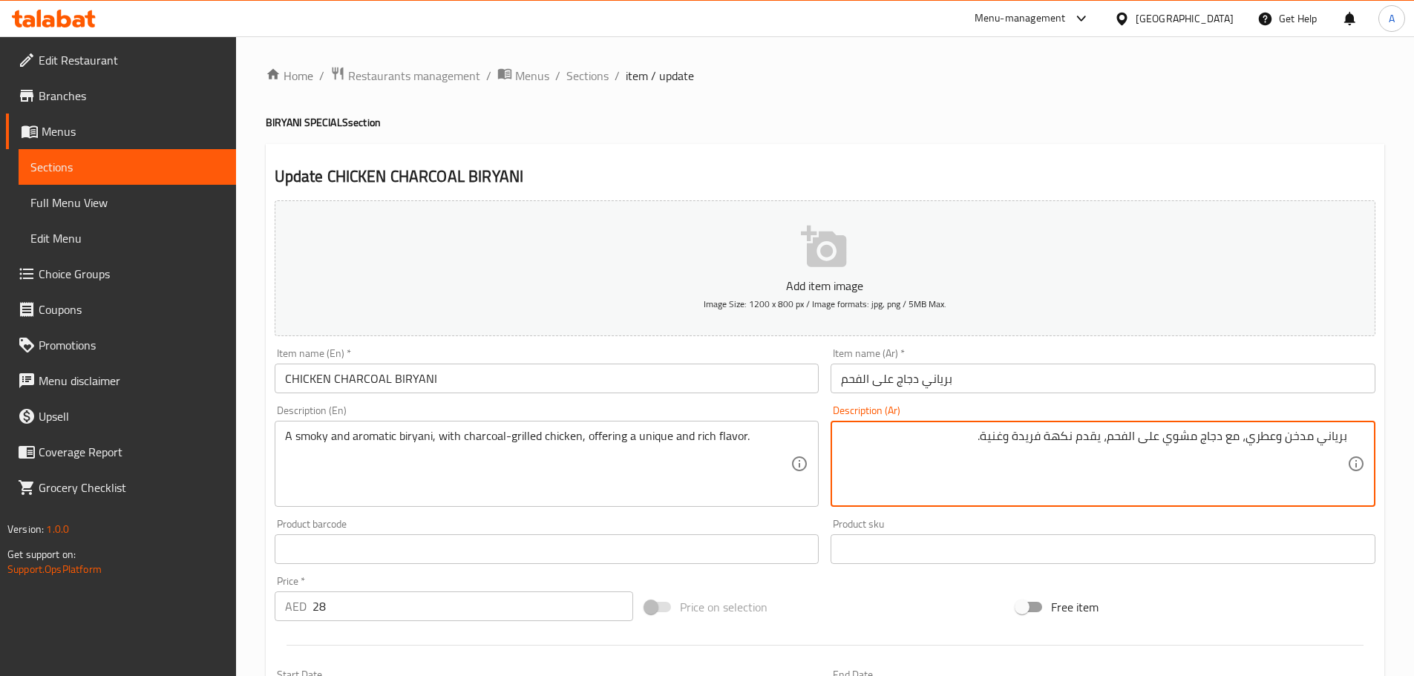
click at [1346, 437] on textarea "برياني مدخن وعطري، مع دجاج مشوي على الفحم، يقدم نكهة فريدة وغنية." at bounding box center [1094, 464] width 506 height 71
click at [1347, 437] on div "برياني مدخن وعطري، مع دجاج مشوي على الفحم، يقدم نكهة فريدة وغنية. Description (…" at bounding box center [1102, 464] width 545 height 86
click at [1336, 435] on textarea "برياني مدخن وعطري، مع دجاج مشوي على الفحم، يقدم نكهة فريدة وغنية." at bounding box center [1094, 464] width 506 height 71
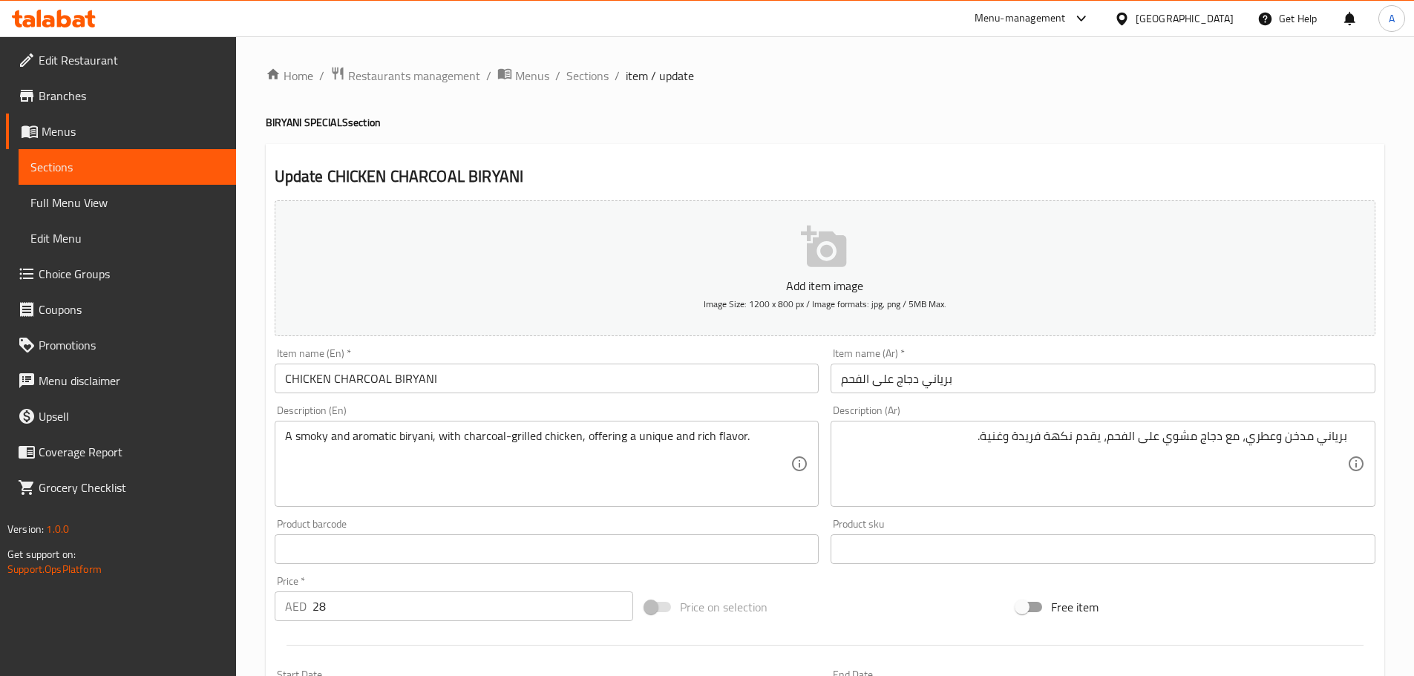
drag, startPoint x: 1347, startPoint y: 437, endPoint x: 1337, endPoint y: 439, distance: 10.5
click at [1337, 439] on div "برياني مدخن وعطري، مع دجاج مشوي على الفحم، يقدم نكهة فريدة وغنية. Description (…" at bounding box center [1102, 464] width 545 height 86
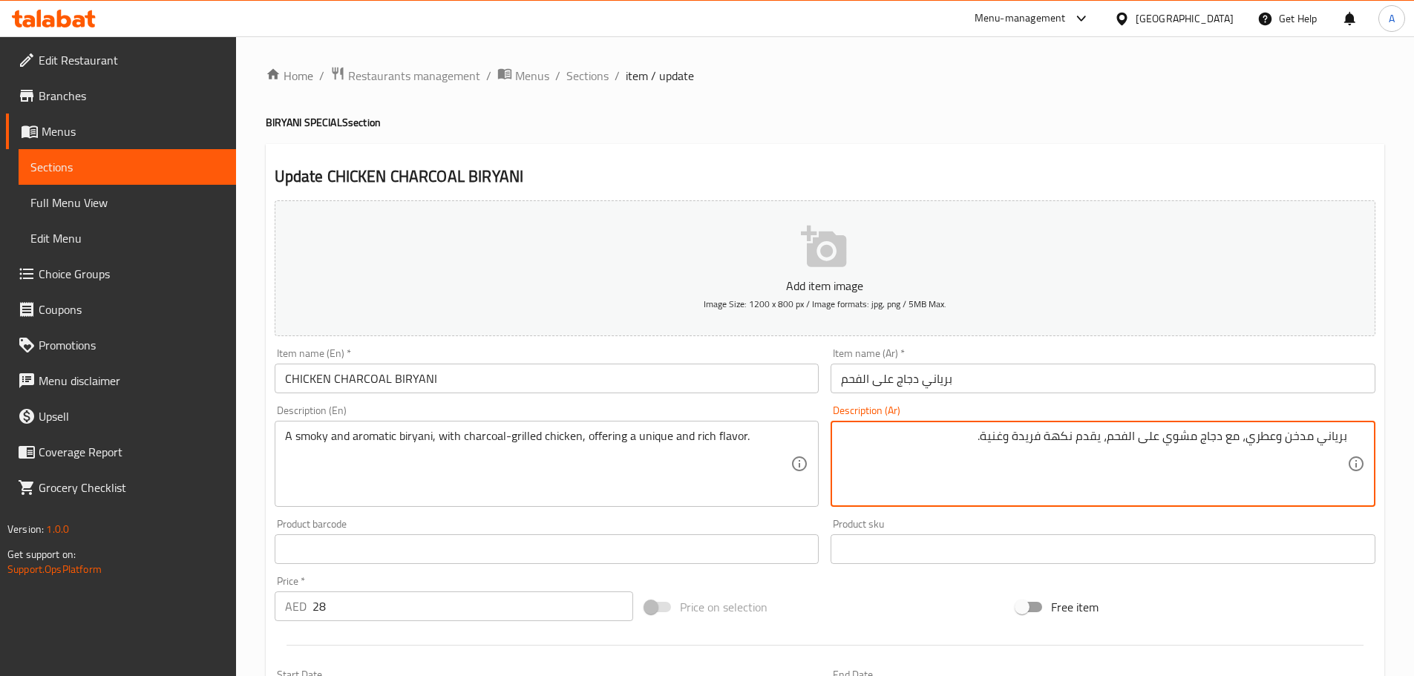
drag, startPoint x: 1346, startPoint y: 439, endPoint x: 1113, endPoint y: 427, distance: 234.1
click at [1113, 427] on div "برياني مدخن وعطري، مع دجاج مشوي على الفحم، يقدم نكهة فريدة وغنية. Description (…" at bounding box center [1102, 464] width 545 height 86
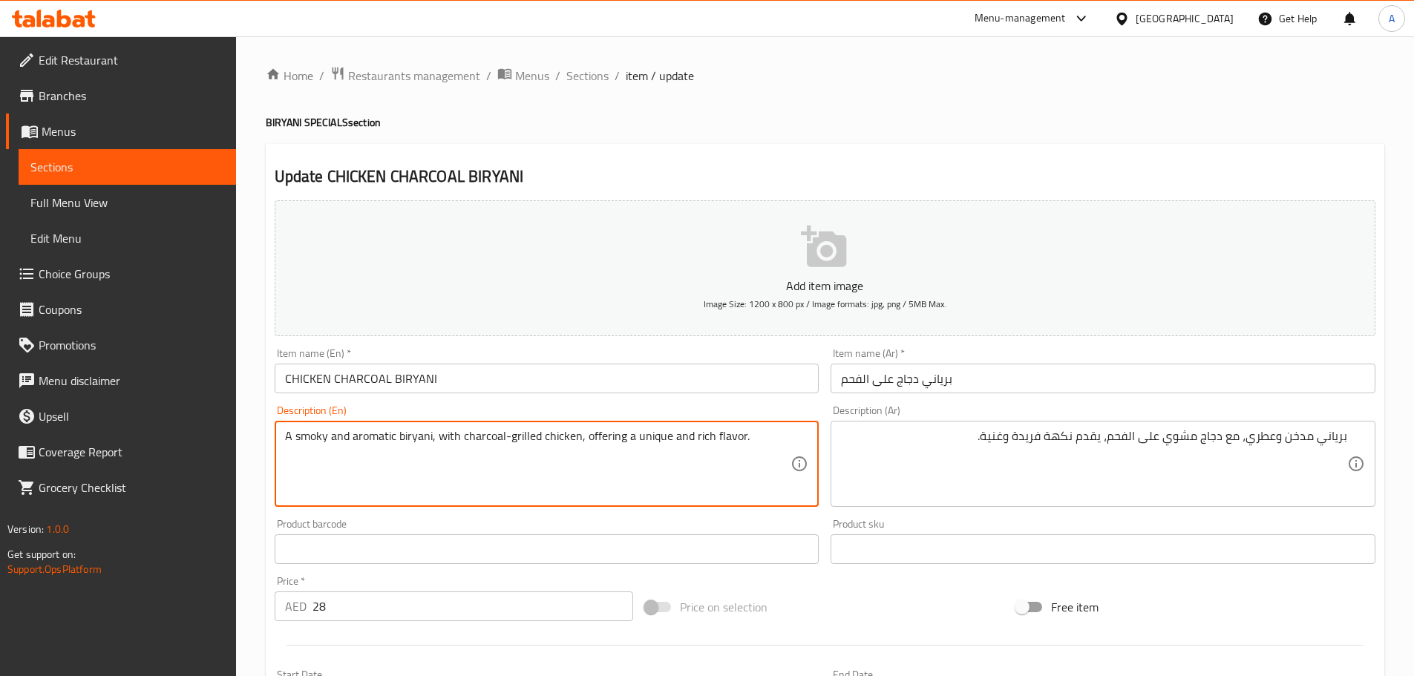
drag, startPoint x: 431, startPoint y: 434, endPoint x: 579, endPoint y: 439, distance: 147.8
click at [589, 433] on textarea "A smoky and aromatic biryani, with charcoal-grilled chicken, offering a unique …" at bounding box center [538, 464] width 506 height 71
drag, startPoint x: 578, startPoint y: 435, endPoint x: 790, endPoint y: 438, distance: 212.3
click at [790, 438] on textarea "A smoky and aromatic biryani, with charcoal-grilled chicken, offering a unique …" at bounding box center [538, 464] width 506 height 71
type textarea "A smoky and aromatic biryani, with charcoal-grilled chicken"
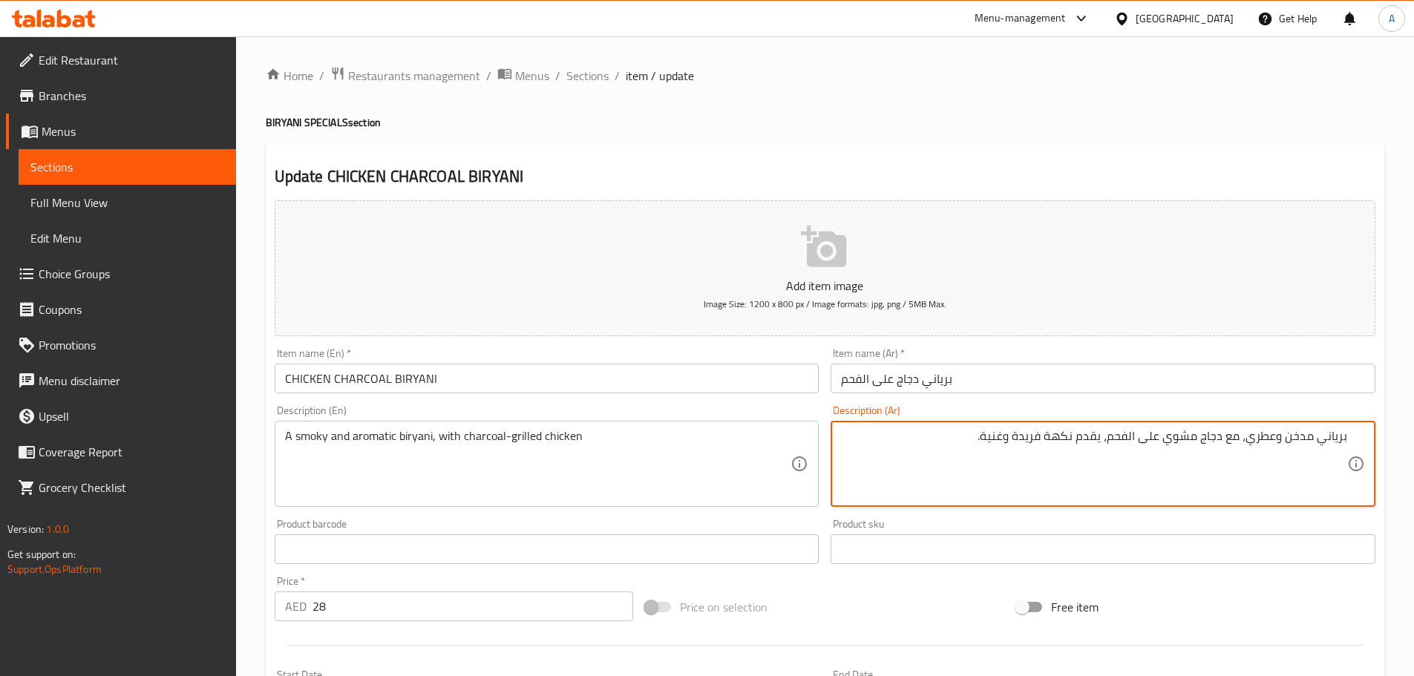
drag, startPoint x: 1110, startPoint y: 440, endPoint x: 901, endPoint y: 433, distance: 209.4
drag, startPoint x: 1346, startPoint y: 437, endPoint x: 1058, endPoint y: 381, distance: 293.4
click at [1087, 434] on textarea "برياني مدخن وعطري، مع دجاج مشوي على الفحم" at bounding box center [1094, 464] width 506 height 71
type textarea "برياني مدخن وعطري، مع دجاج مشوي على الفحم"
click at [1042, 373] on input "برياني دجاج على الفحم" at bounding box center [1102, 379] width 545 height 30
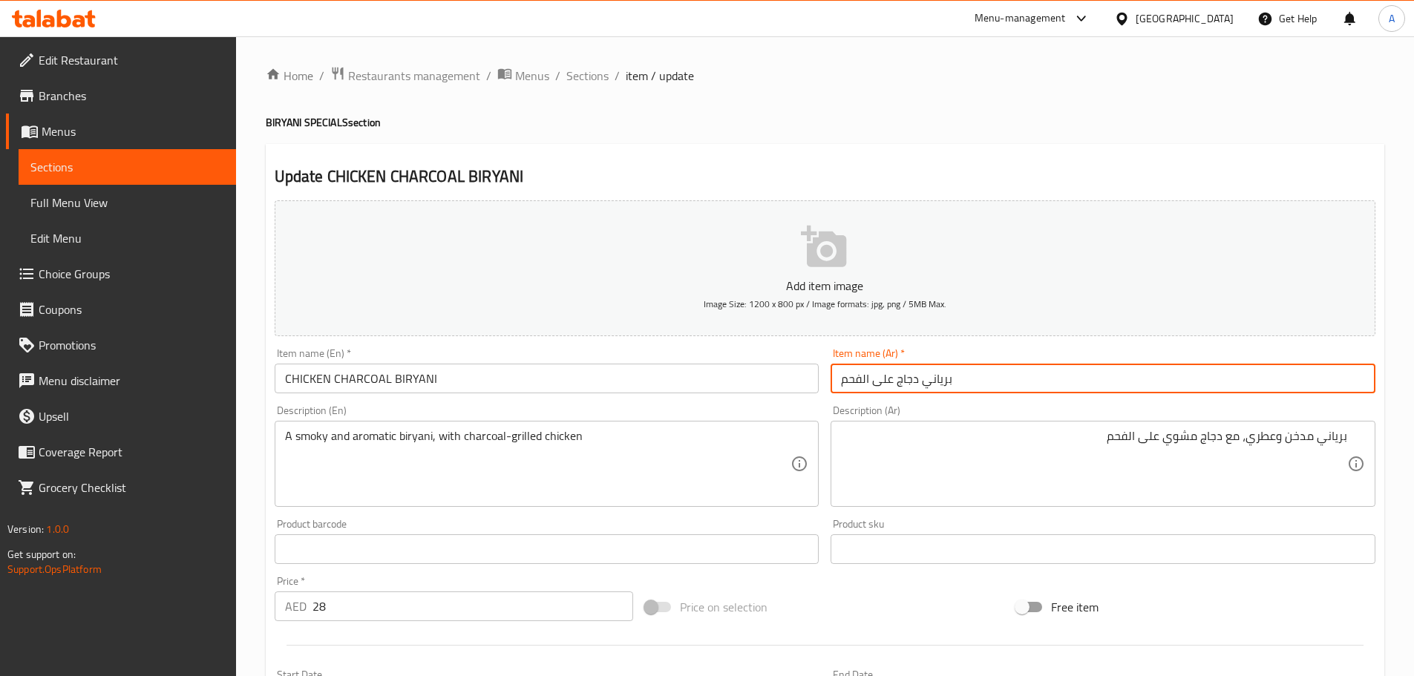
click at [459, 376] on input "CHICKEN CHARCOAL BIRYANI" at bounding box center [547, 379] width 545 height 30
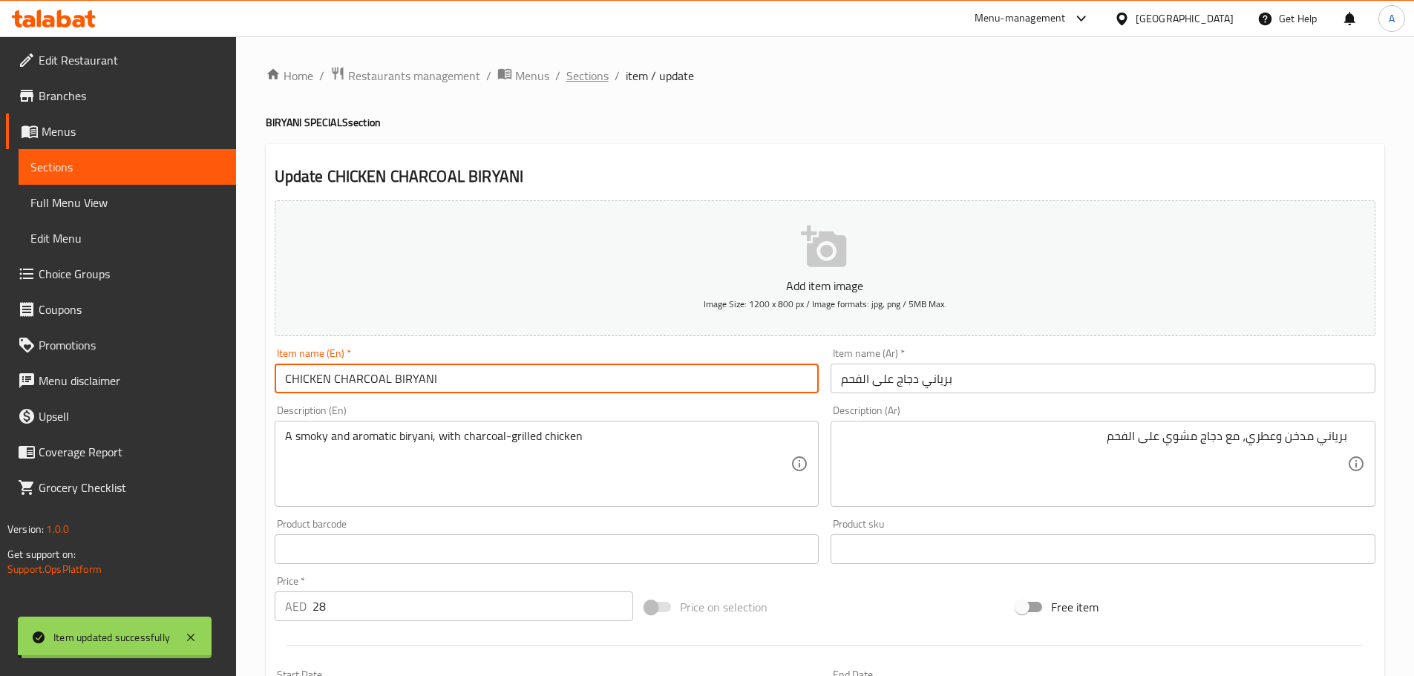
click at [586, 79] on span "Sections" at bounding box center [587, 76] width 42 height 18
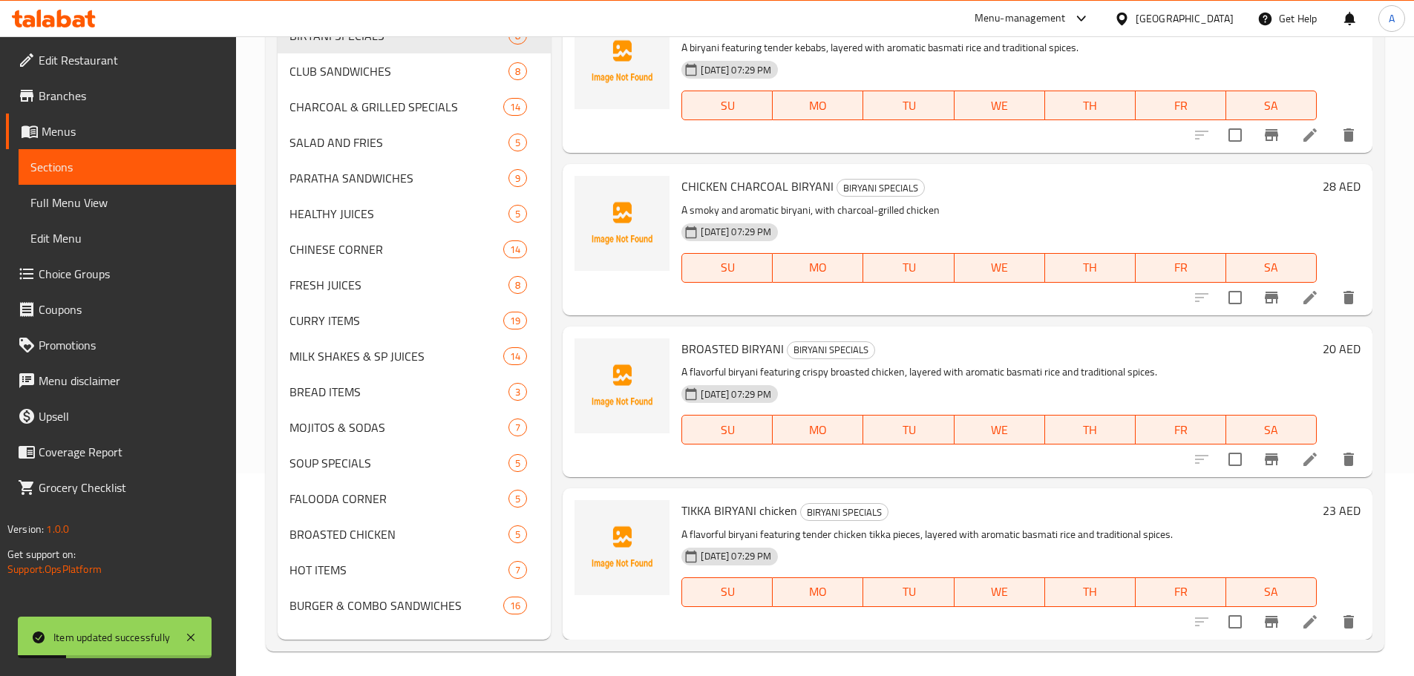
scroll to position [208, 0]
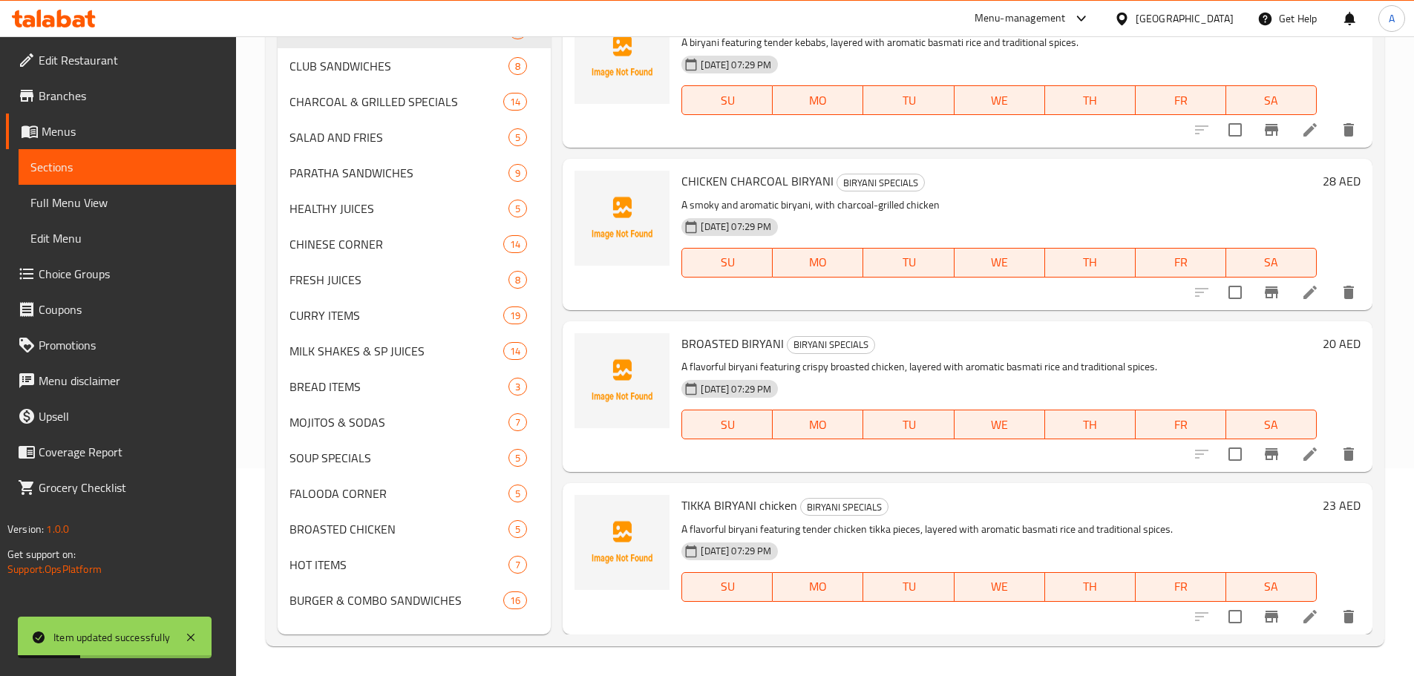
click at [1301, 453] on icon at bounding box center [1310, 454] width 18 height 18
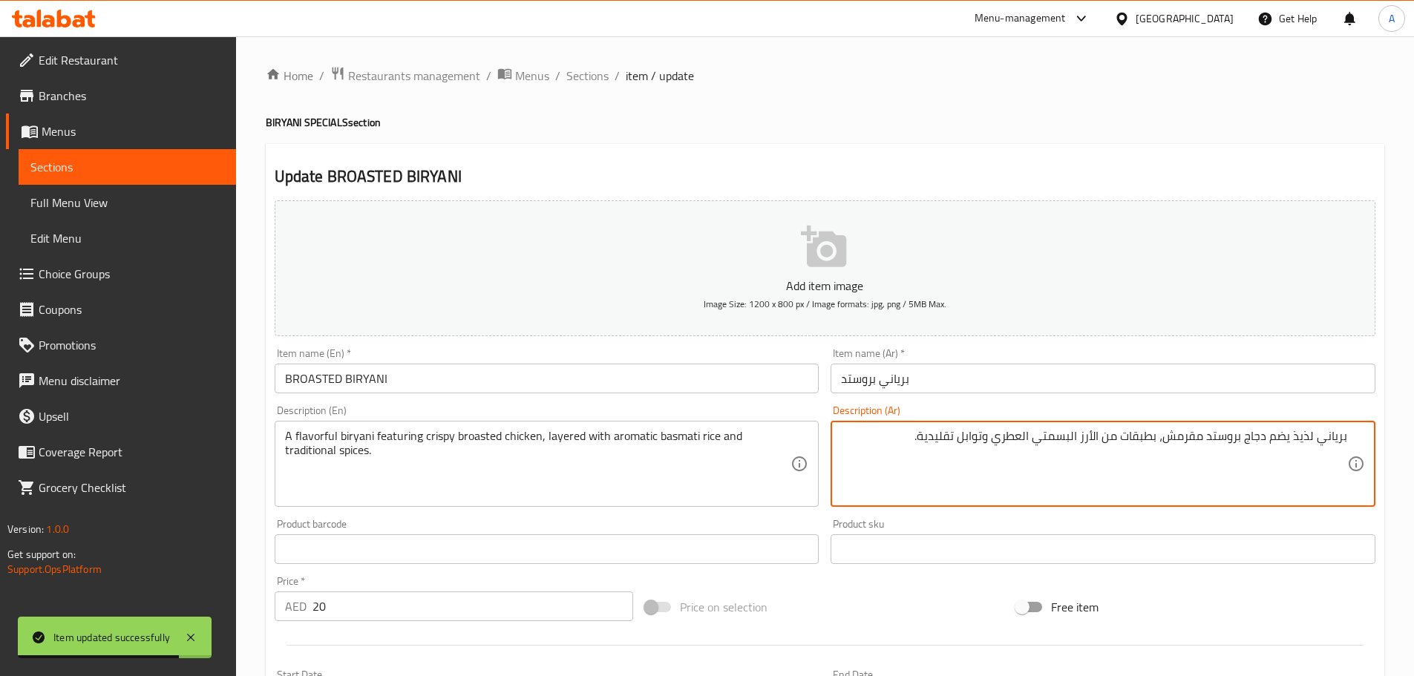
paste textarea "برياني لذيذ يضم دجاج بروستد مقرمش، مطبقاً بأرز بسمتي عطري وتوابل تقليدية."
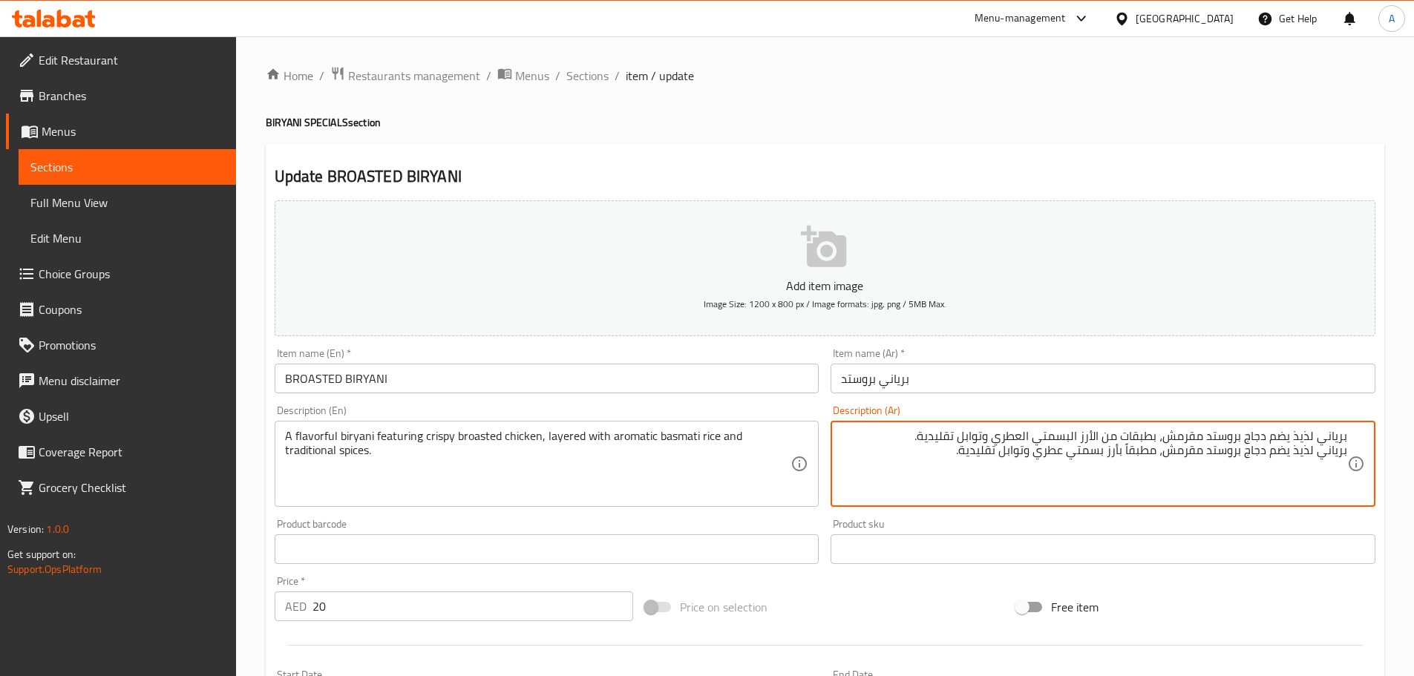
drag, startPoint x: 1346, startPoint y: 451, endPoint x: 961, endPoint y: 447, distance: 385.2
click at [961, 447] on textarea "برياني لذيذ يضم دجاج بروستد مقرمش، بطبقات من الأرز البسمتي العطري وتوابل تقليدي…" at bounding box center [1094, 464] width 506 height 71
click at [1305, 434] on textarea "برياني لذيذ يضم دجاج بروستد مقرمش، بطبقات من الأرز البسمتي العطري وتوابل تقليدي…" at bounding box center [1094, 464] width 506 height 71
type textarea "برياني يضم دجاج بروستد مقرمش، بطبقات من الأرز البسمتي العطري وتوابل تقليدية."
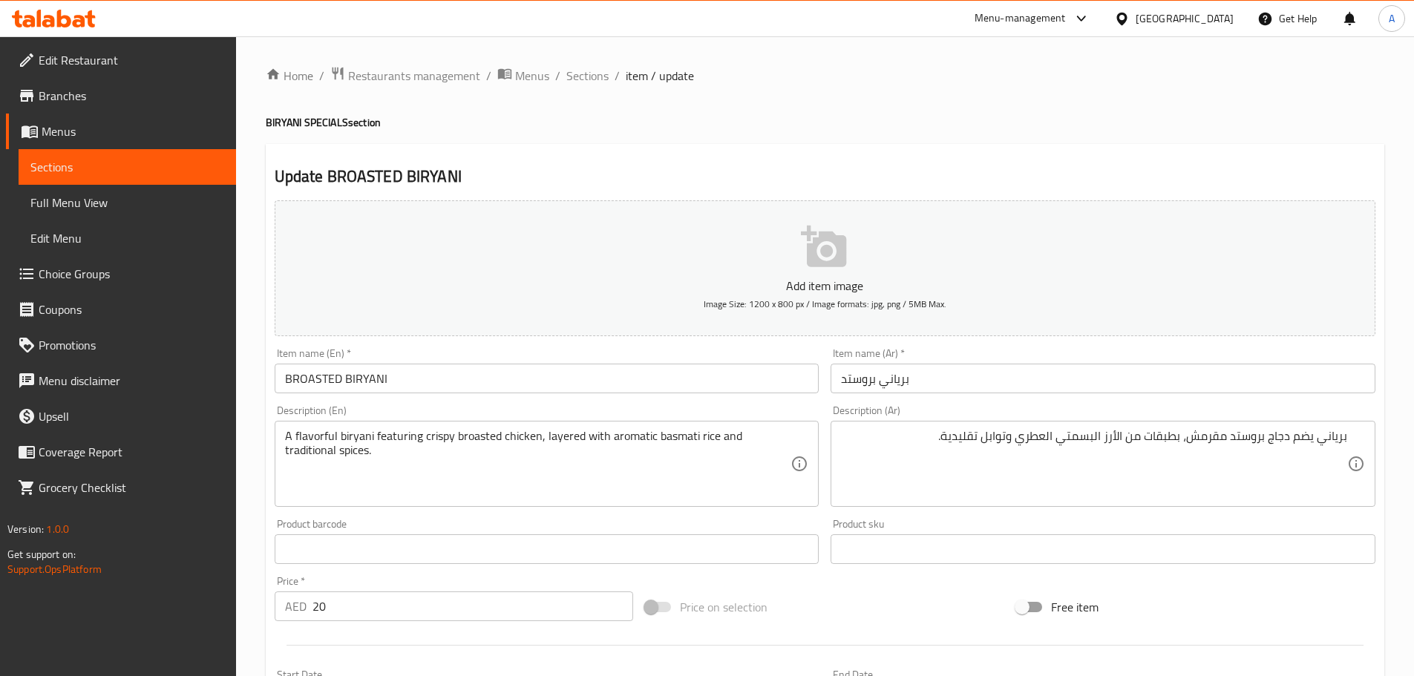
click at [317, 427] on div "A flavorful biryani featuring crispy broasted chicken, layered with aromatic ba…" at bounding box center [547, 464] width 545 height 86
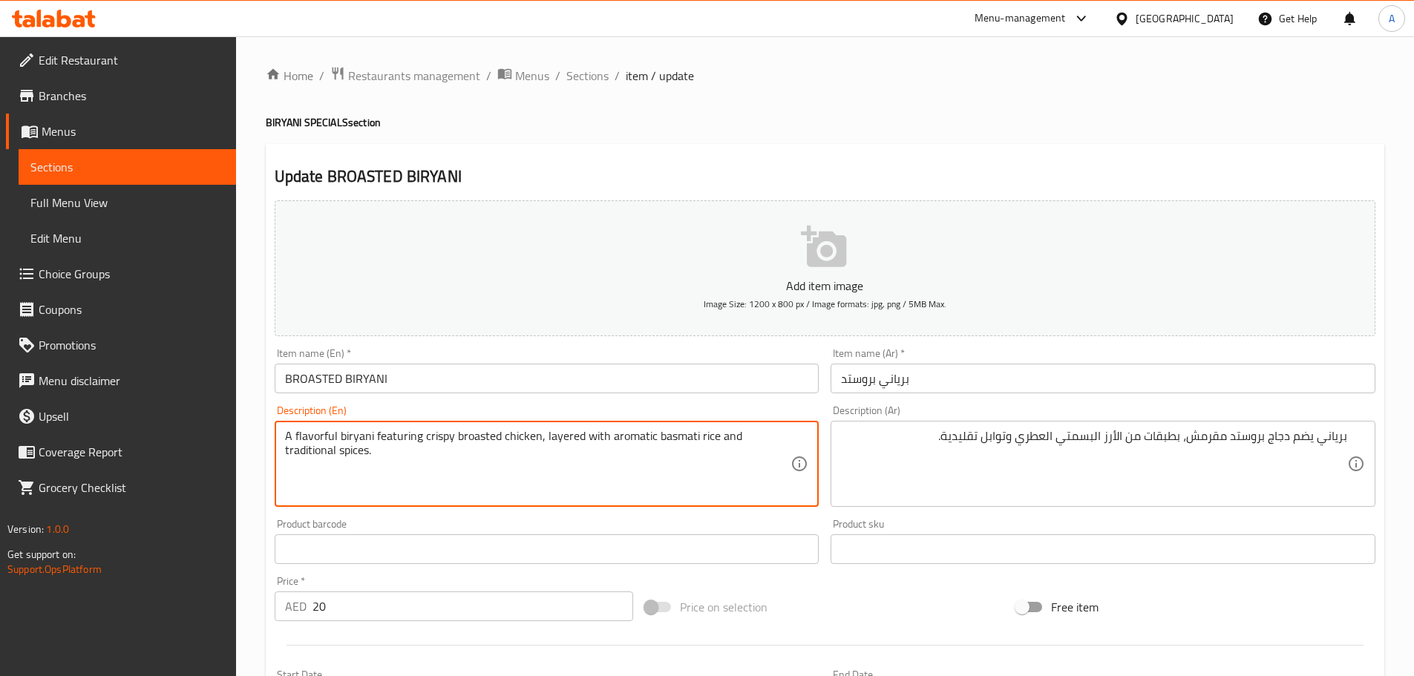
click at [315, 433] on textarea "A flavorful biryani featuring crispy broasted chicken, layered with aromatic ba…" at bounding box center [538, 464] width 506 height 71
type textarea "A biryani featuring crispy broasted chicken, layered with aromatic basmati rice…"
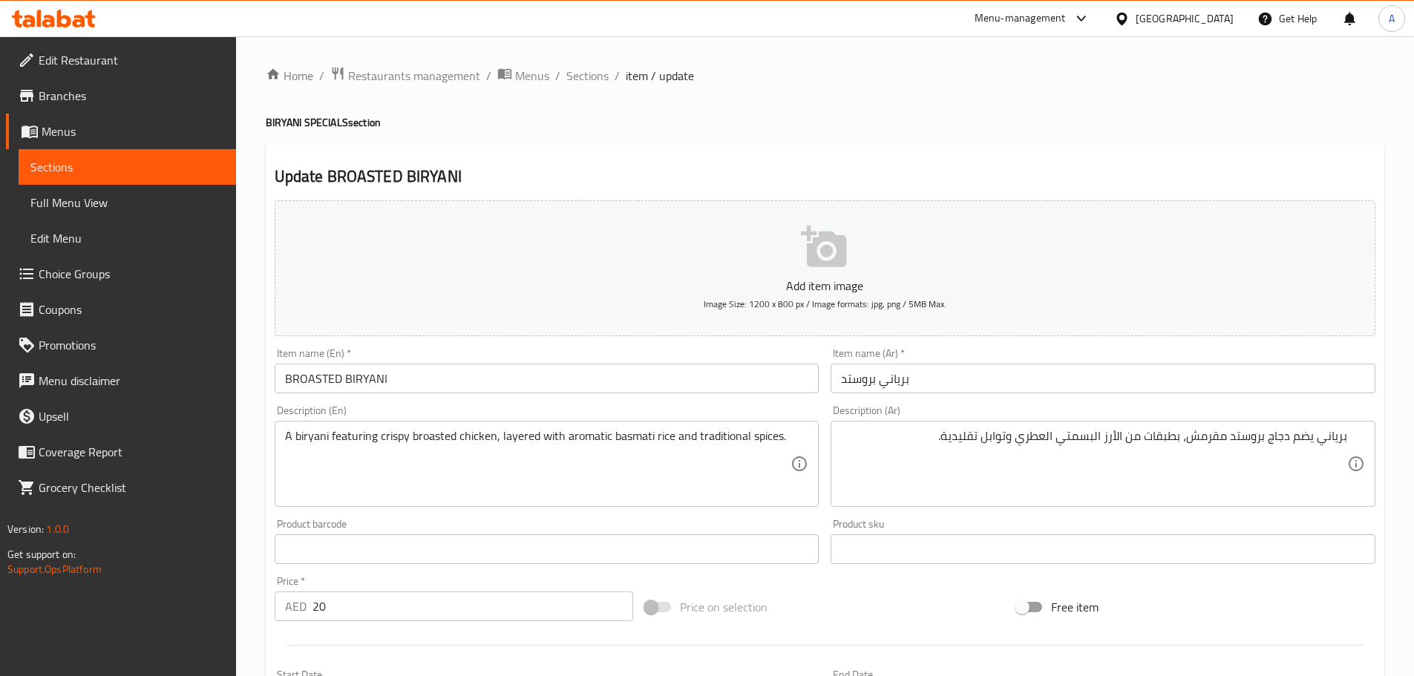
drag, startPoint x: 1347, startPoint y: 436, endPoint x: 1322, endPoint y: 438, distance: 25.3
click at [1322, 438] on div "برياني يضم دجاج بروستد مقرمش، بطبقات من الأرز البسمتي العطري وتوابل تقليدية. De…" at bounding box center [1102, 464] width 545 height 86
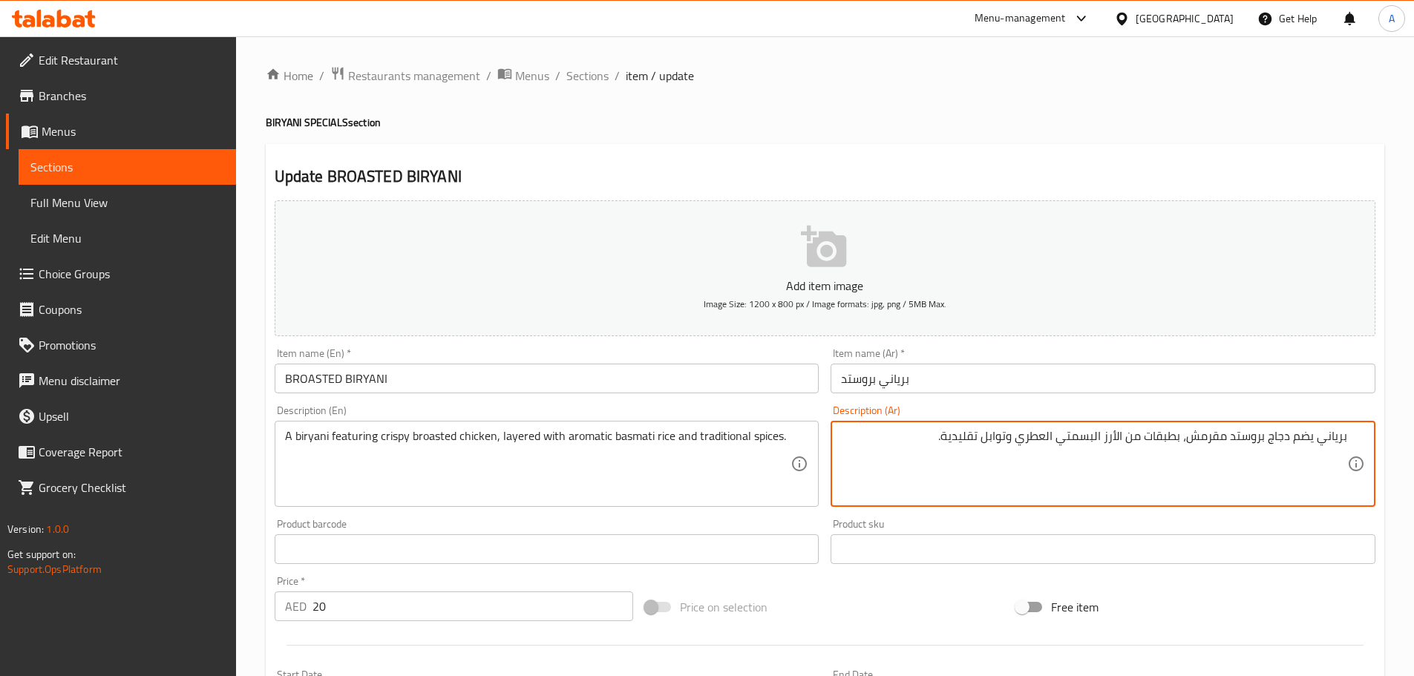
drag, startPoint x: 1346, startPoint y: 438, endPoint x: 1189, endPoint y: 437, distance: 156.6
click at [1189, 437] on textarea "برياني يضم دجاج بروستد مقرمش، بطبقات من الأرز البسمتي العطري وتوابل تقليدية." at bounding box center [1094, 464] width 506 height 71
click at [1174, 437] on textarea "برياني يضم دجاج بروستد مقرمش، بطبقات من الأرز البسمتي العطري وتوابل تقليدية." at bounding box center [1094, 464] width 506 height 71
click at [1101, 441] on textarea "برياني يضم دجاج بروستد مقرمش، متعدد الطبقات من الأرز البسمتي العطري وتوابل تقلي…" at bounding box center [1094, 464] width 506 height 71
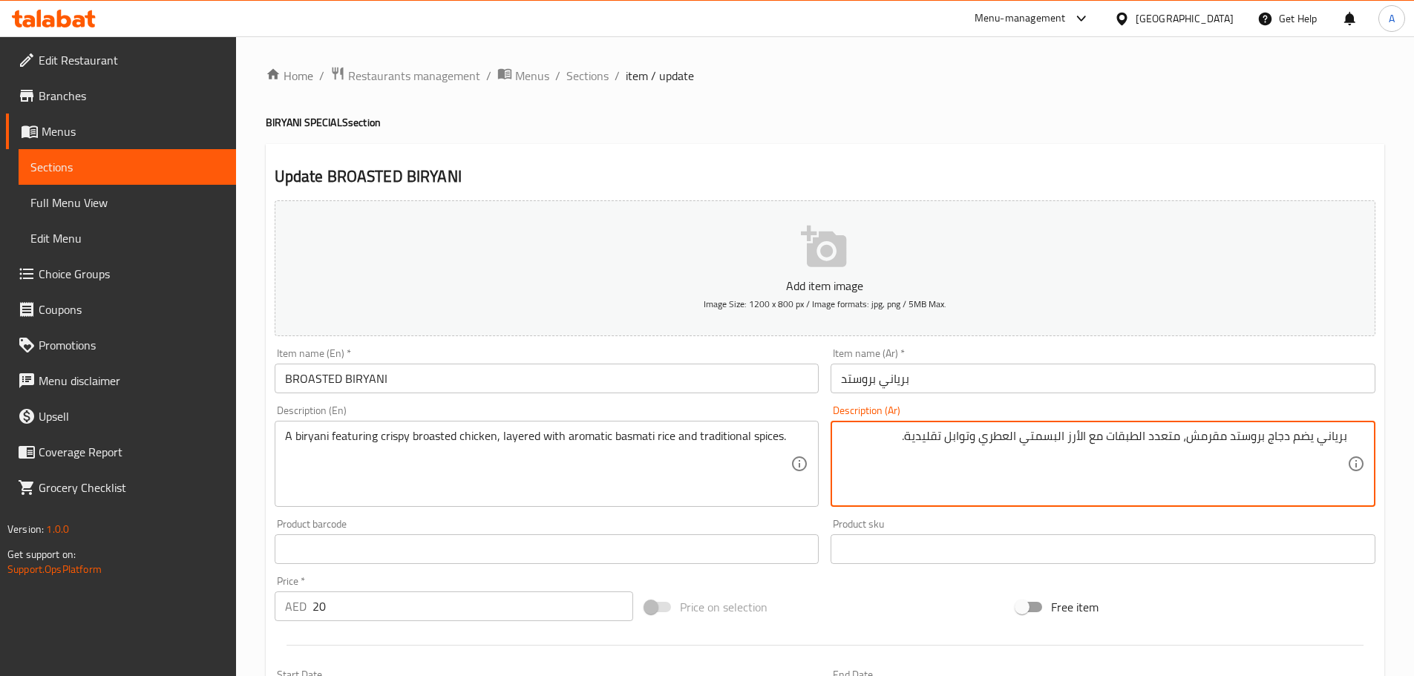
type textarea "برياني يضم دجاج بروستد مقرمش، متعدد الطبقات مع الأرز البسمتي العطري وتوابل تقلي…"
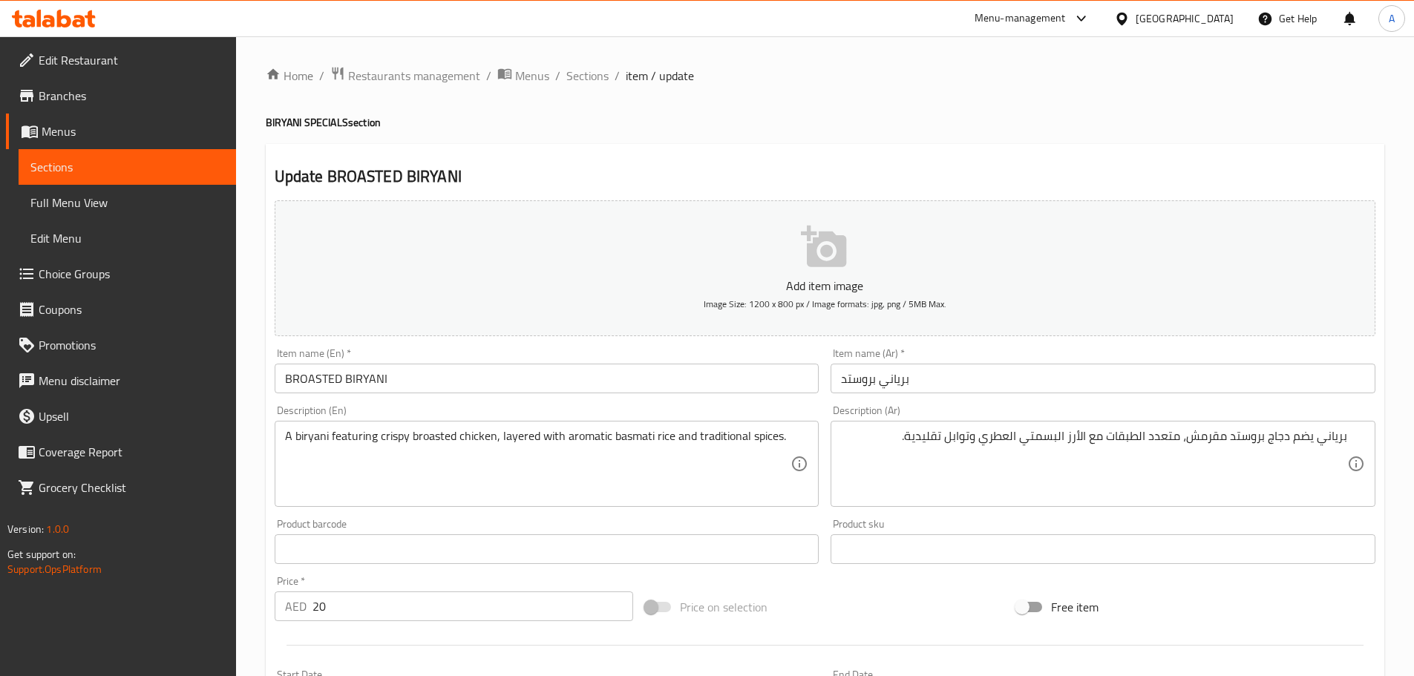
click at [1343, 439] on div "برياني يضم دجاج بروستد مقرمش، متعدد الطبقات مع الأرز البسمتي العطري وتوابل تقلي…" at bounding box center [1102, 464] width 545 height 86
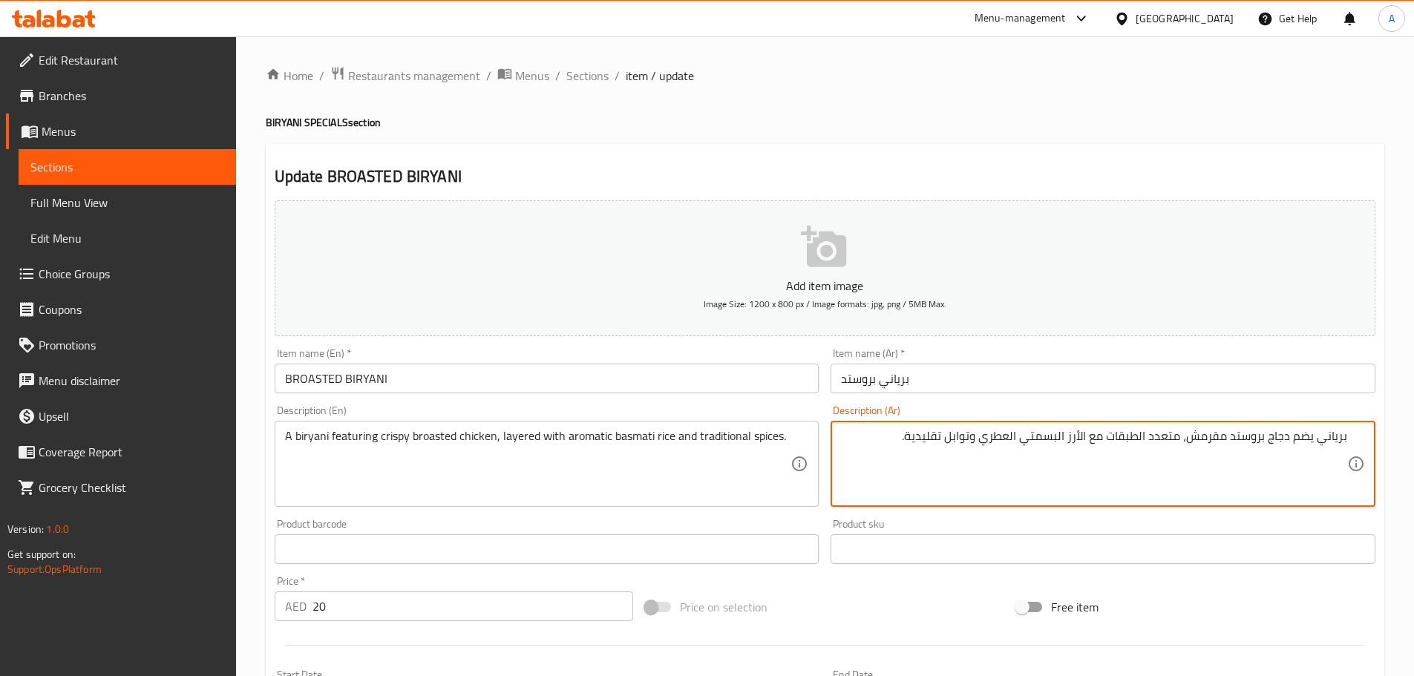
drag, startPoint x: 1346, startPoint y: 438, endPoint x: 889, endPoint y: 433, distance: 457.2
click at [885, 436] on textarea "برياني يضم دجاج بروستد مقرمش، متعدد الطبقات مع الأرز البسمتي العطري وتوابل تقلي…" at bounding box center [1094, 464] width 506 height 71
click at [955, 393] on input "برياني بروستد" at bounding box center [1102, 379] width 545 height 30
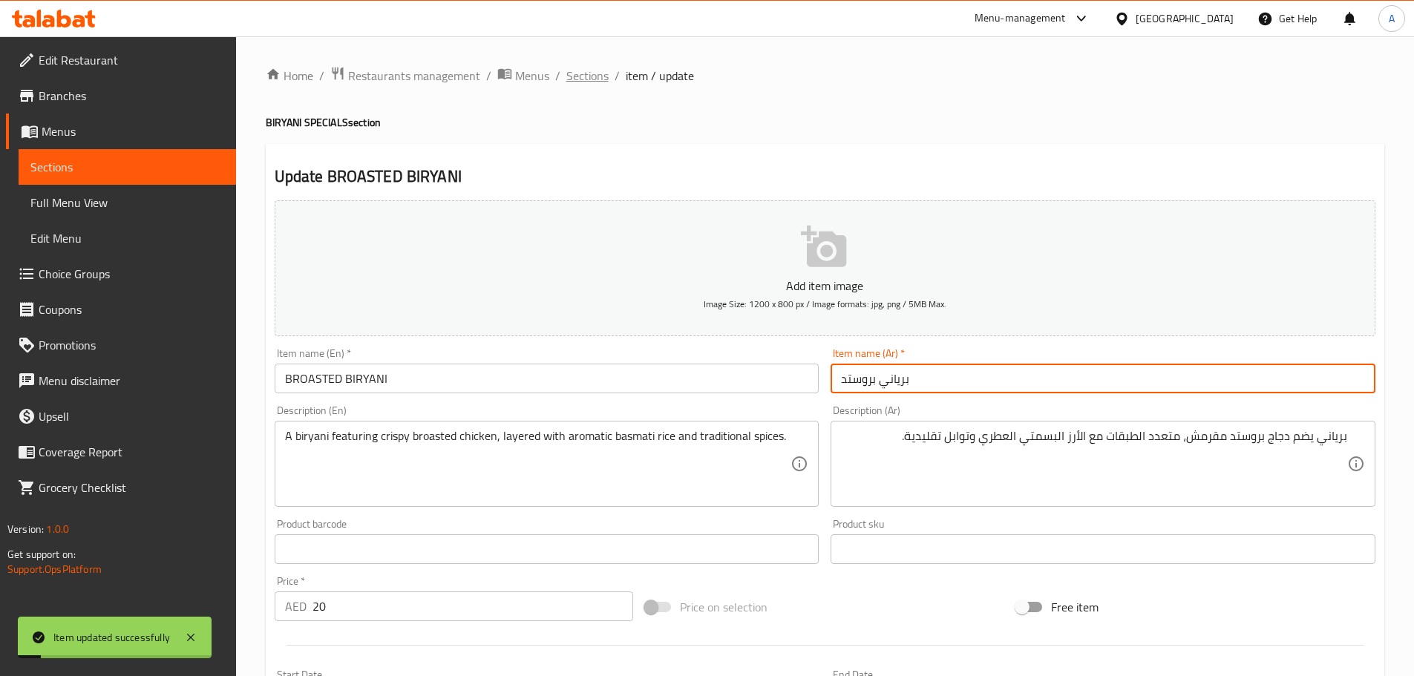
click at [583, 85] on span "Sections" at bounding box center [587, 76] width 42 height 18
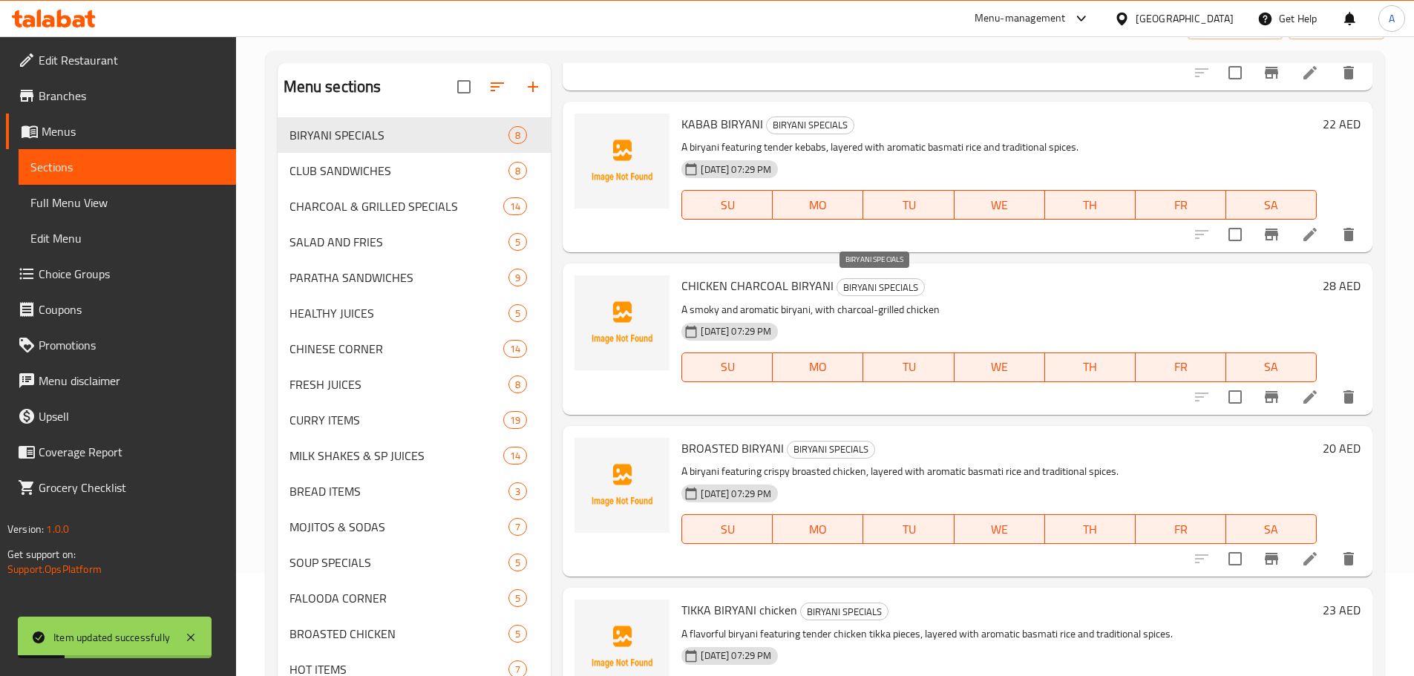
scroll to position [208, 0]
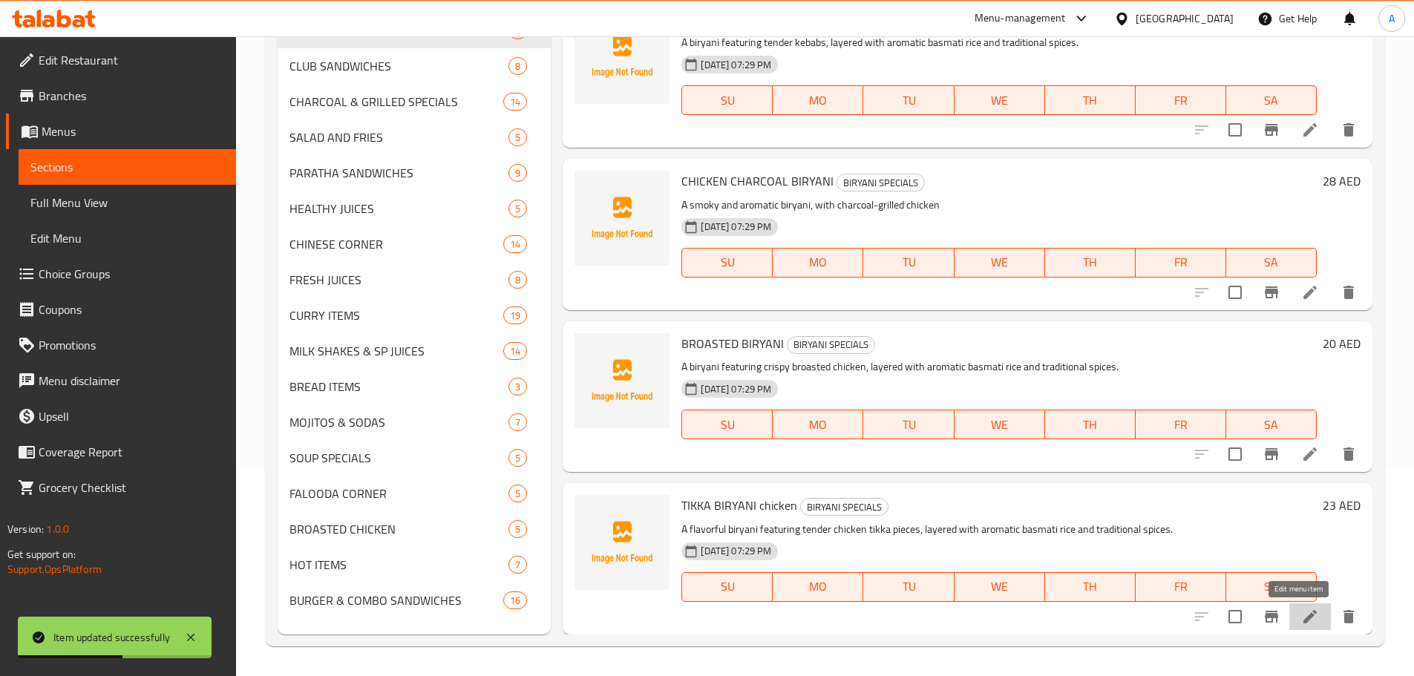
click at [1303, 617] on icon at bounding box center [1309, 616] width 13 height 13
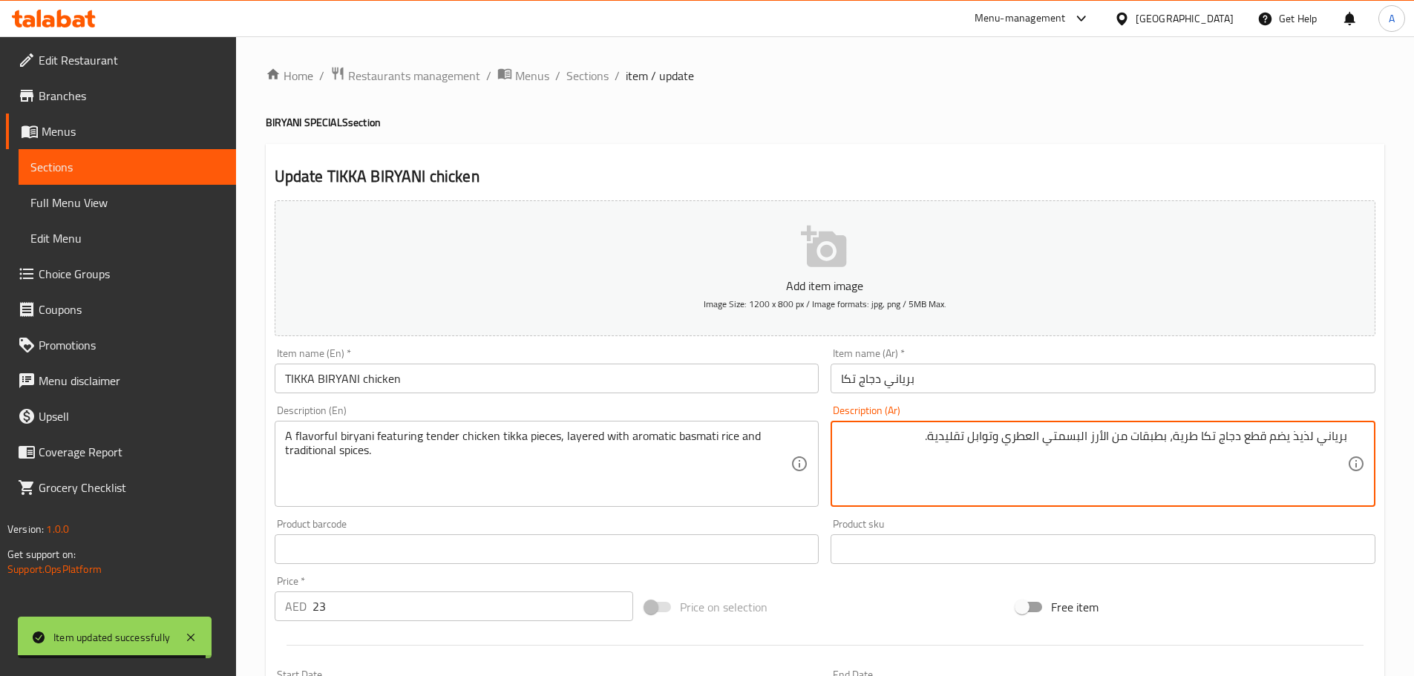
paste textarea "برياني لذيذ يضم قطع دجاج تكا طرية، مطبقة بأرز بسمتي عطري وتوابل تقليدية."
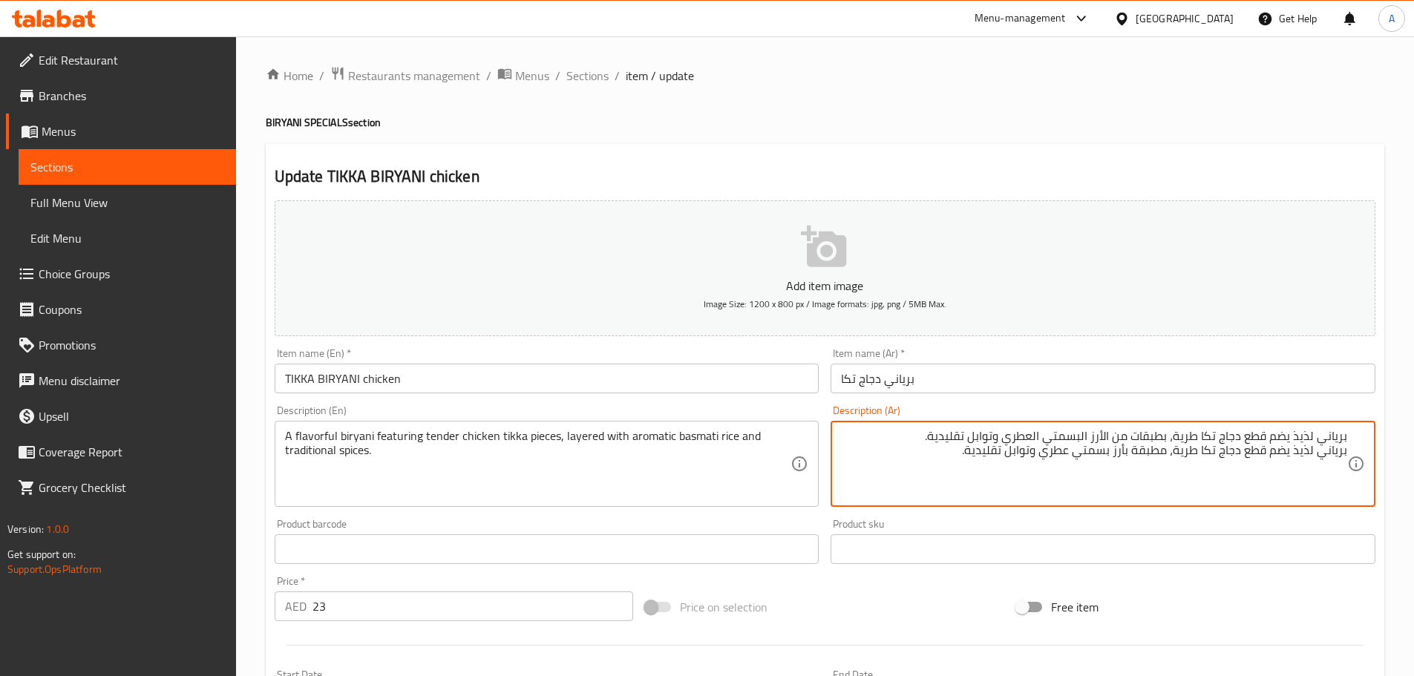
click at [1336, 451] on textarea "برياني لذيذ يضم قطع دجاج تكا طرية، بطبقات من الأرز البسمتي العطري وتوابل تقليدي…" at bounding box center [1094, 464] width 506 height 71
click at [1306, 435] on textarea "برياني لذيذ يضم قطع دجاج تكا طرية، بطبقات من الأرز البسمتي العطري وتوابل تقليدي…" at bounding box center [1094, 464] width 506 height 71
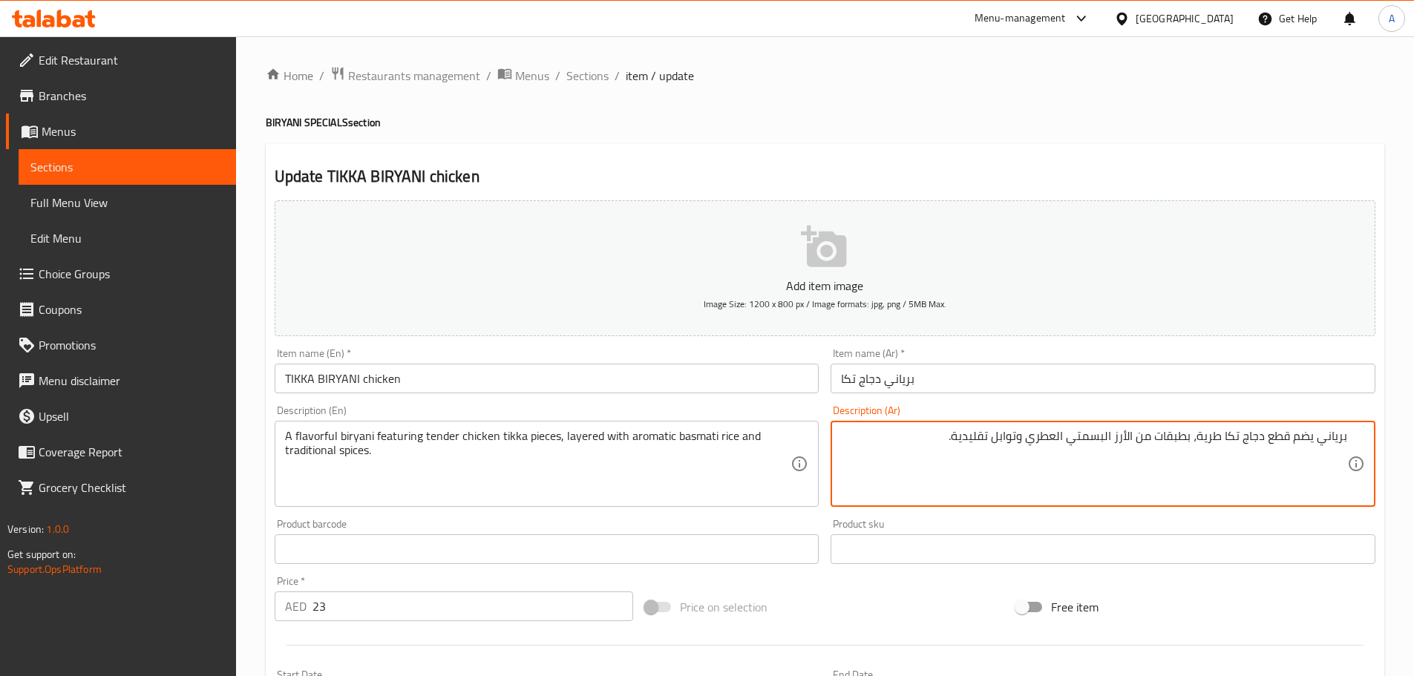
type textarea "برياني يضم قطع دجاج تكا طرية، بطبقات من الأرز البسمتي العطري وتوابل تقليدية."
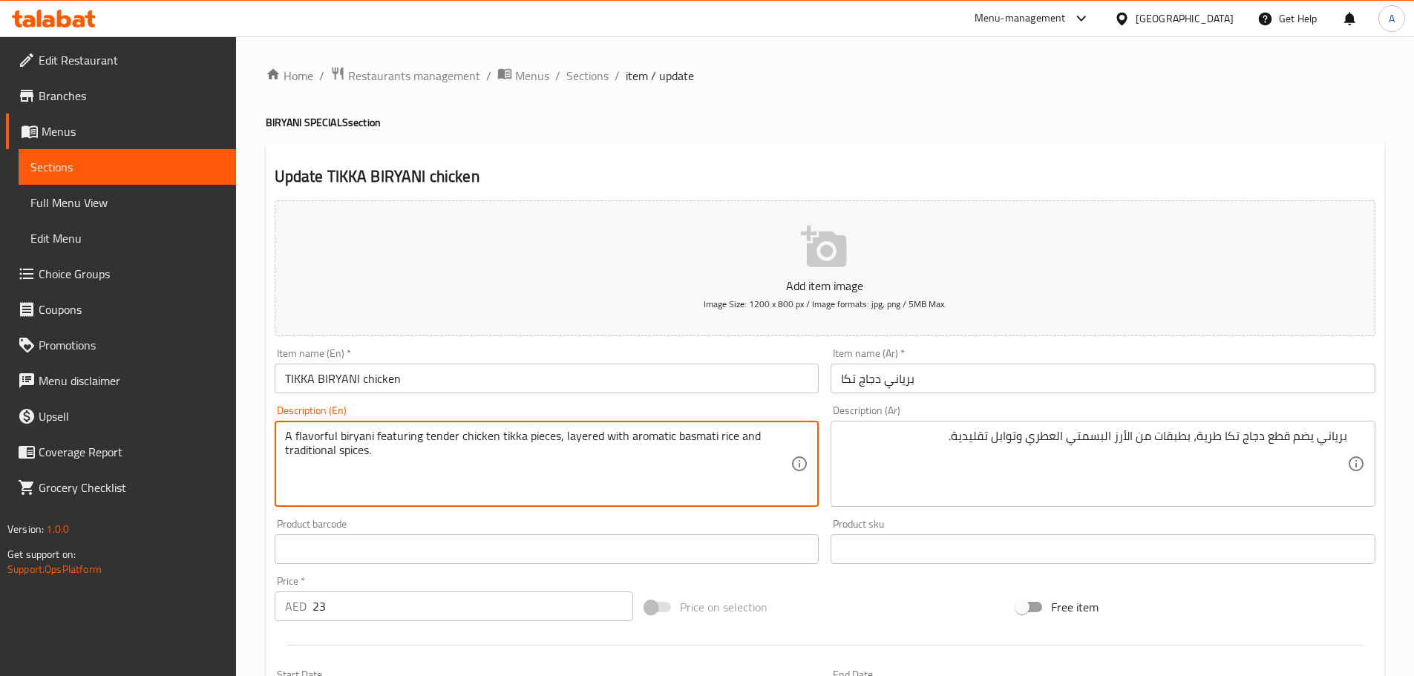
click at [308, 429] on textarea "A flavorful biryani featuring tender chicken tikka pieces, layered with aromati…" at bounding box center [538, 464] width 506 height 71
type textarea "A biryani featuring tender chicken tikka pieces, layered with aromatic basmati …"
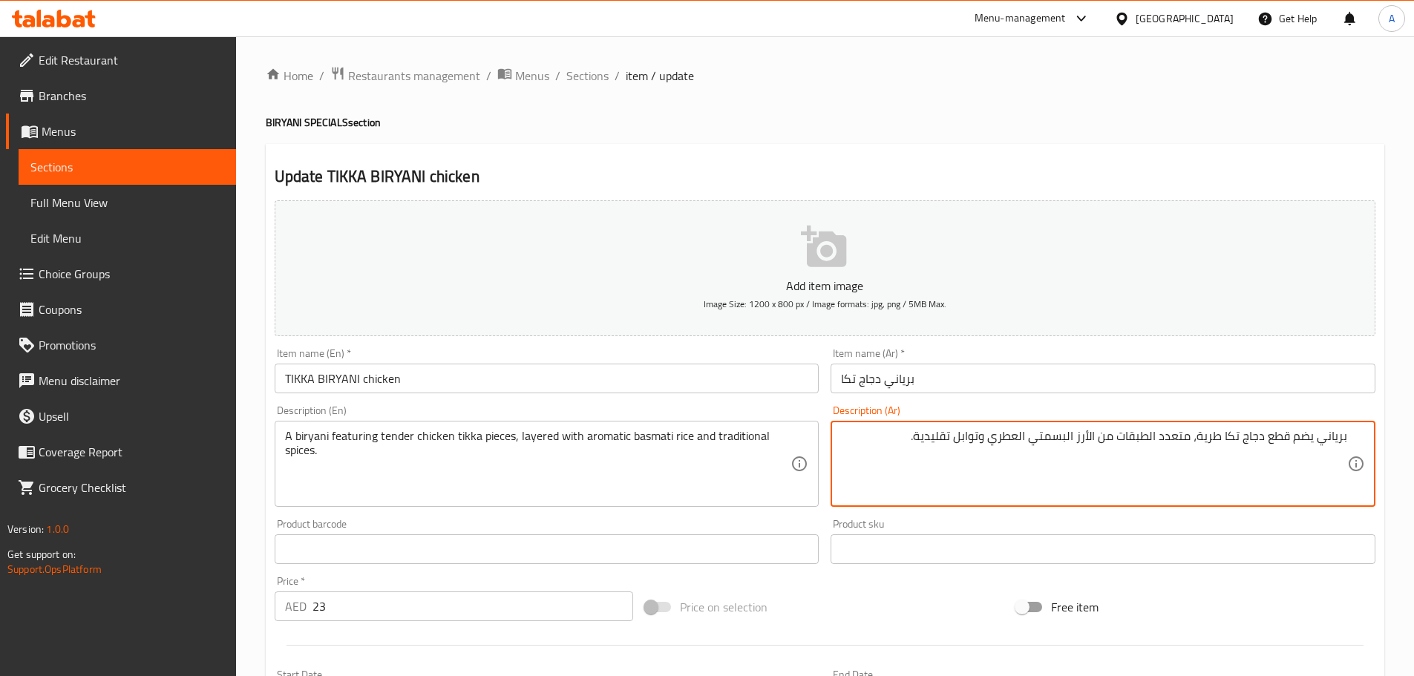
click at [1106, 441] on textarea "برياني يضم قطع دجاج تكا طرية، متعدد الطبقات من الأرز البسمتي العطري وتوابل تقلي…" at bounding box center [1094, 464] width 506 height 71
type textarea "برياني يضم قطع دجاج تكا طرية، متعدد الطبقات مع الأرز البسمتي العطري وتوابل تقلي…"
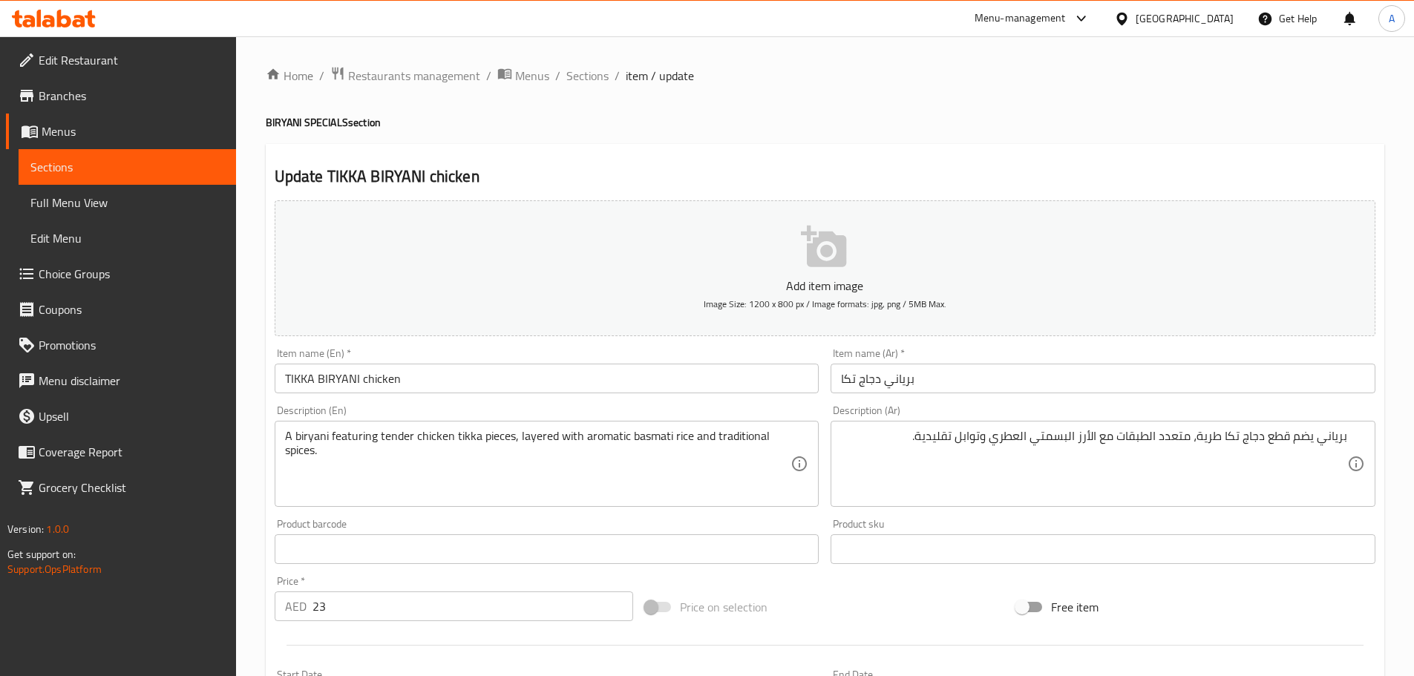
click at [1343, 436] on div "برياني يضم قطع دجاج تكا طرية، متعدد الطبقات مع الأرز البسمتي العطري وتوابل تقلي…" at bounding box center [1102, 464] width 545 height 86
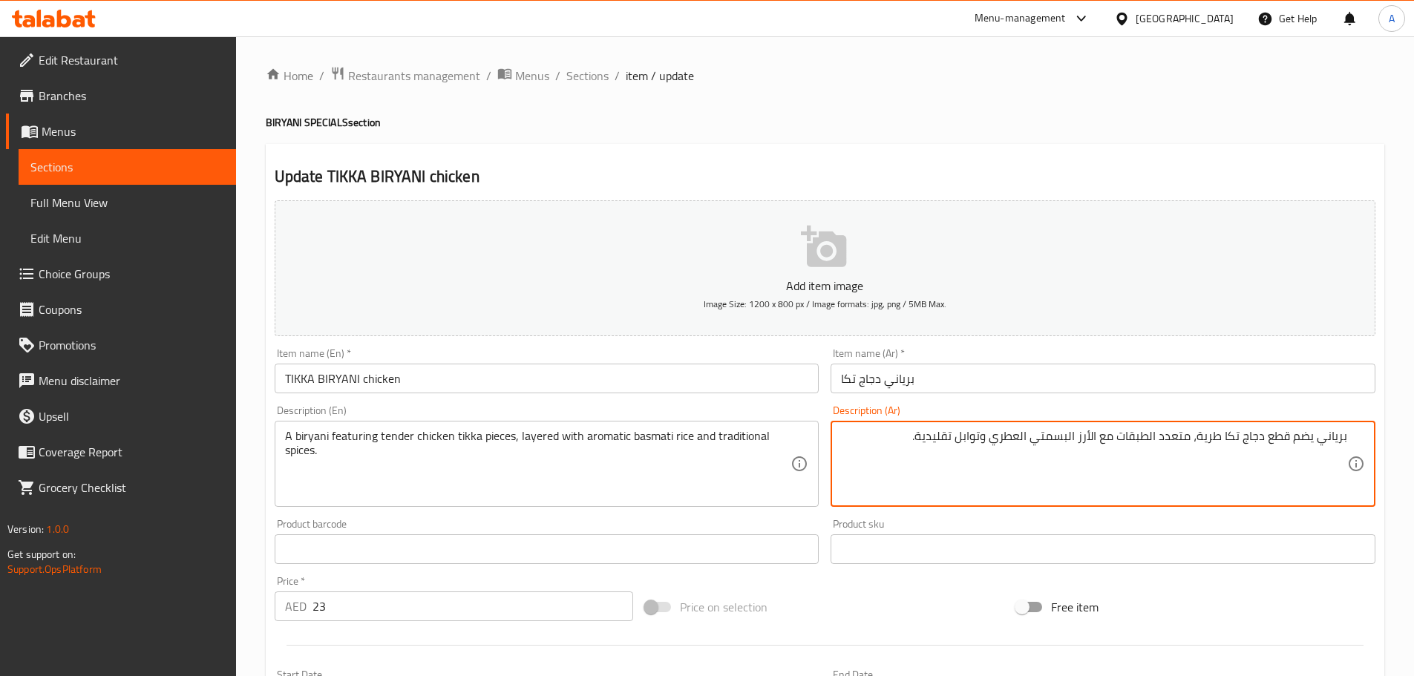
drag, startPoint x: 1345, startPoint y: 436, endPoint x: 1315, endPoint y: 441, distance: 30.0
click at [1315, 441] on textarea "برياني يضم قطع دجاج تكا طرية، متعدد الطبقات مع الأرز البسمتي العطري وتوابل تقلي…" at bounding box center [1094, 464] width 506 height 71
drag, startPoint x: 1333, startPoint y: 437, endPoint x: 1364, endPoint y: 436, distance: 31.2
click at [1335, 437] on textarea "برياني يضم قطع دجاج تكا طرية، متعدد الطبقات مع الأرز البسمتي العطري وتوابل تقلي…" at bounding box center [1094, 464] width 506 height 71
click at [1349, 436] on div "برياني يضم قطع دجاج تكا طرية، متعدد الطبقات مع الأرز البسمتي العطري وتوابل تقلي…" at bounding box center [1102, 464] width 545 height 86
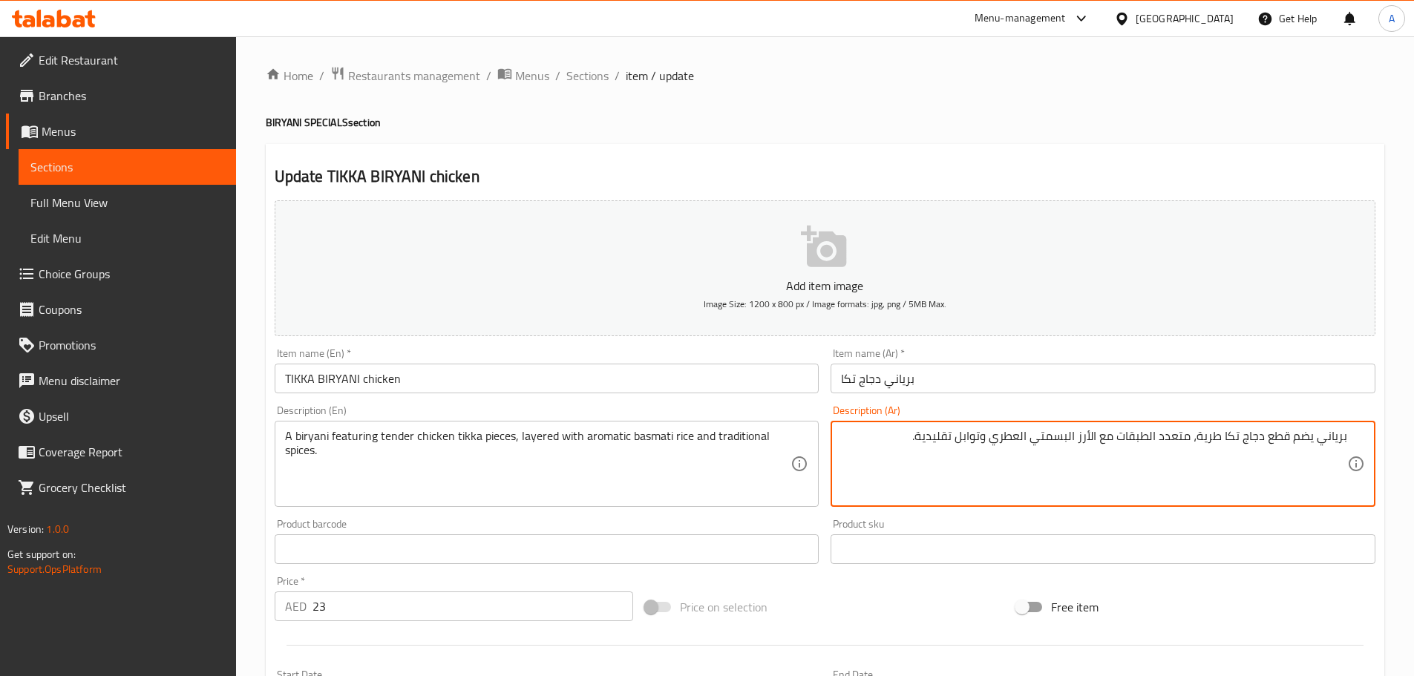
click at [1346, 438] on textarea "برياني يضم قطع دجاج تكا طرية، متعدد الطبقات مع الأرز البسمتي العطري وتوابل تقلي…" at bounding box center [1094, 464] width 506 height 71
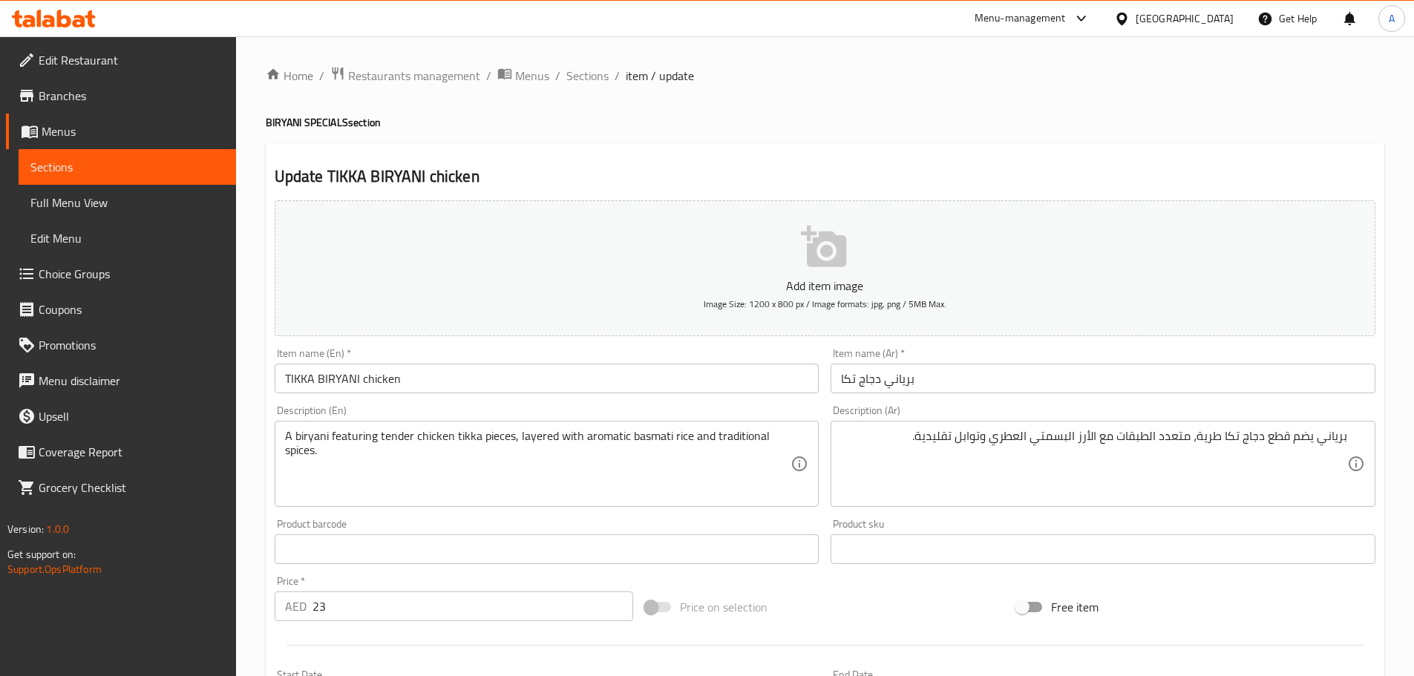
drag, startPoint x: 1348, startPoint y: 439, endPoint x: 1339, endPoint y: 440, distance: 8.9
click at [1336, 442] on div "برياني يضم قطع دجاج تكا طرية، متعدد الطبقات مع الأرز البسمتي العطري وتوابل تقلي…" at bounding box center [1102, 464] width 545 height 86
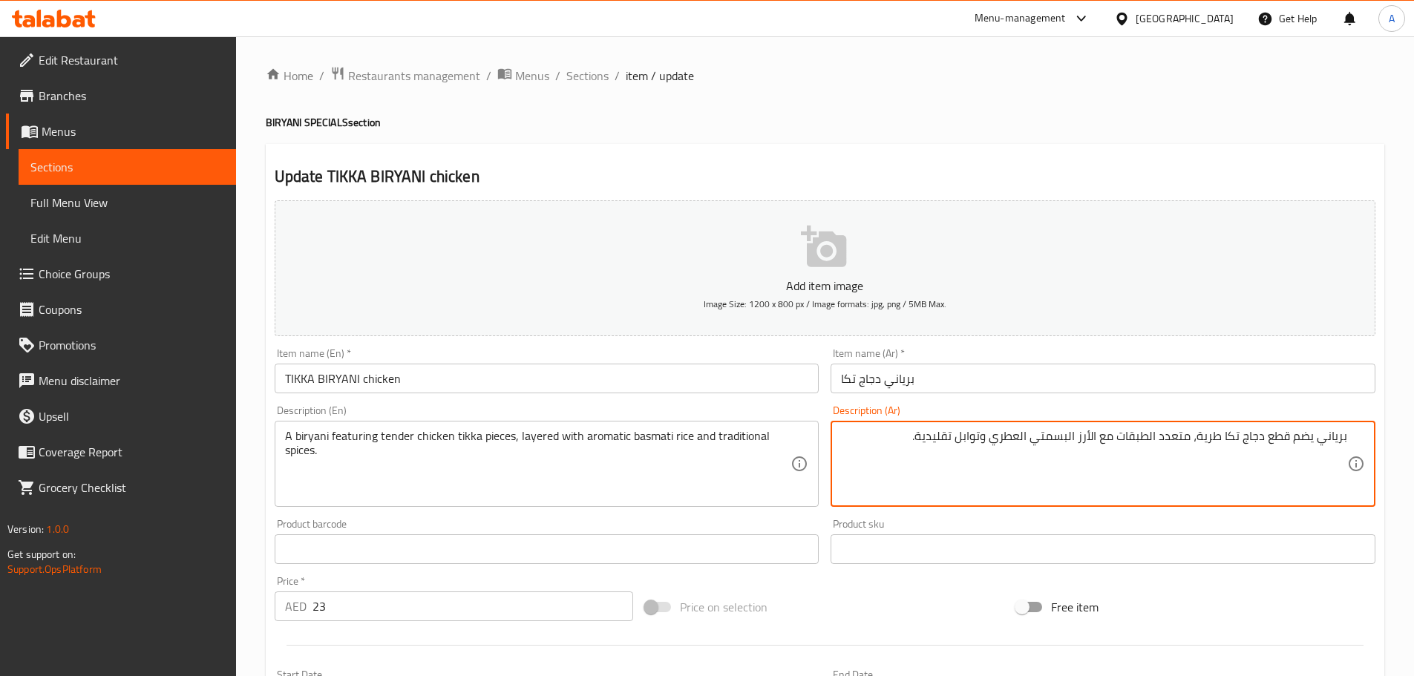
drag, startPoint x: 1345, startPoint y: 438, endPoint x: 903, endPoint y: 436, distance: 441.6
click at [903, 436] on textarea "برياني يضم قطع دجاج تكا طرية، متعدد الطبقات مع الأرز البسمتي العطري وتوابل تقلي…" at bounding box center [1094, 464] width 506 height 71
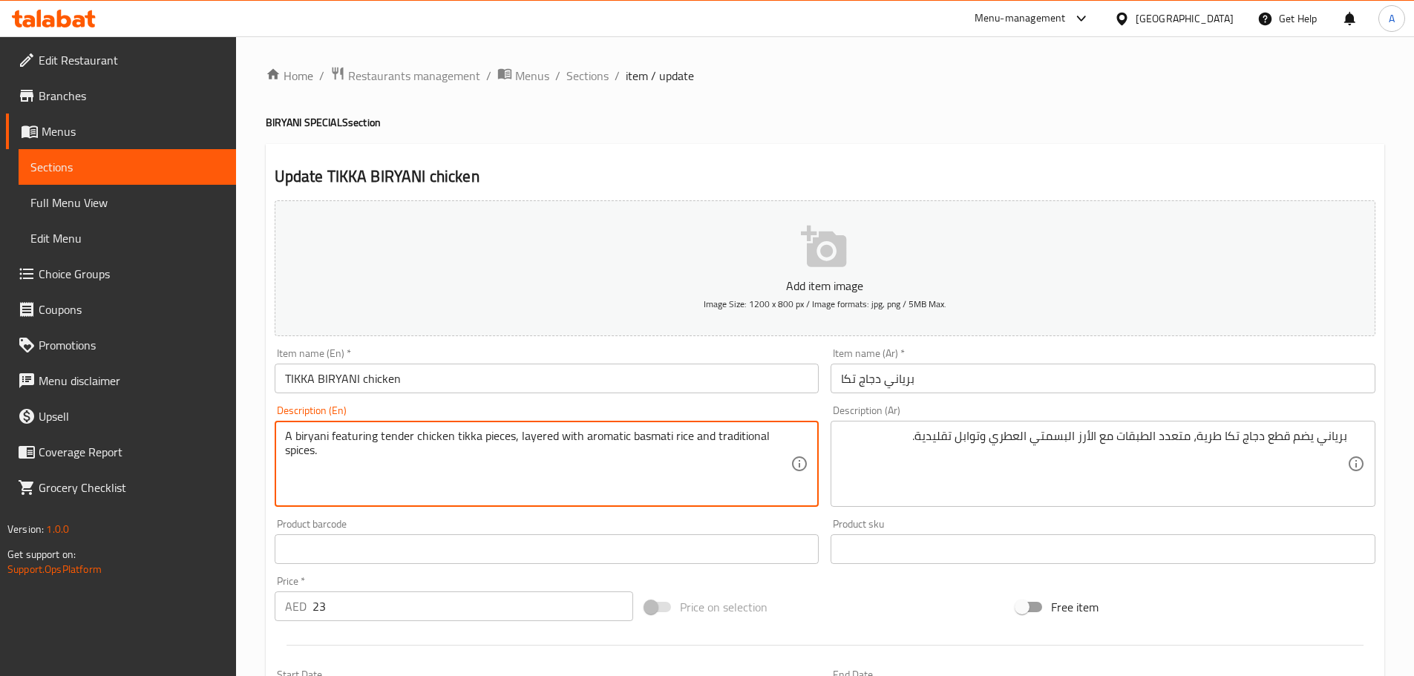
drag, startPoint x: 328, startPoint y: 436, endPoint x: 442, endPoint y: 435, distance: 113.6
drag, startPoint x: 517, startPoint y: 436, endPoint x: 798, endPoint y: 450, distance: 281.6
click at [802, 457] on div "A biryani featuring tender chicken tikka pieces, layered with aromatic basmati …" at bounding box center [547, 464] width 545 height 86
click at [754, 376] on input "TIKKA BIRYANI chicken" at bounding box center [547, 379] width 545 height 30
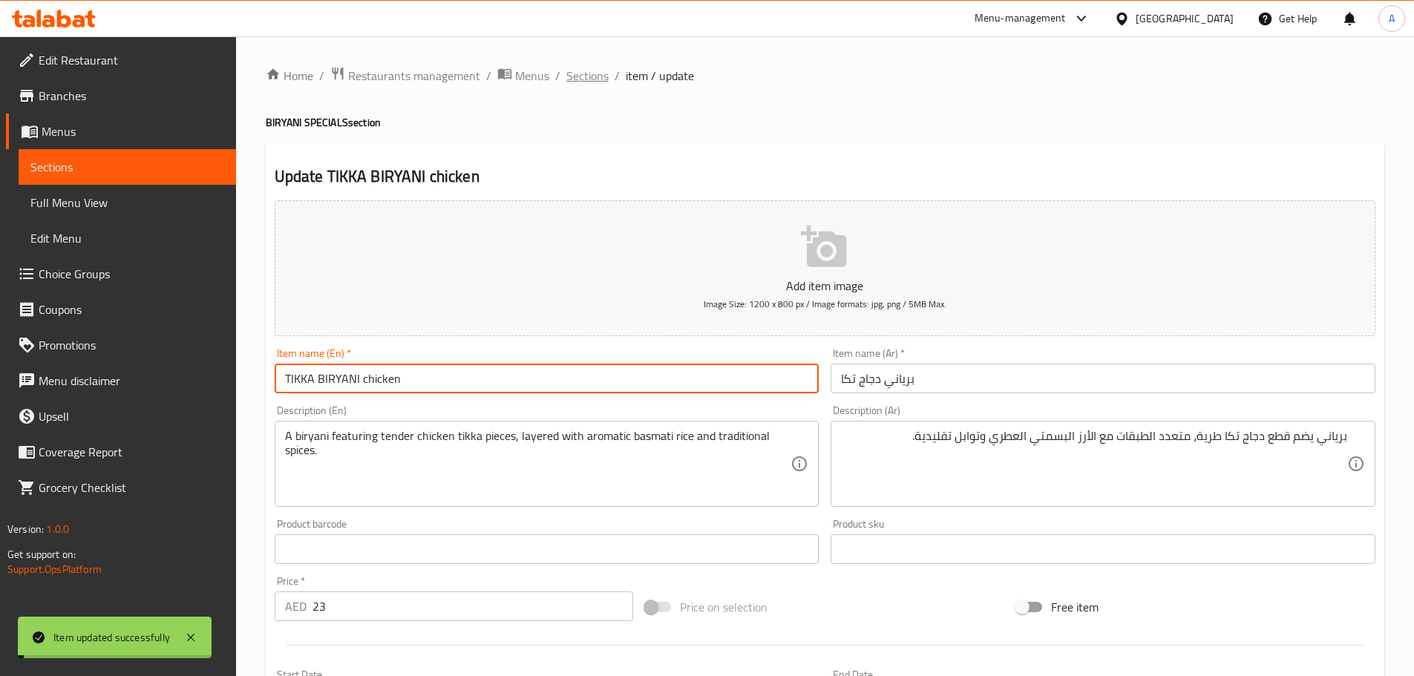
click at [589, 76] on span "Sections" at bounding box center [587, 76] width 42 height 18
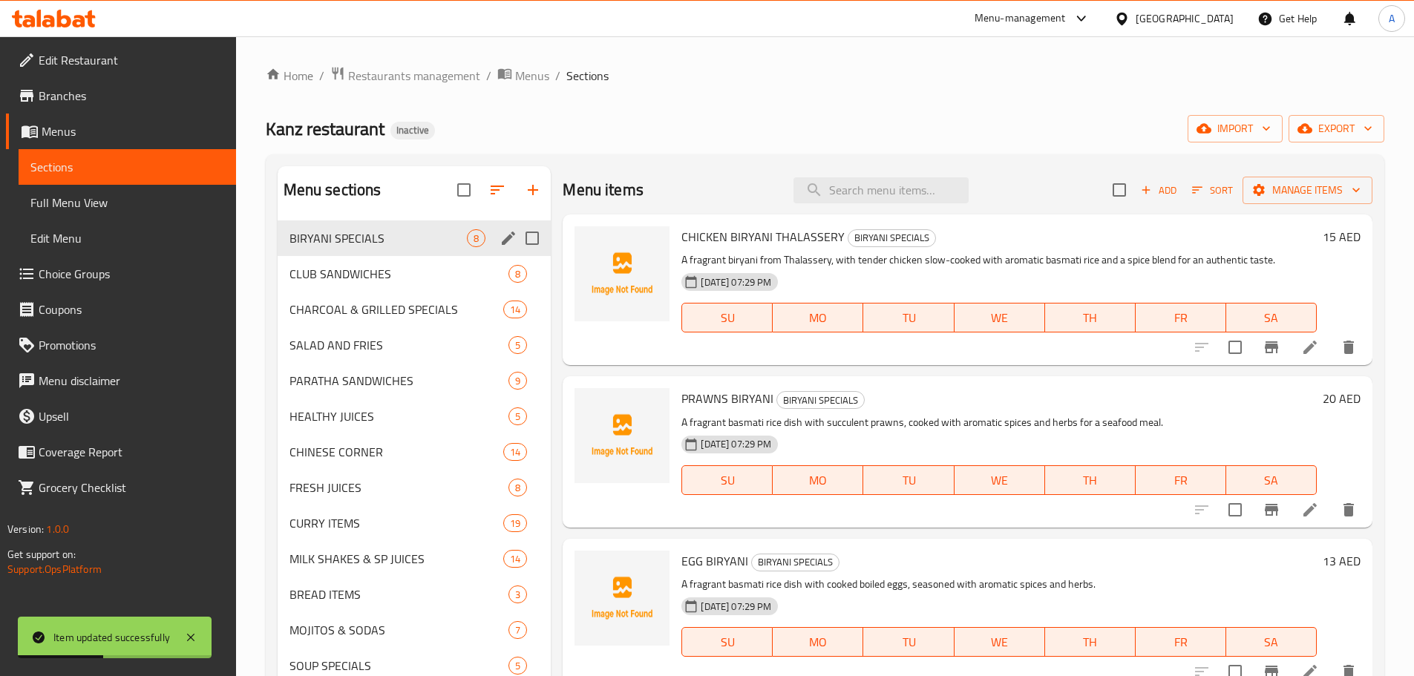
click at [433, 236] on span "BIRYANI SPECIALS" at bounding box center [378, 238] width 178 height 18
click at [1159, 189] on span "Add" at bounding box center [1159, 190] width 40 height 17
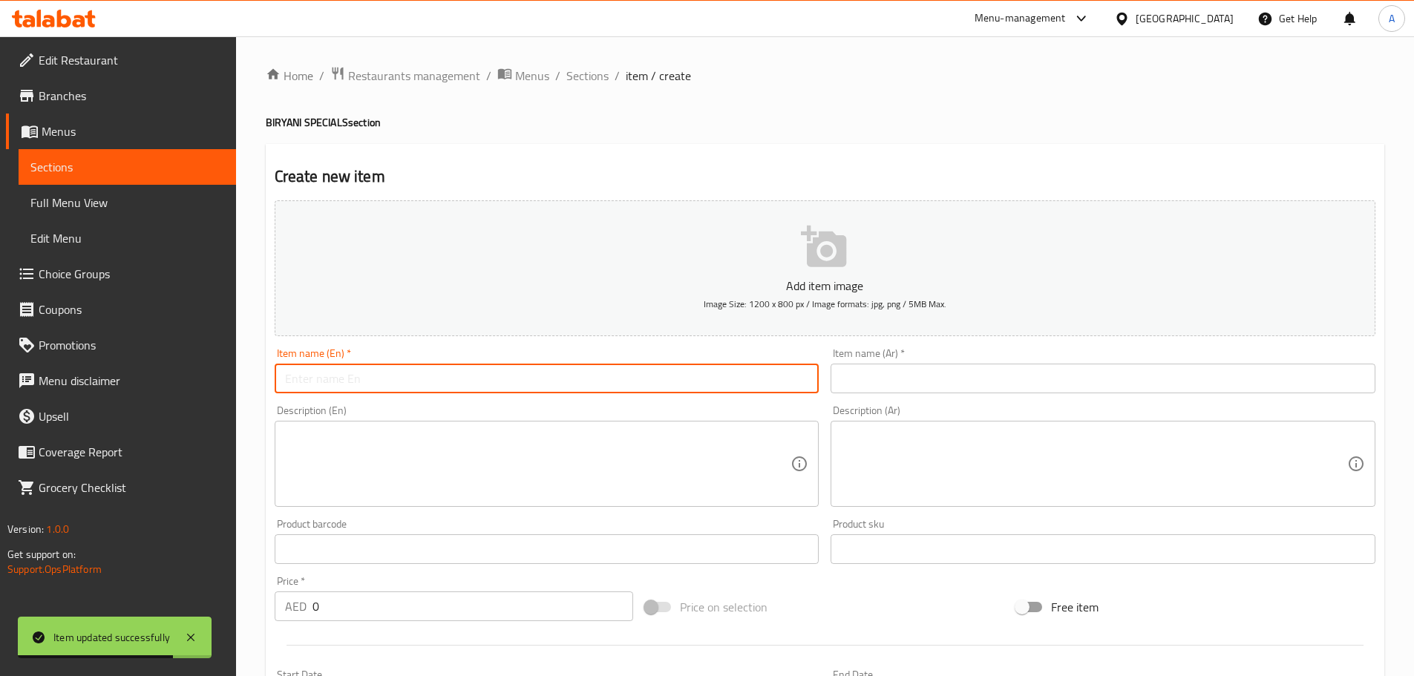
click at [416, 385] on input "text" at bounding box center [547, 379] width 545 height 30
paste input "CHICKEN BIRYANI"
type input "CHICKEN BIRYANI"
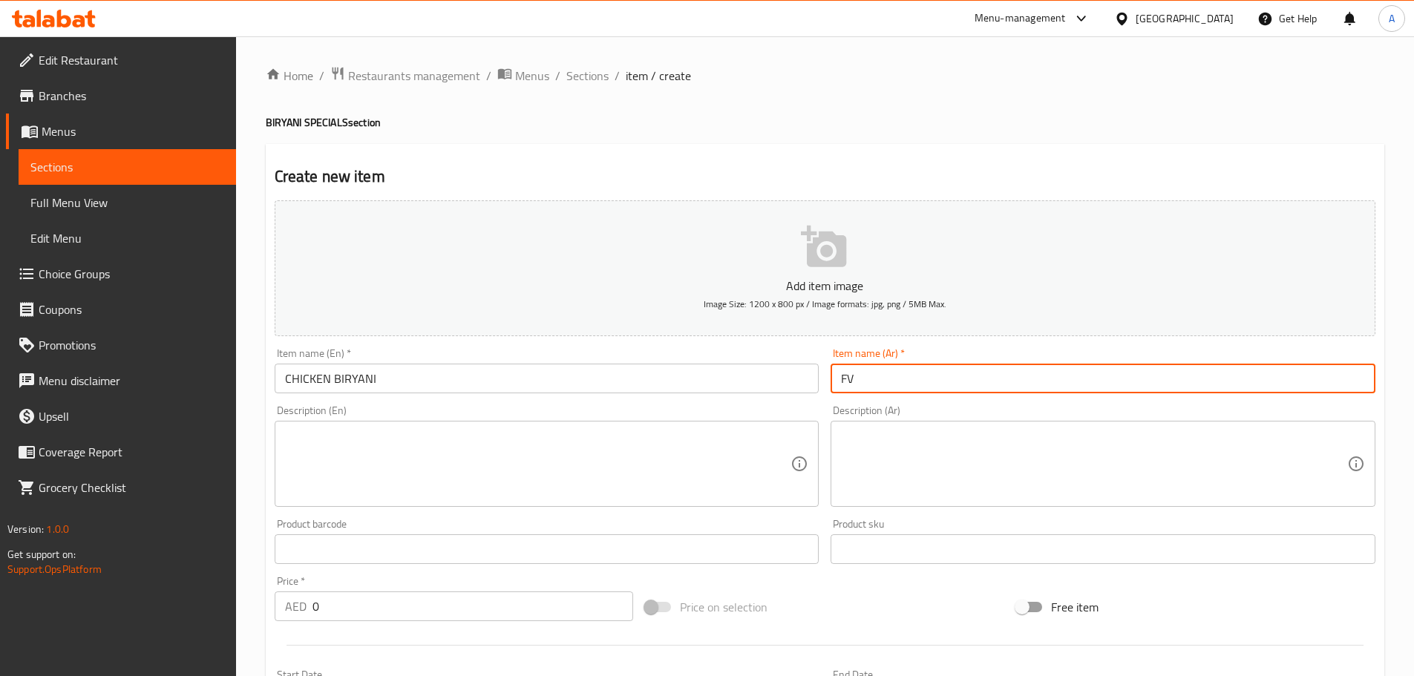
type input "F"
type input "برياني دجاج"
click at [323, 540] on input "text" at bounding box center [547, 549] width 545 height 30
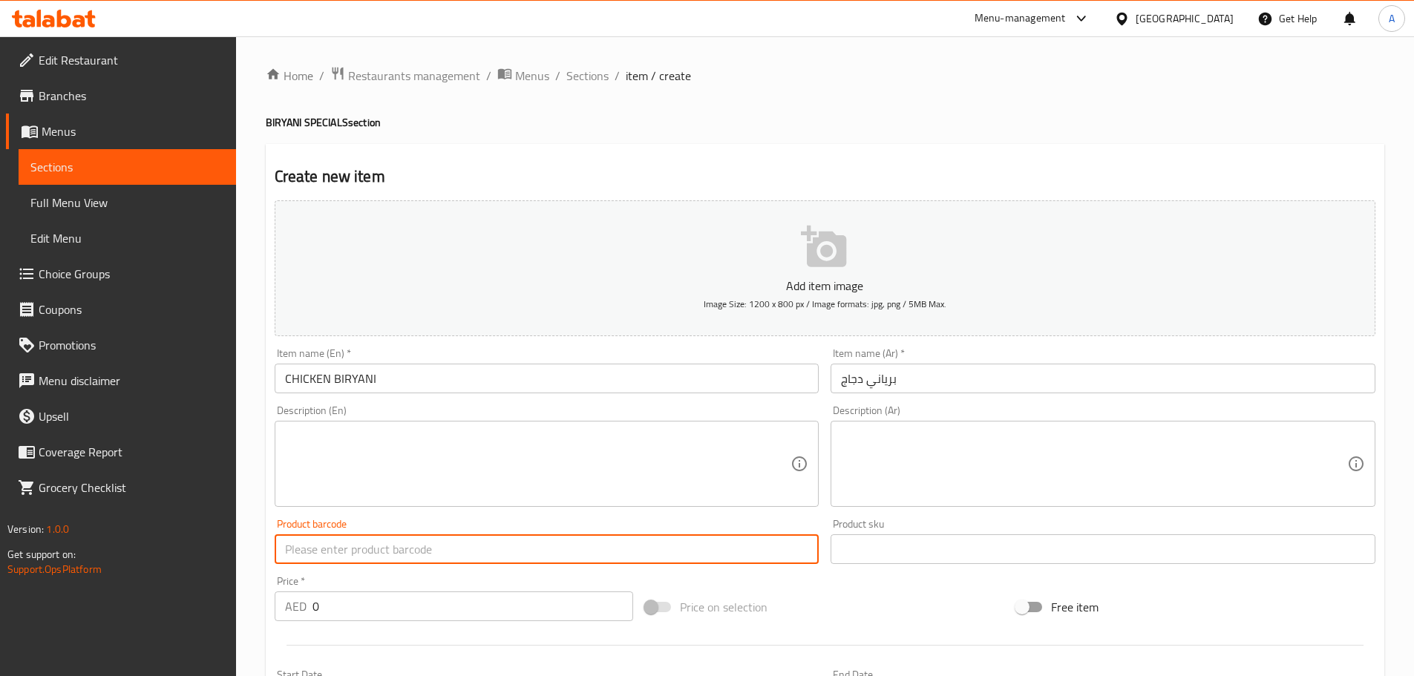
paste input "13"
type input "13"
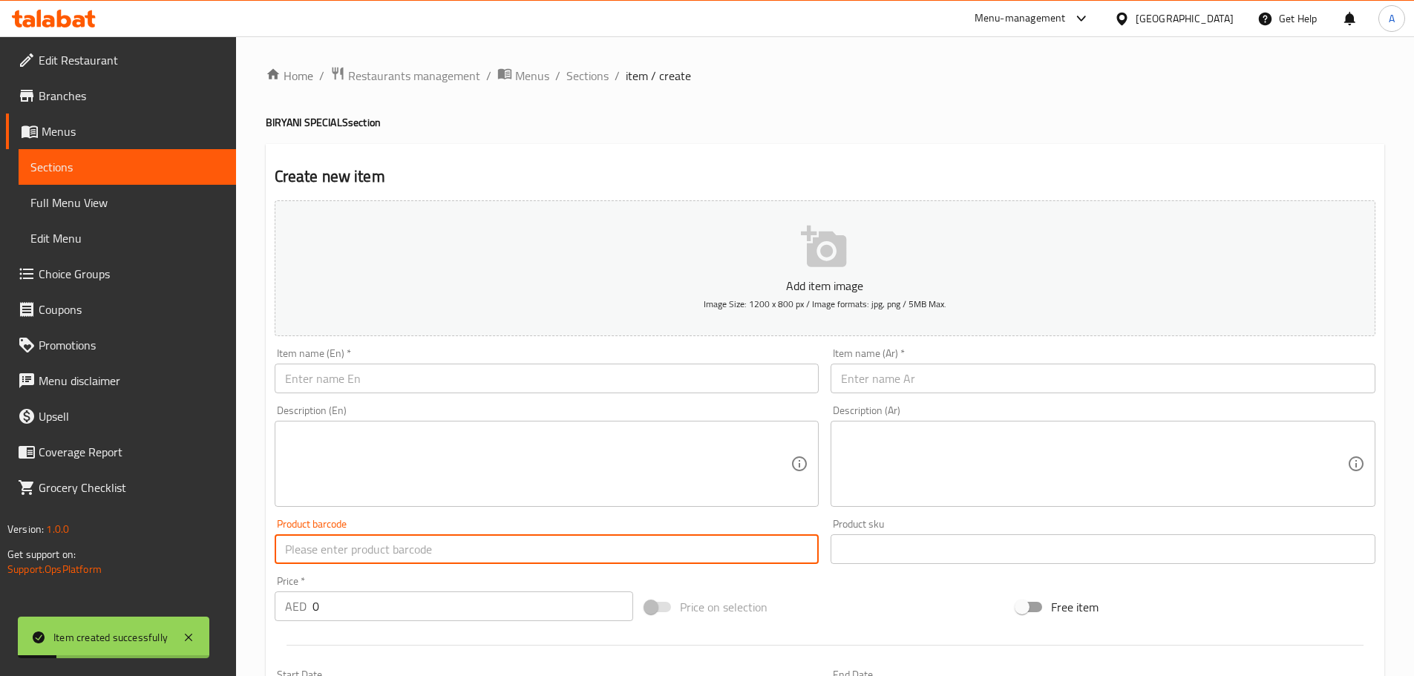
drag, startPoint x: 387, startPoint y: 393, endPoint x: 388, endPoint y: 385, distance: 8.3
click at [387, 393] on input "text" at bounding box center [547, 379] width 545 height 30
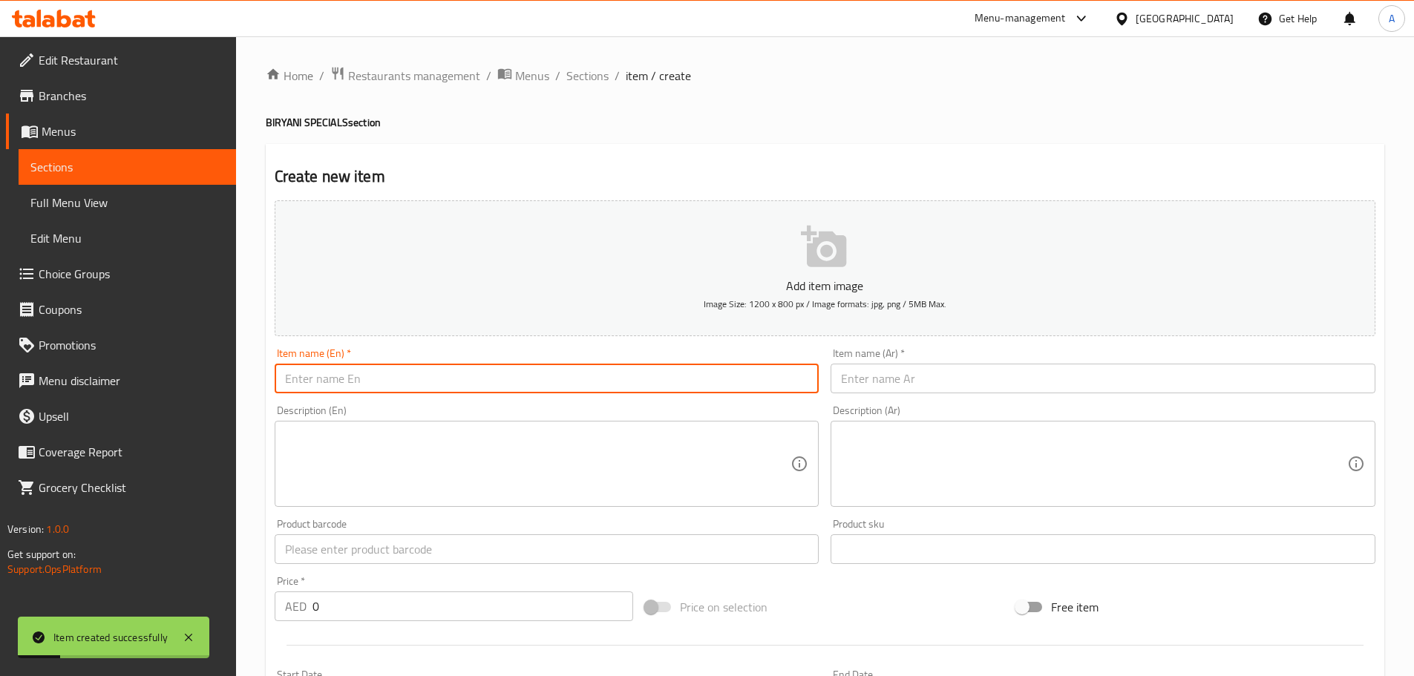
paste input "[PERSON_NAME]"
type input "[PERSON_NAME]"
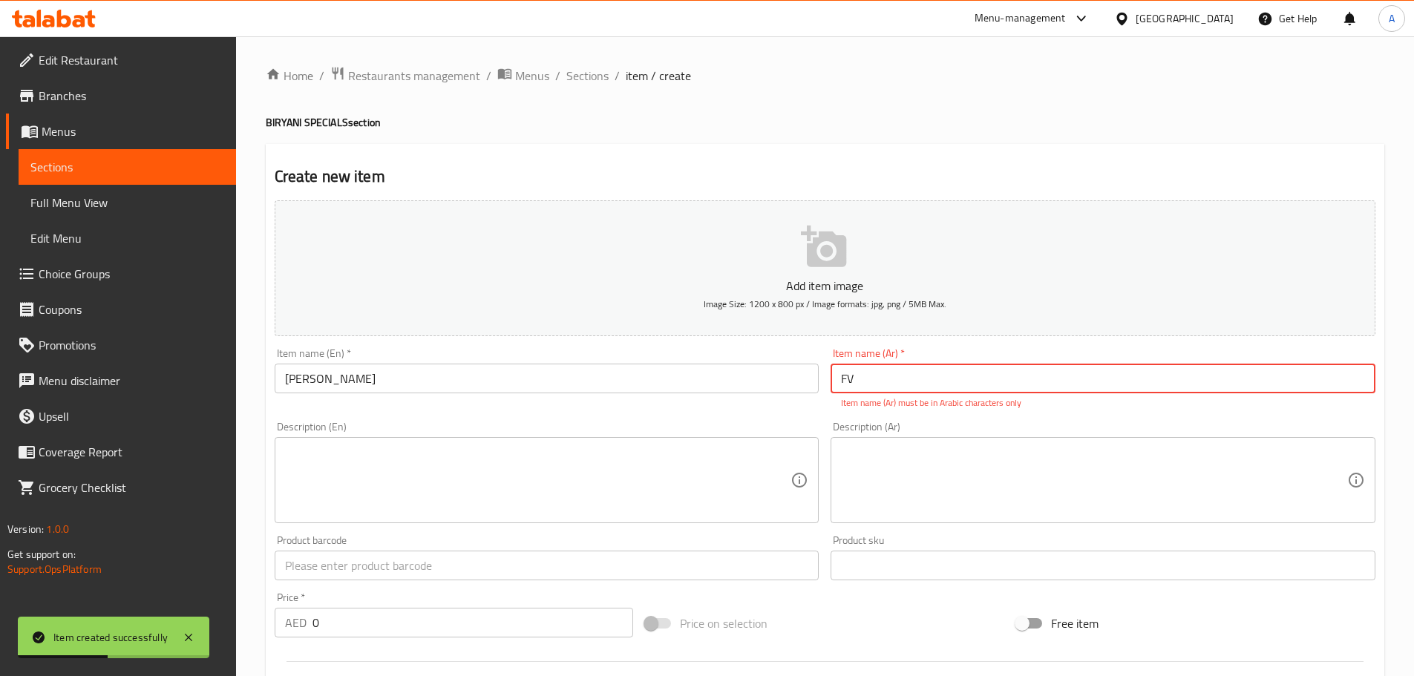
type input "F"
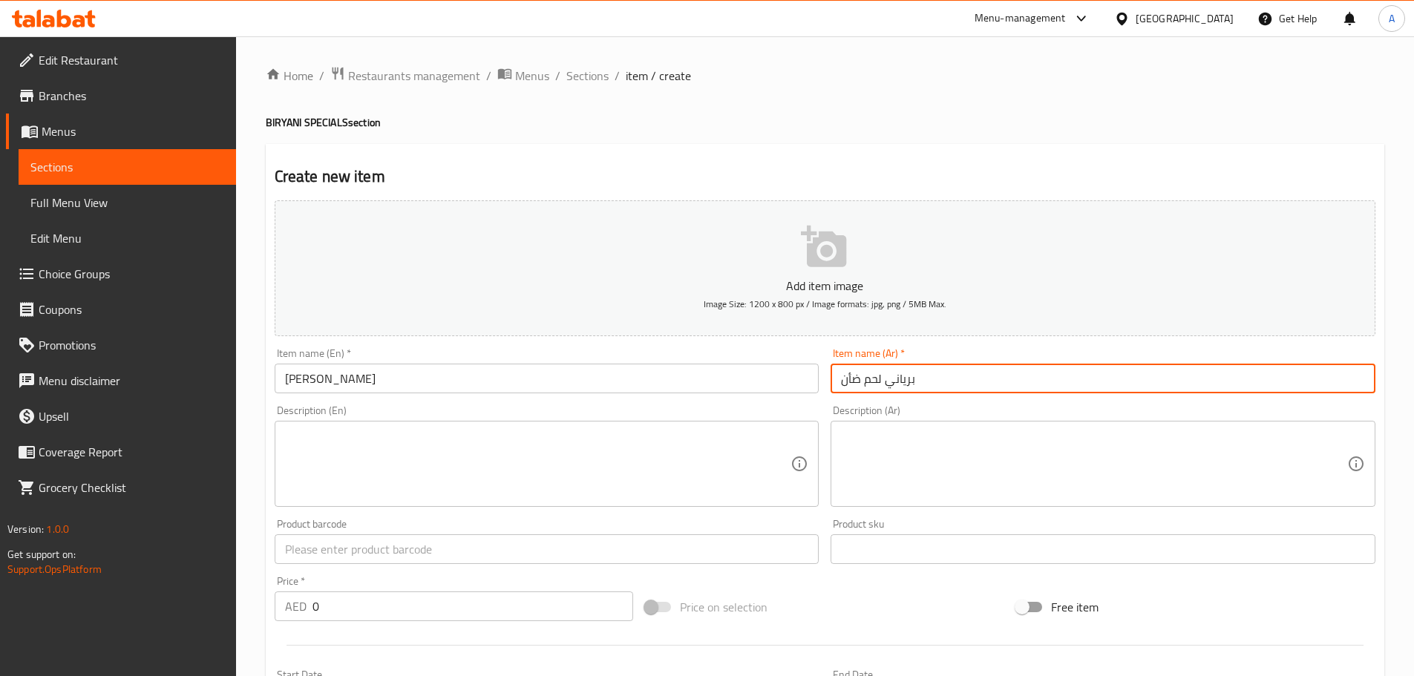
type input "برياني لحم ضأن"
drag, startPoint x: 332, startPoint y: 611, endPoint x: 284, endPoint y: 613, distance: 48.3
click at [301, 614] on div "AED 0 Price *" at bounding box center [454, 607] width 359 height 30
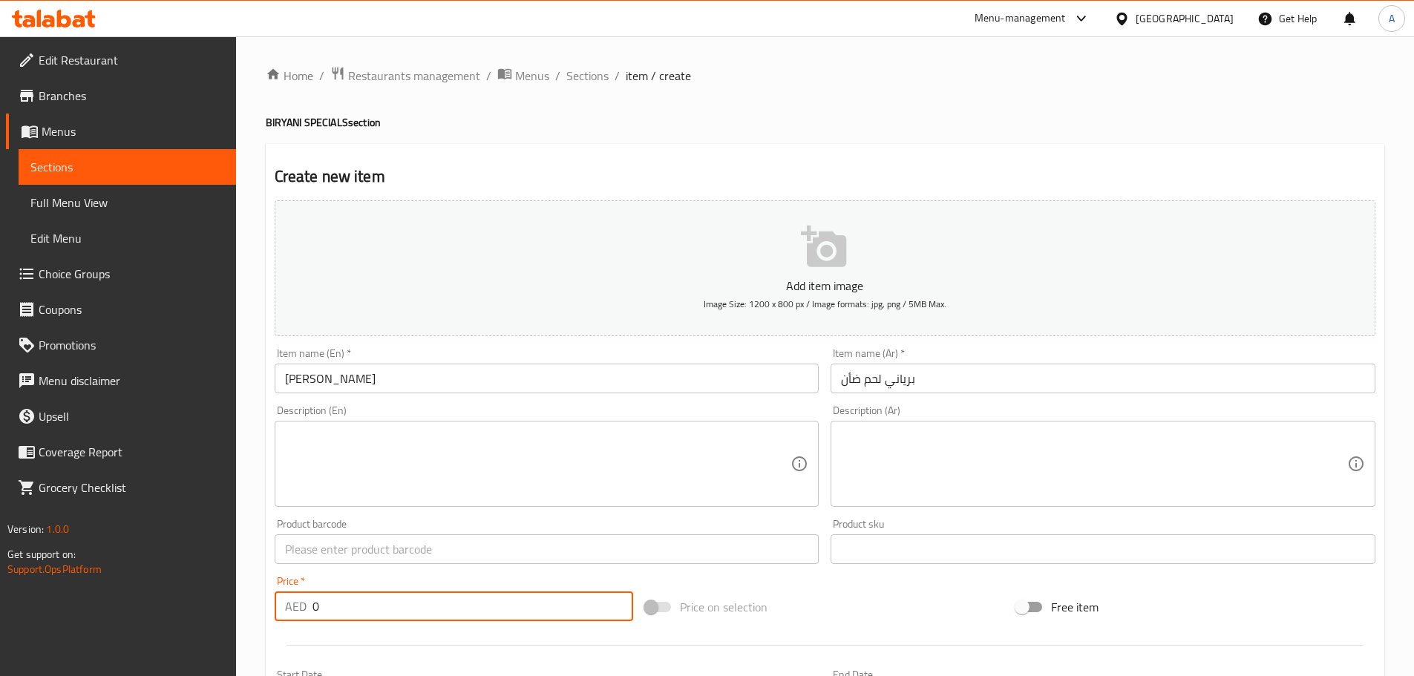
paste input "19"
type input "19"
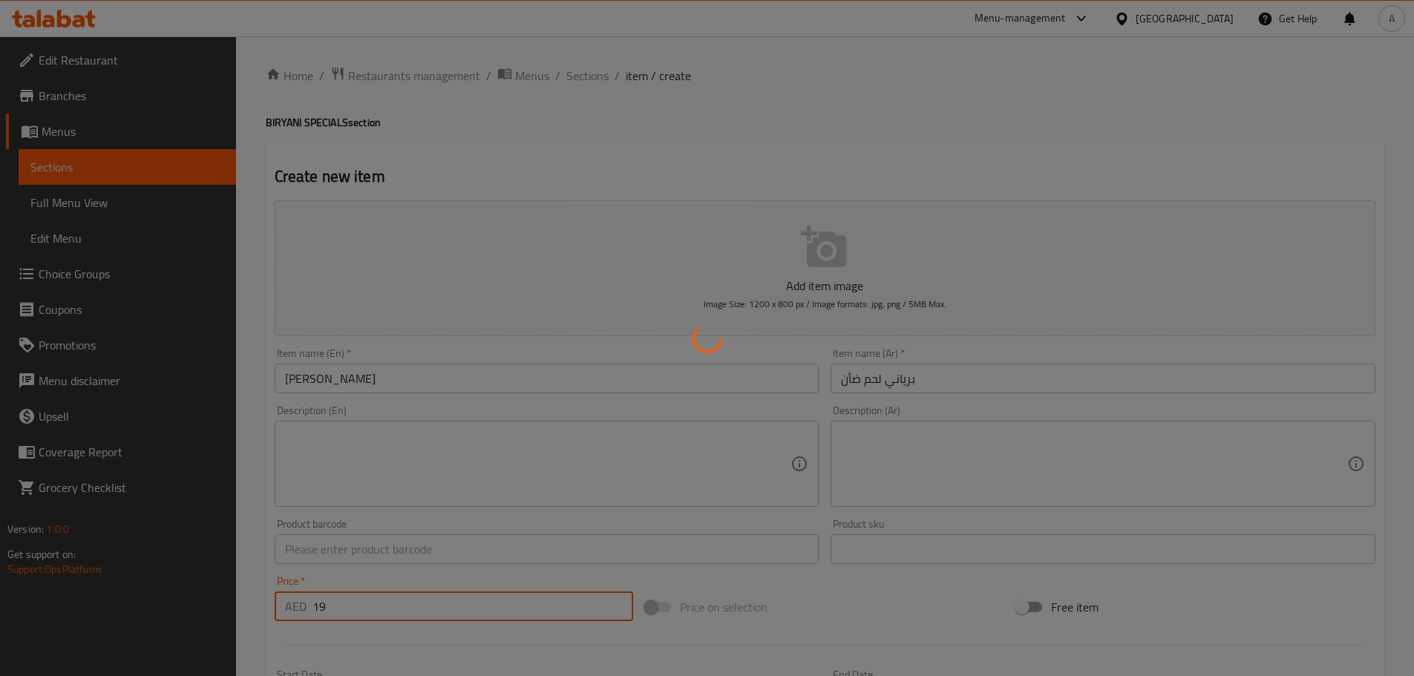
type input "0"
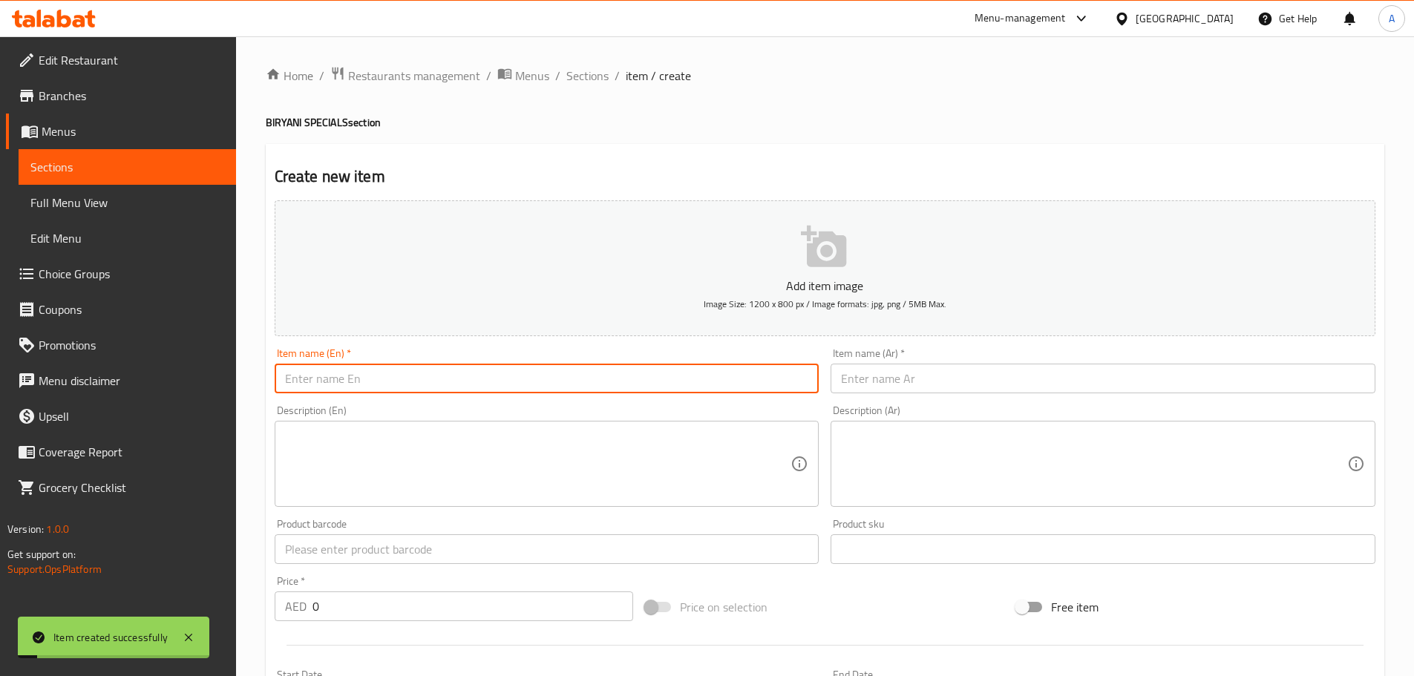
click at [533, 378] on input "text" at bounding box center [547, 379] width 545 height 30
paste input "BEEF BIRYANI"
type input "BEEF BIRYANI"
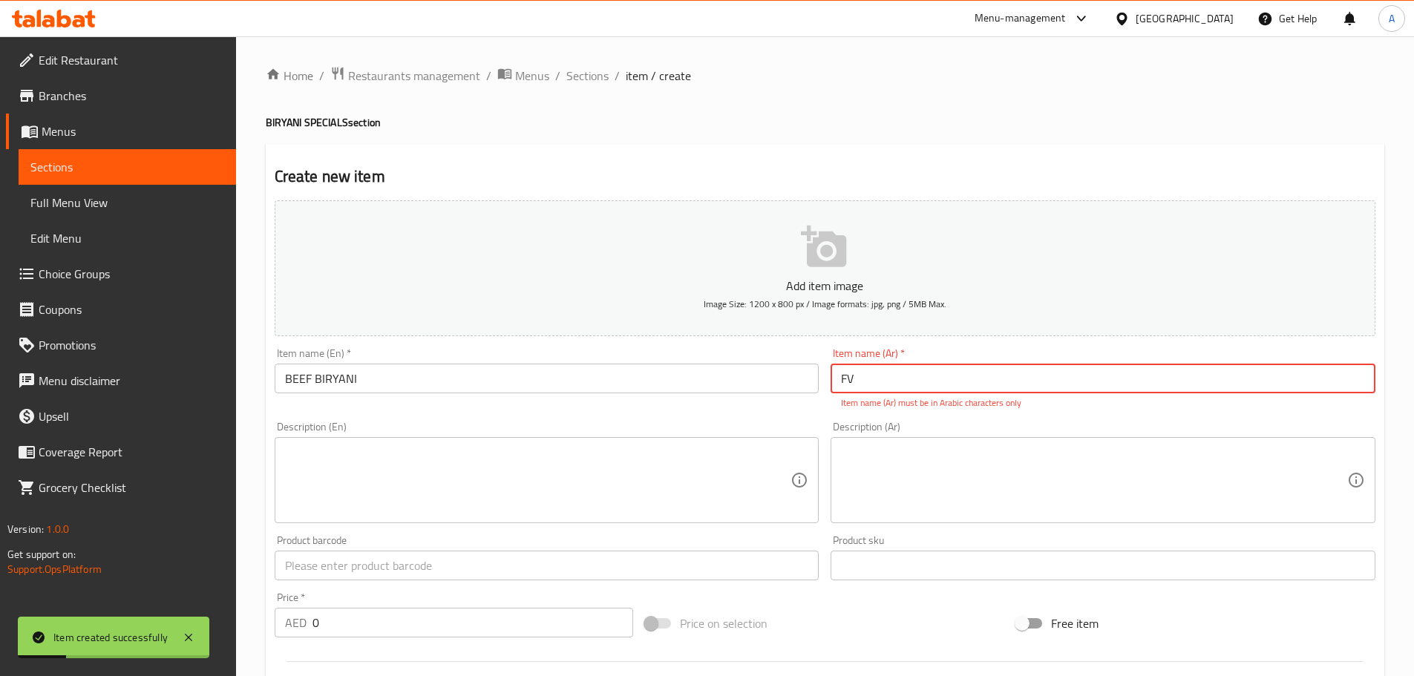
type input "F"
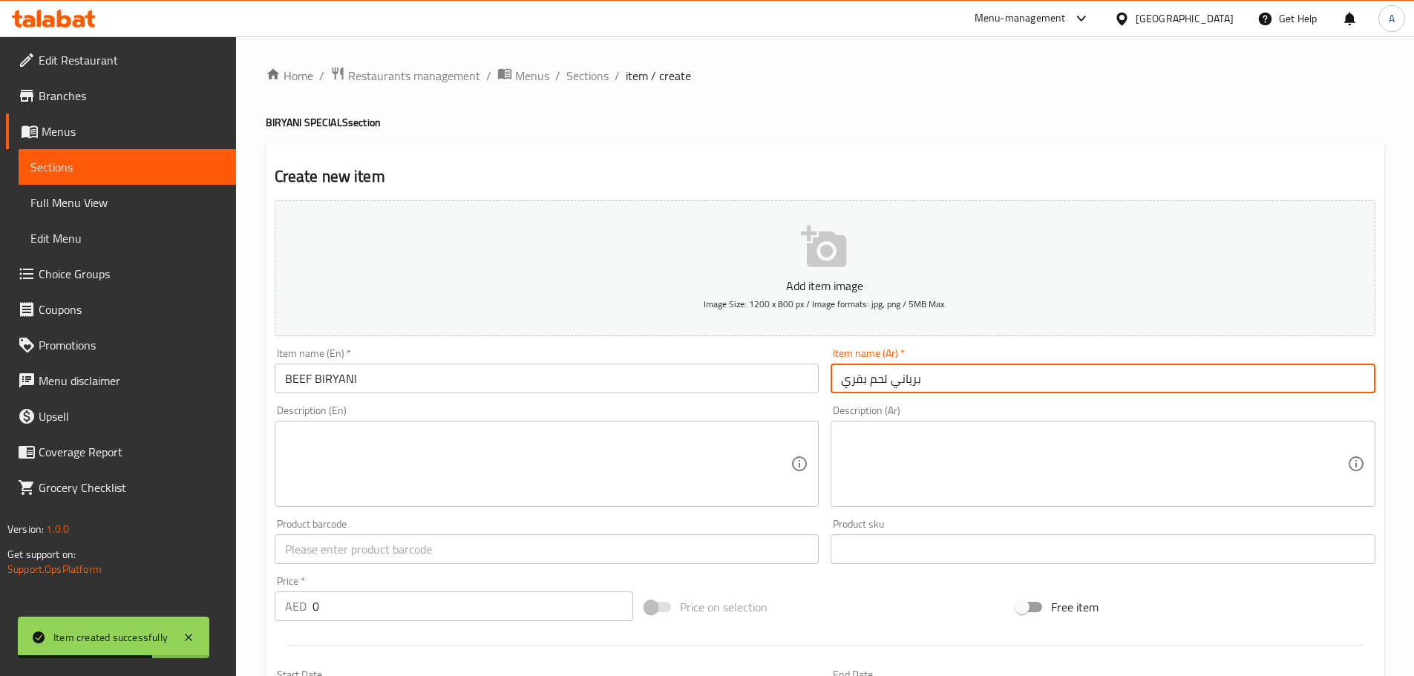
type input "برياني لحم بقري"
click at [229, 609] on div "Edit Restaurant Branches Menus Sections Full Menu View Edit Menu Choice Groups …" at bounding box center [707, 542] width 1414 height 1012
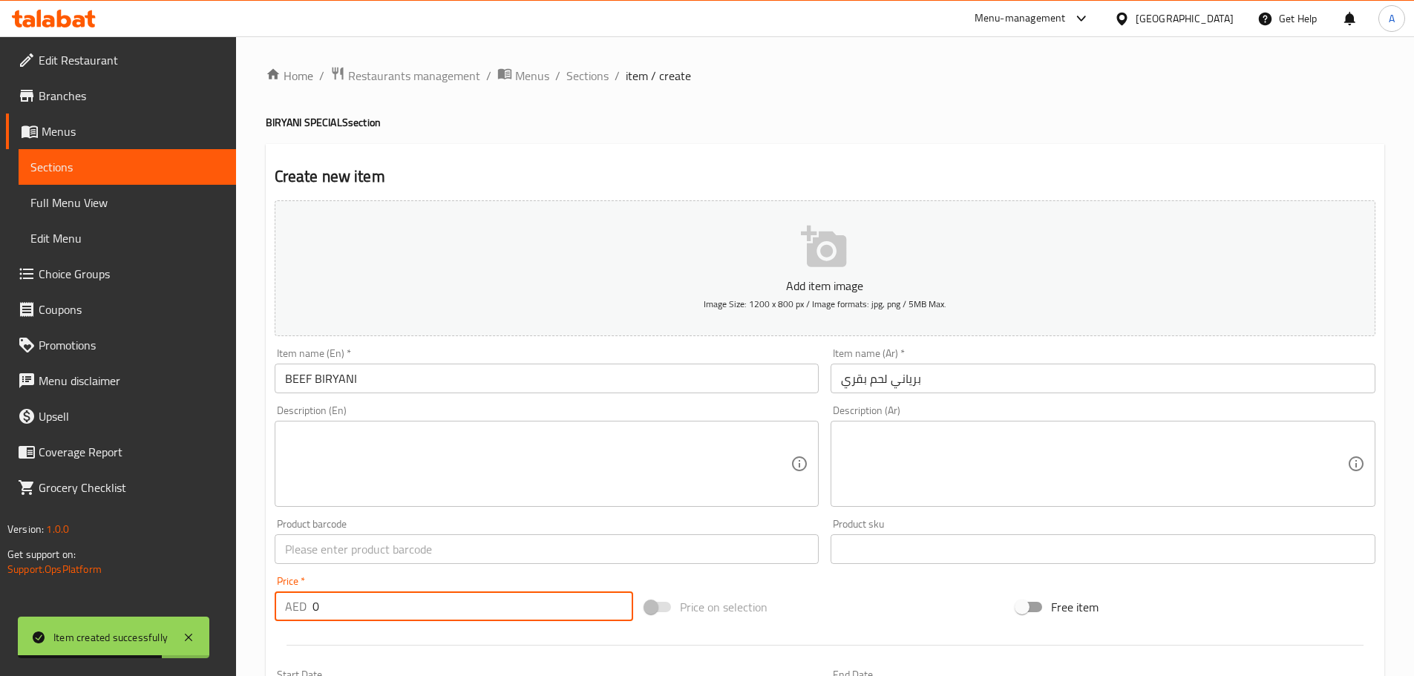
type input "7"
type input "17"
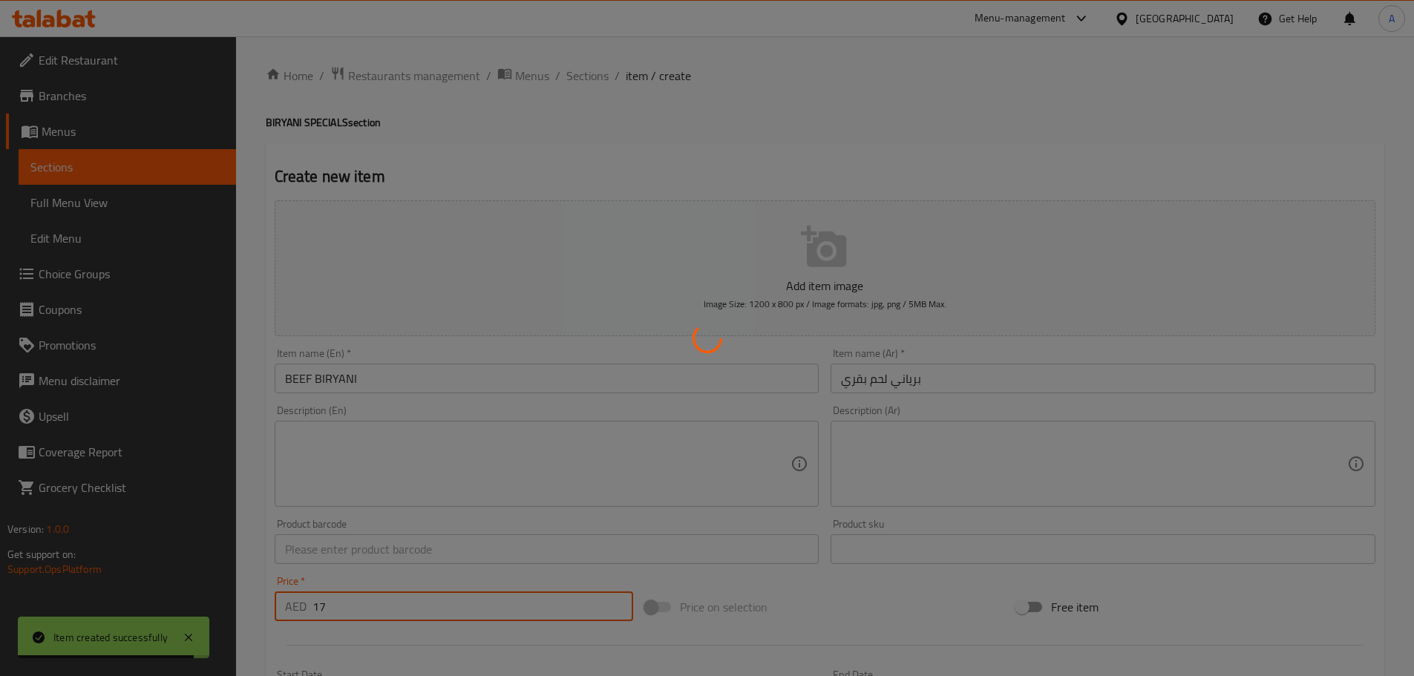
type input "0"
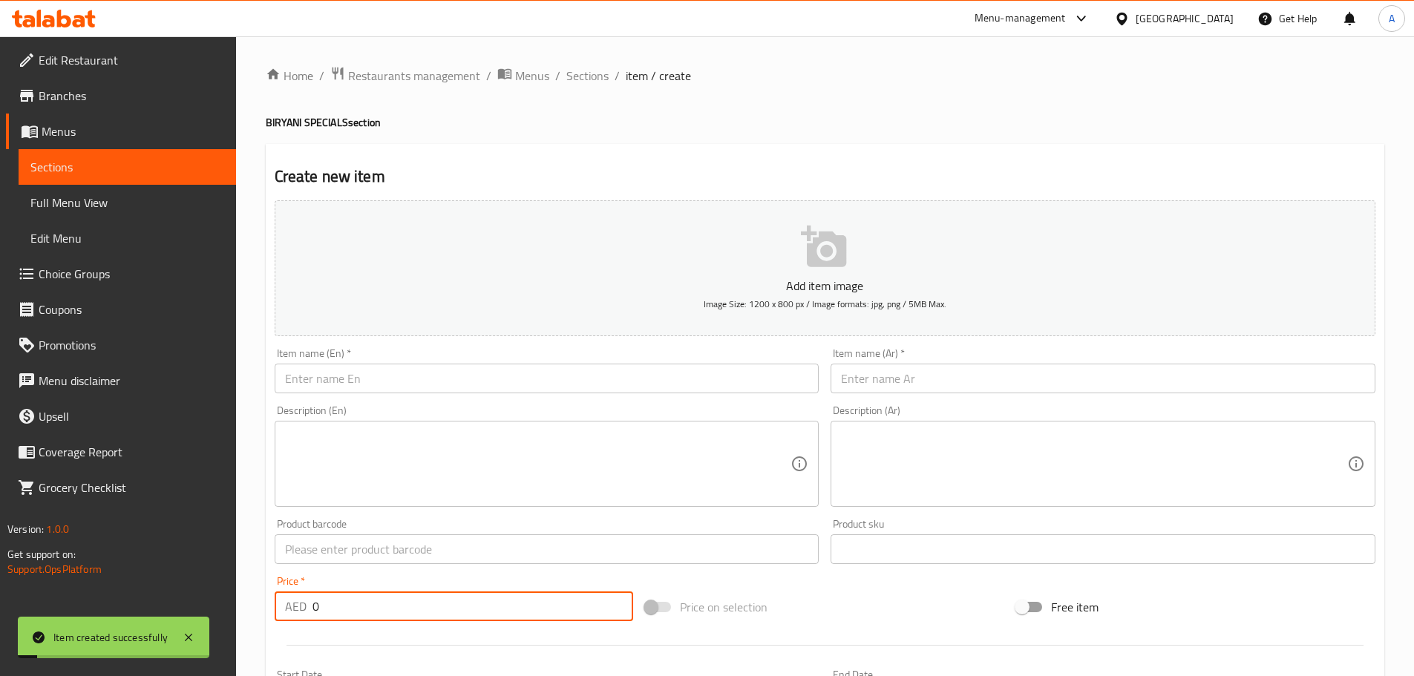
click at [107, 210] on span "Full Menu View" at bounding box center [127, 203] width 194 height 18
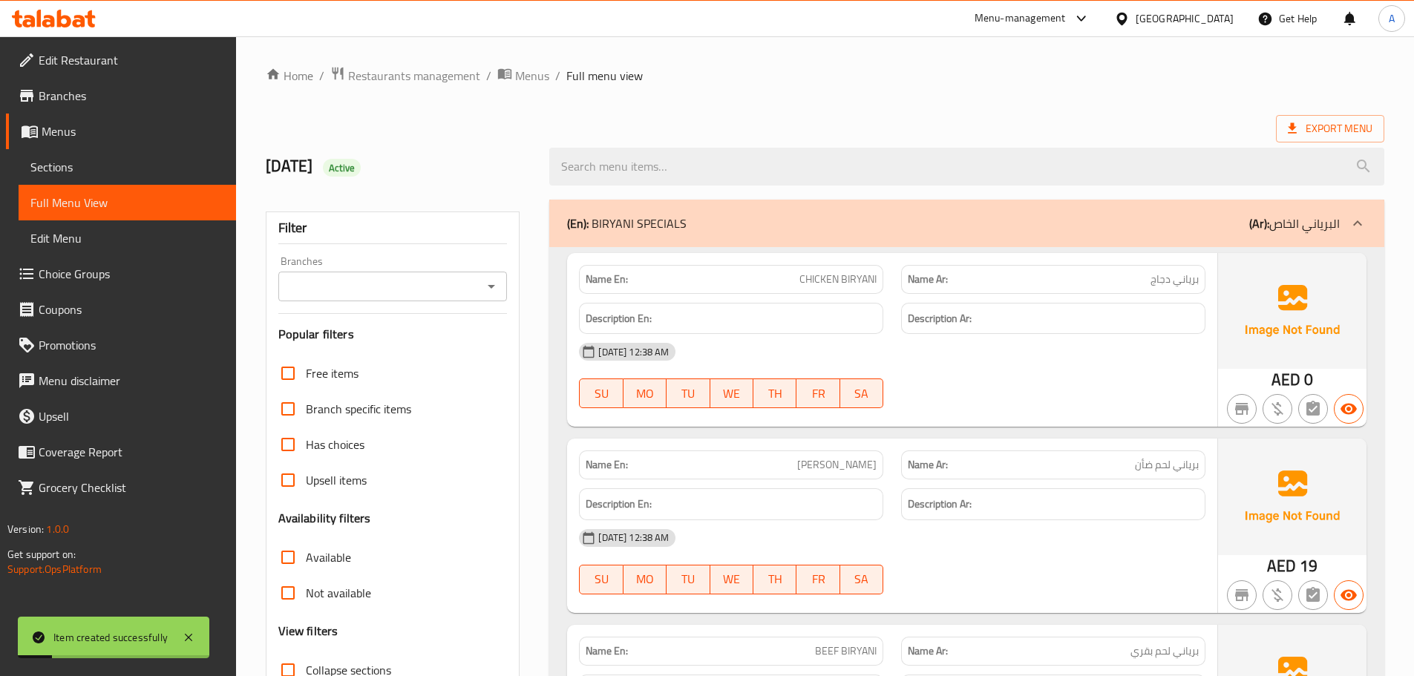
click at [127, 143] on link "Menus" at bounding box center [121, 132] width 230 height 36
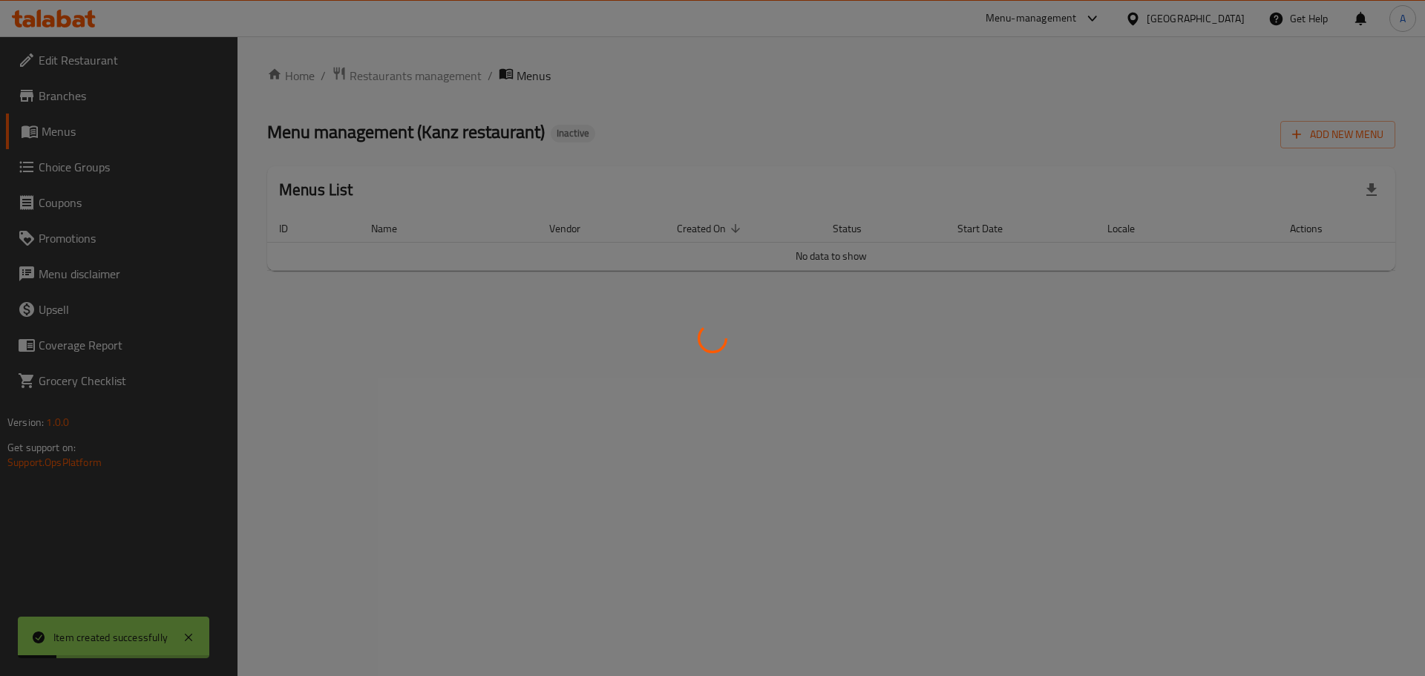
click at [125, 168] on div at bounding box center [712, 338] width 1425 height 676
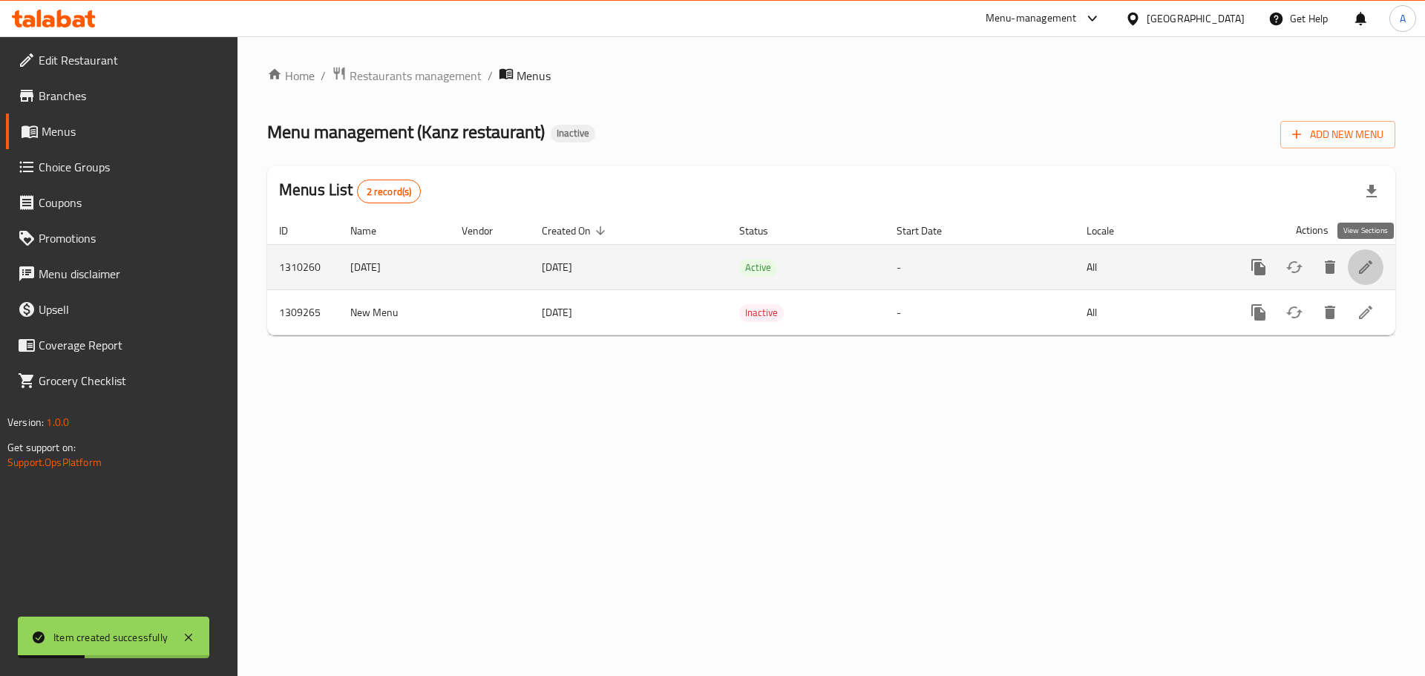
click at [1362, 271] on icon "enhanced table" at bounding box center [1366, 267] width 18 height 18
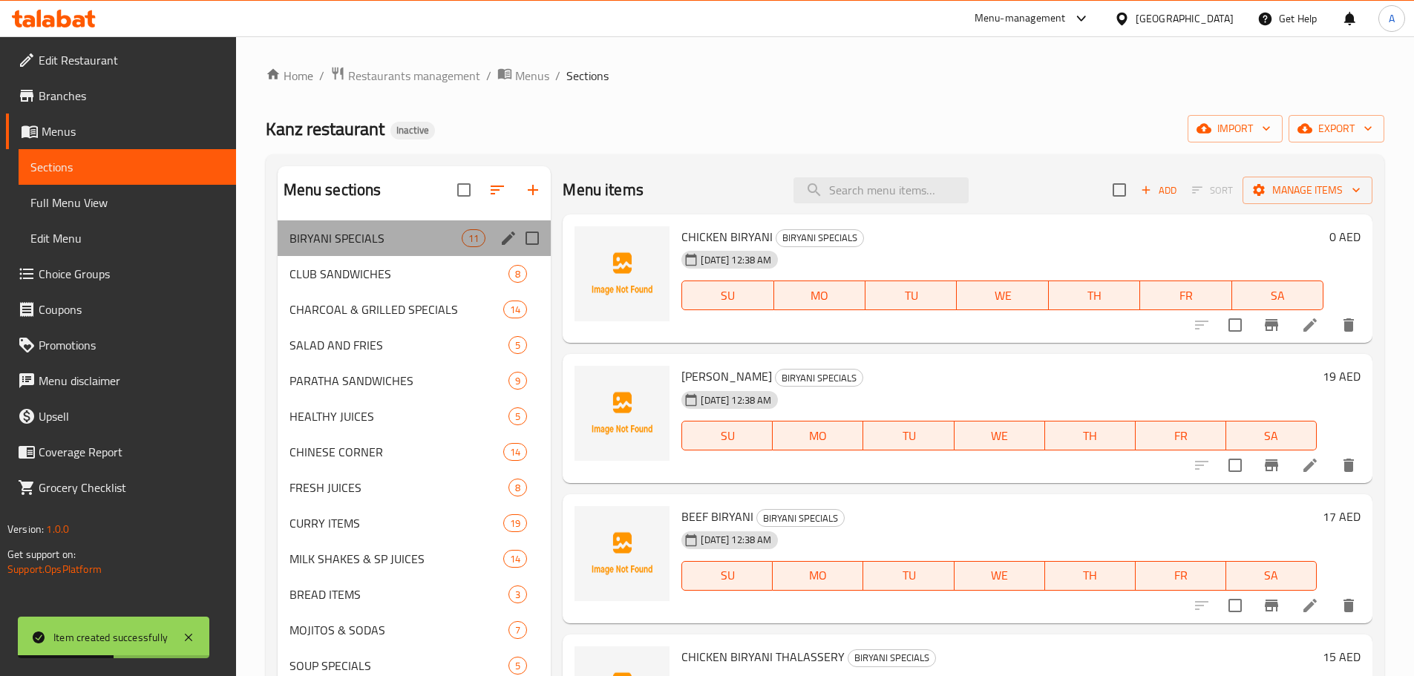
click at [374, 254] on div "BIRYANI SPECIALS 11" at bounding box center [415, 238] width 274 height 36
click at [367, 235] on span "BIRYANI SPECIALS" at bounding box center [375, 238] width 173 height 18
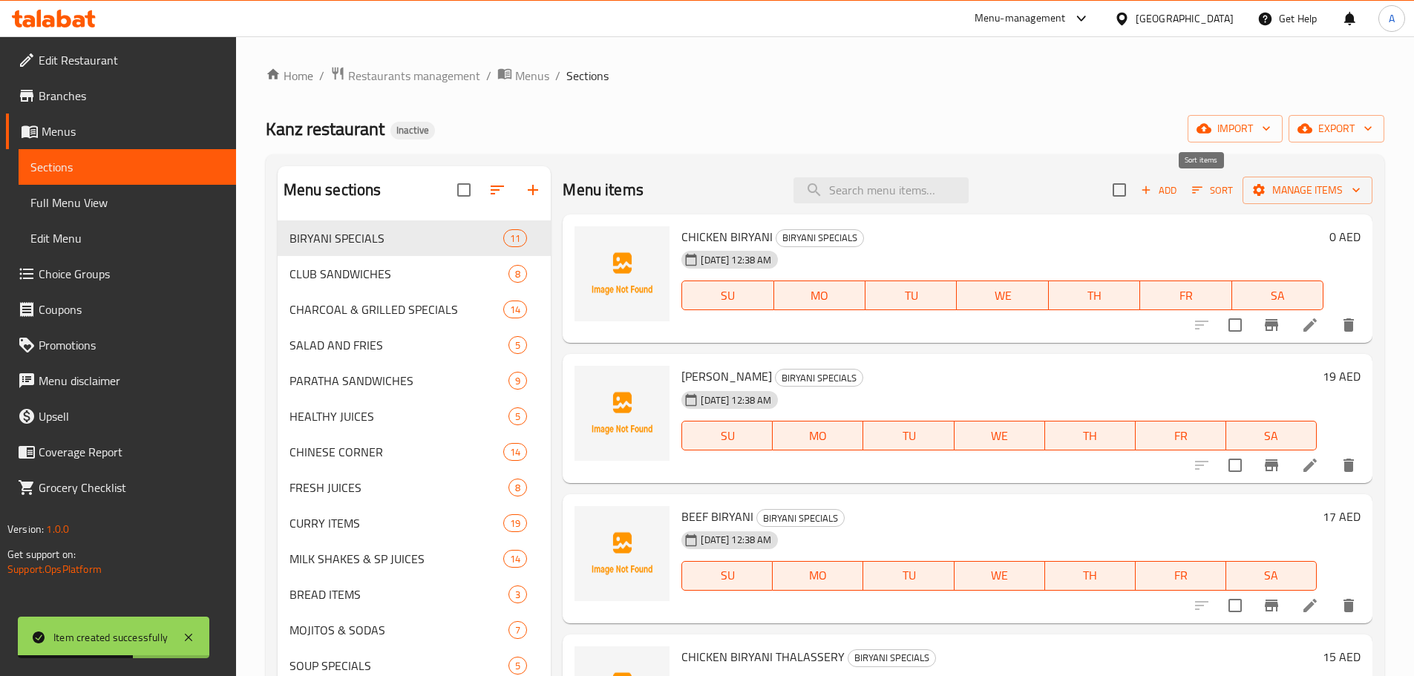
click at [1192, 190] on icon "button" at bounding box center [1197, 190] width 10 height 7
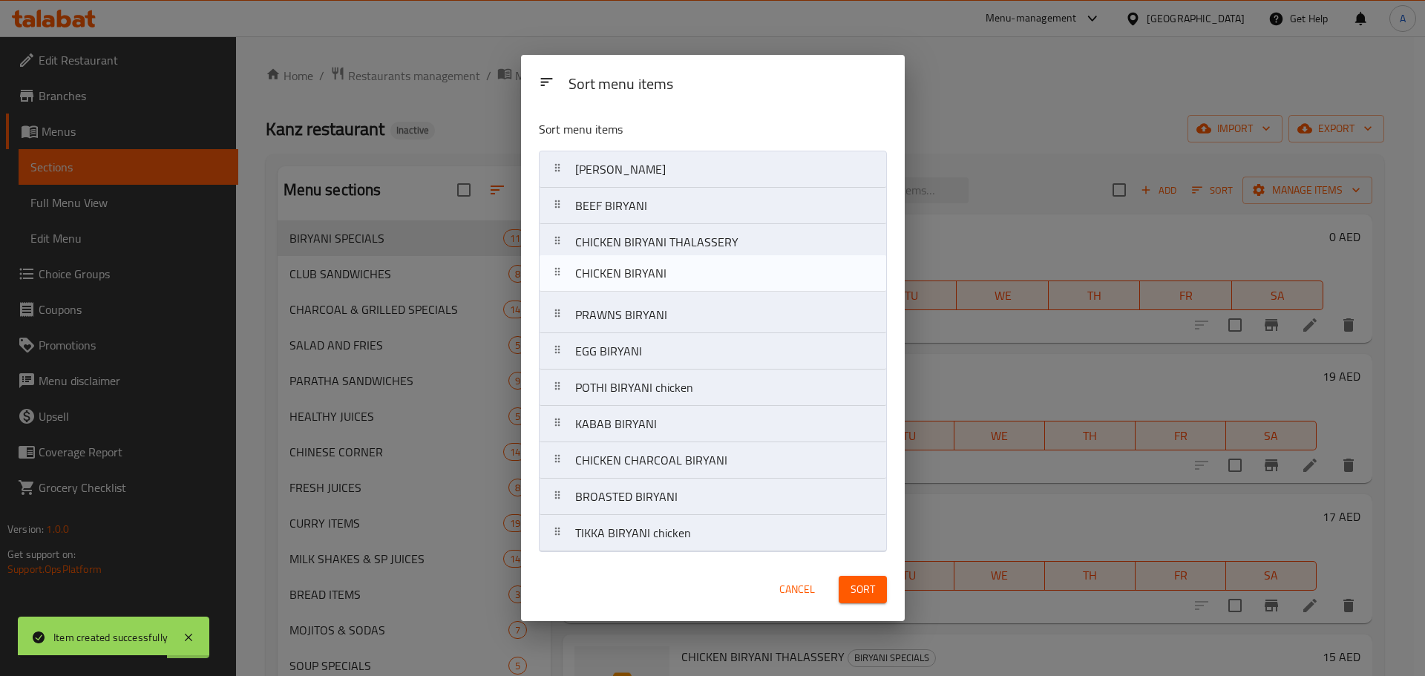
drag, startPoint x: 643, startPoint y: 171, endPoint x: 639, endPoint y: 272, distance: 100.3
click at [640, 279] on nav "CHICKEN BIRYANI MUTTON BIRYANI BEEF BIRYANI CHICKEN BIRYANI THALASSERY PRAWNS B…" at bounding box center [713, 352] width 348 height 402
click at [629, 284] on nav "MUTTON BIRYANI BEEF BIRYANI CHICKEN BIRYANI THALASSERY CHICKEN BIRYANI PRAWNS B…" at bounding box center [713, 352] width 348 height 402
drag, startPoint x: 624, startPoint y: 170, endPoint x: 628, endPoint y: 285, distance: 115.1
click at [628, 285] on nav "BEEF BIRYANI CHICKEN BIRYANI THALASSERY CHICKEN BIRYANI MUTTON BIRYANI PRAWNS B…" at bounding box center [713, 352] width 348 height 402
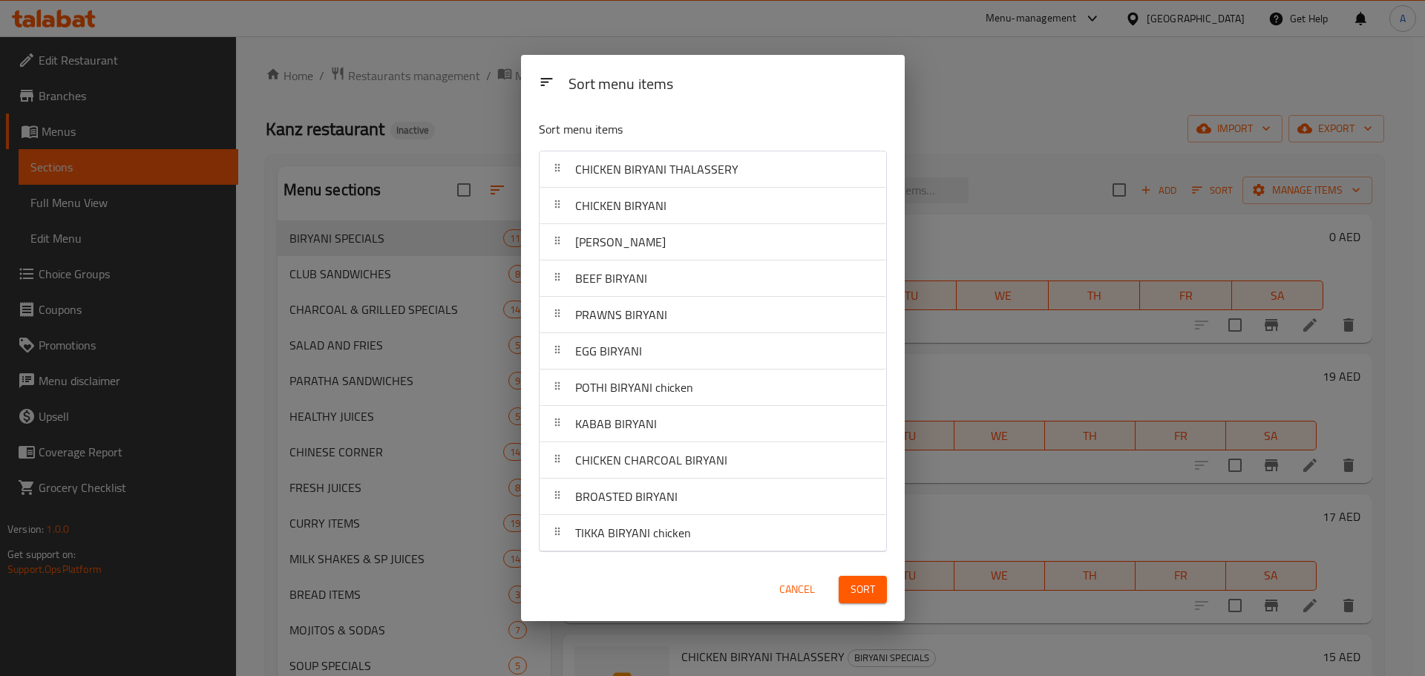
click at [873, 584] on span "Sort" at bounding box center [863, 589] width 24 height 19
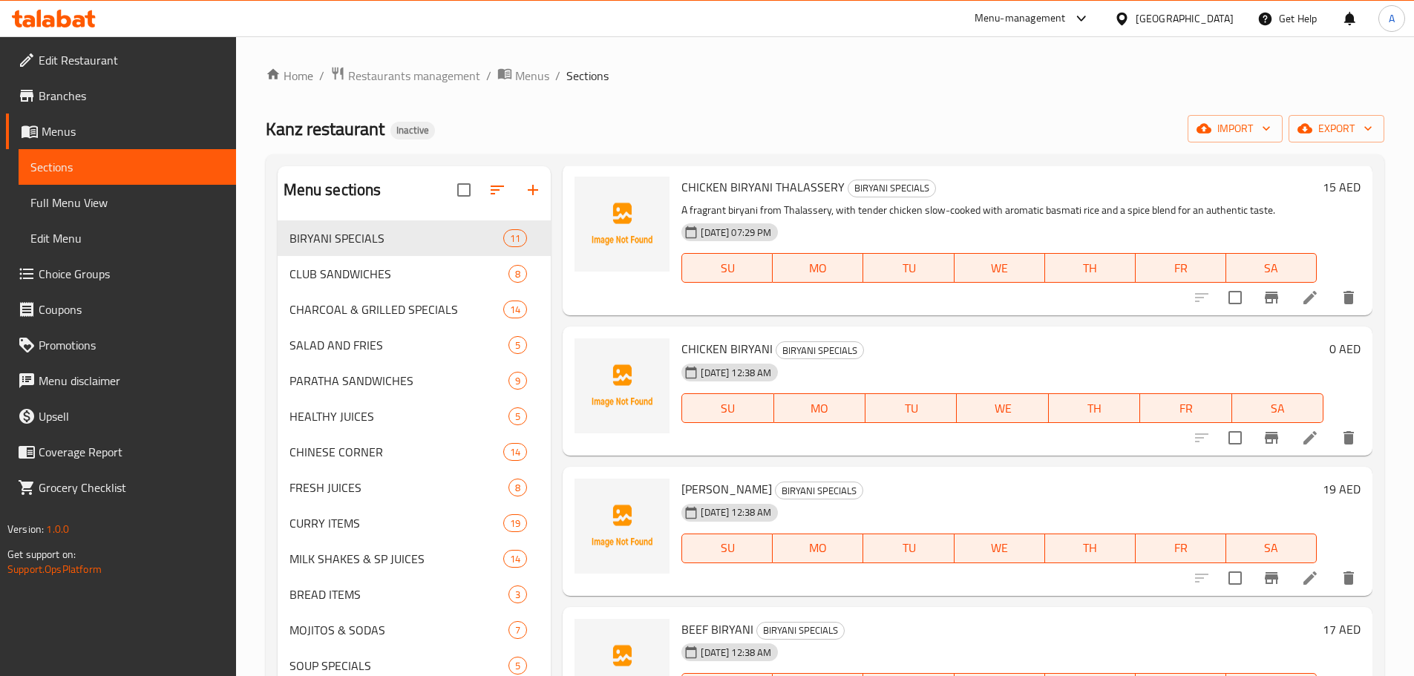
scroll to position [148, 0]
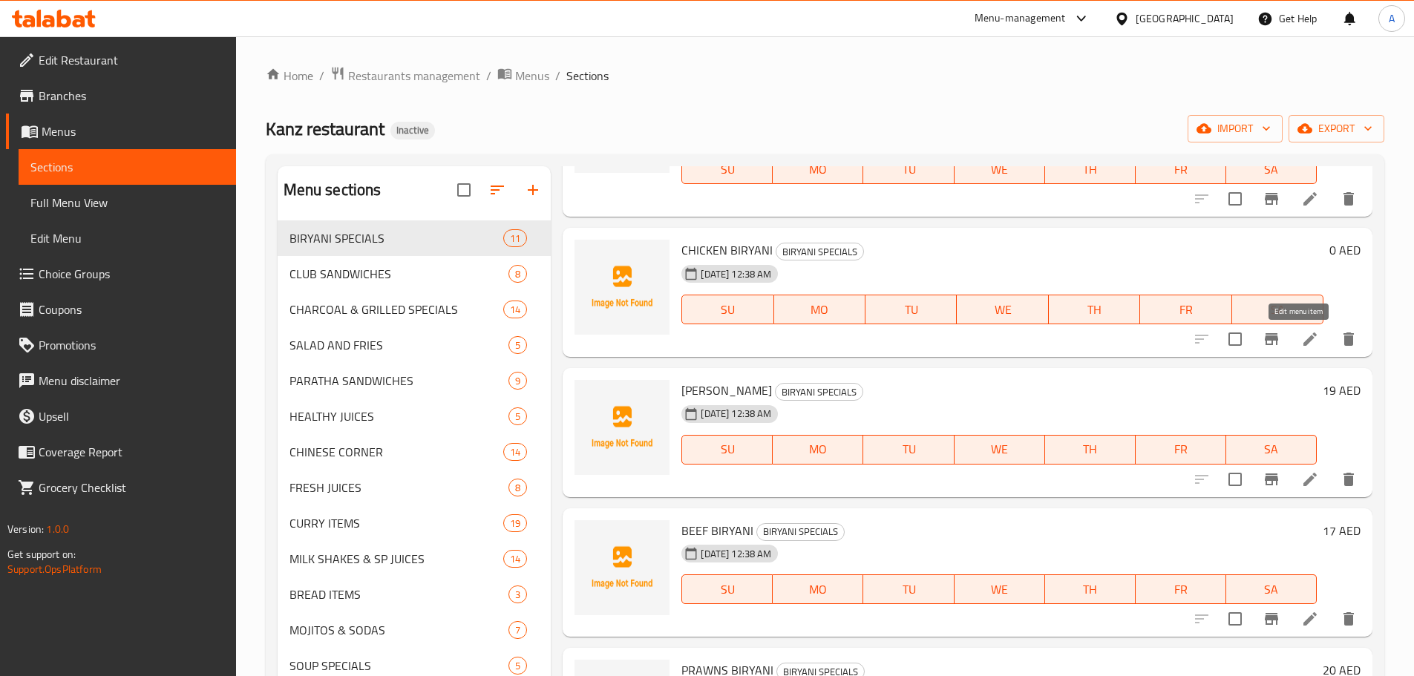
click at [1303, 344] on icon at bounding box center [1310, 339] width 18 height 18
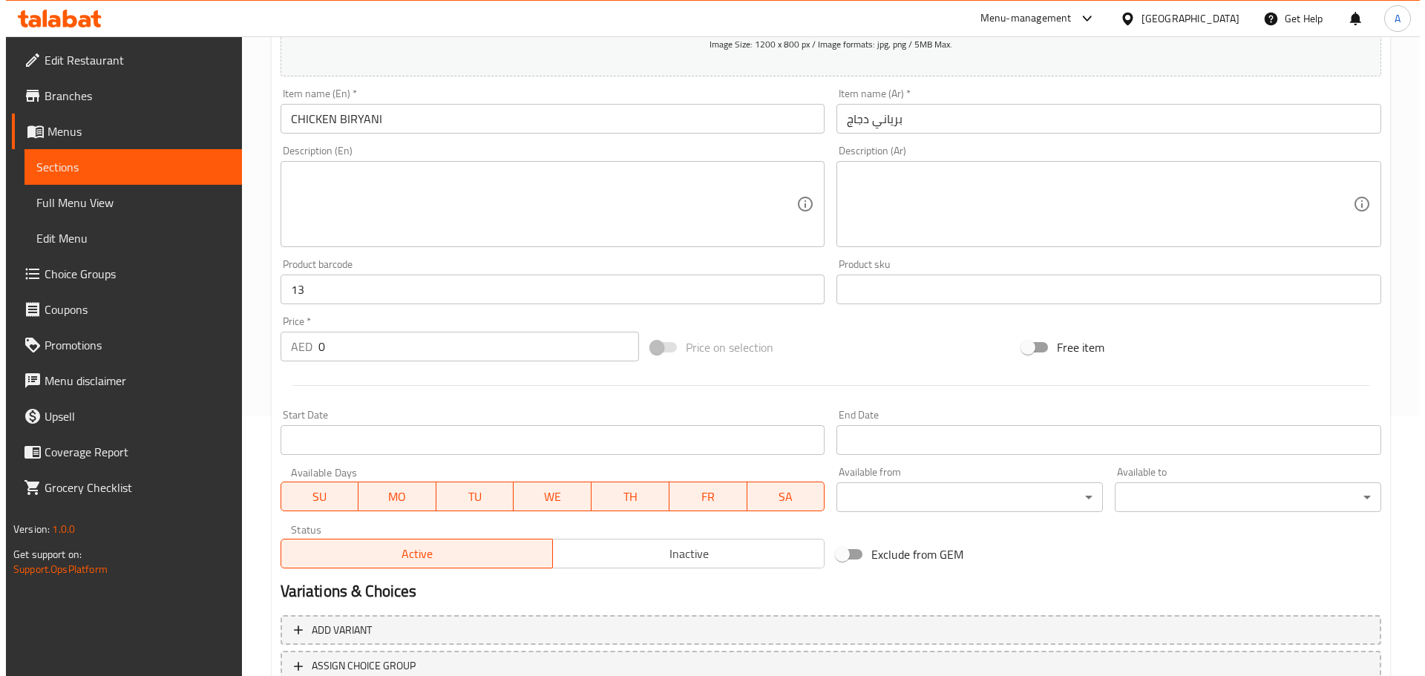
scroll to position [373, 0]
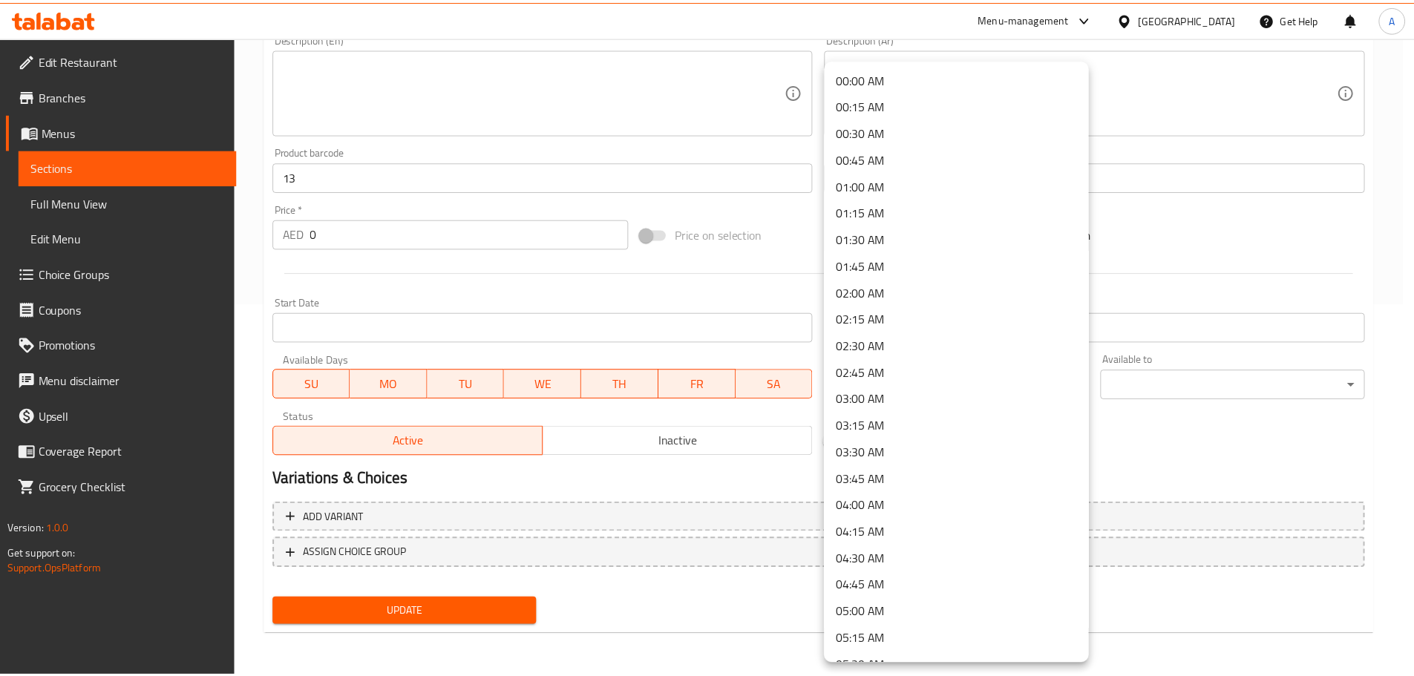
scroll to position [1000, 0]
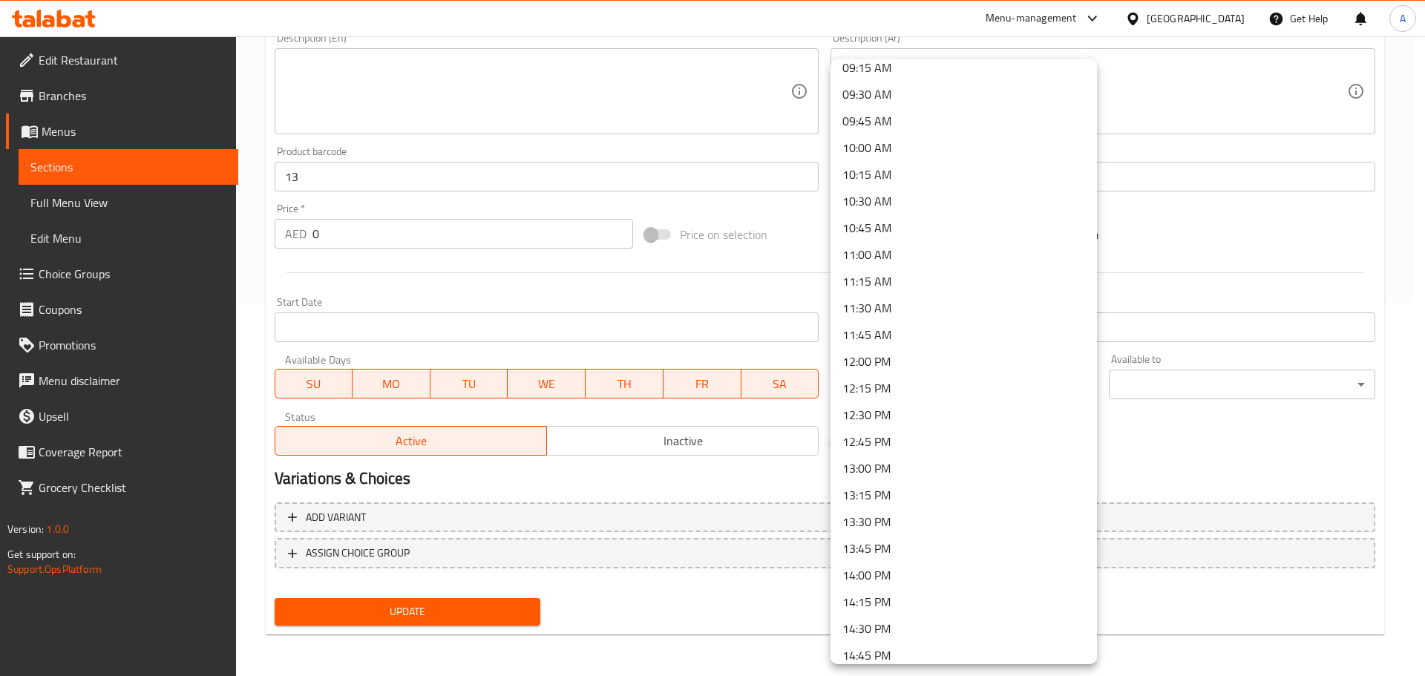
click at [875, 354] on li "12:00 PM" at bounding box center [963, 361] width 266 height 27
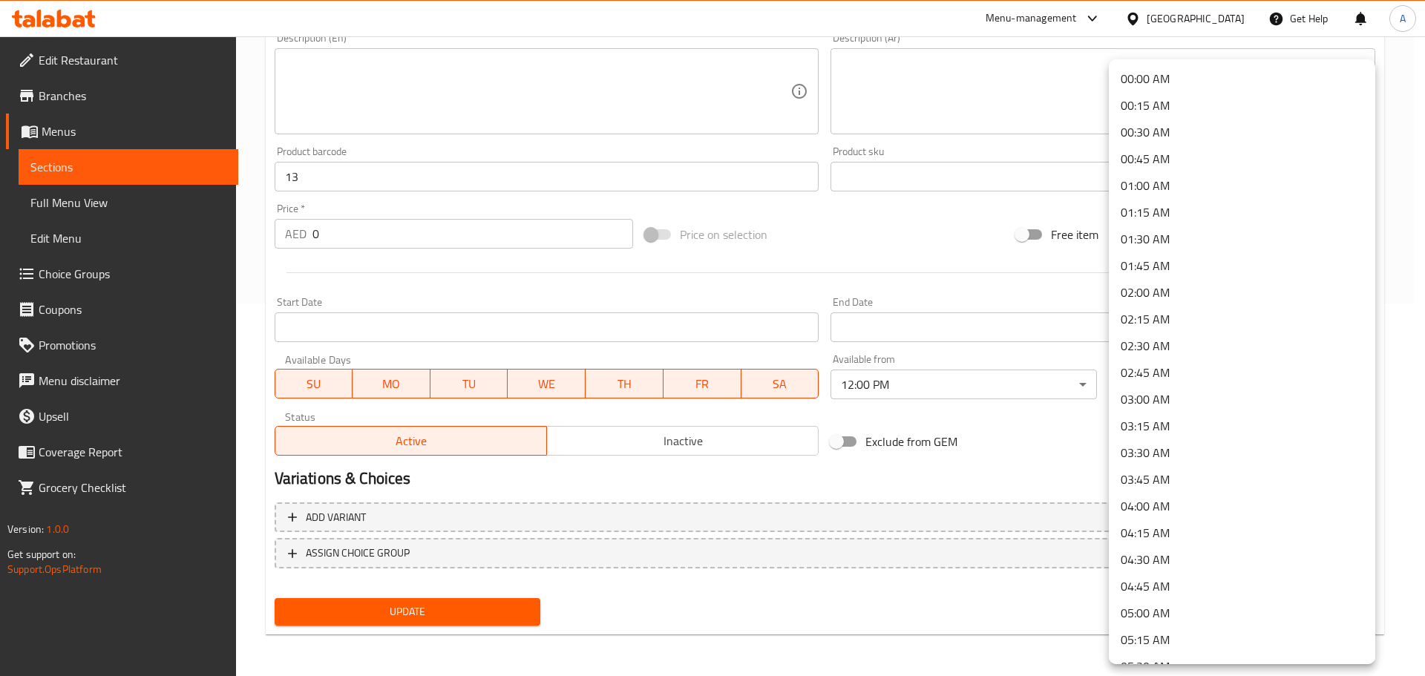
click at [1154, 286] on li "02:00 AM" at bounding box center [1242, 292] width 266 height 27
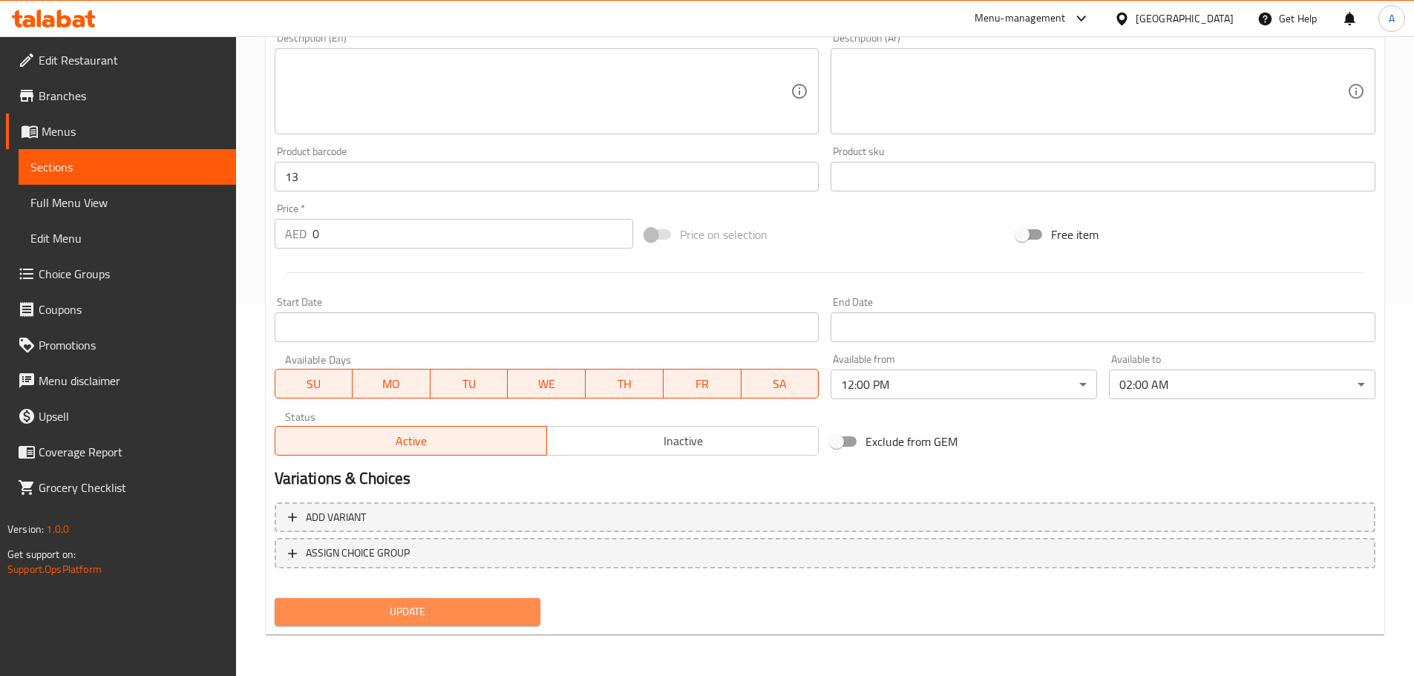
click at [435, 613] on span "Update" at bounding box center [407, 612] width 243 height 19
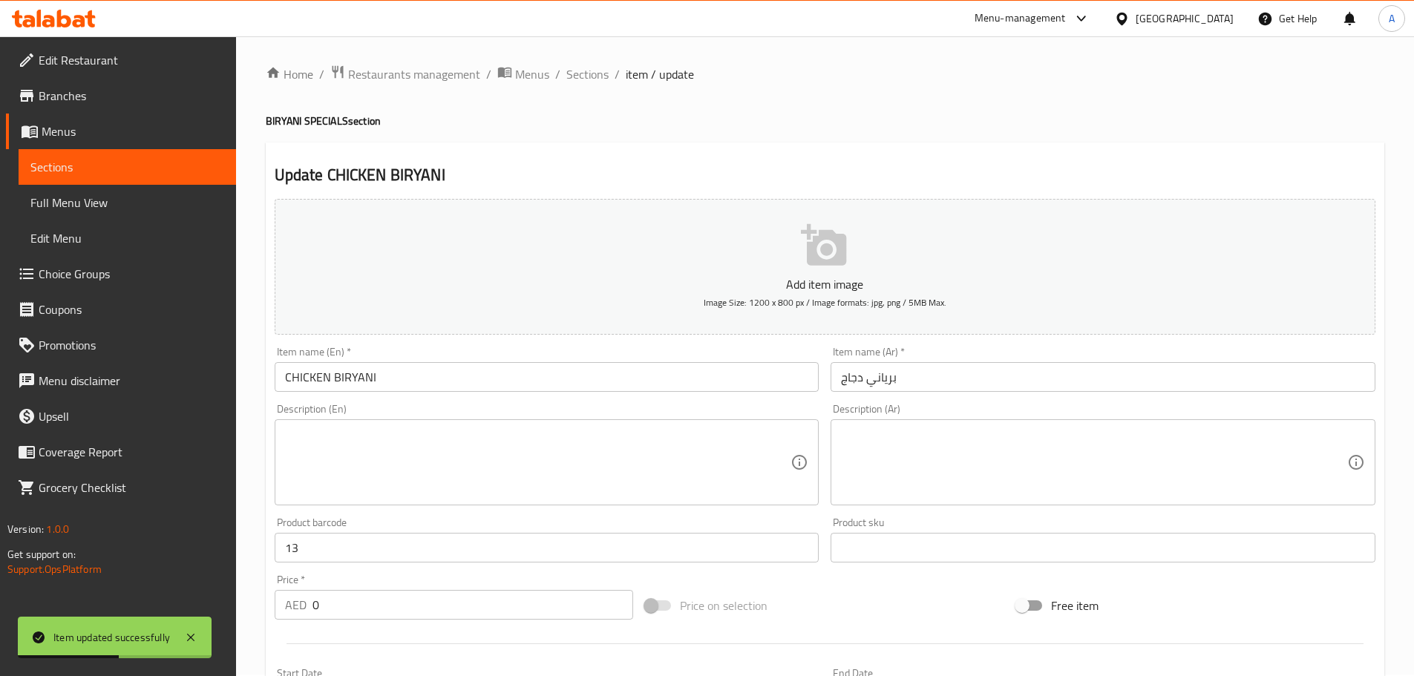
scroll to position [0, 0]
click at [594, 84] on span "Sections" at bounding box center [587, 76] width 42 height 18
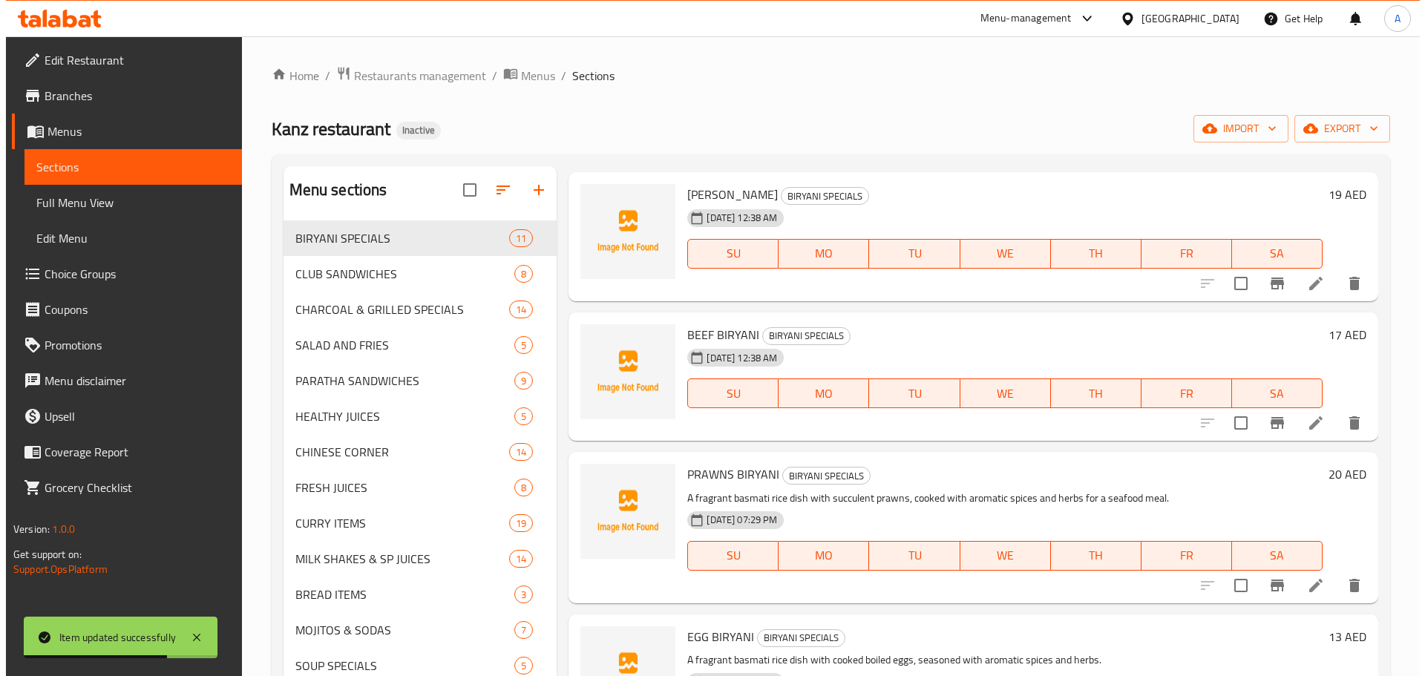
scroll to position [371, 0]
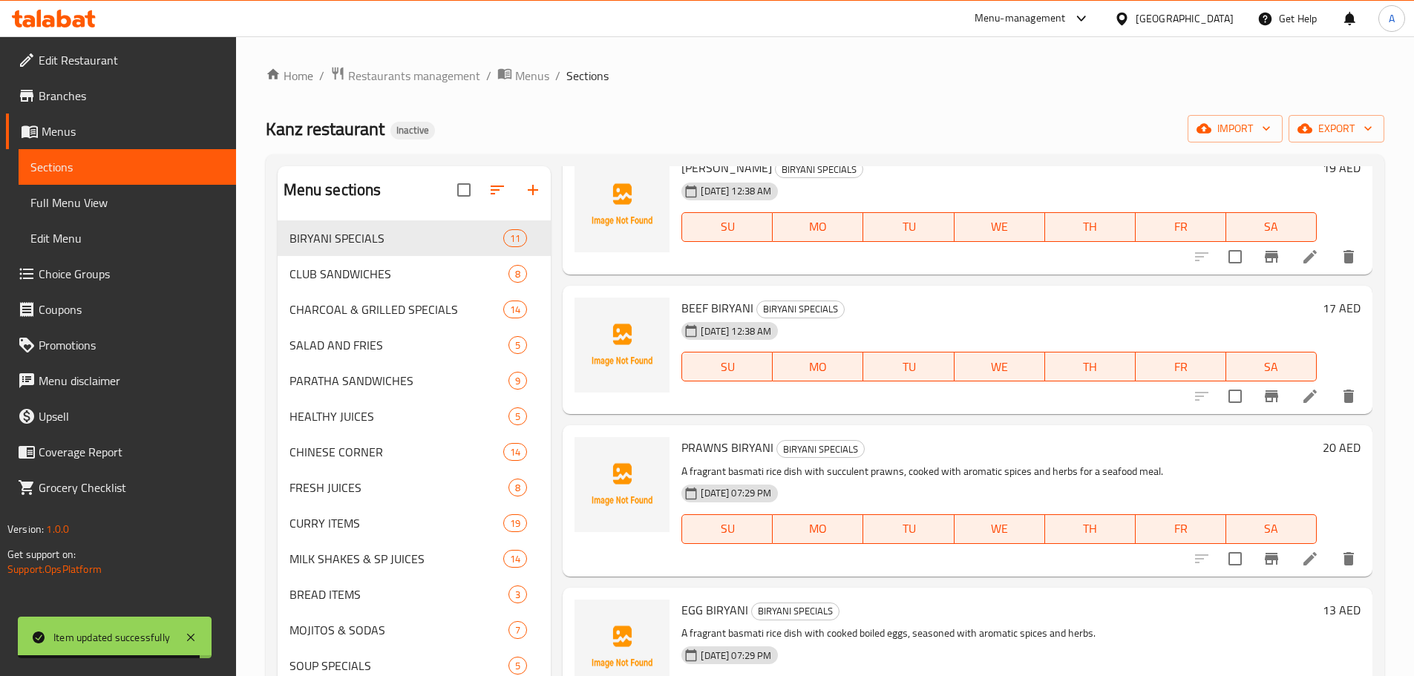
click at [1290, 255] on li at bounding box center [1310, 256] width 42 height 27
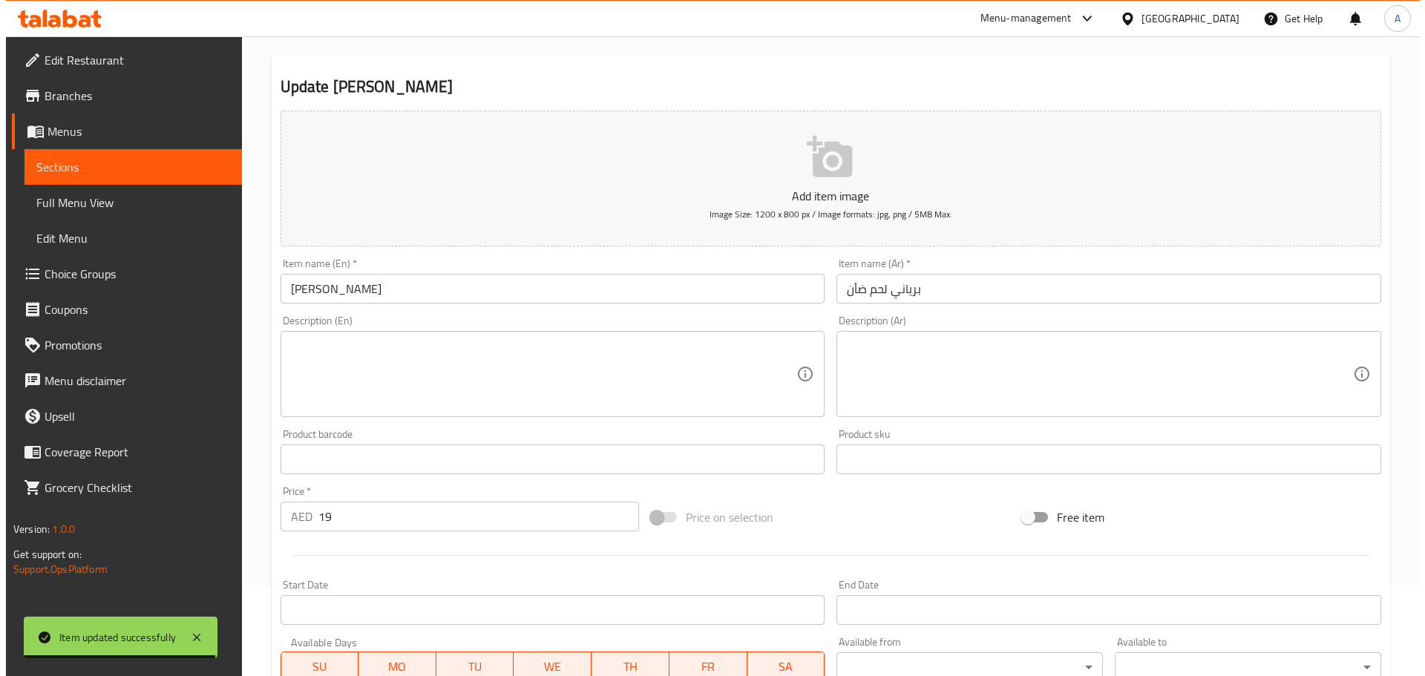
scroll to position [297, 0]
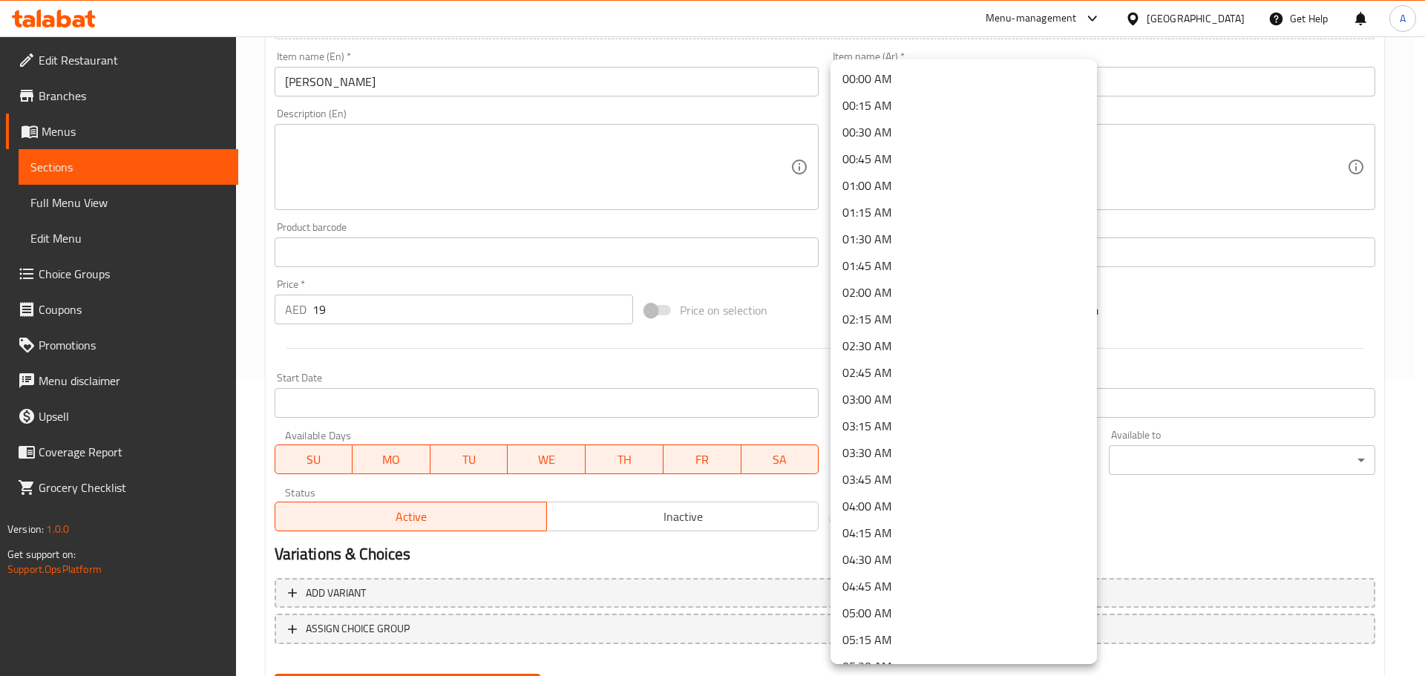
click at [956, 379] on body "​ Menu-management United Arab Emirates Get Help A Edit Restaurant Branches Menu…" at bounding box center [712, 59] width 1425 height 640
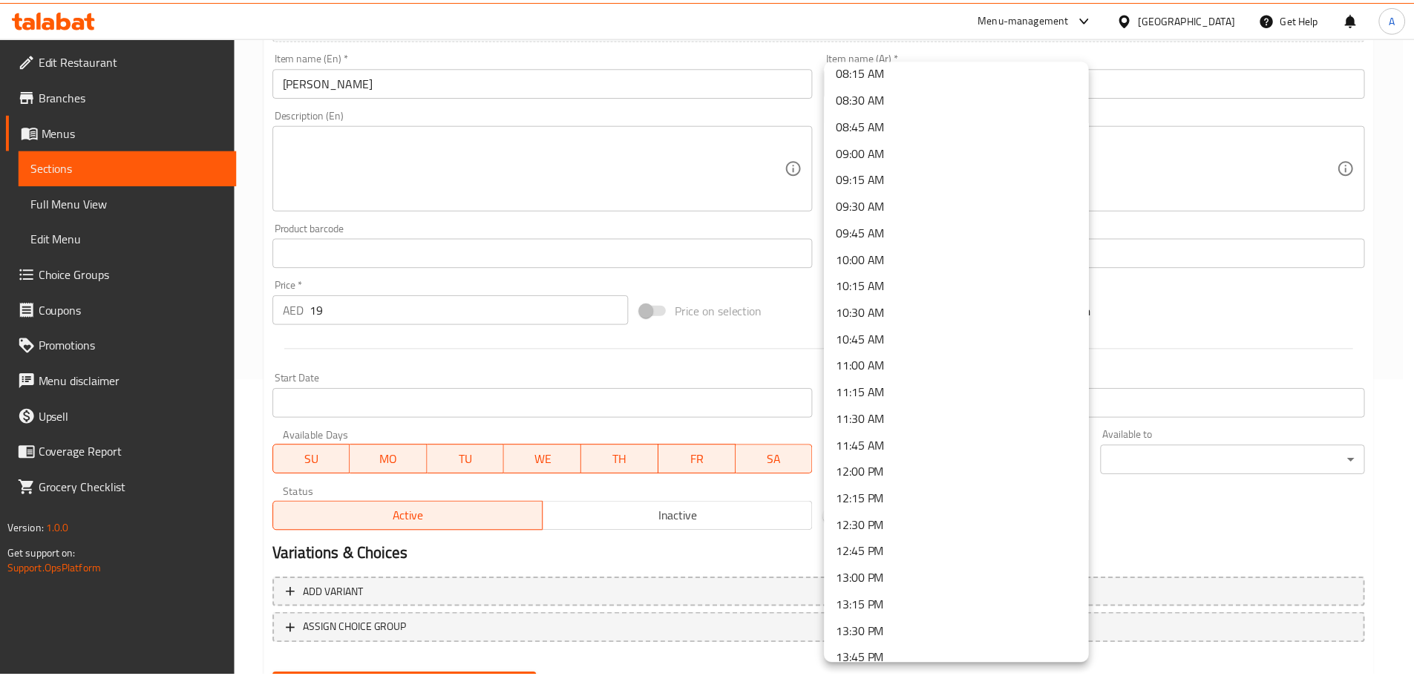
scroll to position [891, 0]
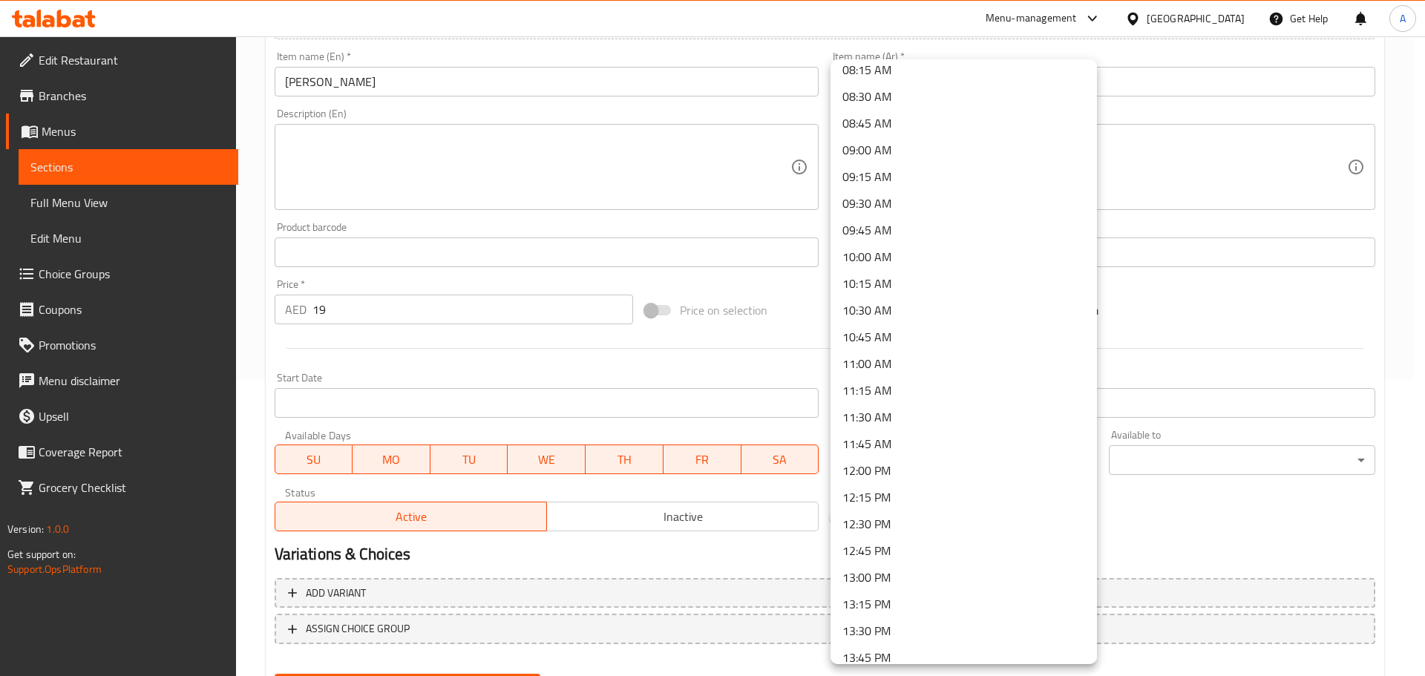
click at [890, 474] on li "12:00 PM" at bounding box center [963, 470] width 266 height 27
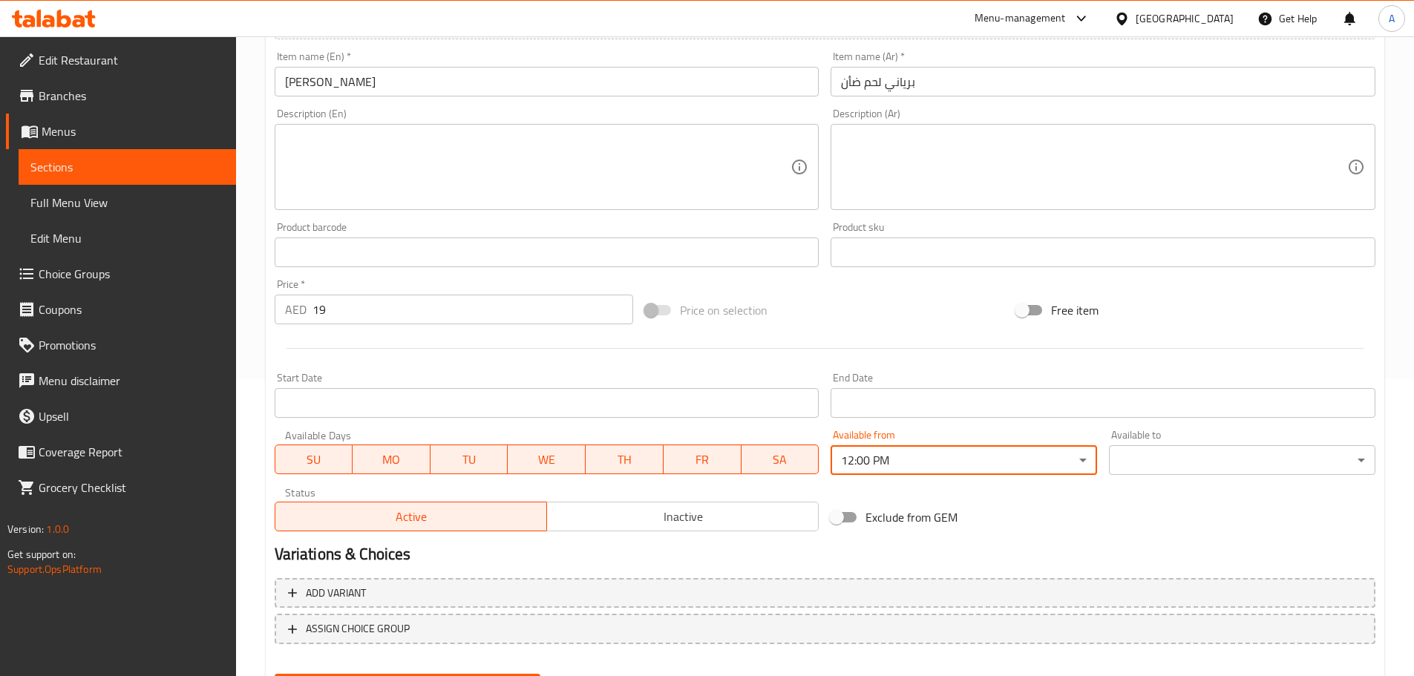
click at [1118, 379] on body "​ Menu-management United Arab Emirates Get Help A Edit Restaurant Branches Menu…" at bounding box center [707, 59] width 1414 height 640
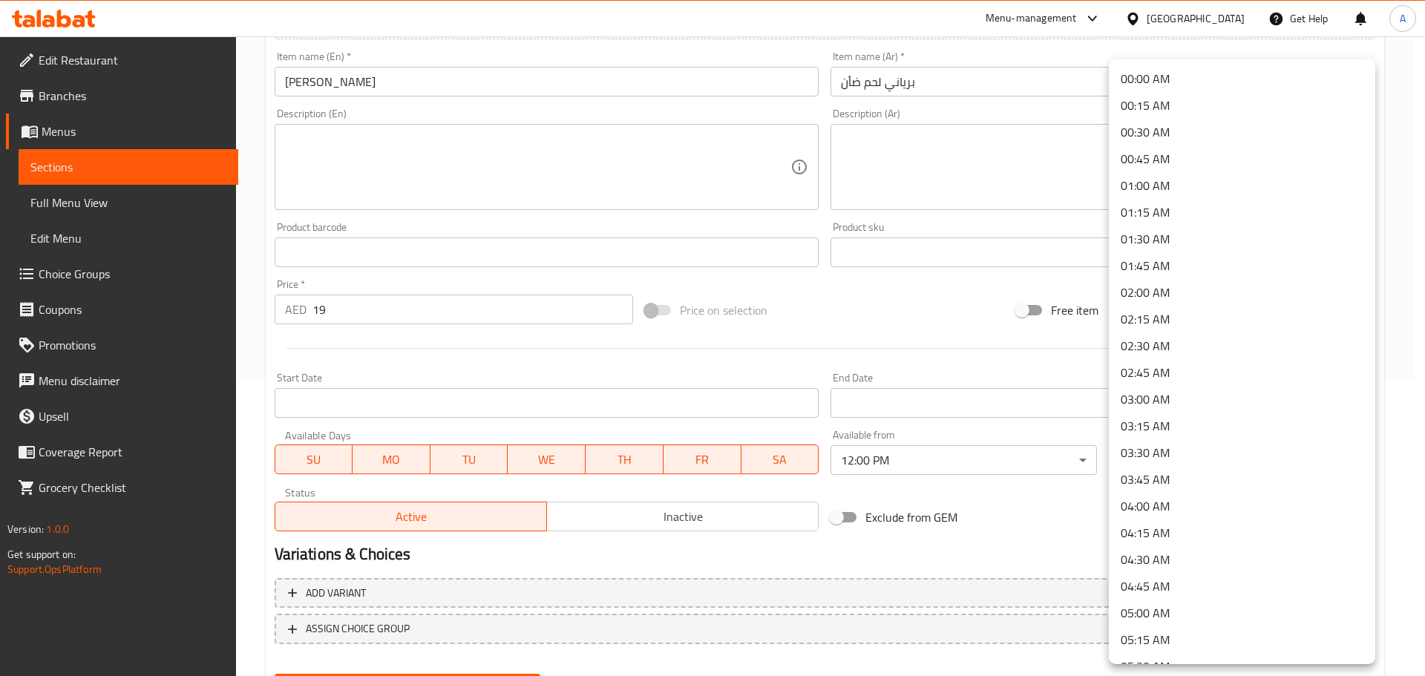
click at [1145, 293] on li "02:00 AM" at bounding box center [1242, 292] width 266 height 27
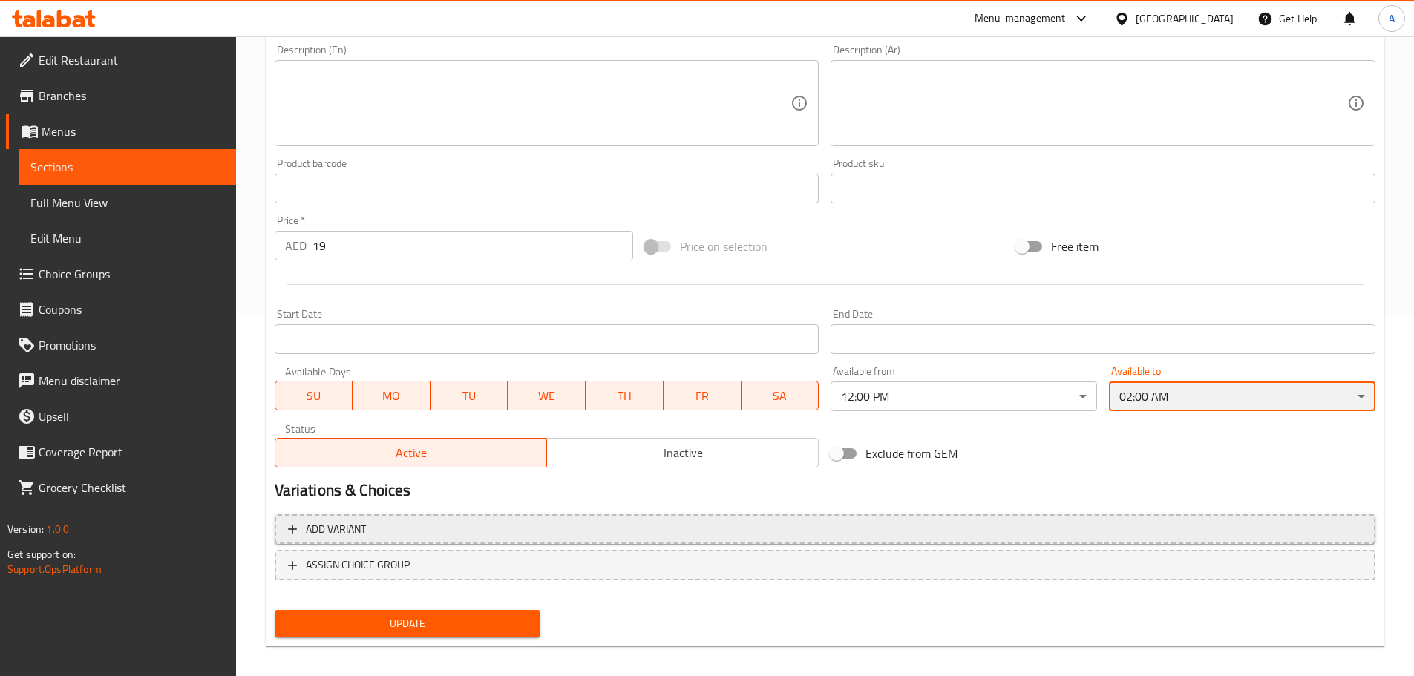
scroll to position [373, 0]
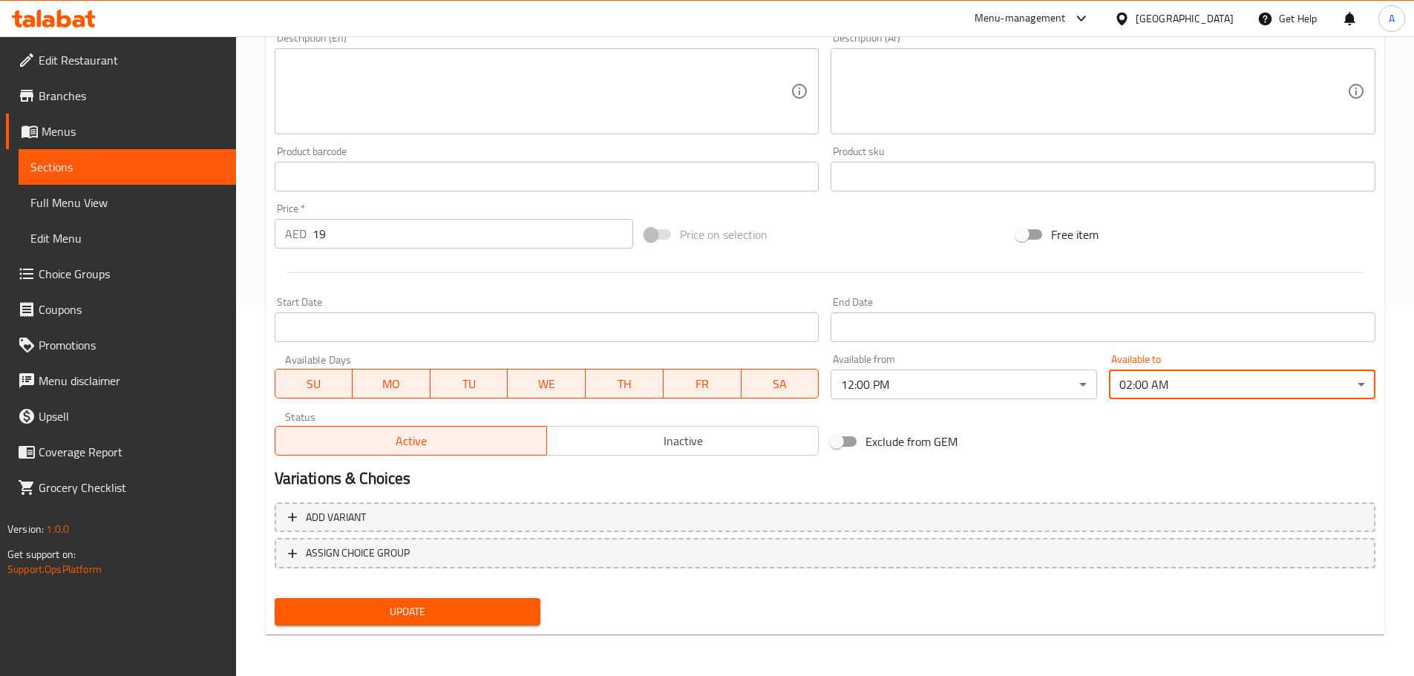
click at [506, 609] on span "Update" at bounding box center [407, 612] width 243 height 19
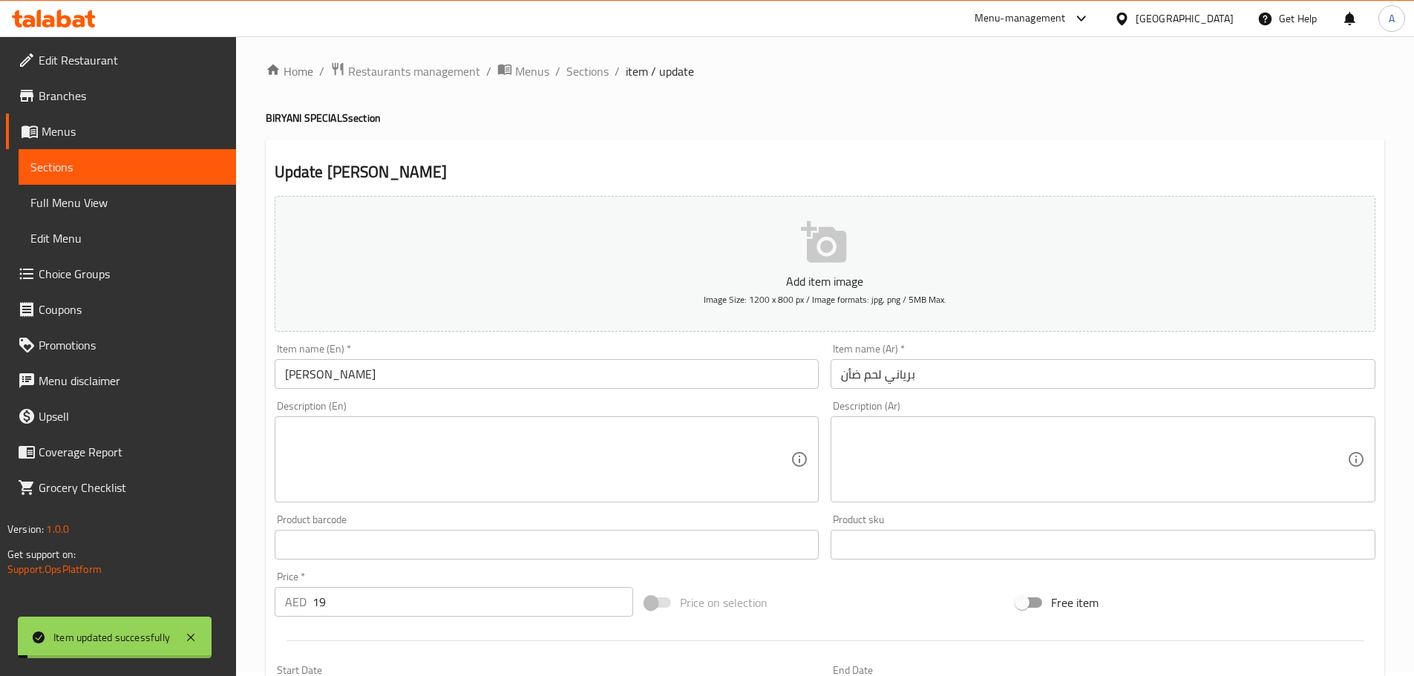
scroll to position [0, 0]
click at [581, 81] on span "Sections" at bounding box center [587, 76] width 42 height 18
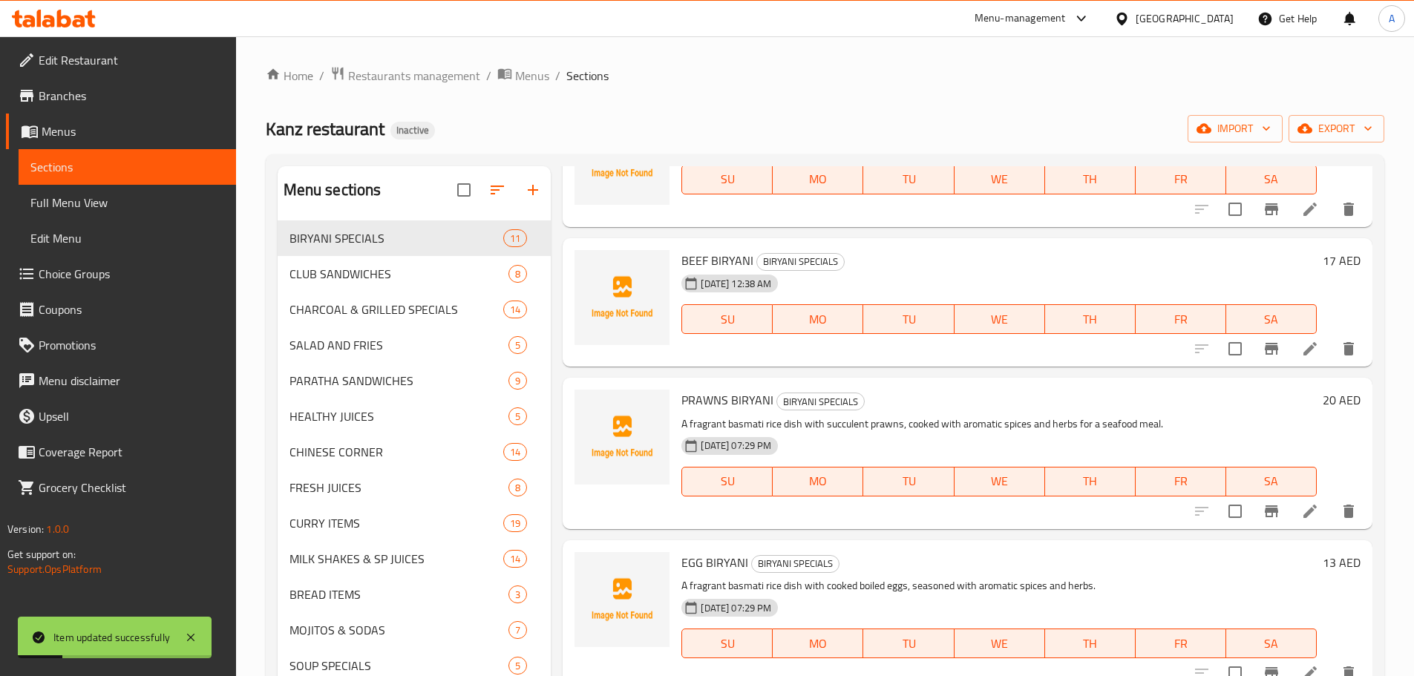
scroll to position [445, 0]
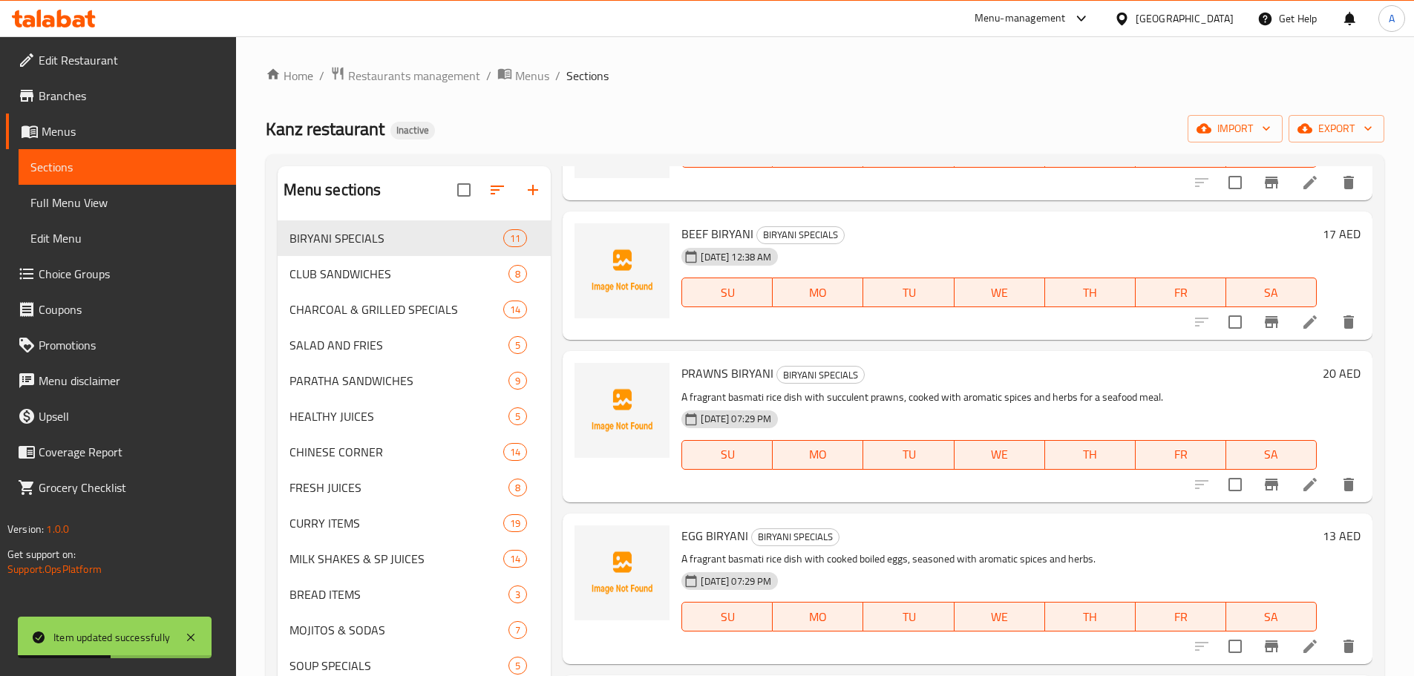
click at [1289, 325] on li at bounding box center [1310, 322] width 42 height 27
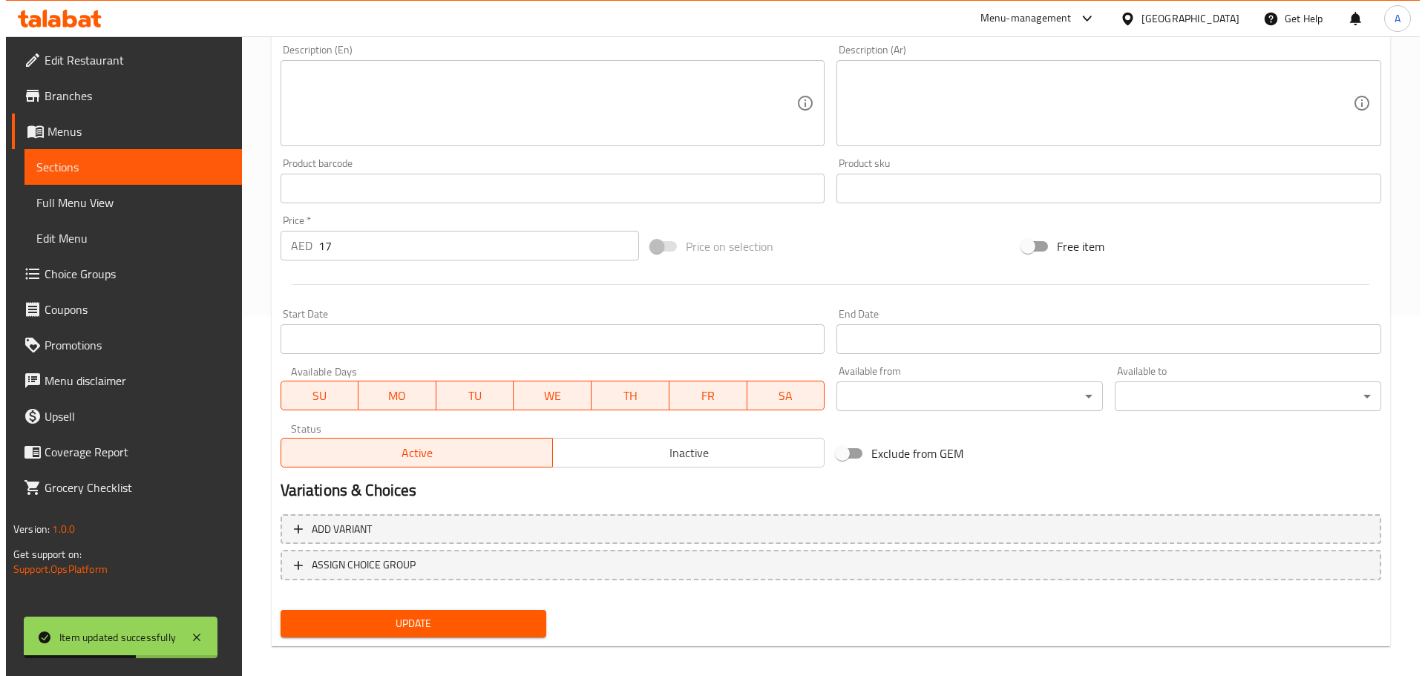
scroll to position [373, 0]
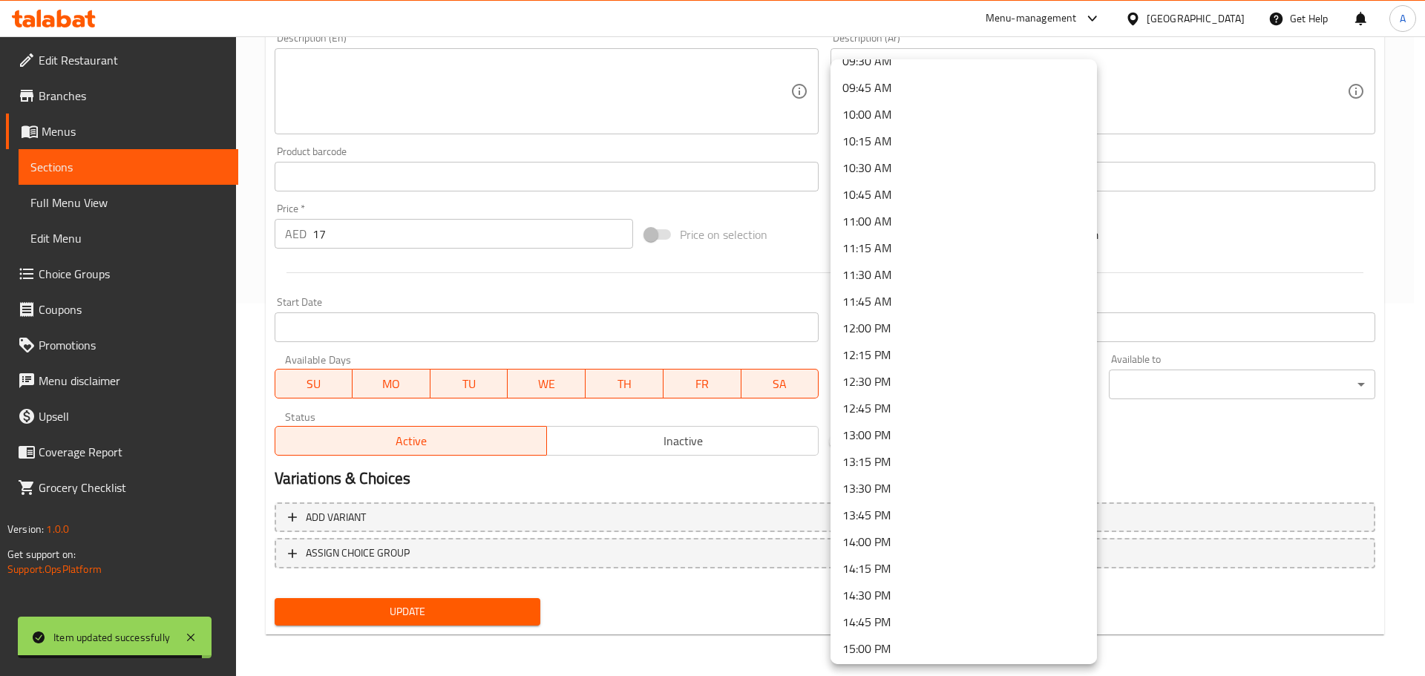
scroll to position [1039, 0]
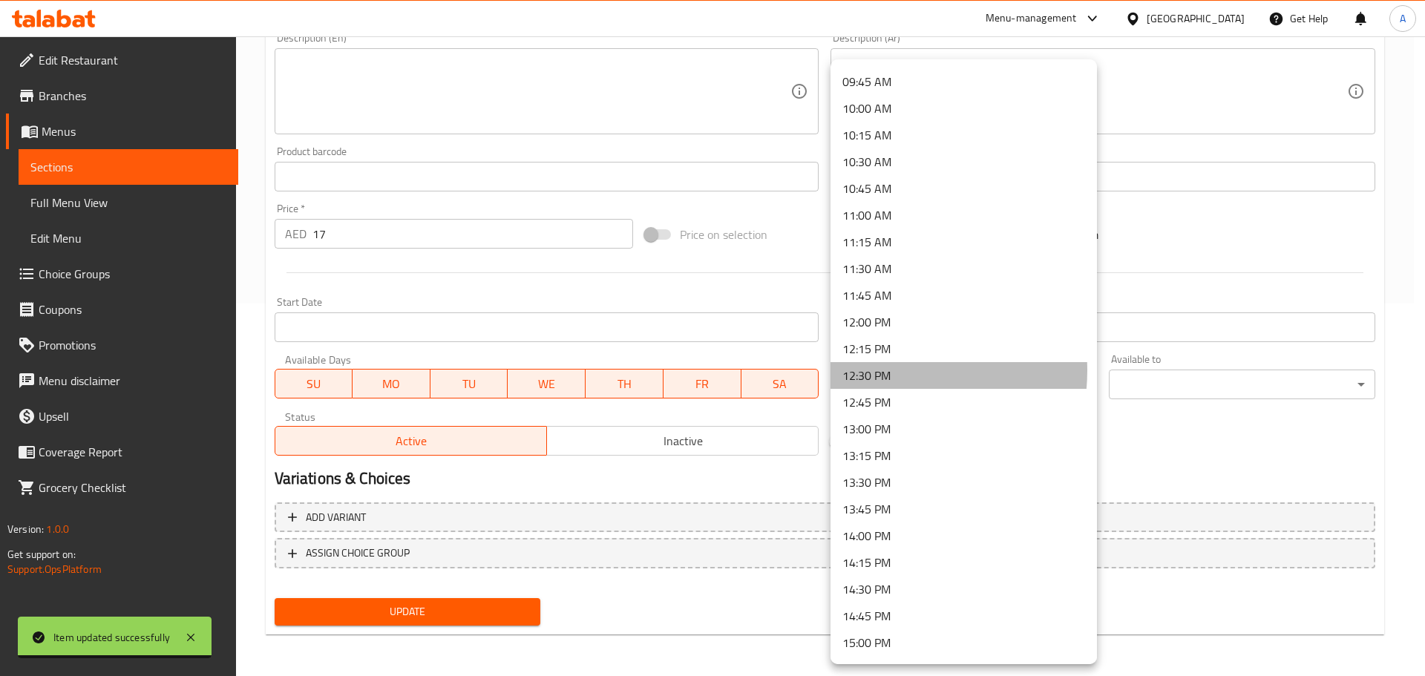
click at [876, 370] on li "12:30 PM" at bounding box center [963, 375] width 266 height 27
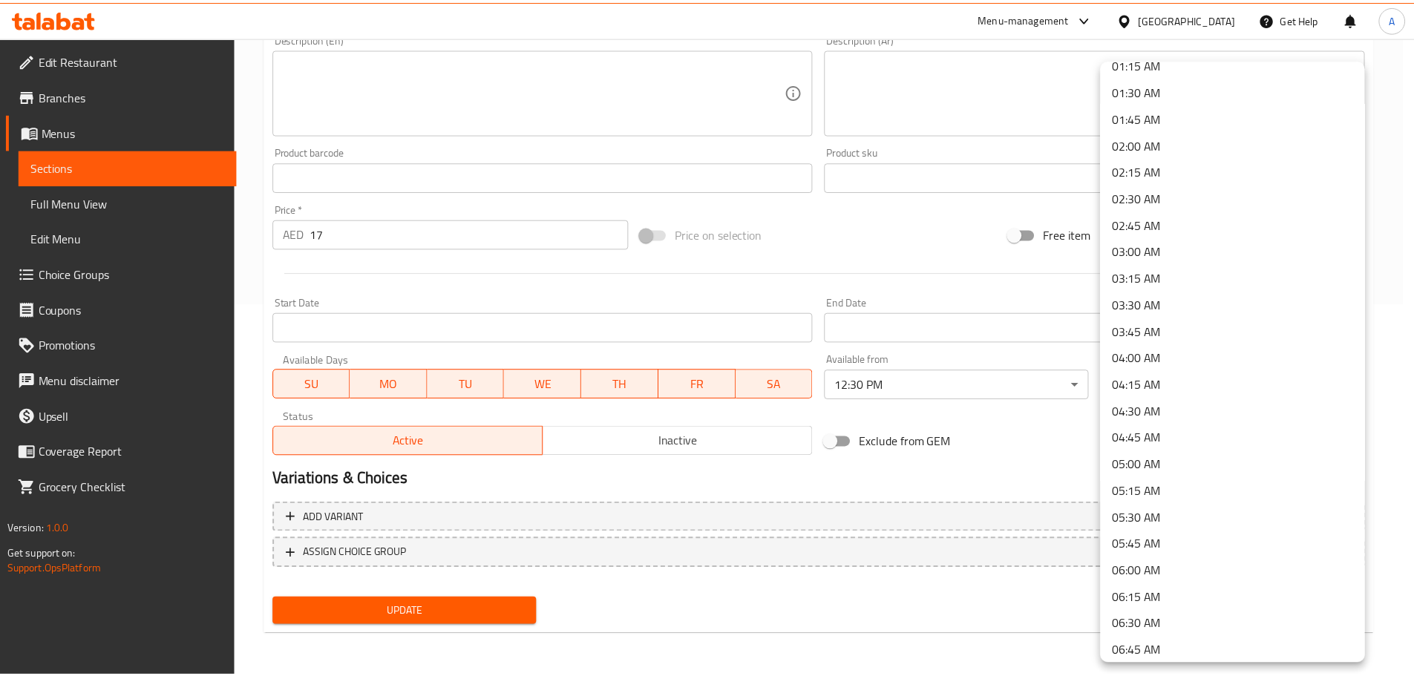
scroll to position [0, 0]
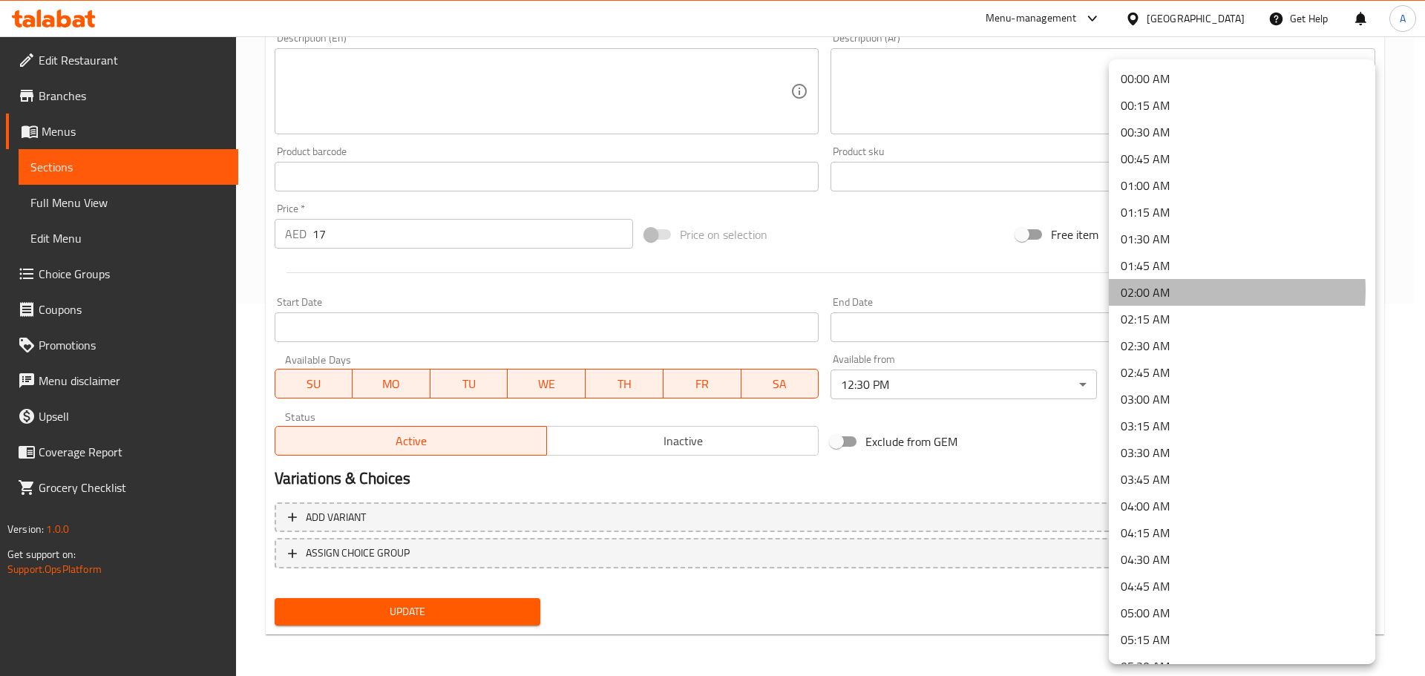
click at [1164, 290] on li "02:00 AM" at bounding box center [1242, 292] width 266 height 27
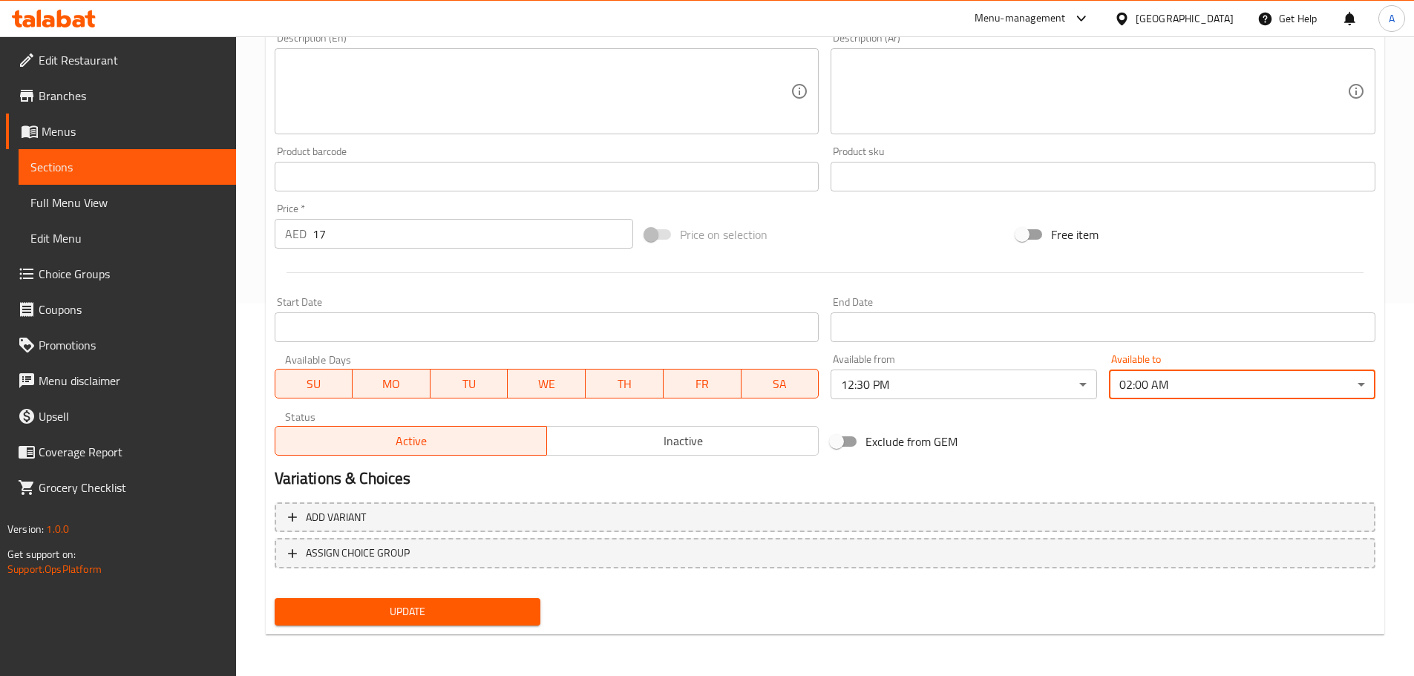
click at [490, 595] on div "Update" at bounding box center [408, 611] width 278 height 39
click at [487, 602] on button "Update" at bounding box center [408, 611] width 266 height 27
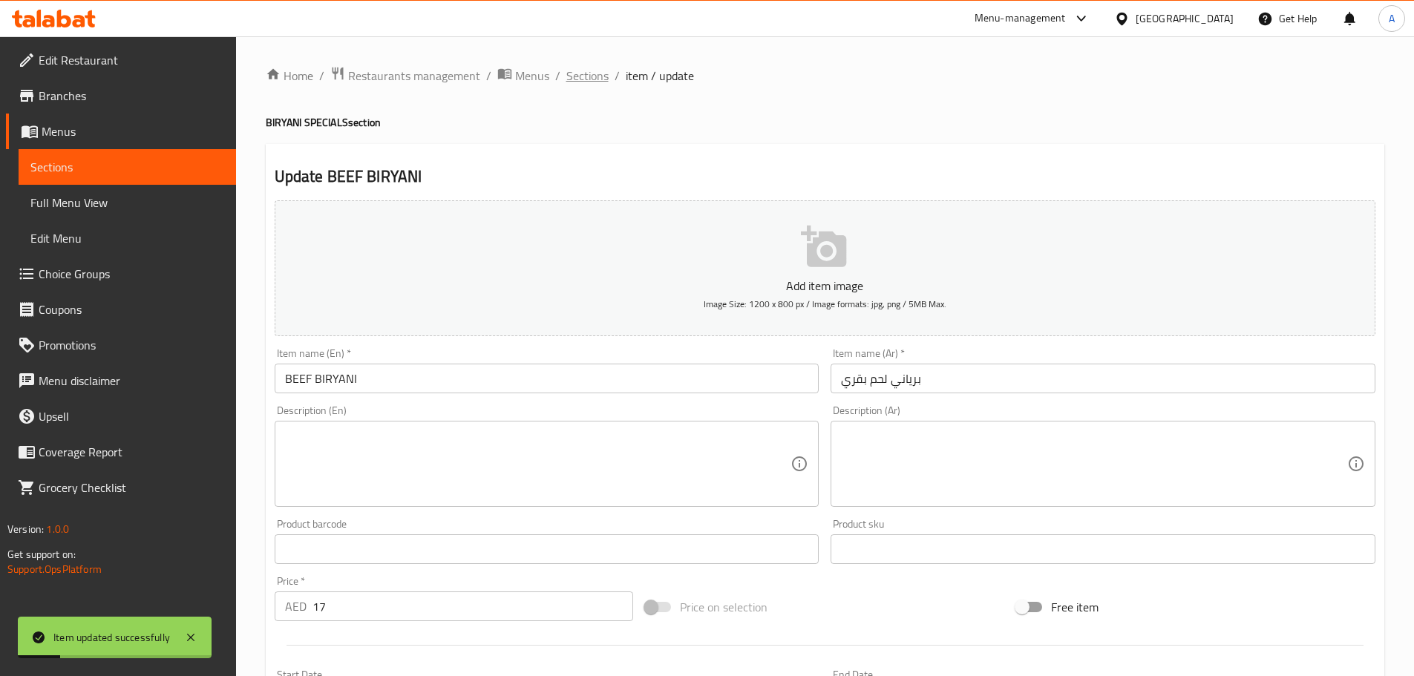
click at [587, 74] on span "Sections" at bounding box center [587, 76] width 42 height 18
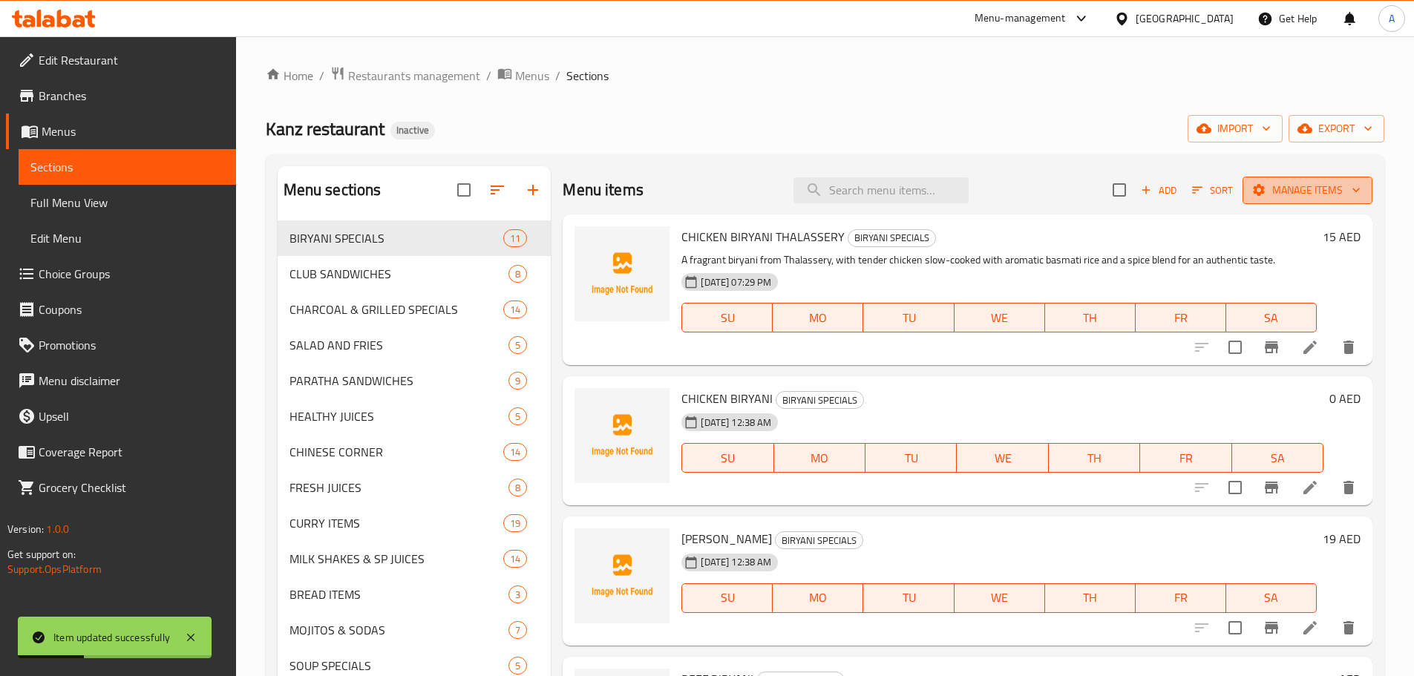
click at [1275, 191] on span "Manage items" at bounding box center [1307, 190] width 106 height 19
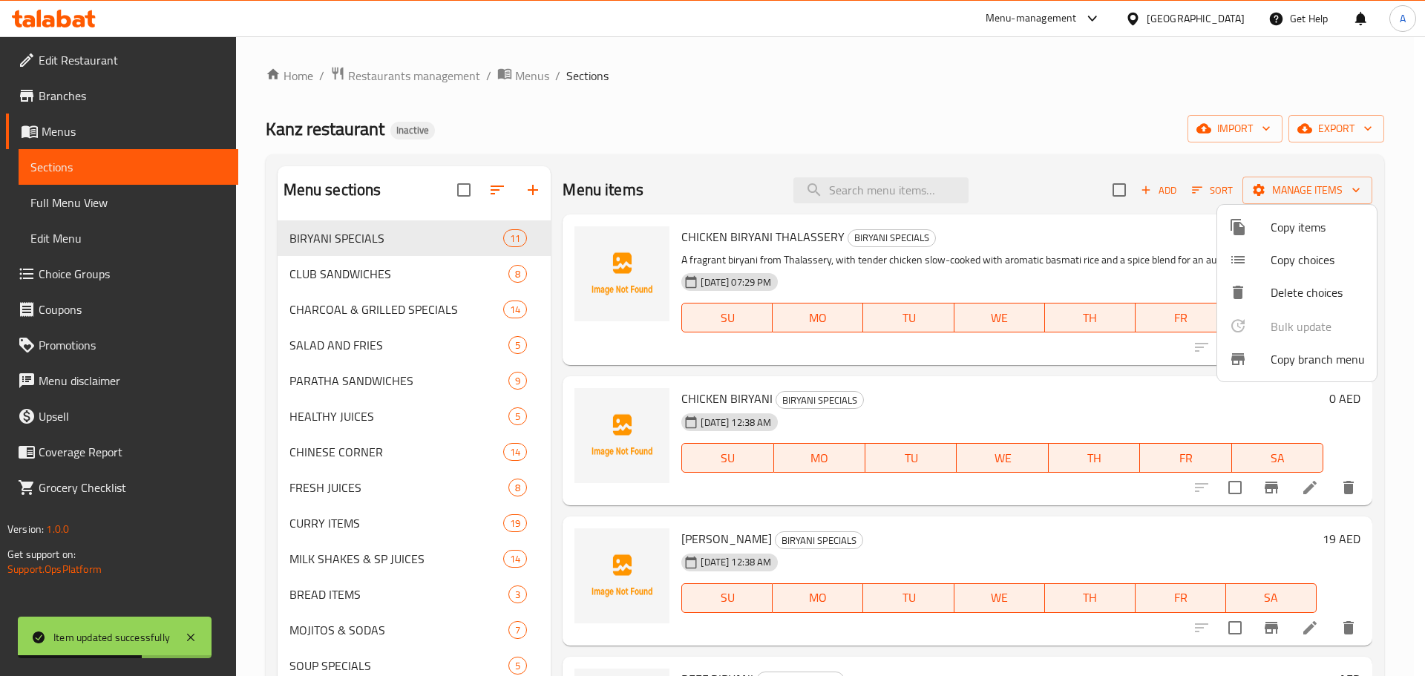
click at [1133, 221] on div at bounding box center [712, 338] width 1425 height 676
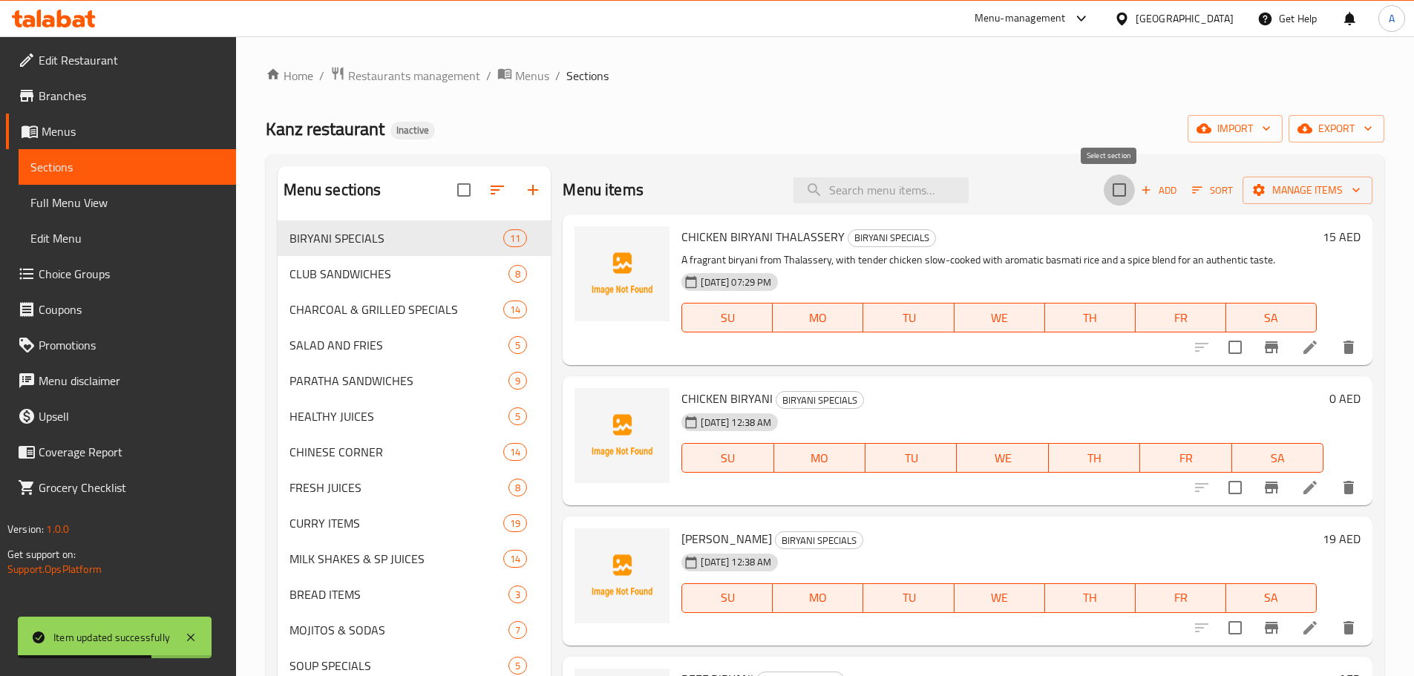
click at [1116, 185] on input "checkbox" at bounding box center [1119, 189] width 31 height 31
checkbox input "true"
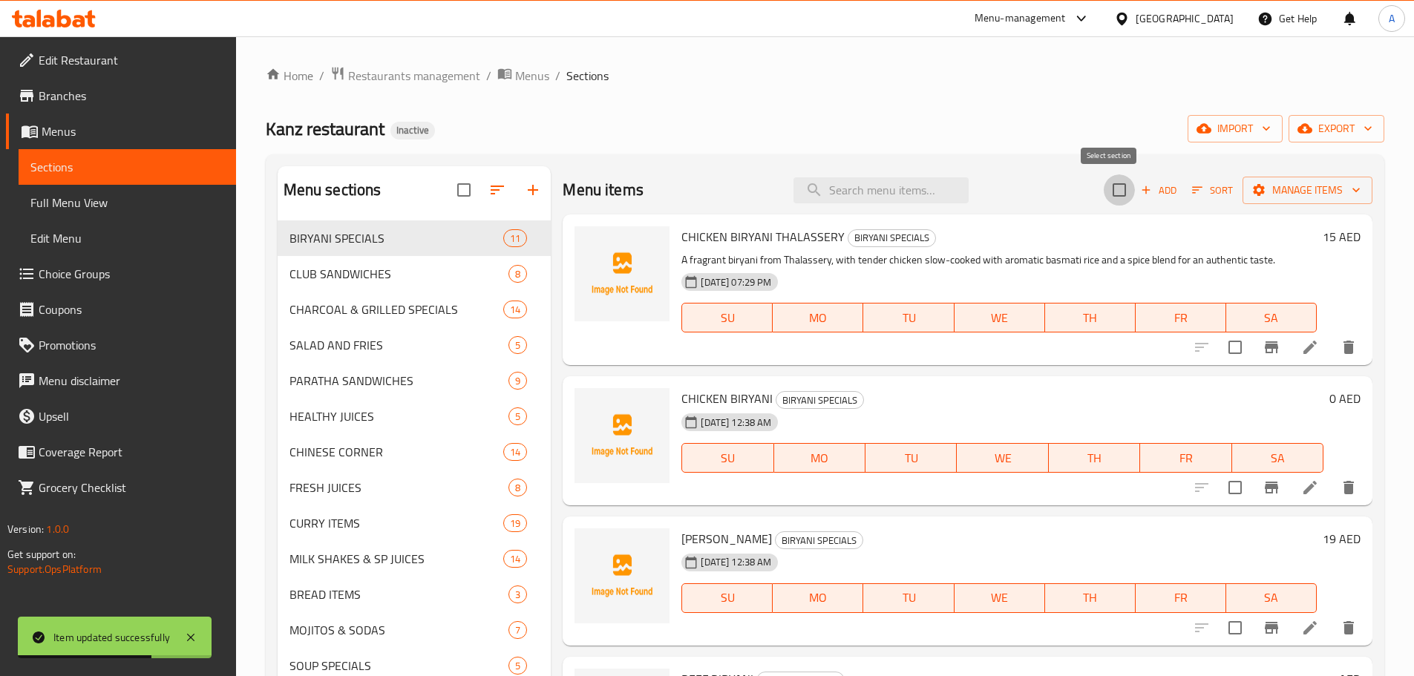
checkbox input "true"
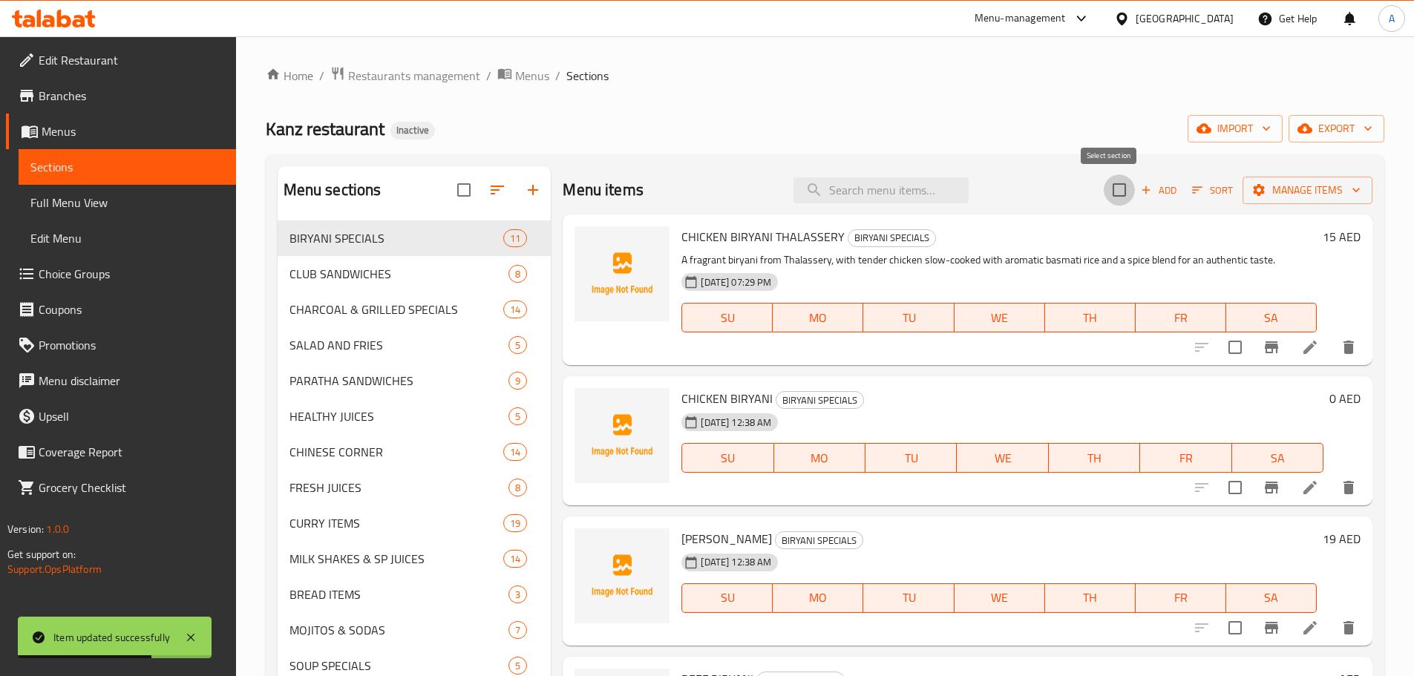
checkbox input "true"
click at [1192, 191] on icon "button" at bounding box center [1197, 190] width 10 height 7
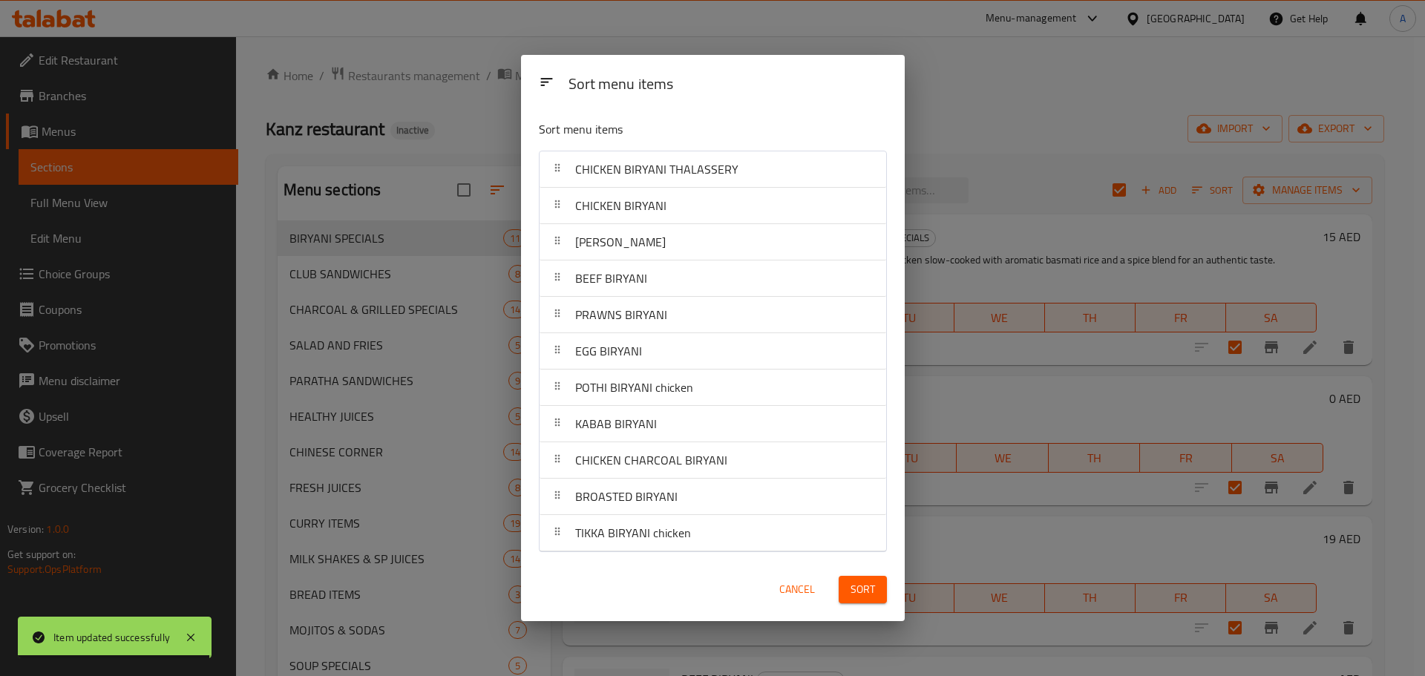
click at [783, 586] on span "Cancel" at bounding box center [797, 589] width 36 height 19
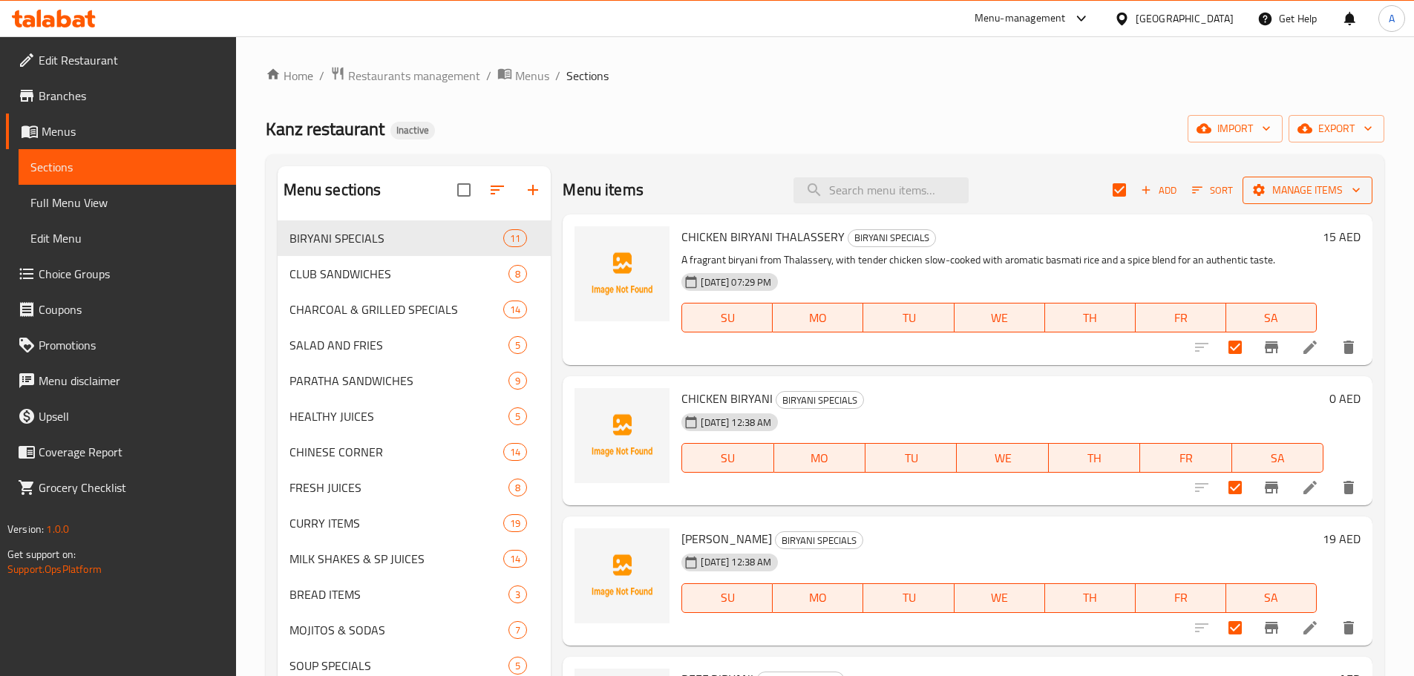
click at [1267, 195] on span "Manage items" at bounding box center [1307, 190] width 106 height 19
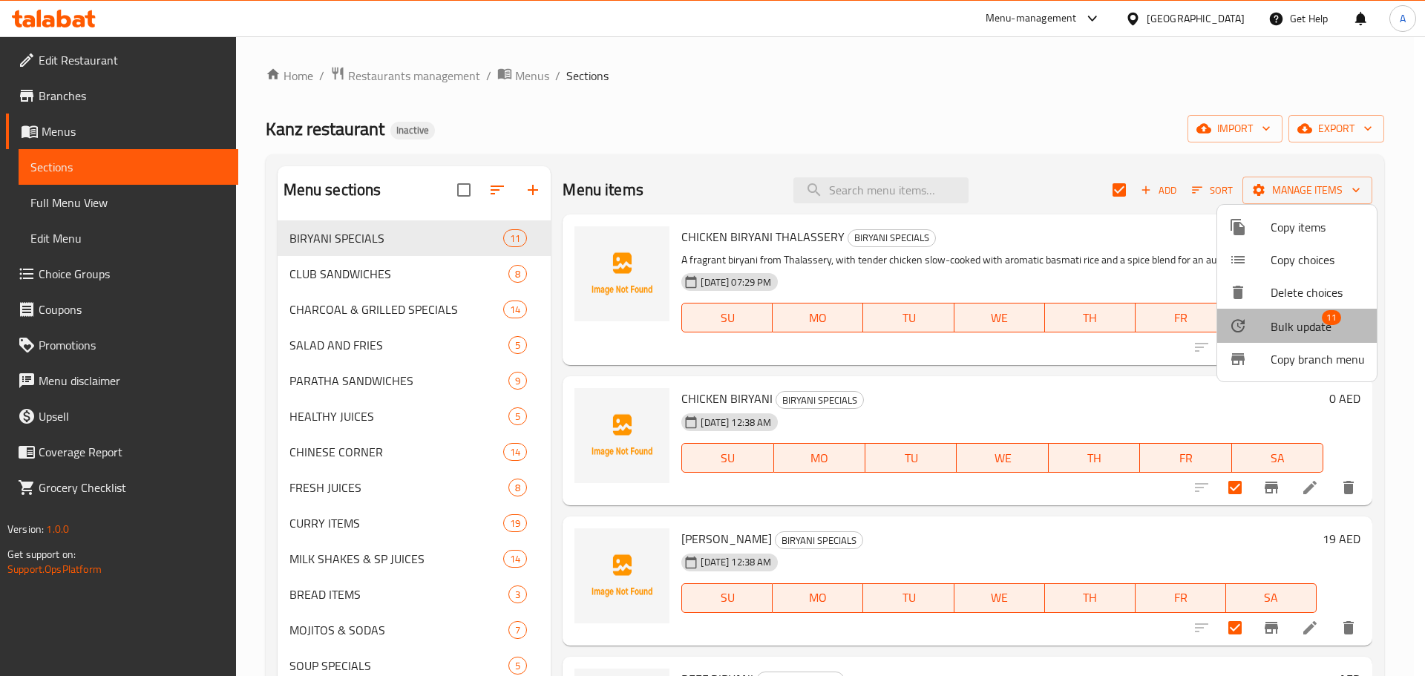
click at [1318, 322] on span "Bulk update" at bounding box center [1301, 327] width 61 height 18
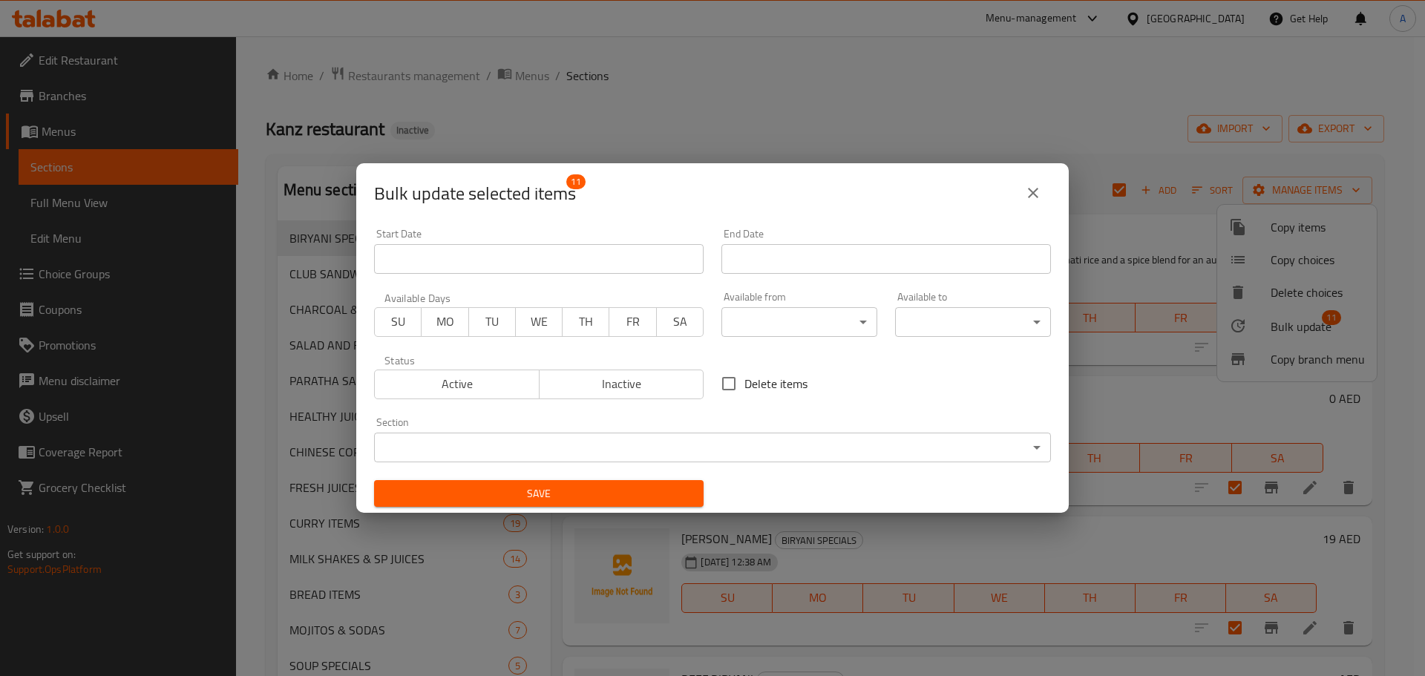
click at [1026, 185] on icon "close" at bounding box center [1033, 193] width 18 height 18
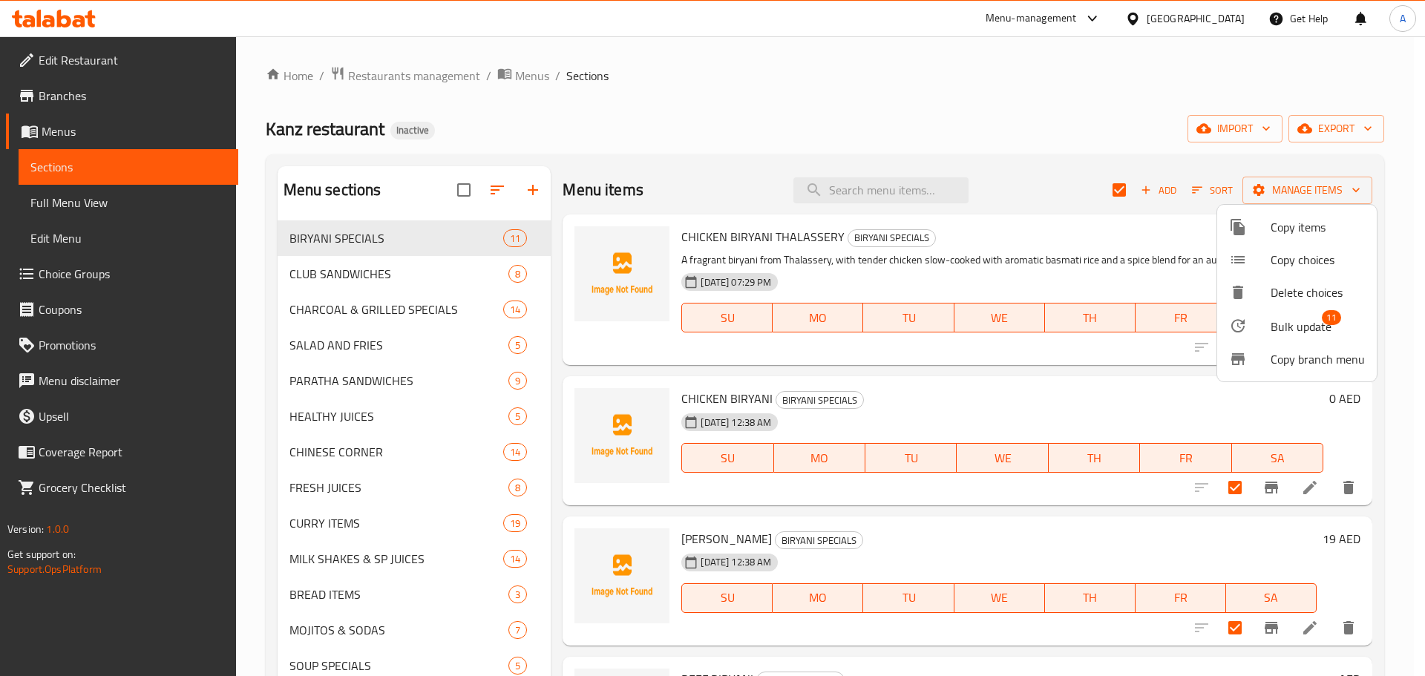
drag, startPoint x: 1044, startPoint y: 143, endPoint x: 1073, endPoint y: 170, distance: 39.9
click at [1050, 150] on div at bounding box center [712, 338] width 1425 height 676
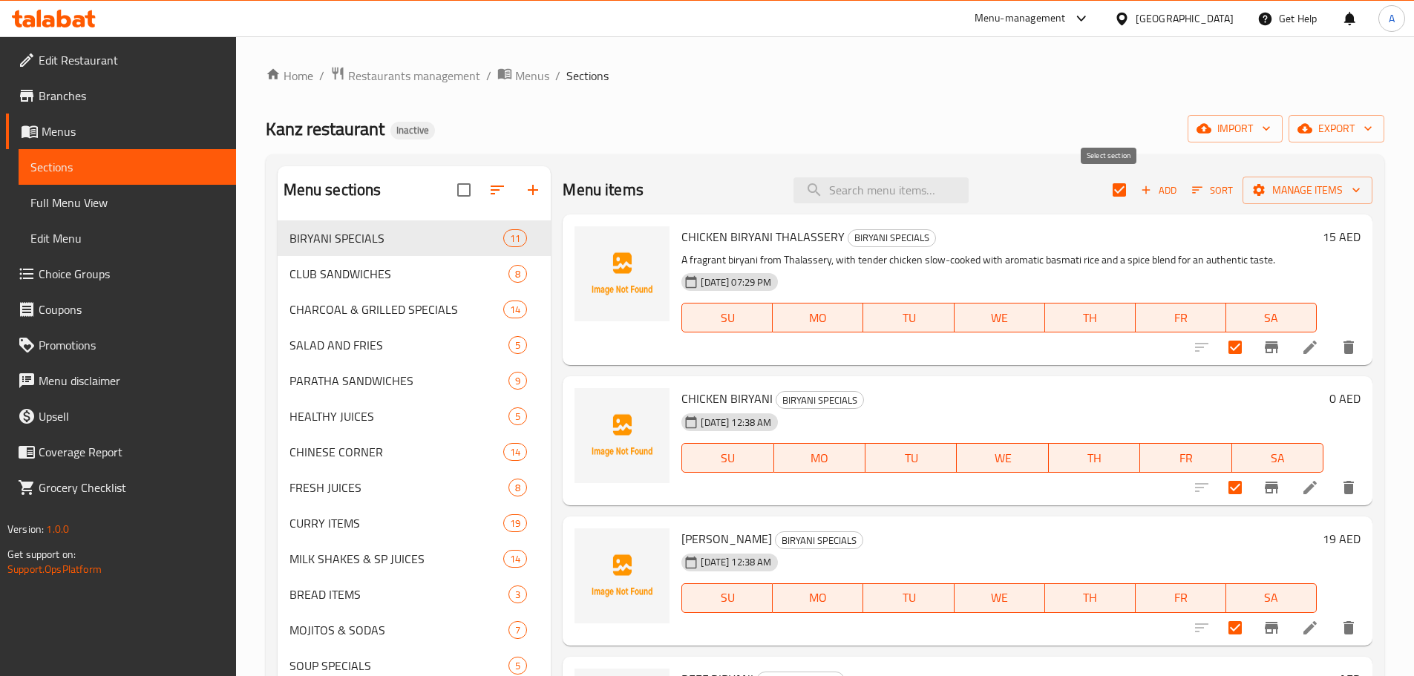
click at [1104, 186] on input "checkbox" at bounding box center [1119, 189] width 31 height 31
checkbox input "false"
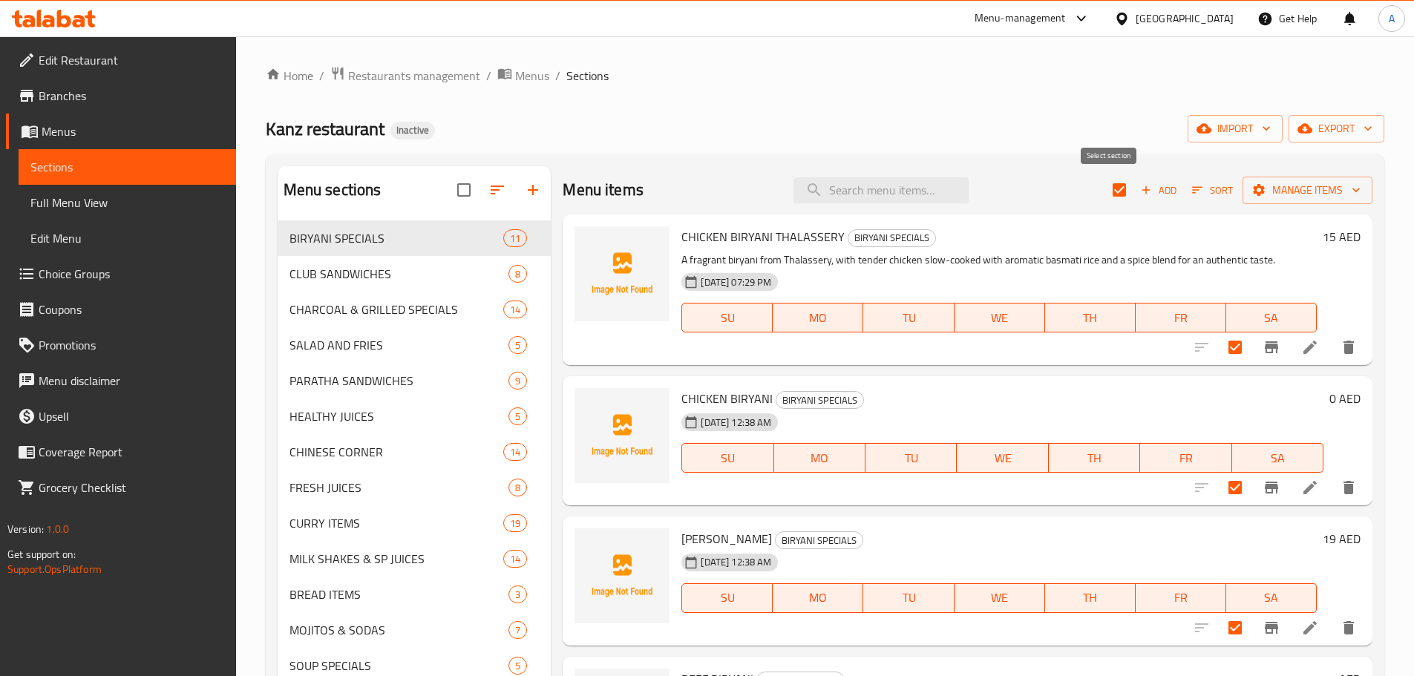
checkbox input "false"
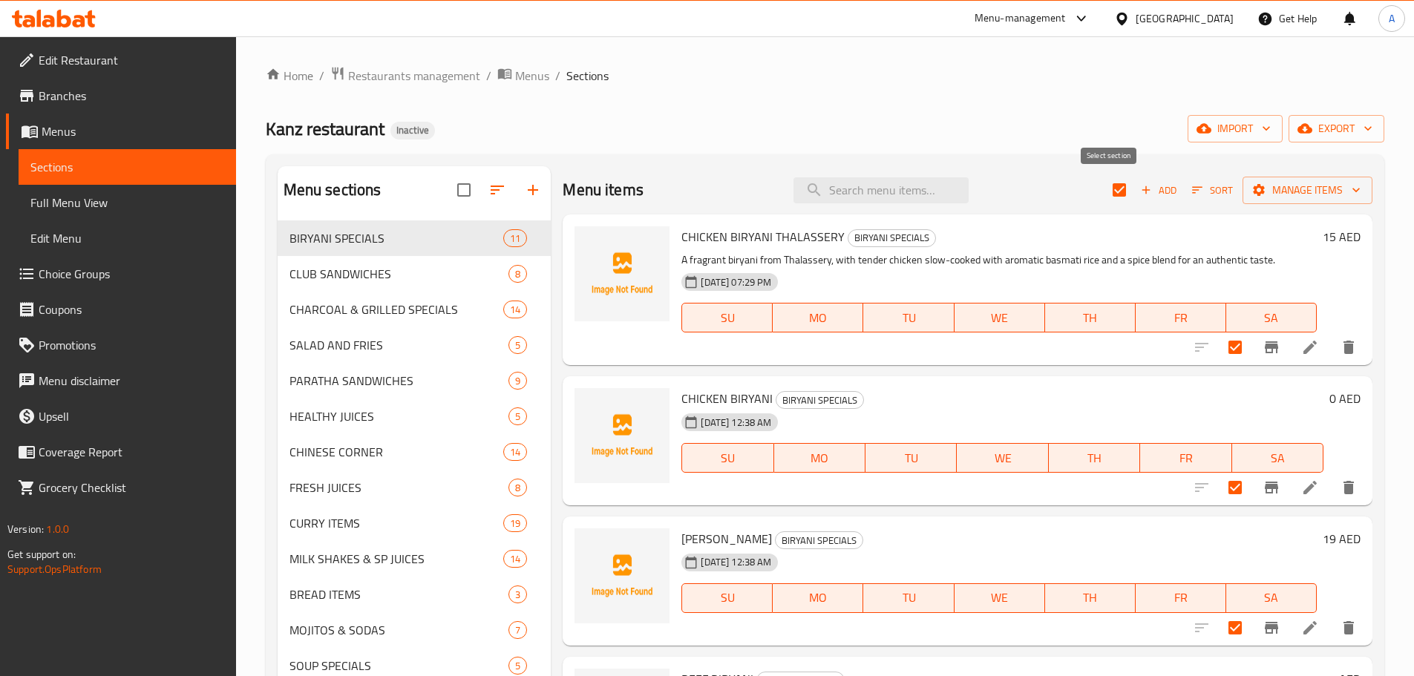
checkbox input "false"
click at [1104, 191] on input "checkbox" at bounding box center [1119, 189] width 31 height 31
checkbox input "true"
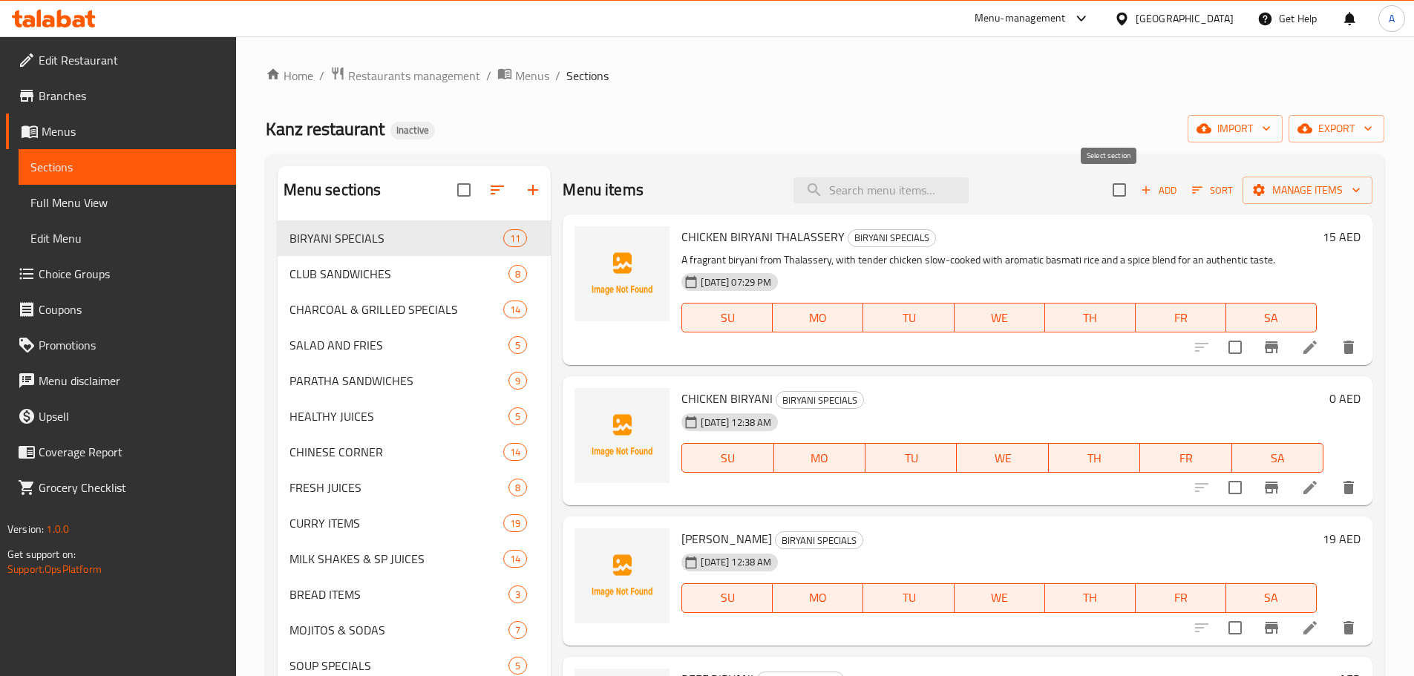
checkbox input "true"
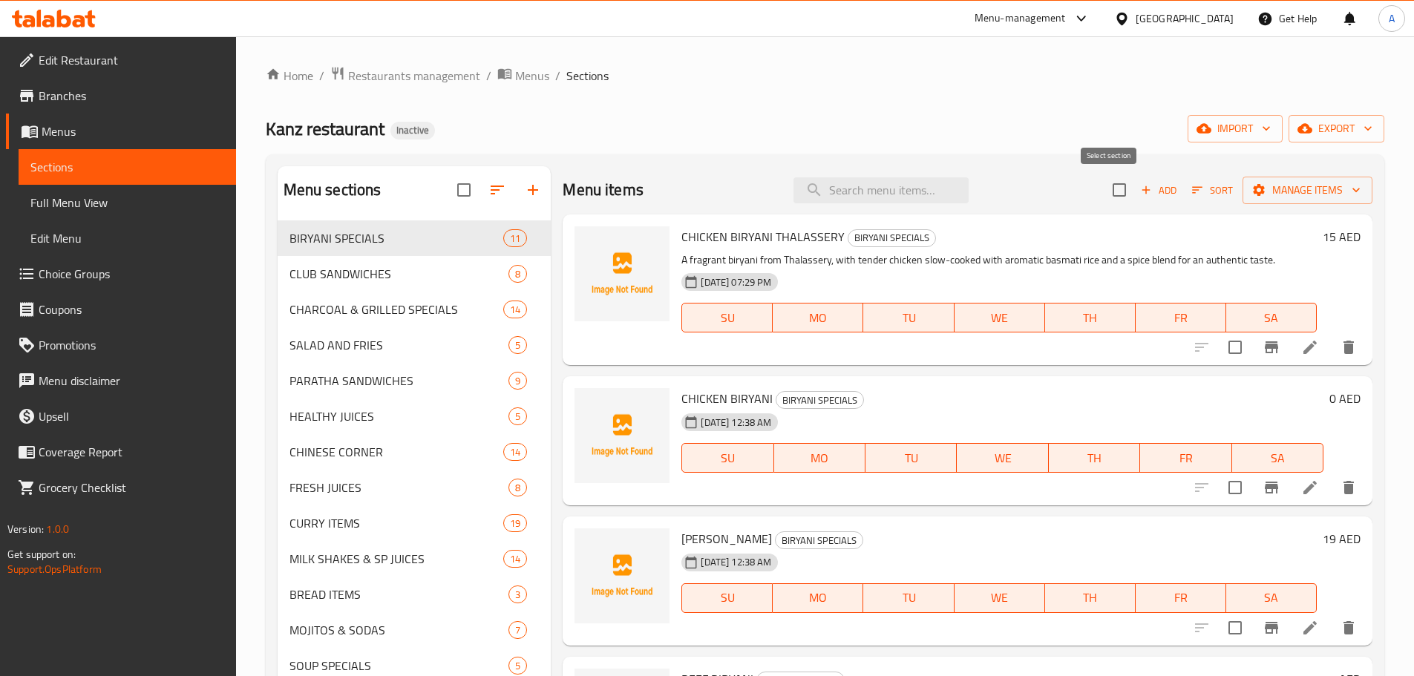
checkbox input "true"
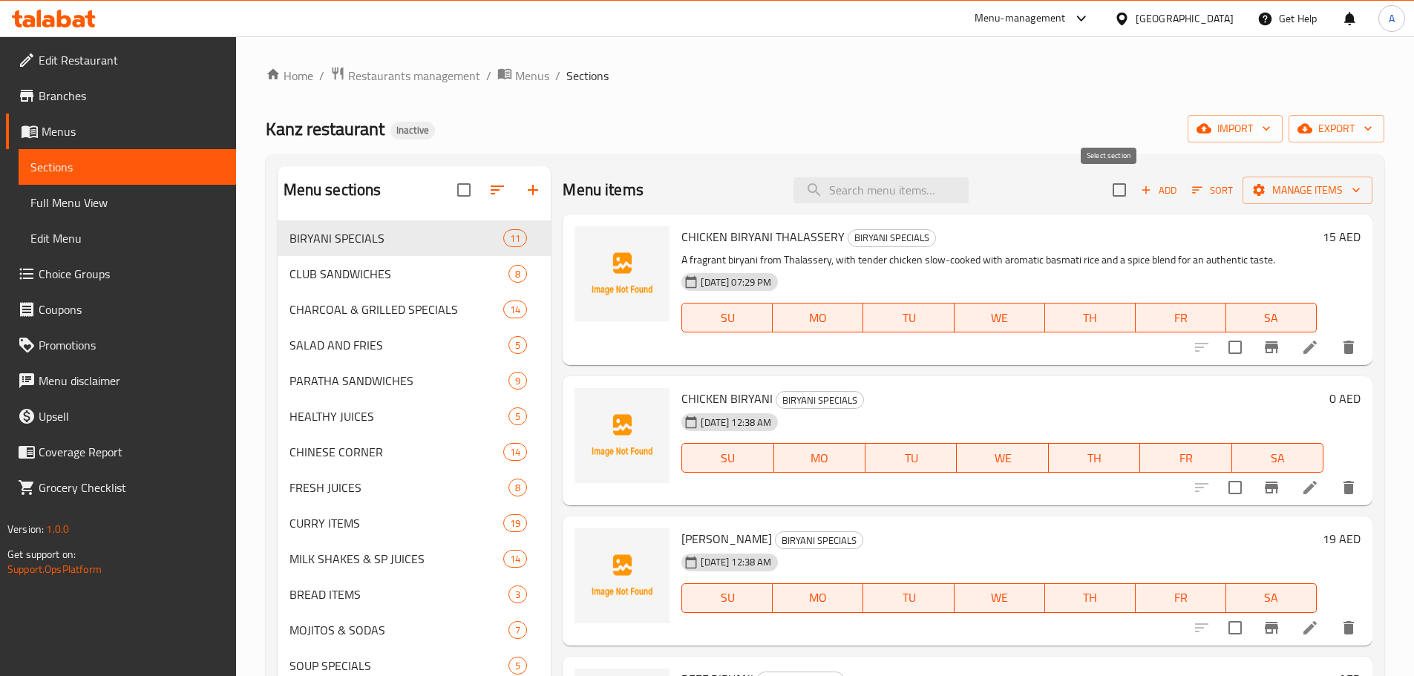
checkbox input "true"
click at [1325, 197] on span "Manage items" at bounding box center [1307, 190] width 106 height 19
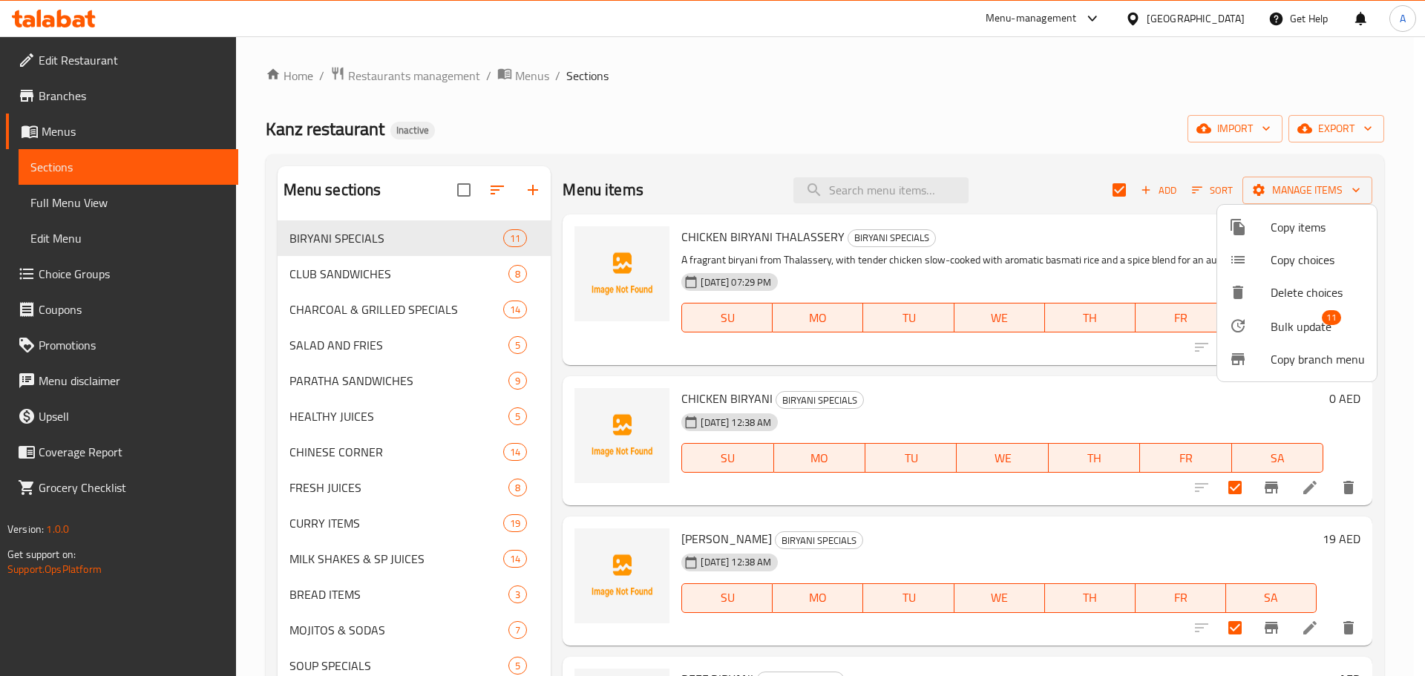
click at [1277, 335] on span "Bulk update" at bounding box center [1301, 327] width 61 height 18
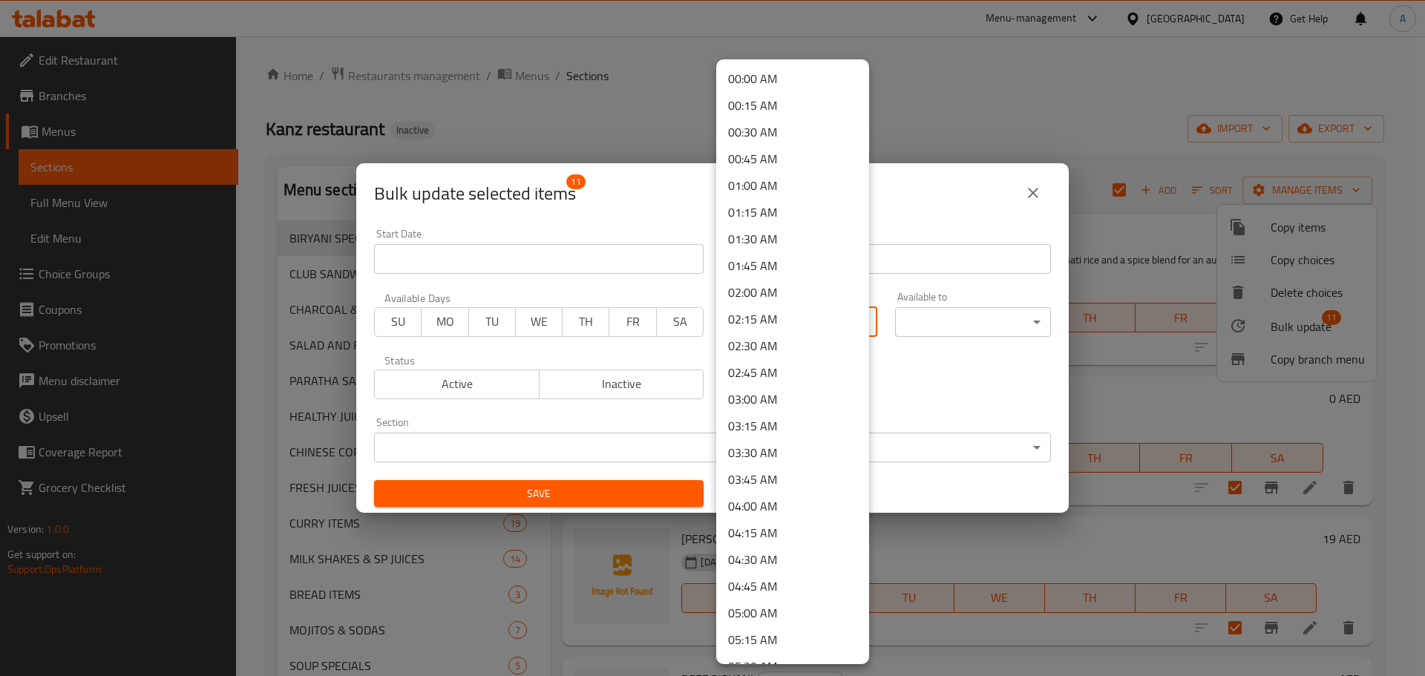
click at [773, 328] on body "​ Menu-management United Arab Emirates Get Help A Edit Restaurant Branches Menu…" at bounding box center [712, 356] width 1425 height 640
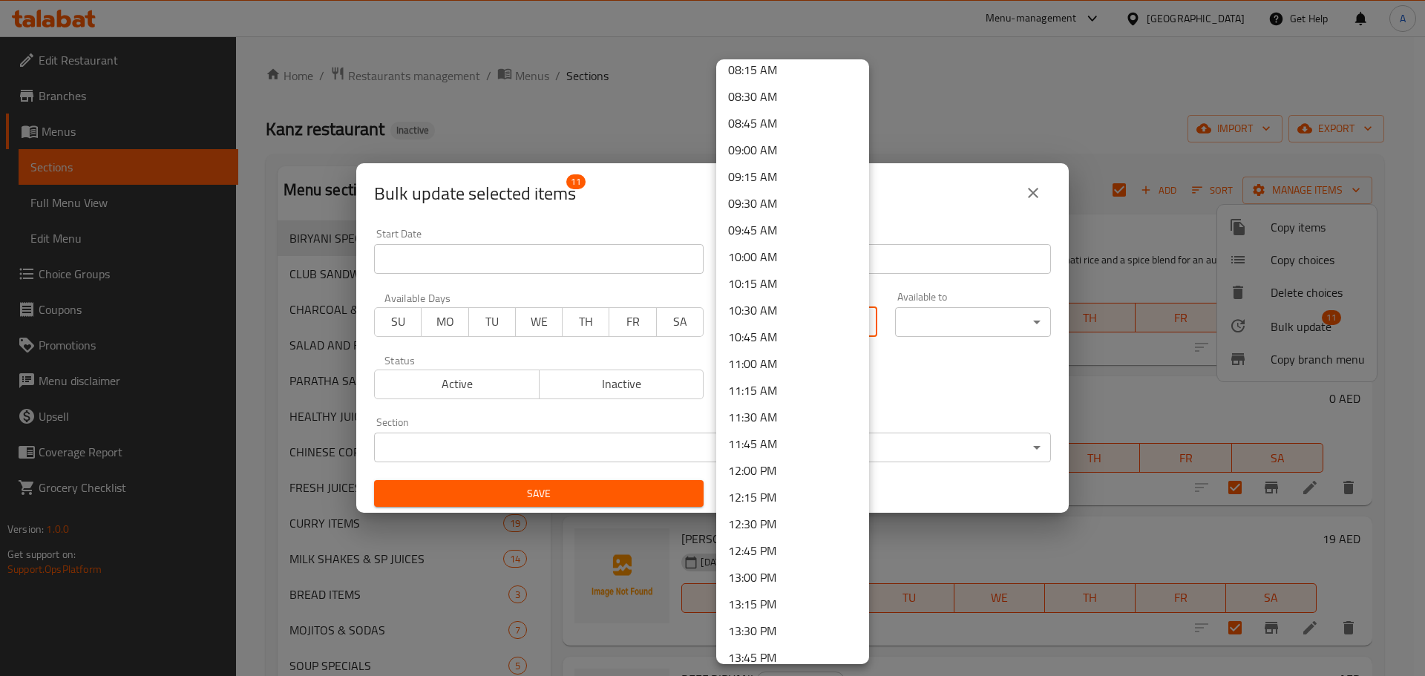
click at [782, 474] on li "12:00 PM" at bounding box center [792, 470] width 153 height 27
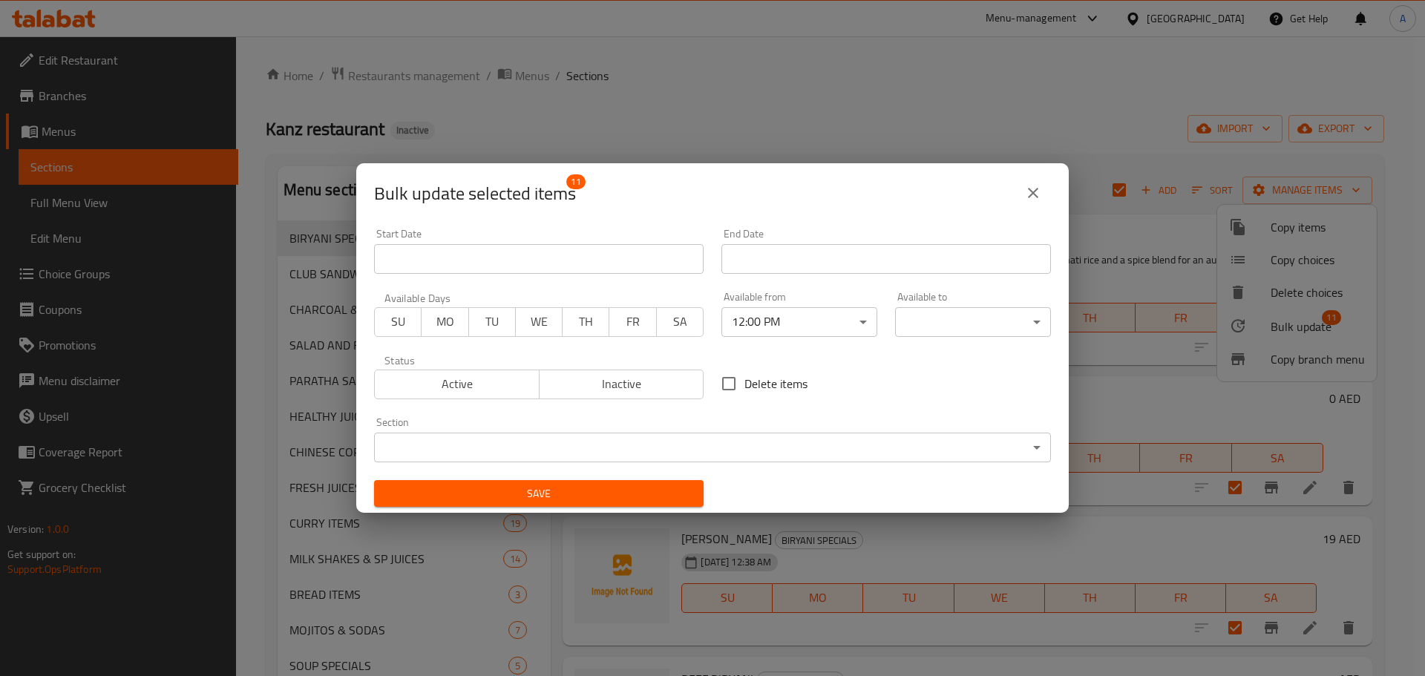
click at [896, 318] on body "​ Menu-management United Arab Emirates Get Help A Edit Restaurant Branches Menu…" at bounding box center [712, 356] width 1425 height 640
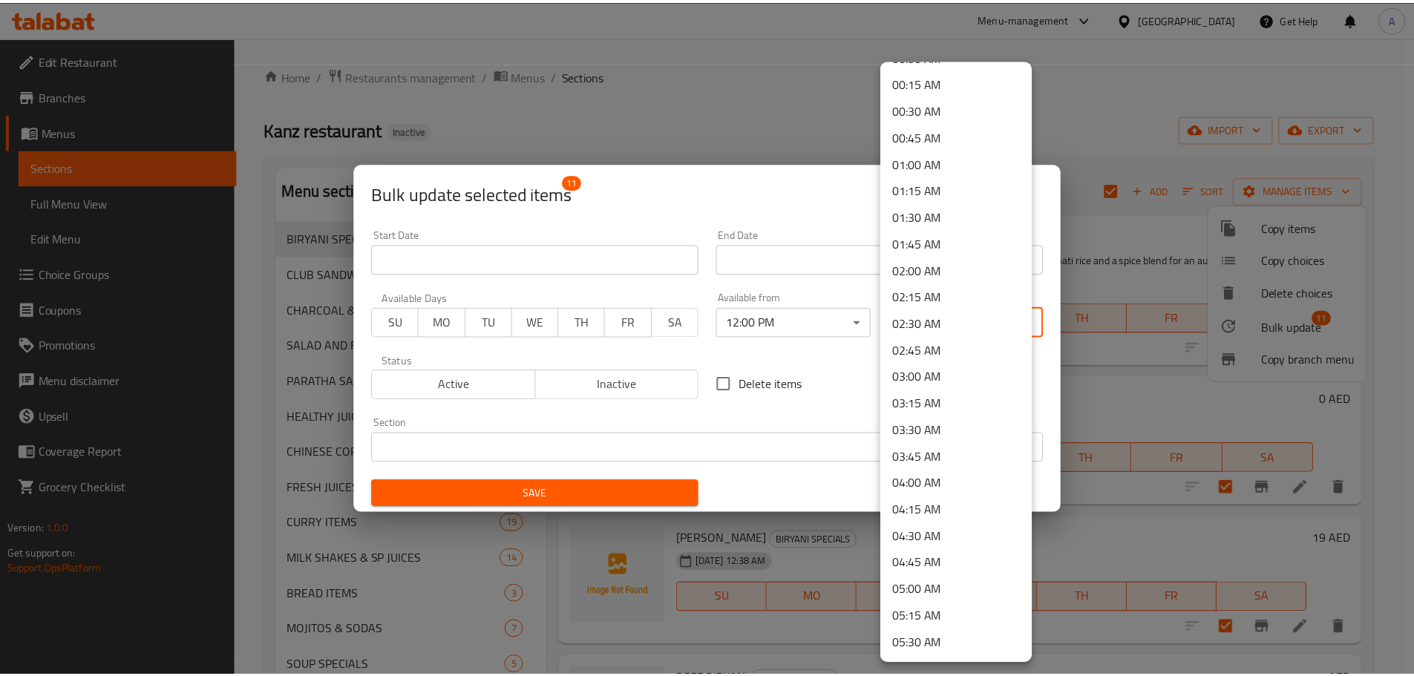
scroll to position [0, 0]
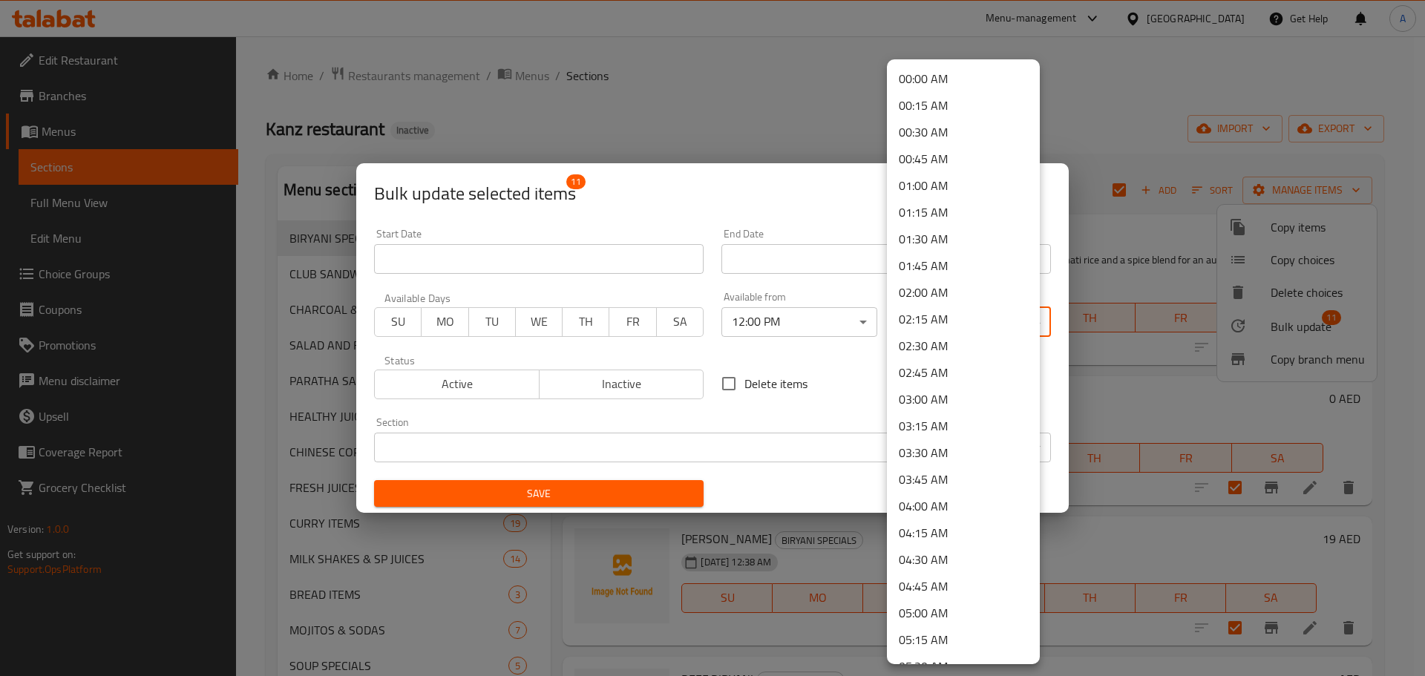
click at [935, 294] on li "02:00 AM" at bounding box center [963, 292] width 153 height 27
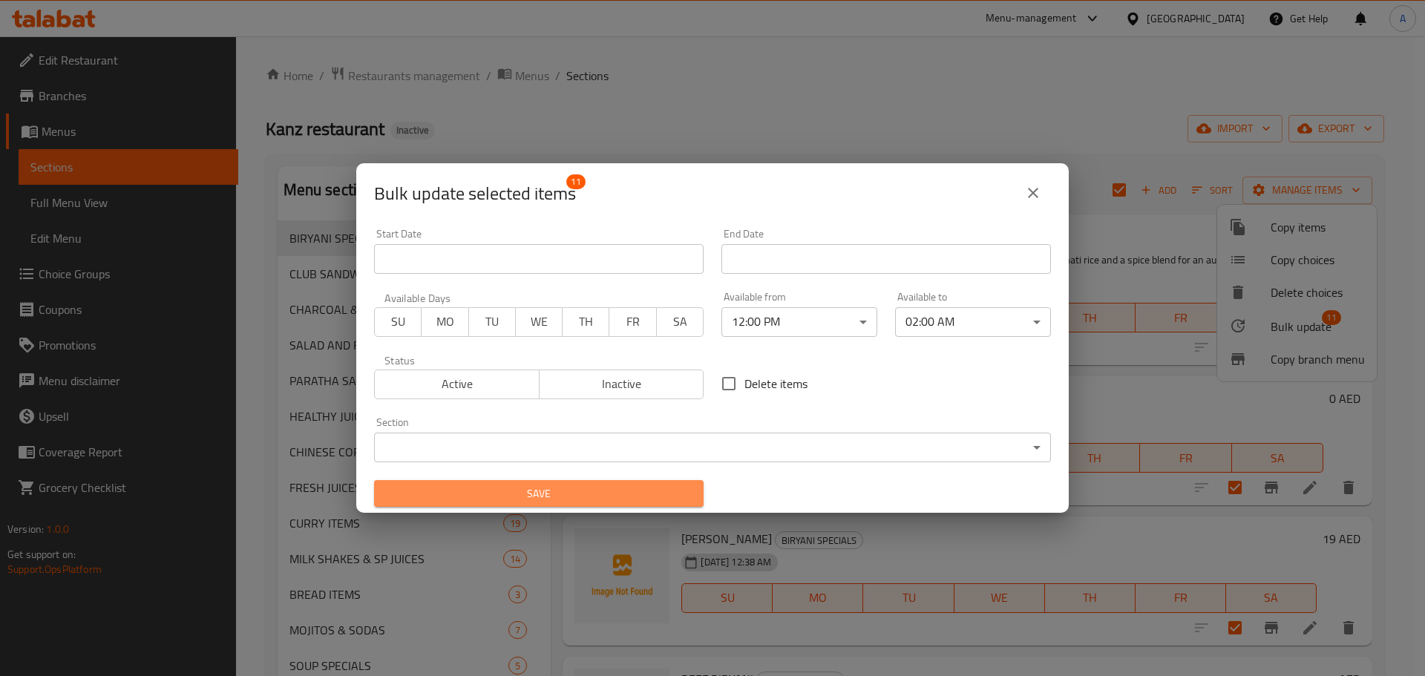
click at [672, 491] on span "Save" at bounding box center [539, 494] width 306 height 19
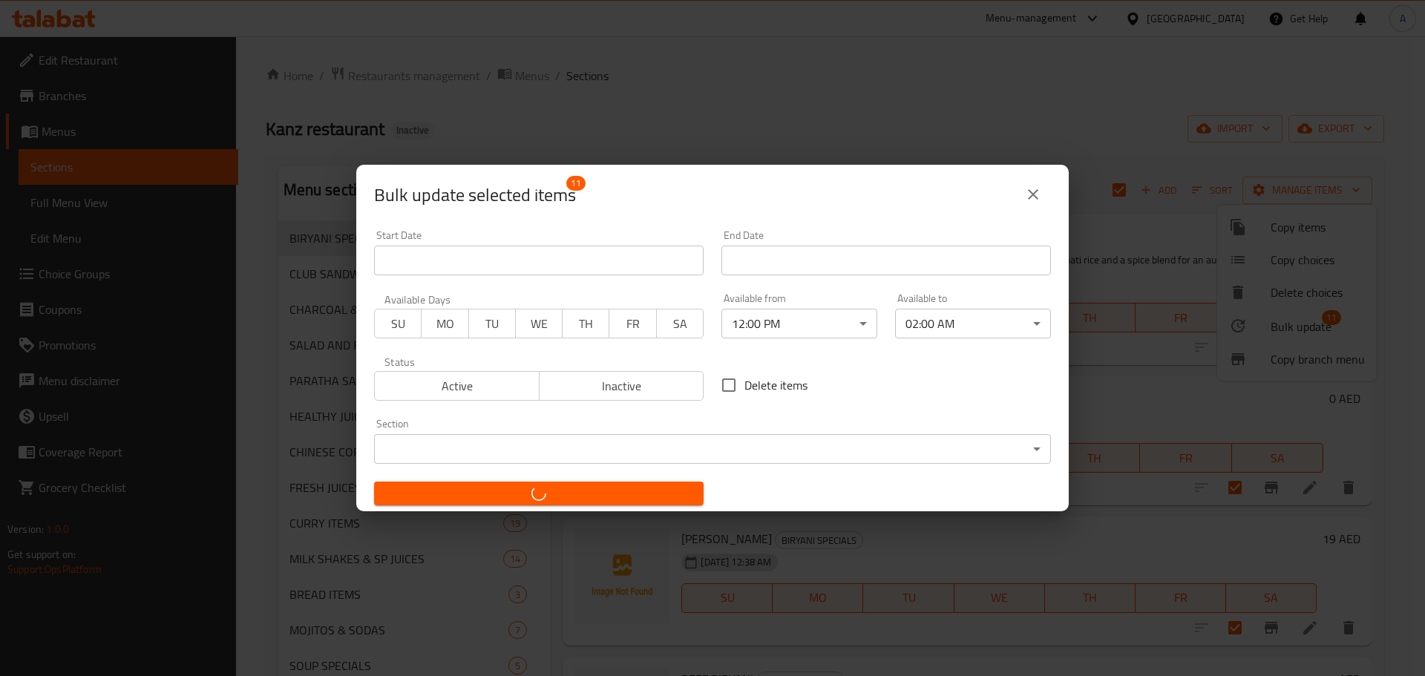
checkbox input "false"
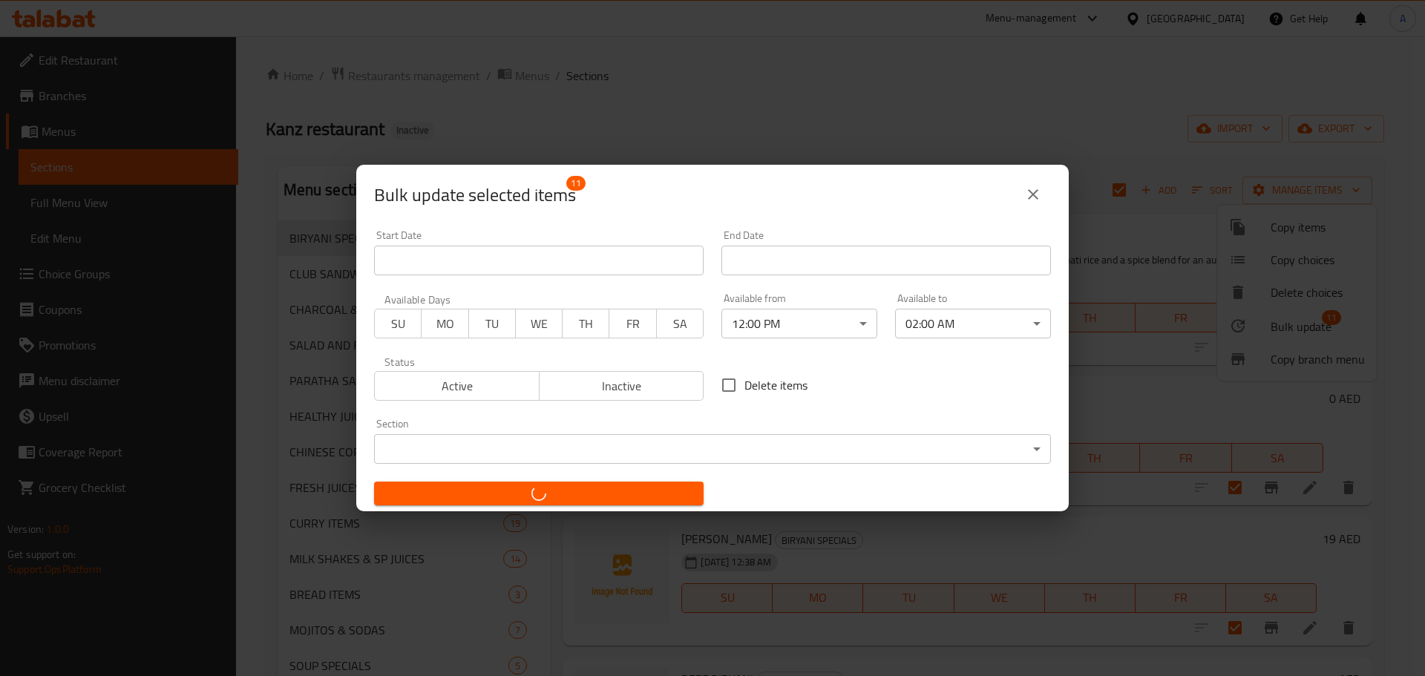
checkbox input "false"
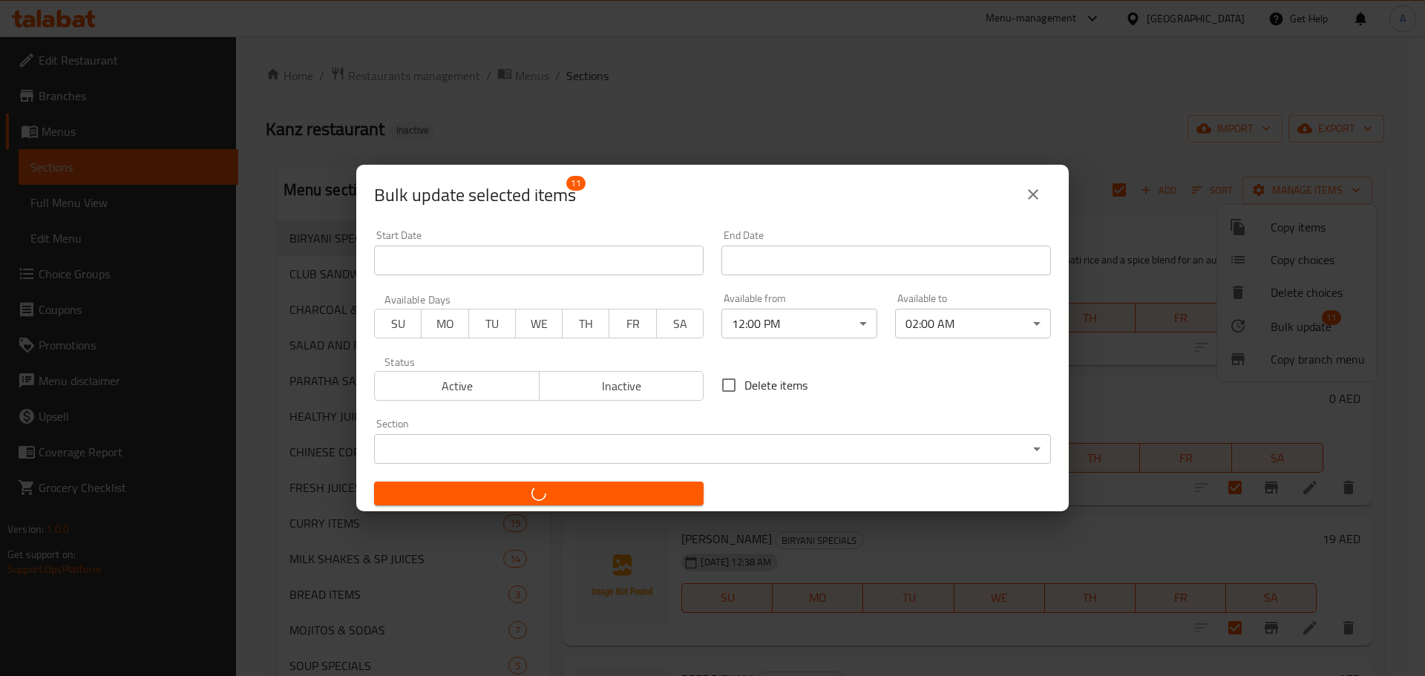
checkbox input "false"
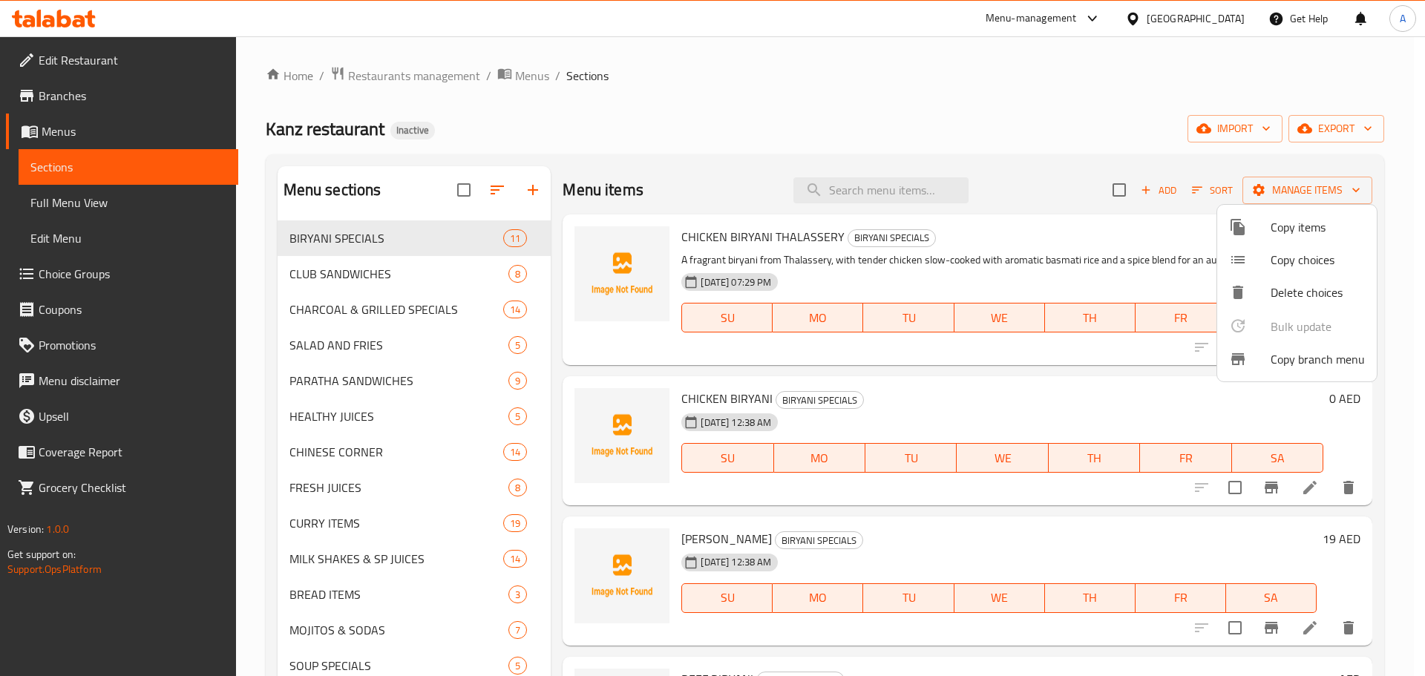
click at [646, 114] on div at bounding box center [712, 338] width 1425 height 676
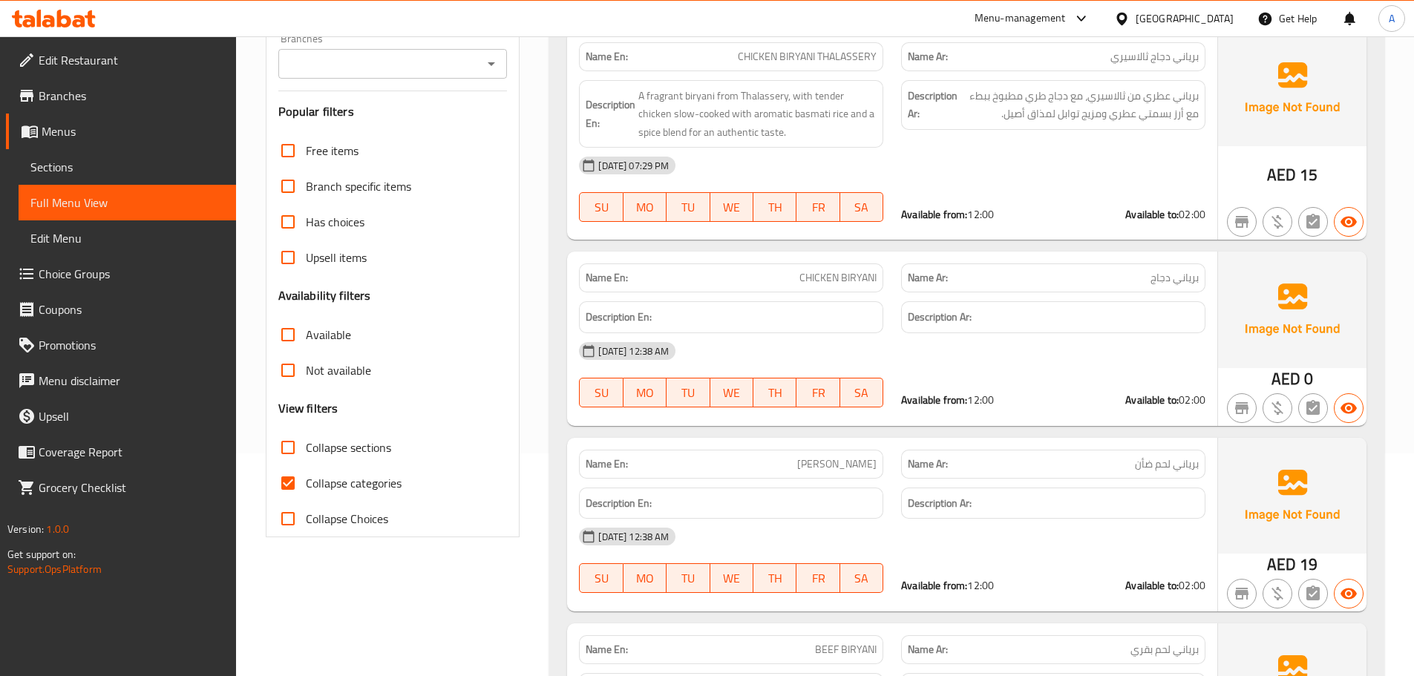
scroll to position [223, 0]
click at [291, 445] on input "Collapse sections" at bounding box center [288, 448] width 36 height 36
checkbox input "true"
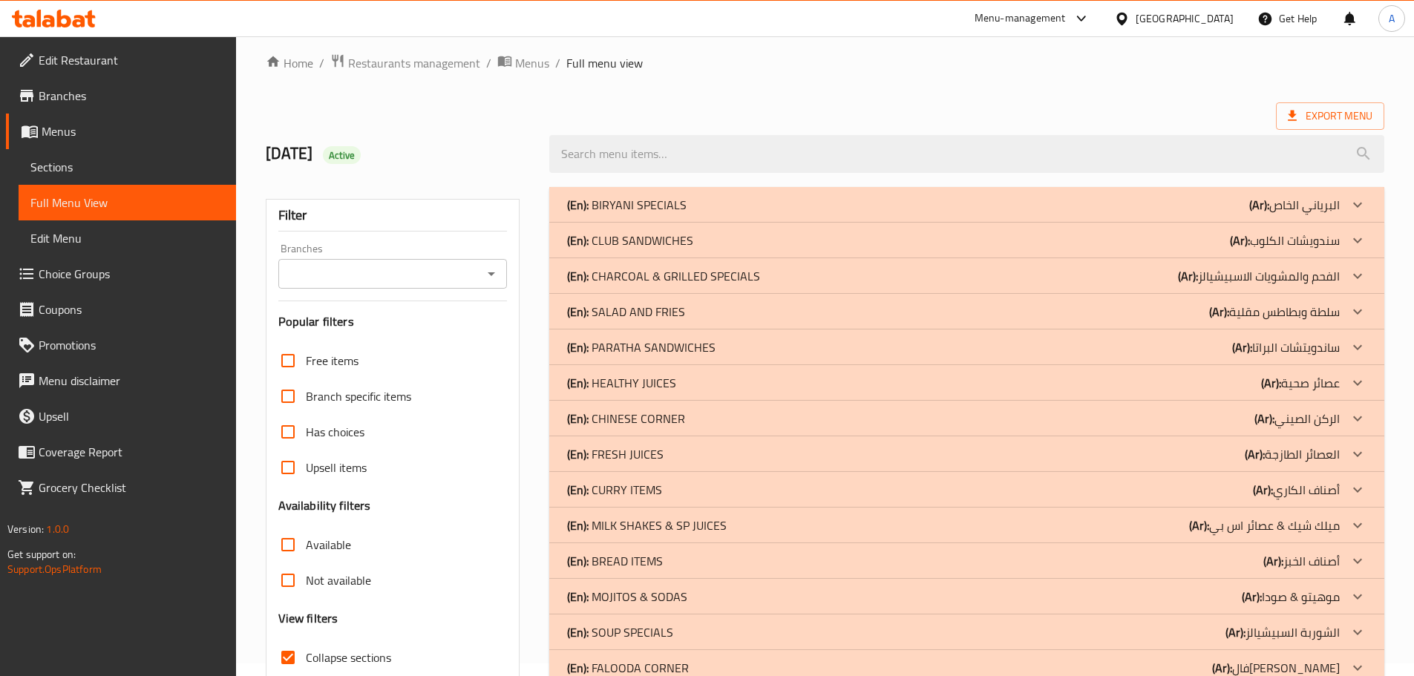
scroll to position [0, 0]
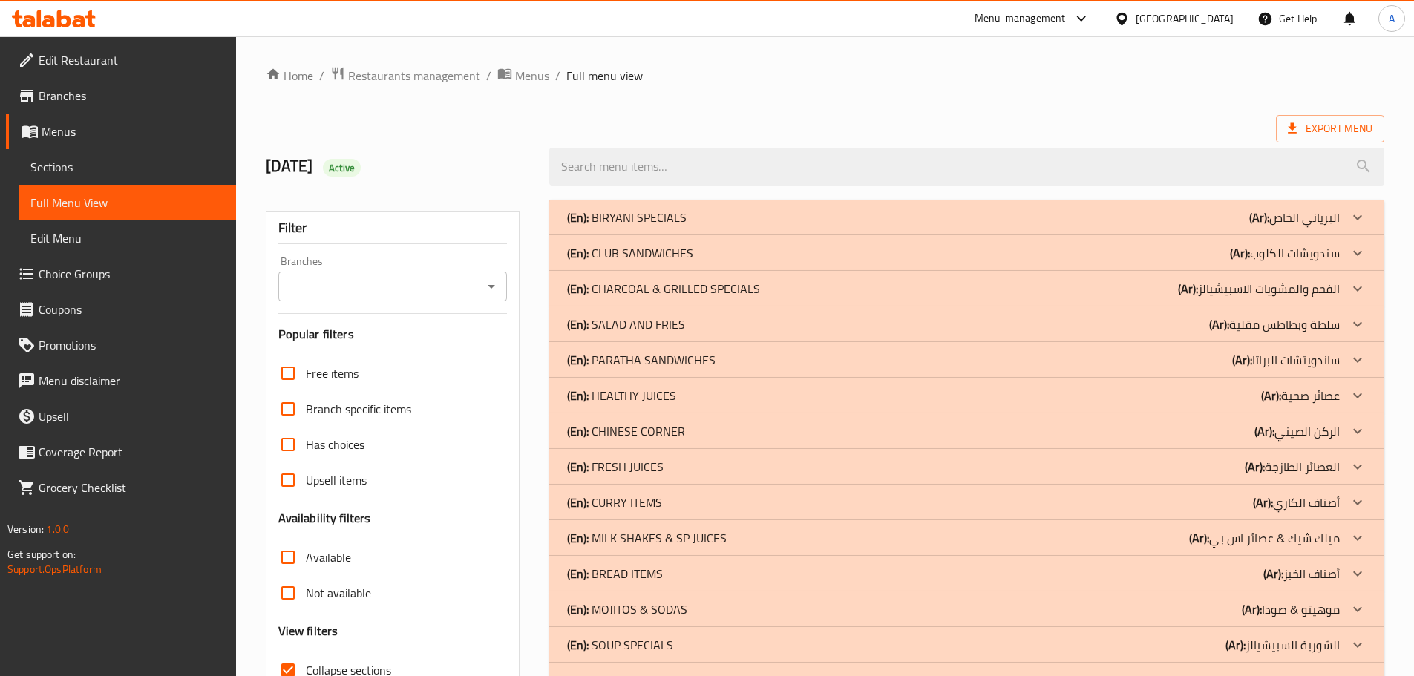
click at [655, 203] on div "(En): BIRYANI SPECIALS (Ar): البرياني الخاص" at bounding box center [966, 218] width 835 height 36
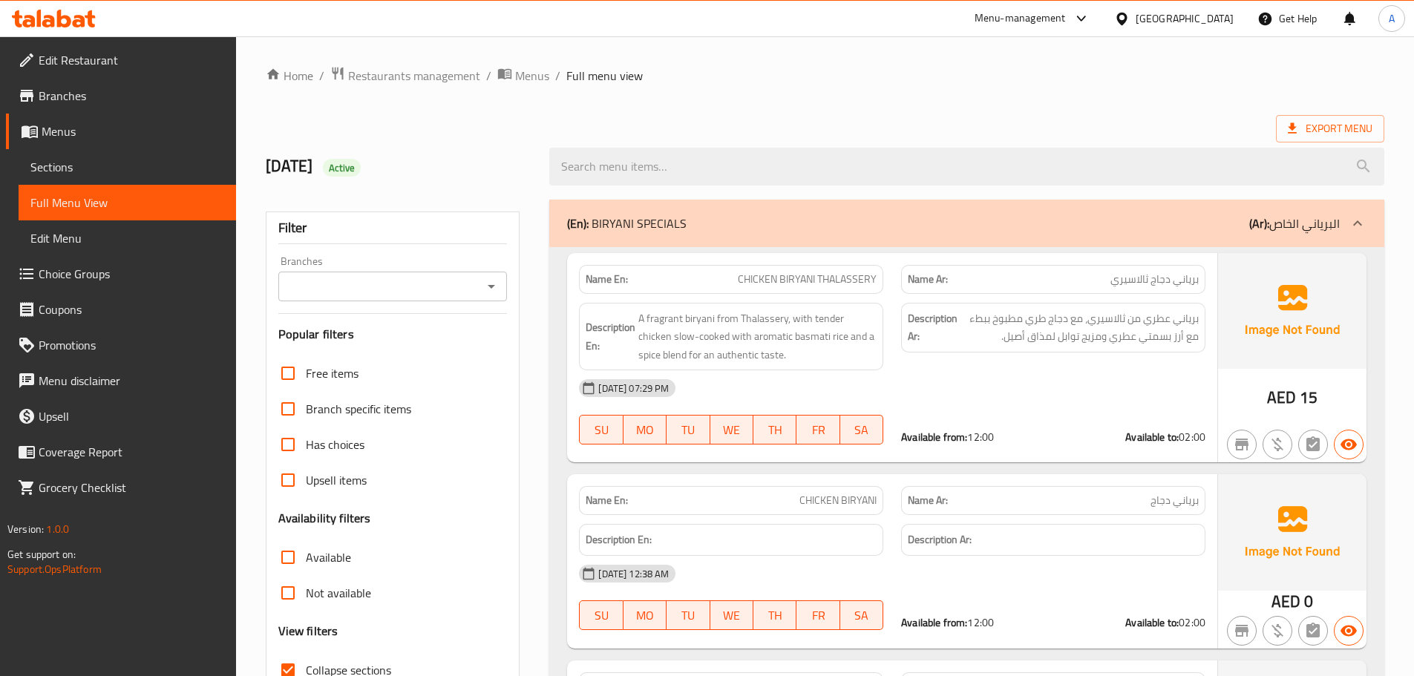
scroll to position [148, 0]
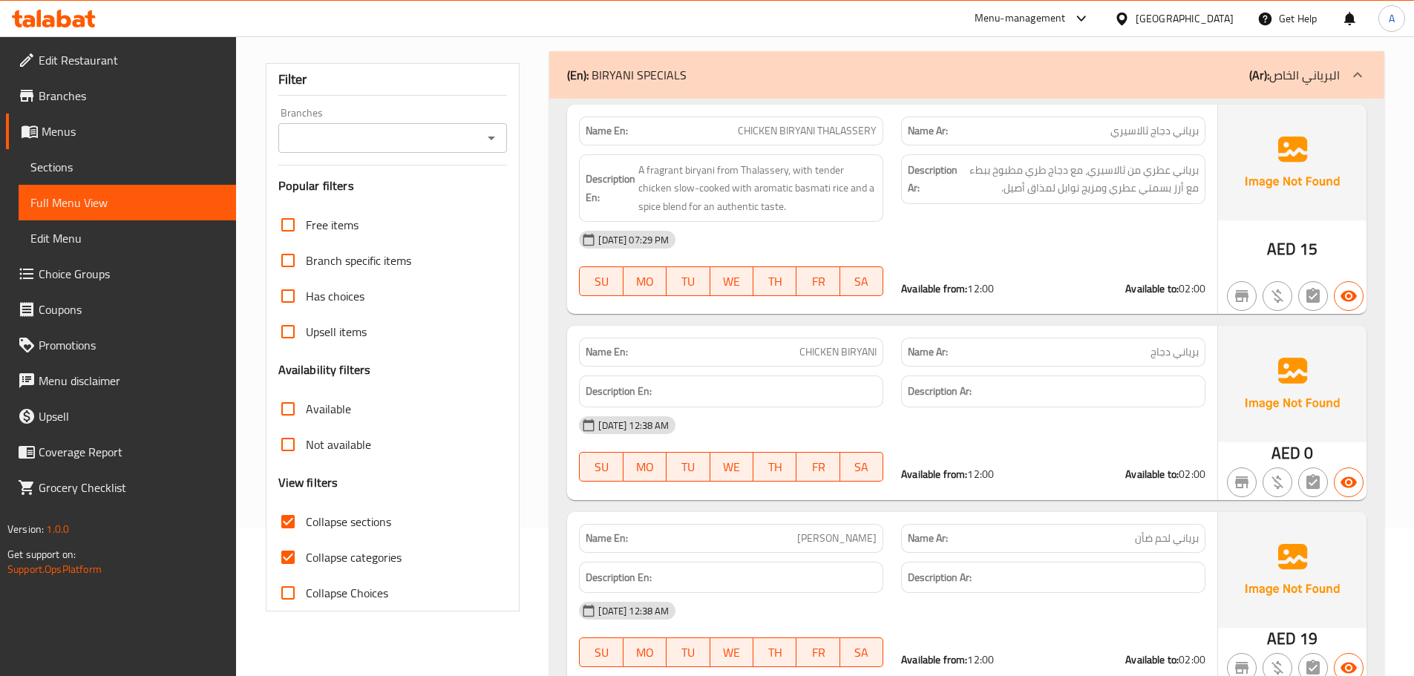
click at [923, 289] on strong "Available from:" at bounding box center [934, 288] width 66 height 19
copy div "Available from: 12:00"
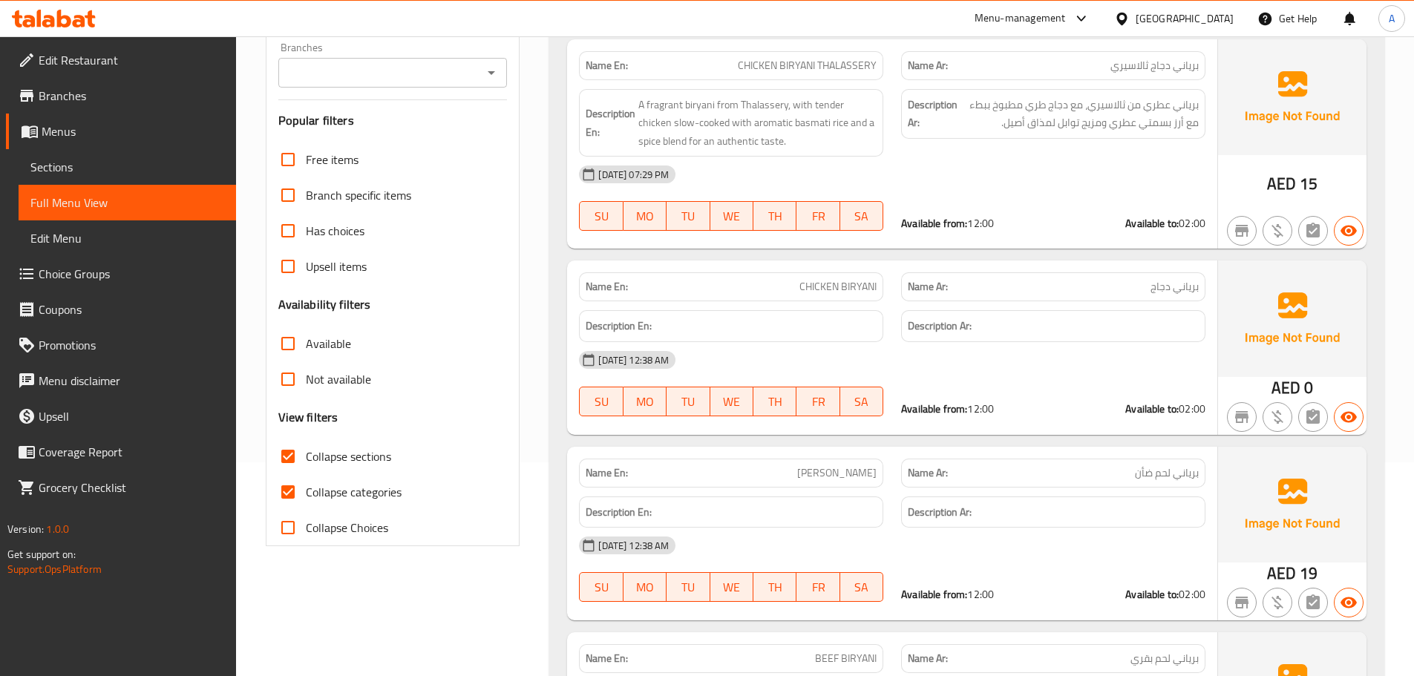
scroll to position [223, 0]
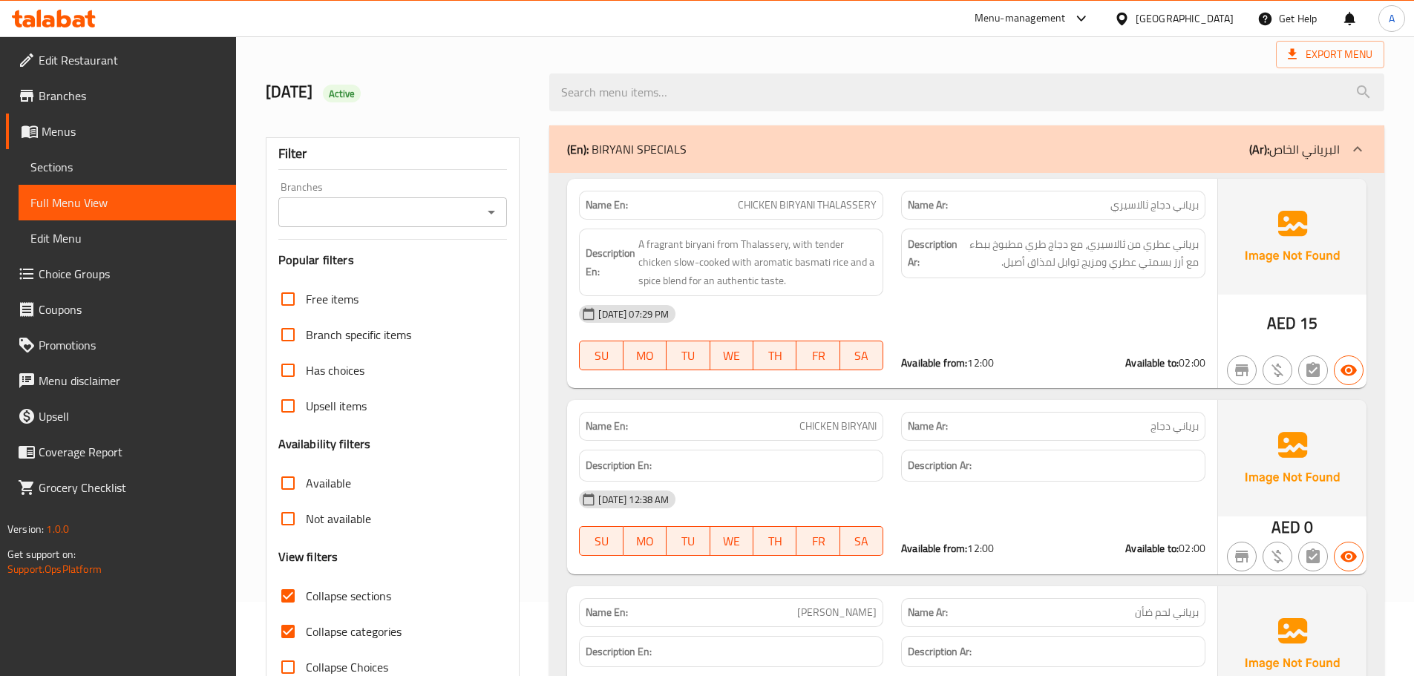
click at [994, 250] on span "برياني عطري من ثالاسيري، مع دجاج طري مطبوخ ببطء مع أرز بسمتي عطري ومزيج توابل ل…" at bounding box center [1079, 253] width 238 height 36
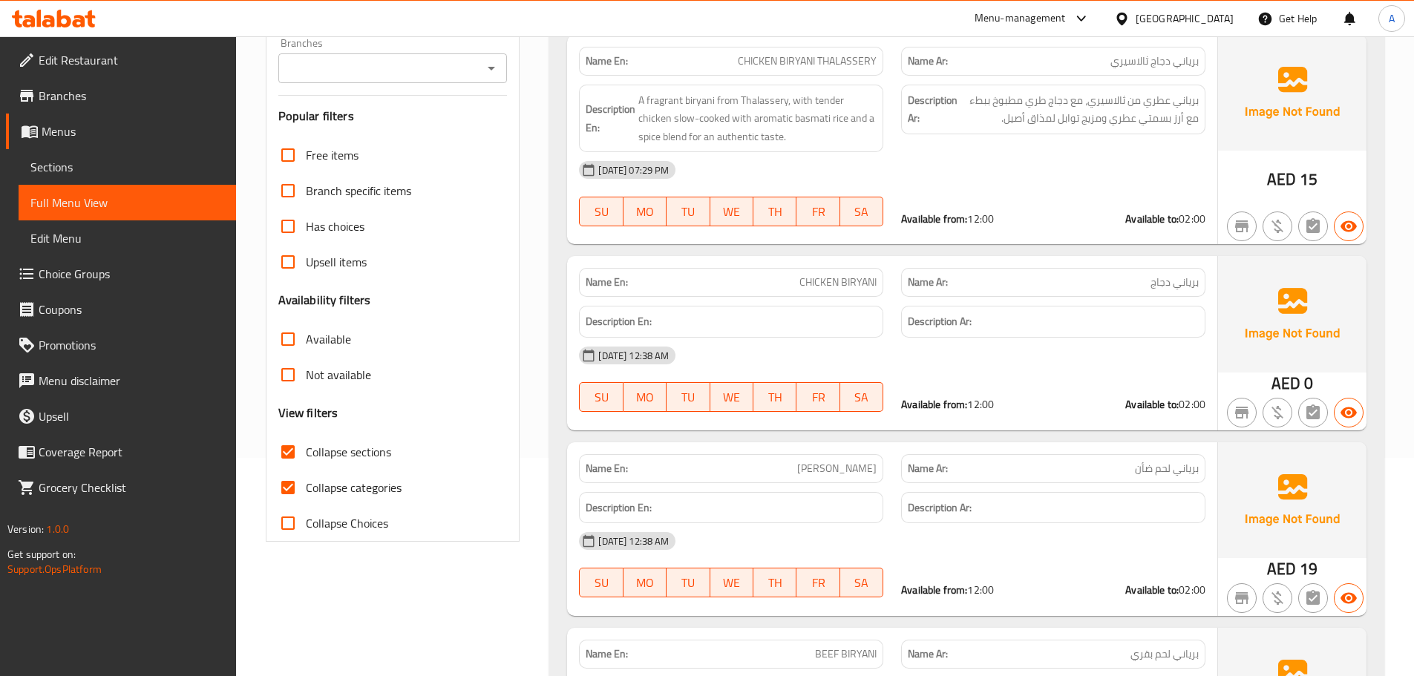
scroll to position [74, 0]
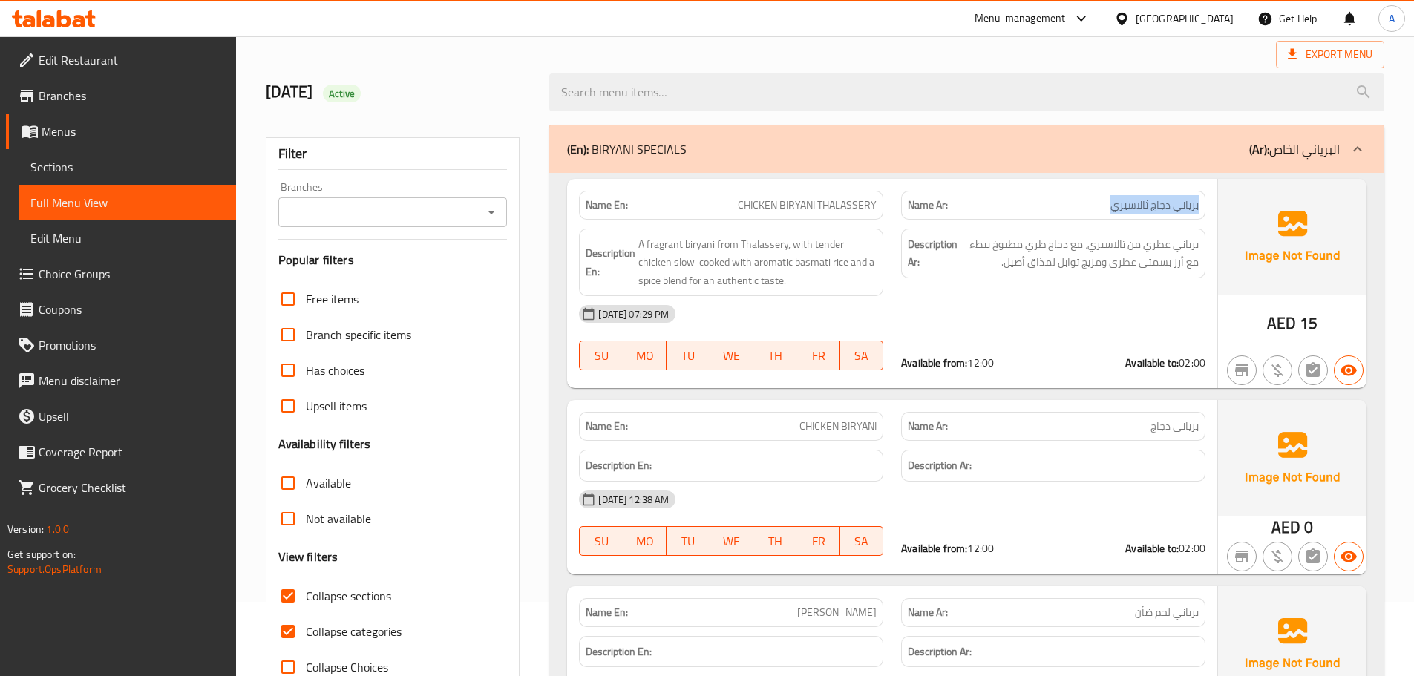
drag, startPoint x: 1203, startPoint y: 203, endPoint x: 1095, endPoint y: 203, distance: 107.6
click at [1098, 203] on div "Name Ar: برياني دجاج ثالاسيري" at bounding box center [1053, 205] width 304 height 29
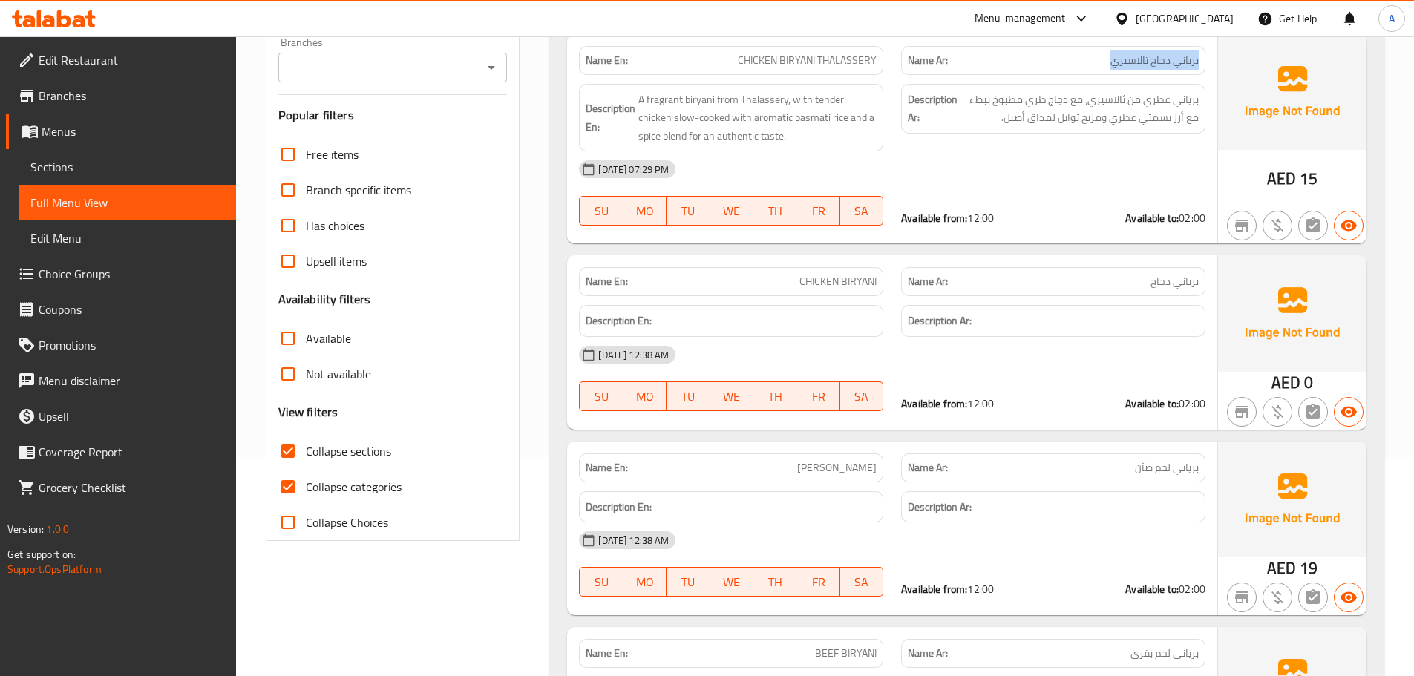
scroll to position [223, 0]
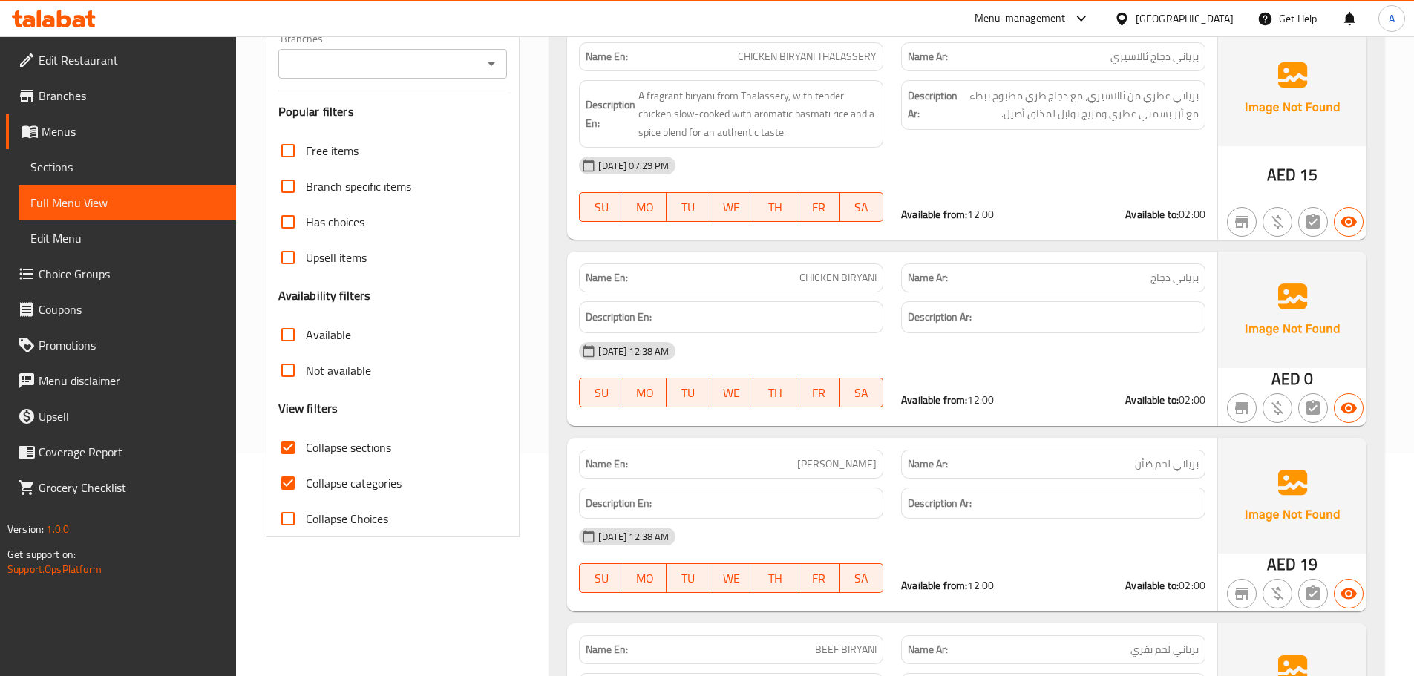
click at [928, 209] on strong "Available from:" at bounding box center [934, 214] width 66 height 19
copy div "Available from: 12:00"
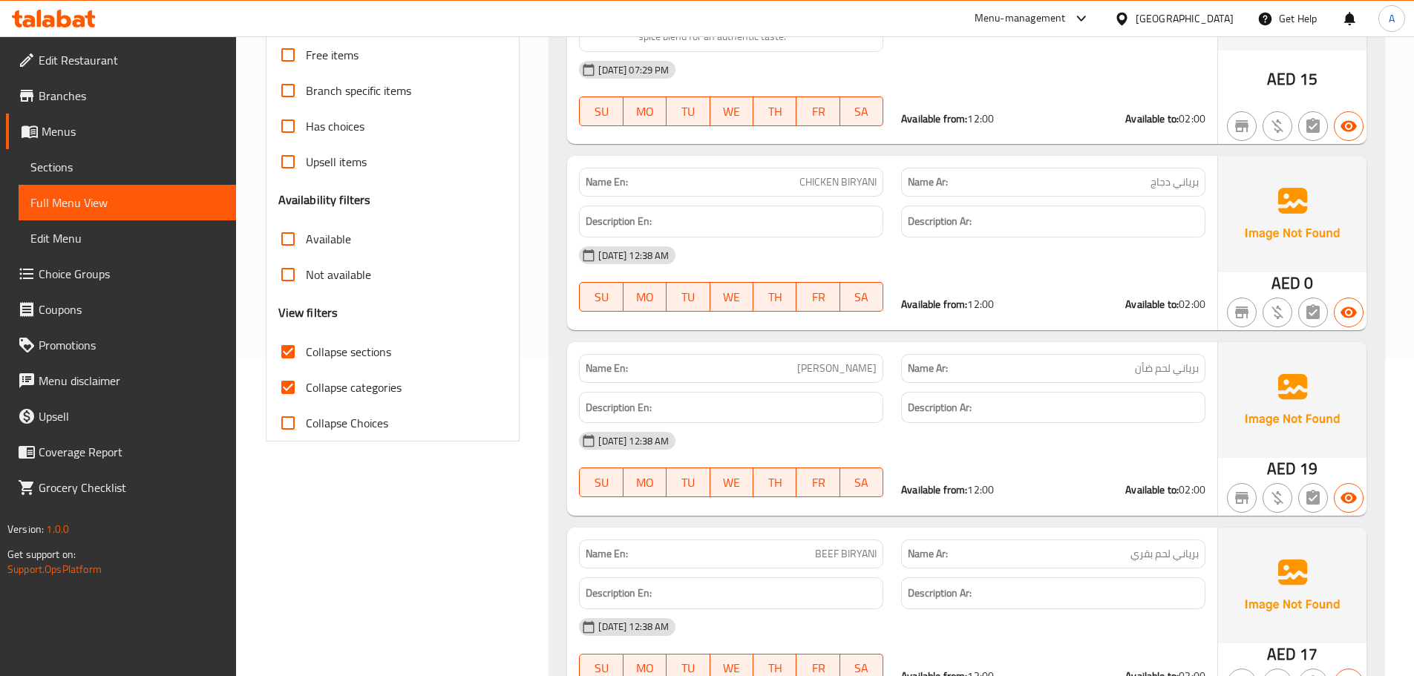
scroll to position [0, 0]
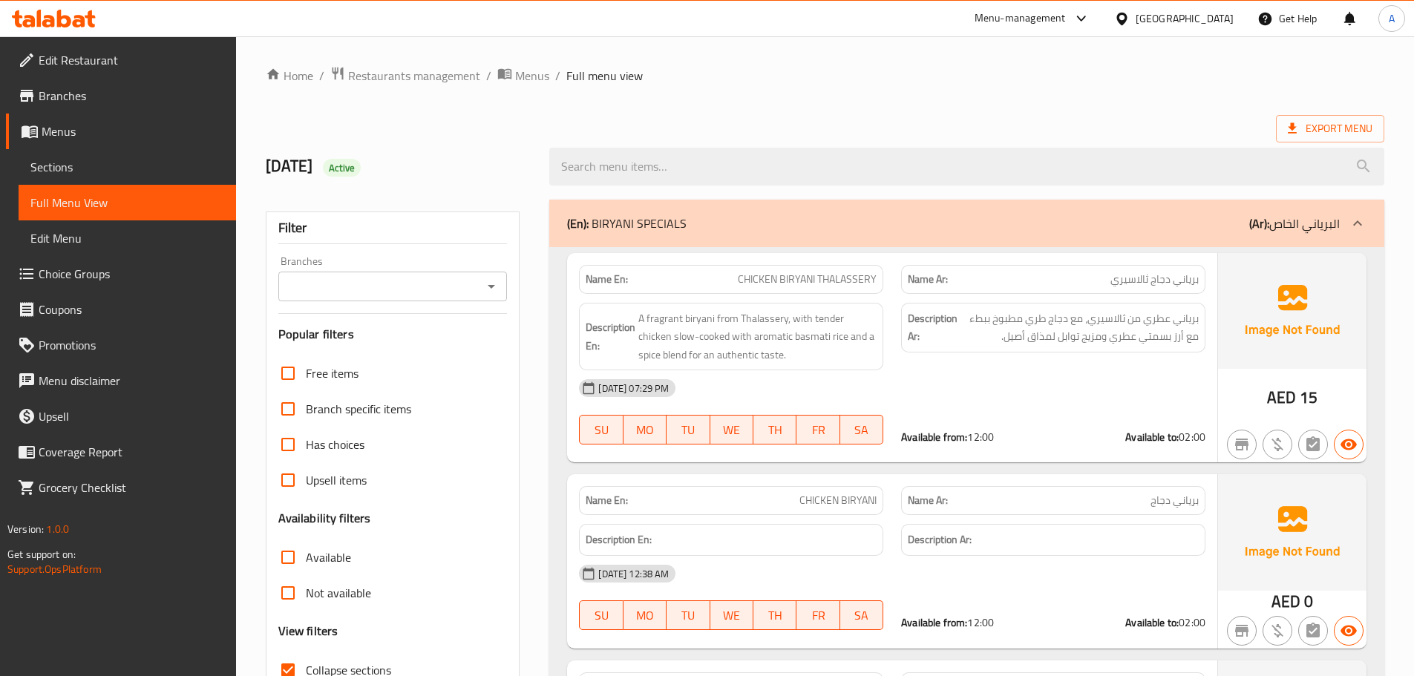
click at [1173, 439] on strong "Available to:" at bounding box center [1151, 436] width 53 height 19
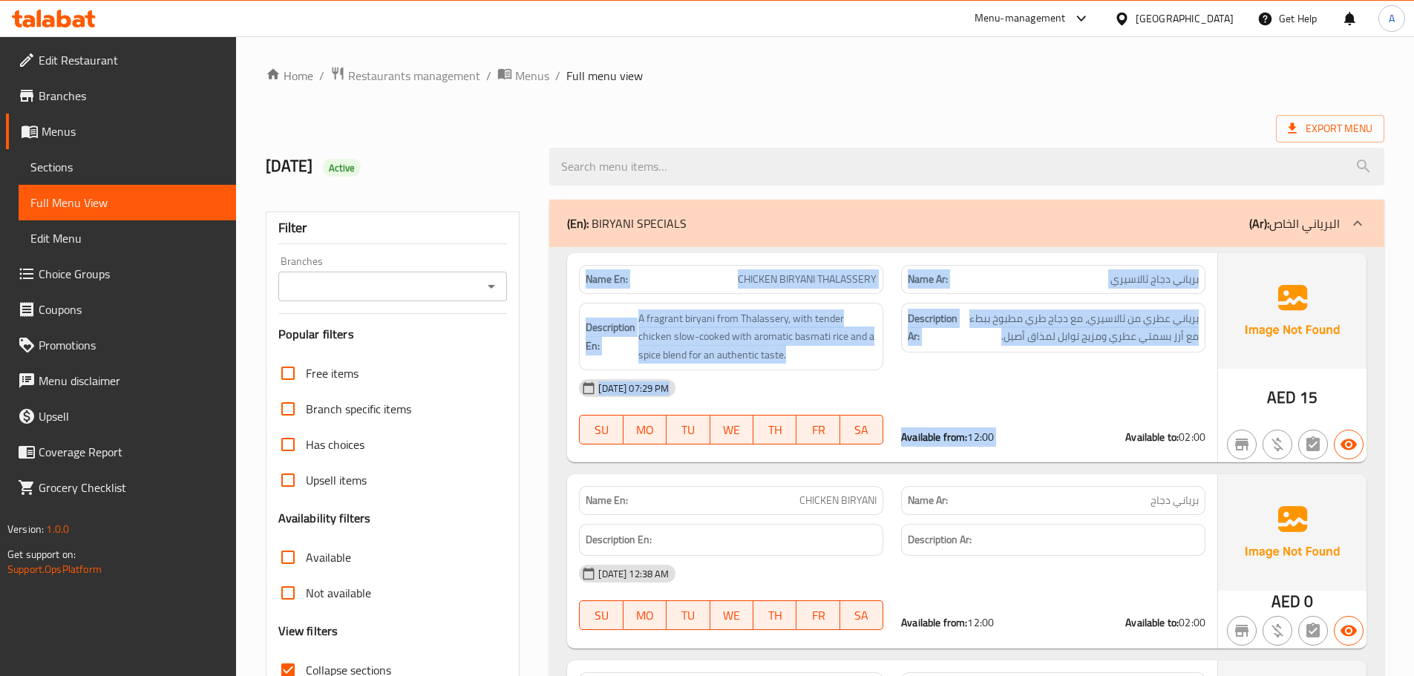
click at [1173, 439] on strong "Available to:" at bounding box center [1151, 436] width 53 height 19
copy div "Name En: CHICKEN BIRYANI THALASSERY Name Ar: برياني دجاج ثالاسيري Description E…"
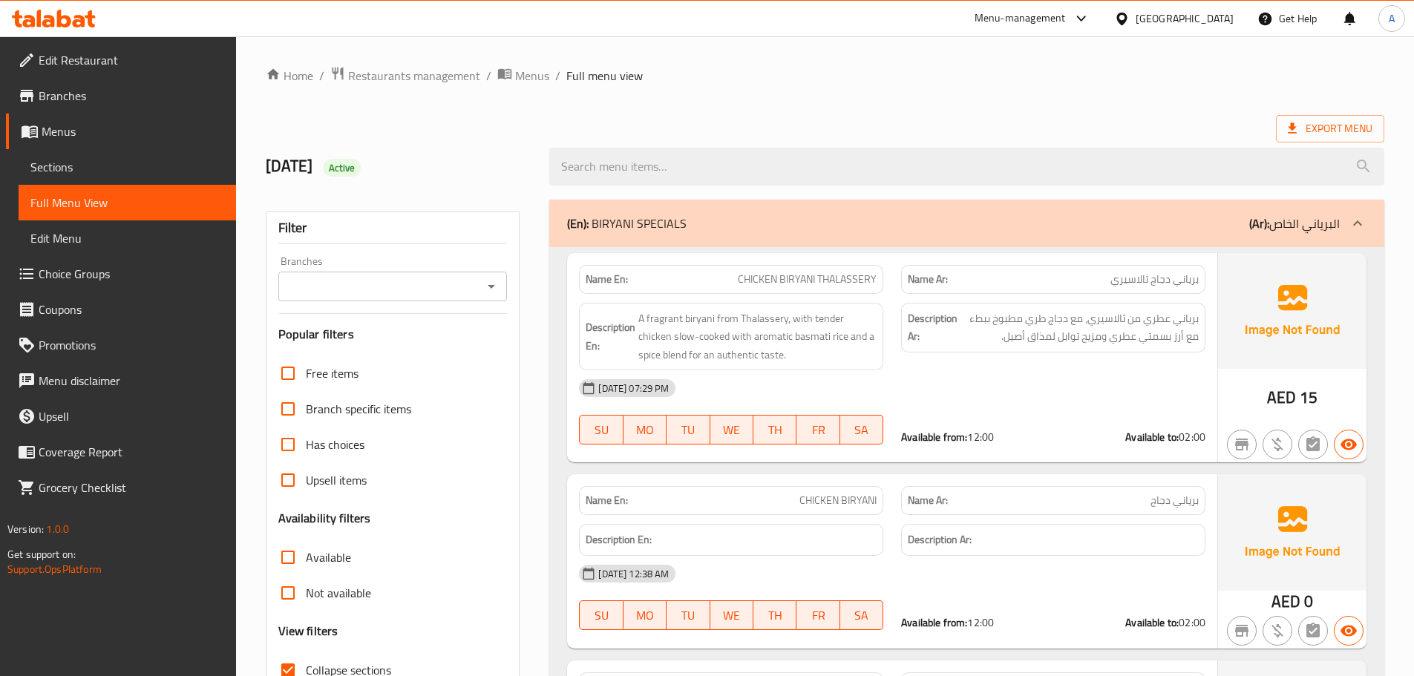
click at [1061, 379] on div "[DATE] 07:29 PM" at bounding box center [892, 388] width 644 height 36
click at [1209, 79] on ol "Home / Restaurants management / Menus / Full menu view" at bounding box center [825, 75] width 1118 height 19
click at [1305, 134] on span "Export Menu" at bounding box center [1330, 128] width 85 height 19
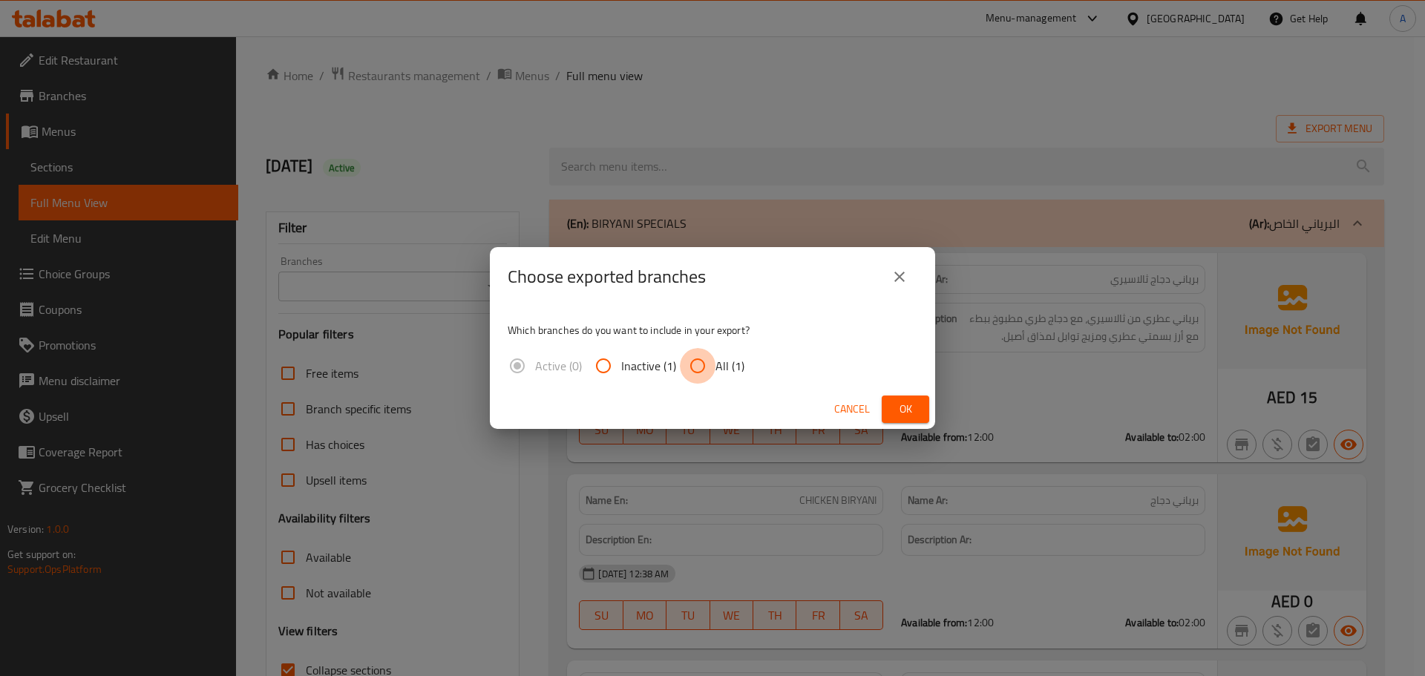
click at [704, 358] on input "All (1)" at bounding box center [698, 366] width 36 height 36
radio input "true"
click at [901, 400] on span "Ok" at bounding box center [906, 409] width 24 height 19
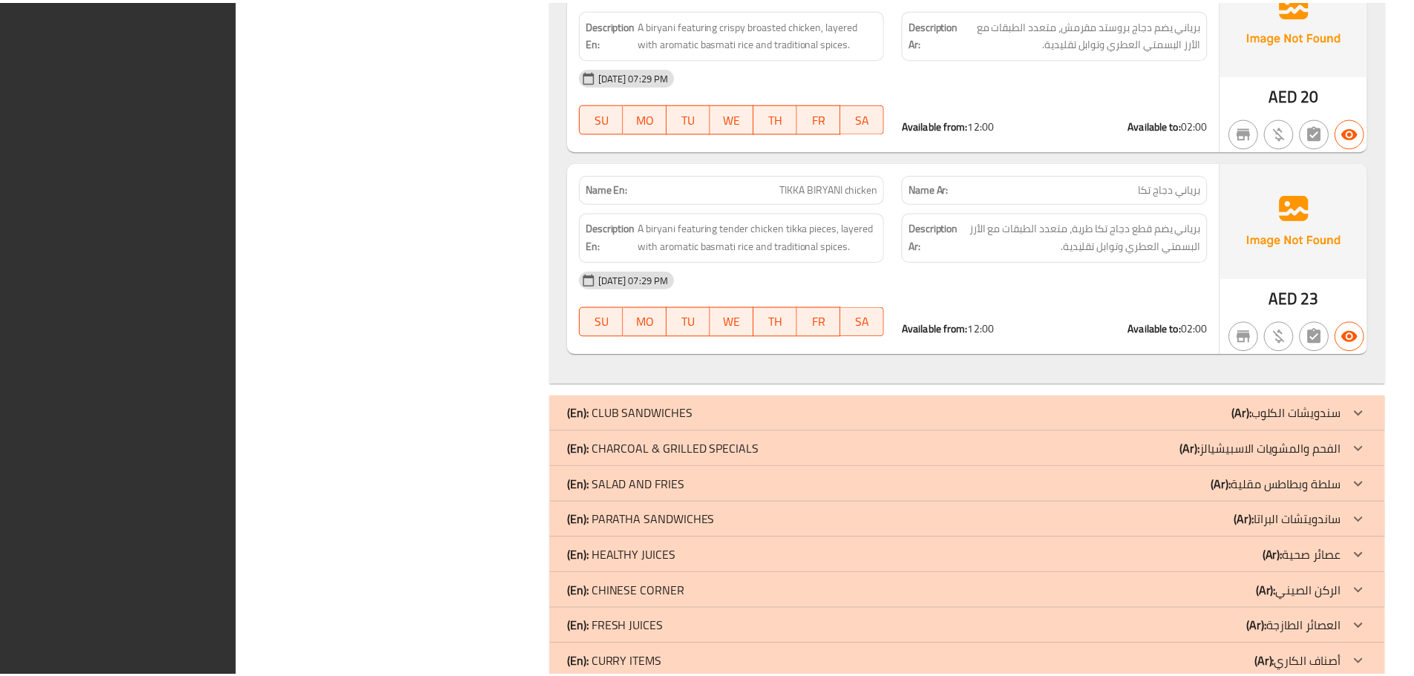
scroll to position [2427, 0]
